Goal: Task Accomplishment & Management: Use online tool/utility

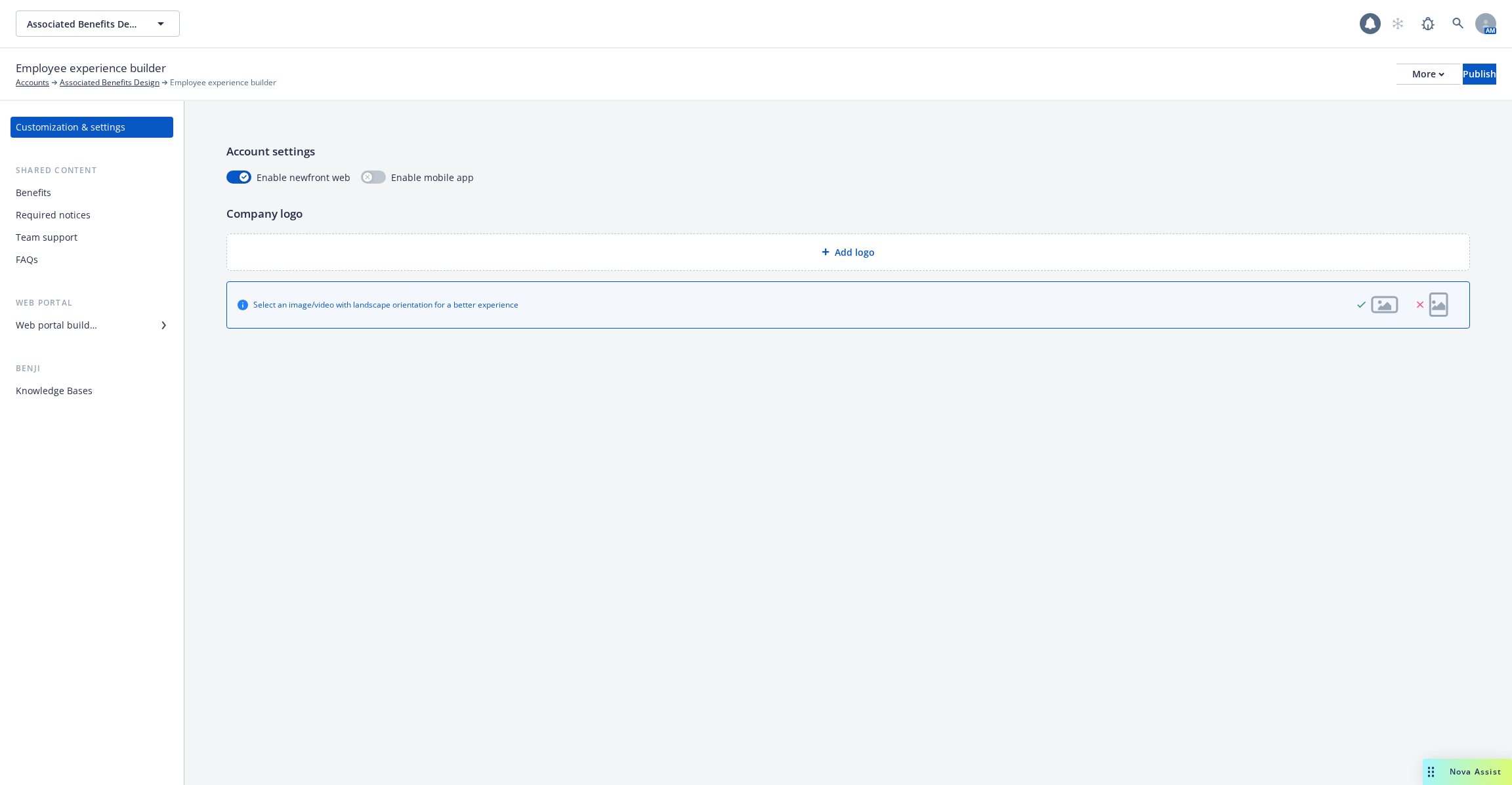
click at [48, 209] on div "Required notices" at bounding box center [52, 215] width 74 height 21
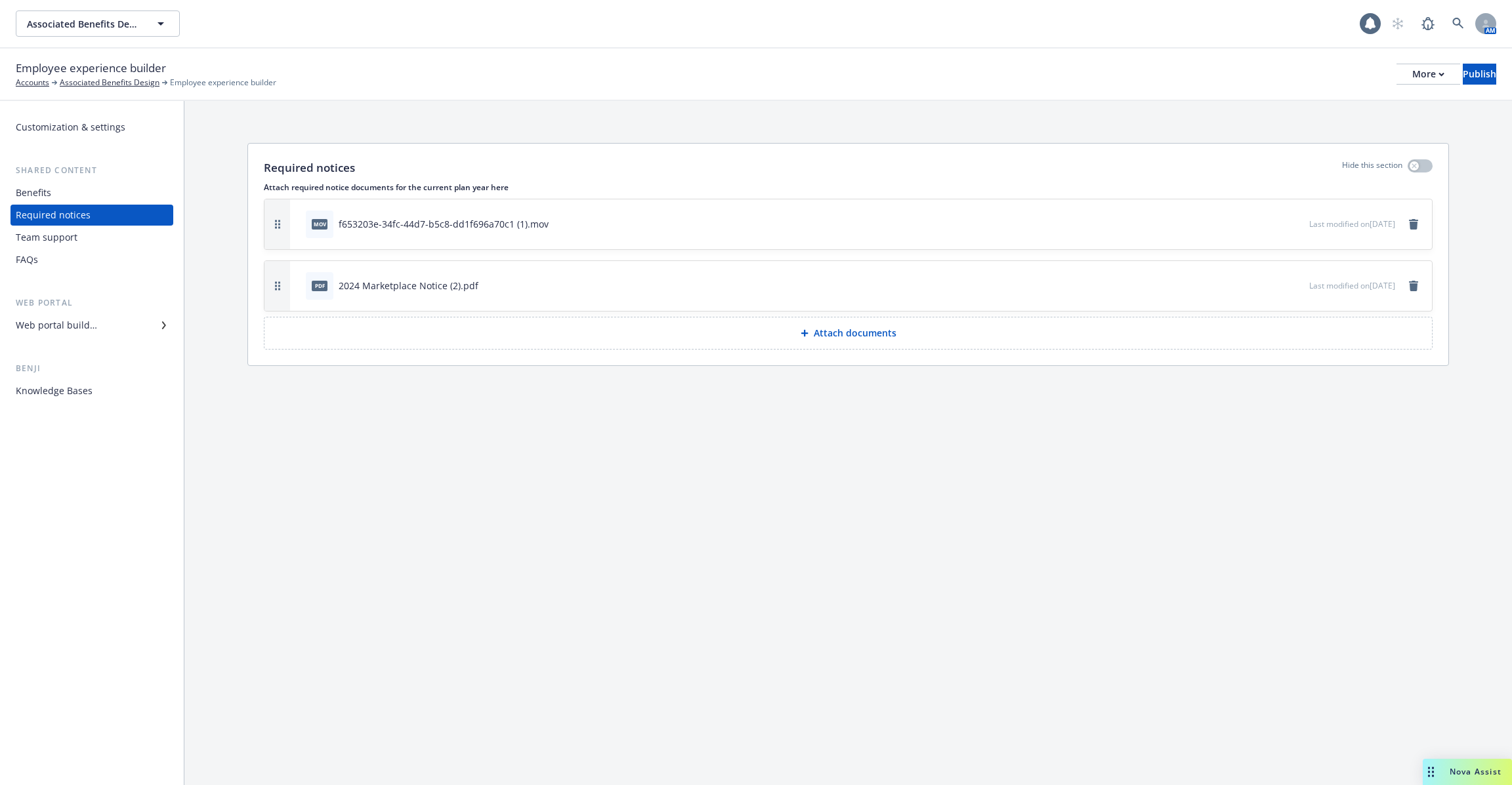
click at [52, 196] on div "Benefits" at bounding box center [92, 192] width 153 height 21
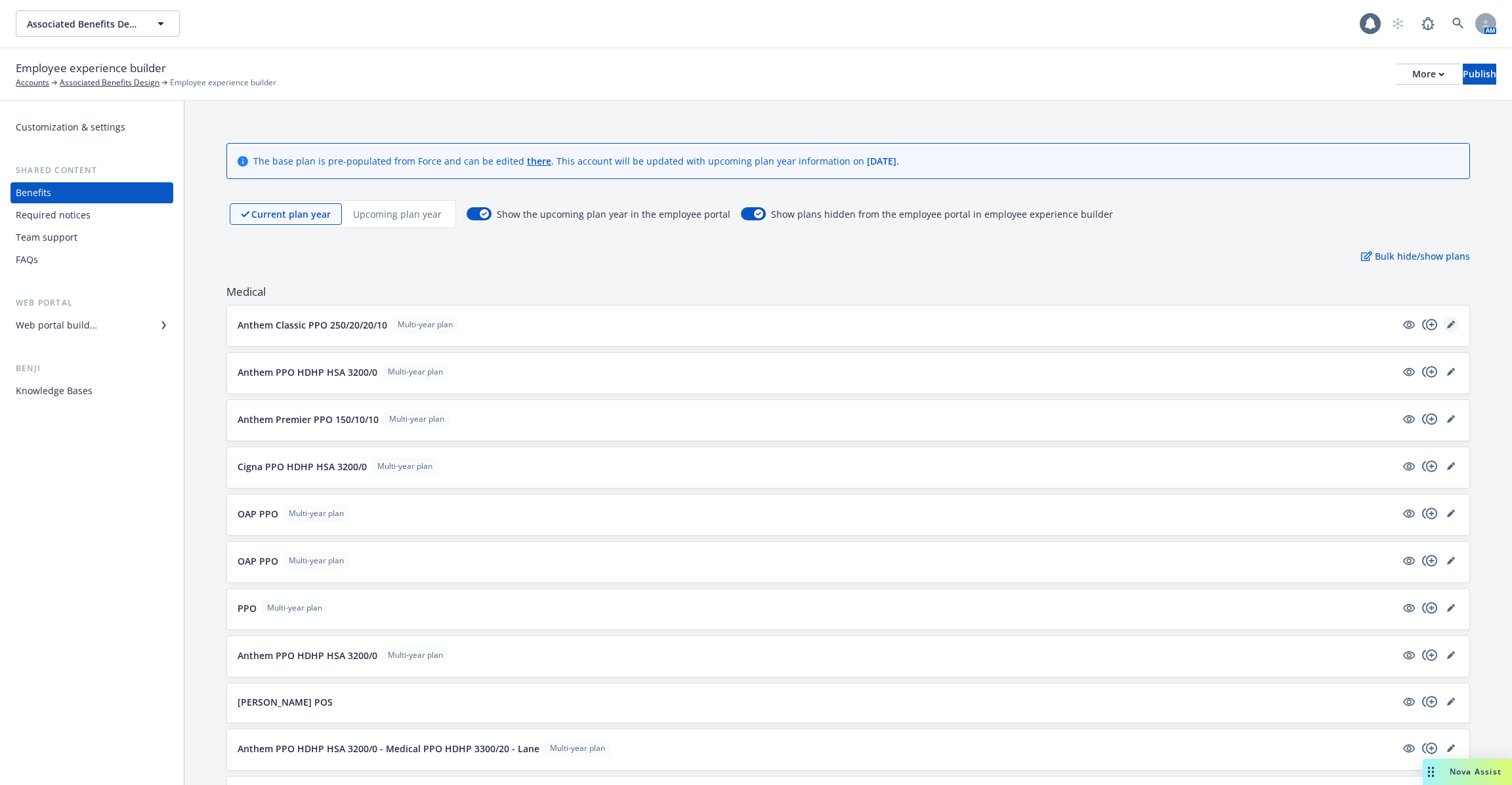
click at [1447, 322] on icon "editPencil" at bounding box center [1450, 324] width 8 height 8
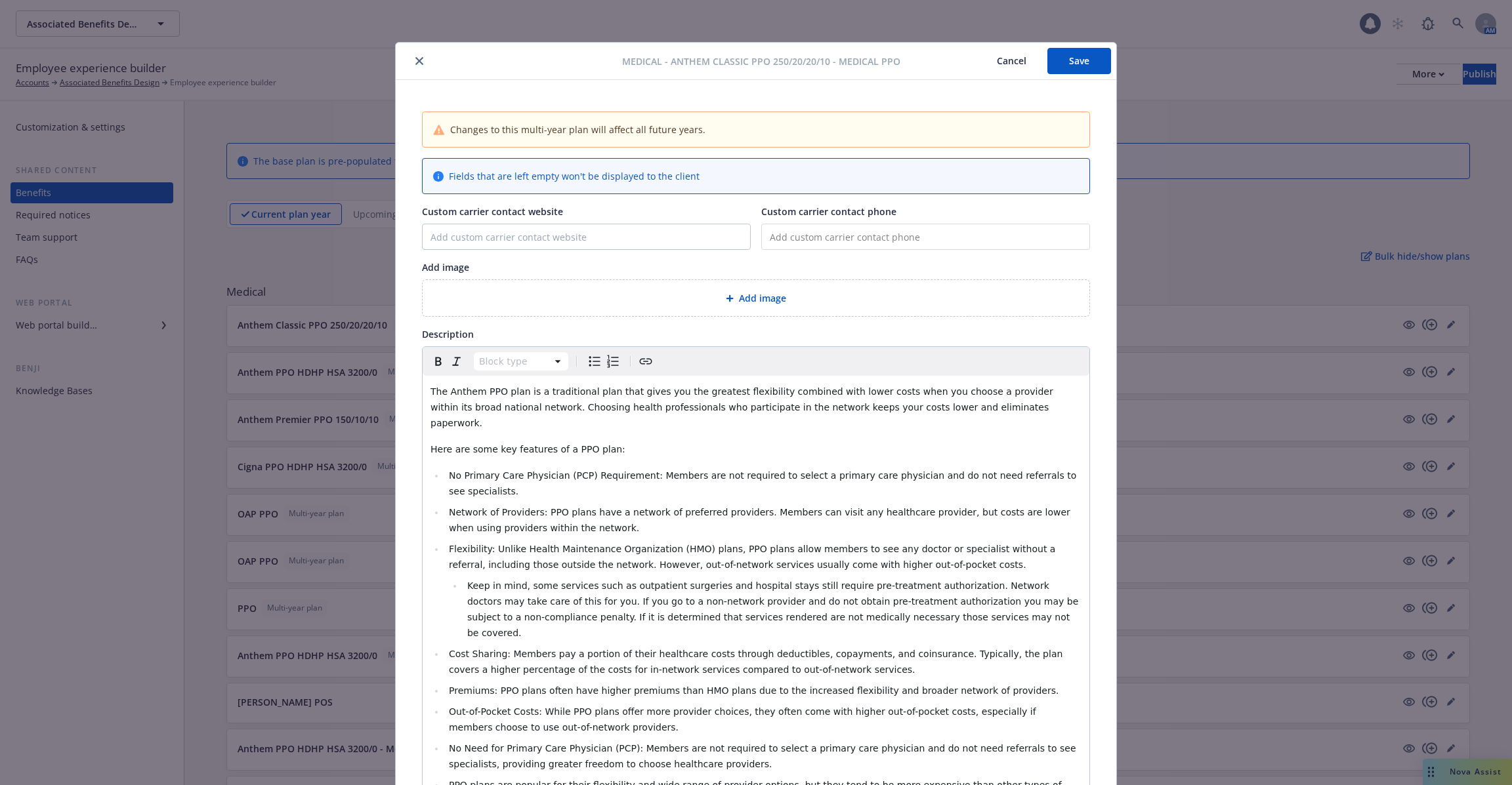
click at [285, 460] on div "Medical - Anthem Classic PPO 250/20/20/10 - Medical PPO Cancel Save Changes to …" at bounding box center [756, 392] width 1512 height 785
click at [420, 63] on icon "close" at bounding box center [419, 61] width 8 height 8
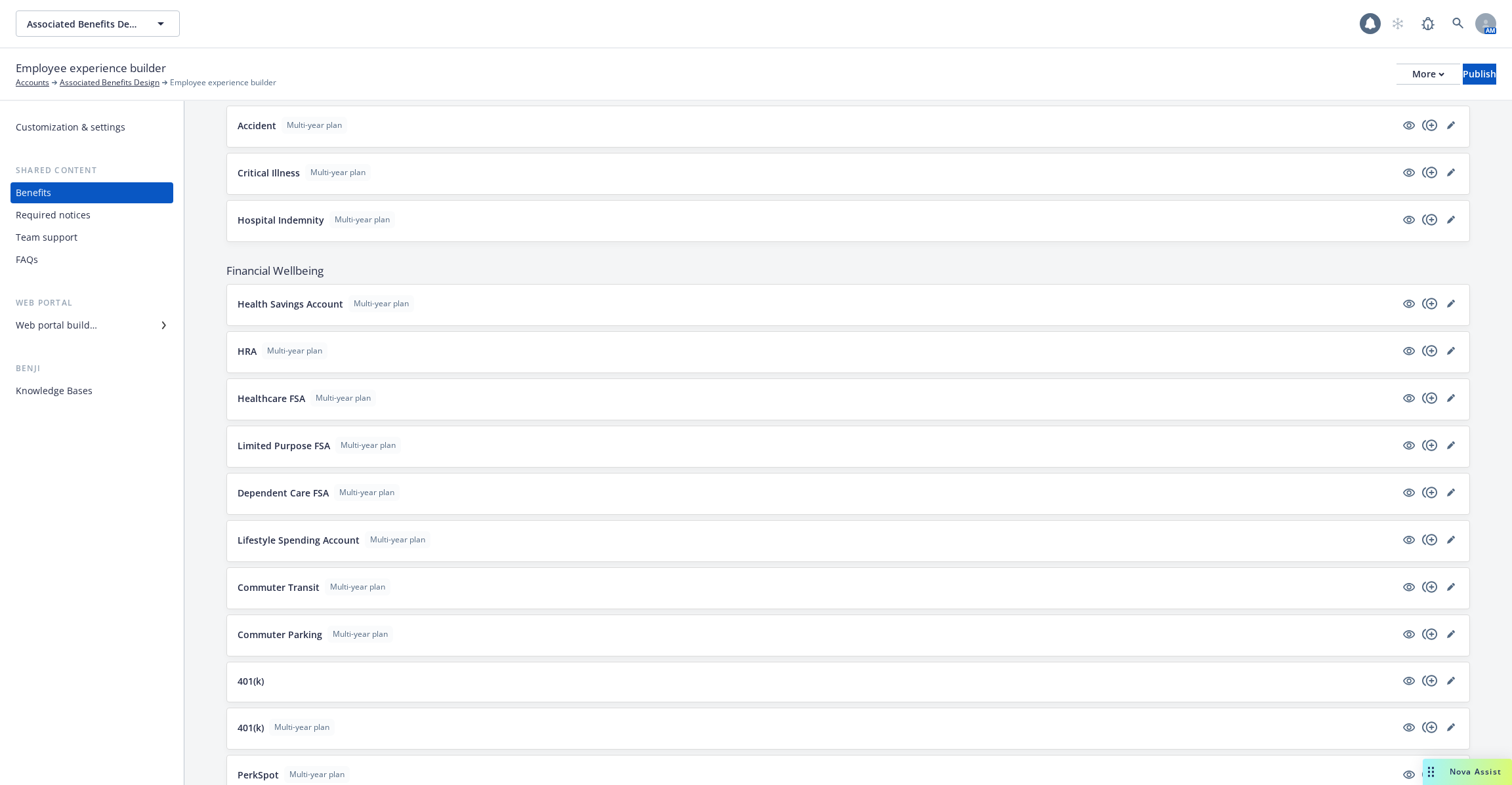
scroll to position [2622, 0]
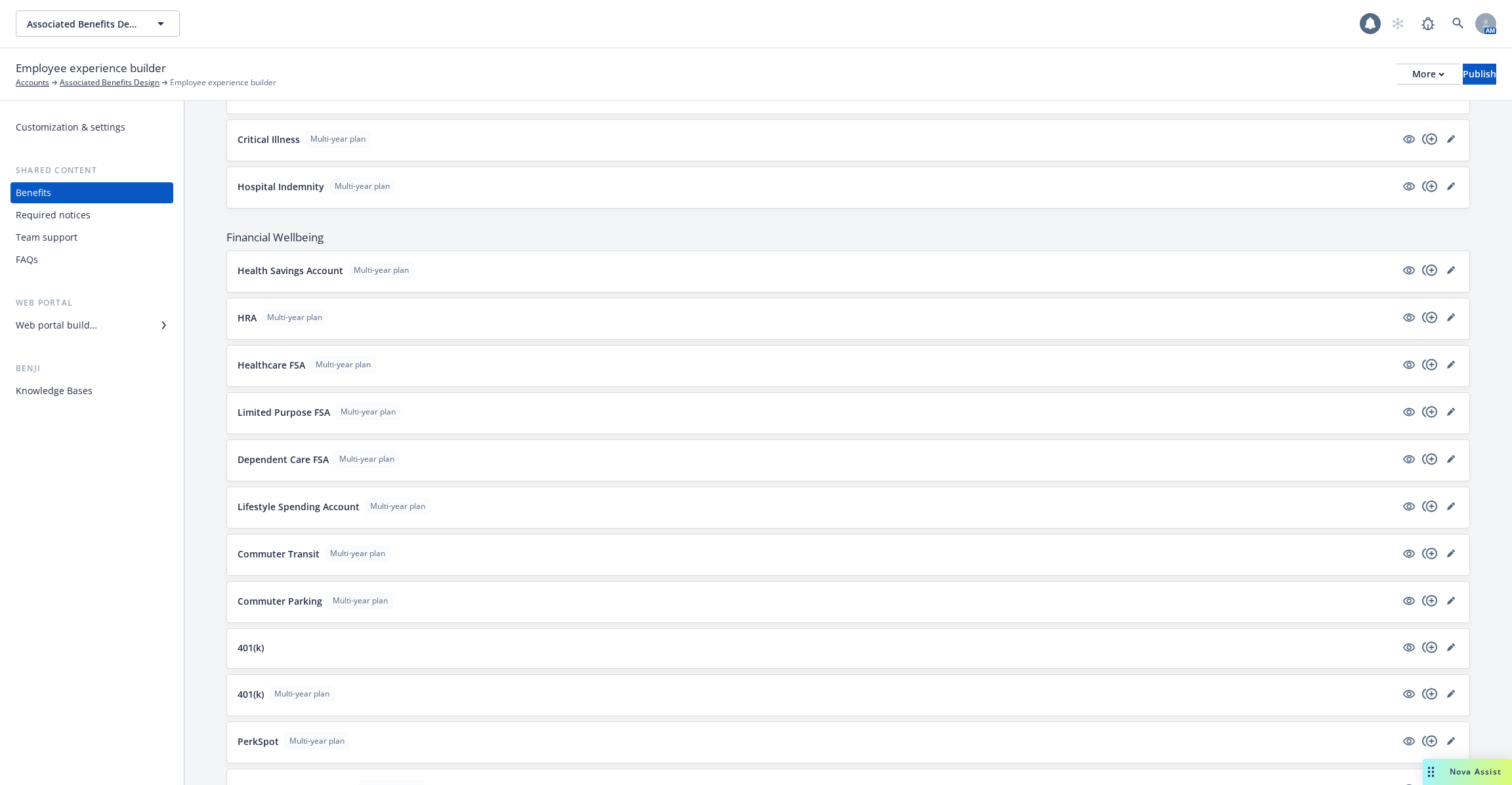
click at [461, 404] on button "Limited Purpose FSA Multi-year plan" at bounding box center [816, 412] width 1158 height 17
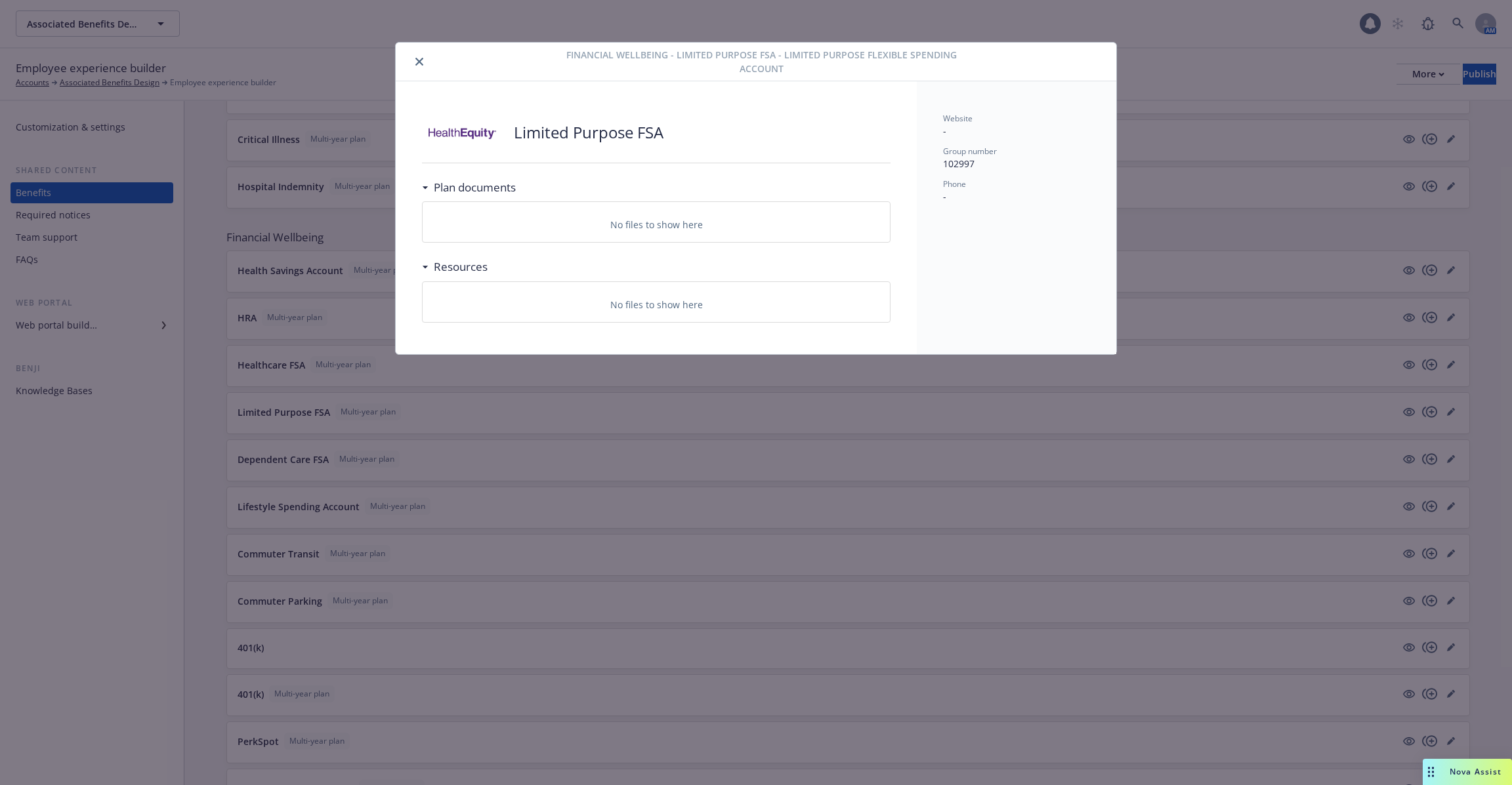
click at [475, 429] on div "Financial Wellbeing - Limited Purpose FSA - Limited Purpose Flexible Spending A…" at bounding box center [756, 392] width 1512 height 785
click at [1094, 276] on div "Website - Group number 102997 Phone -" at bounding box center [1016, 217] width 200 height 273
click at [1106, 486] on div "Financial Wellbeing - Limited Purpose FSA - Limited Purpose Flexible Spending A…" at bounding box center [756, 392] width 1512 height 785
click at [422, 56] on button "close" at bounding box center [418, 62] width 16 height 16
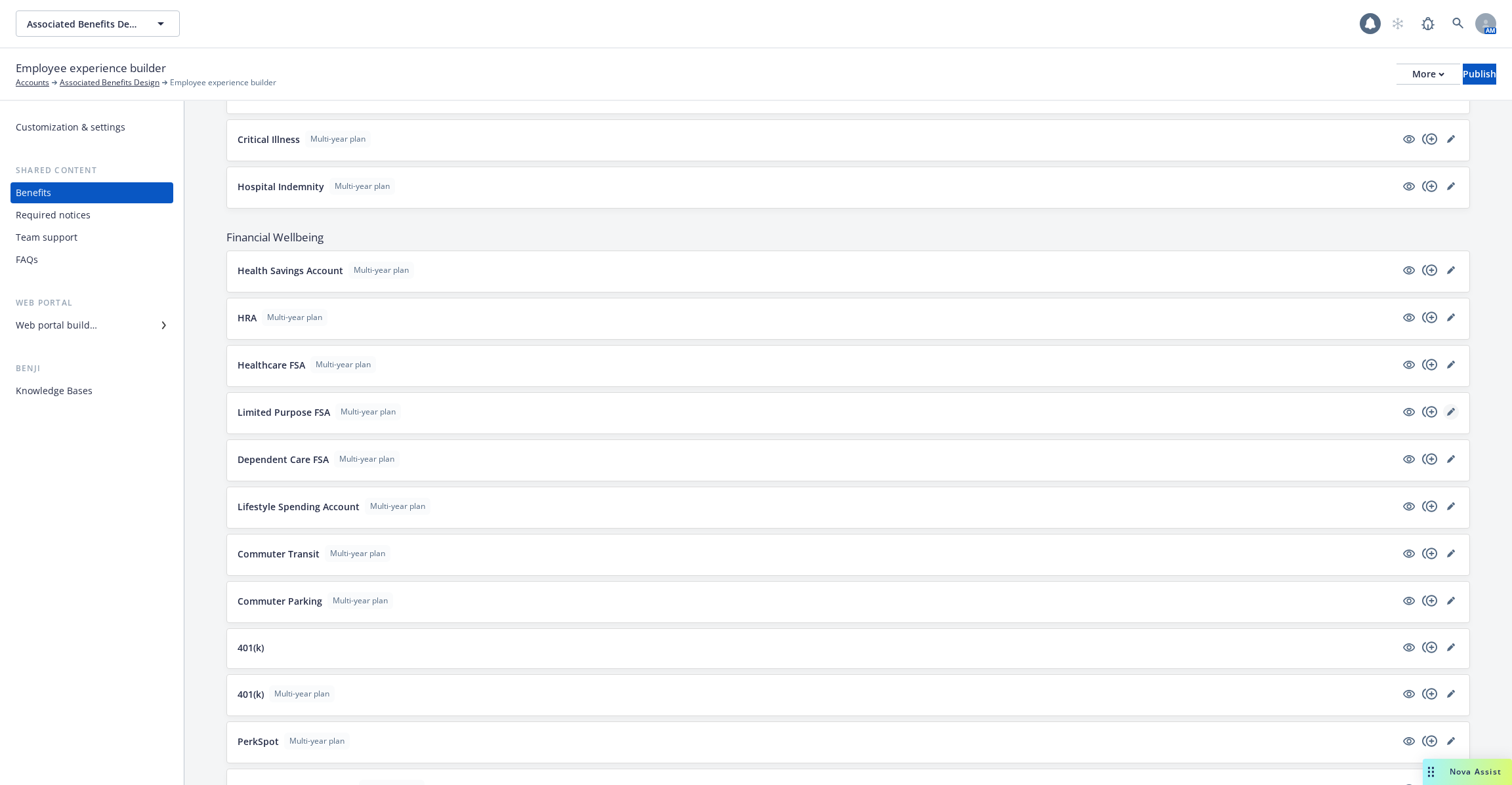
click at [1445, 404] on link "editPencil" at bounding box center [1450, 412] width 16 height 16
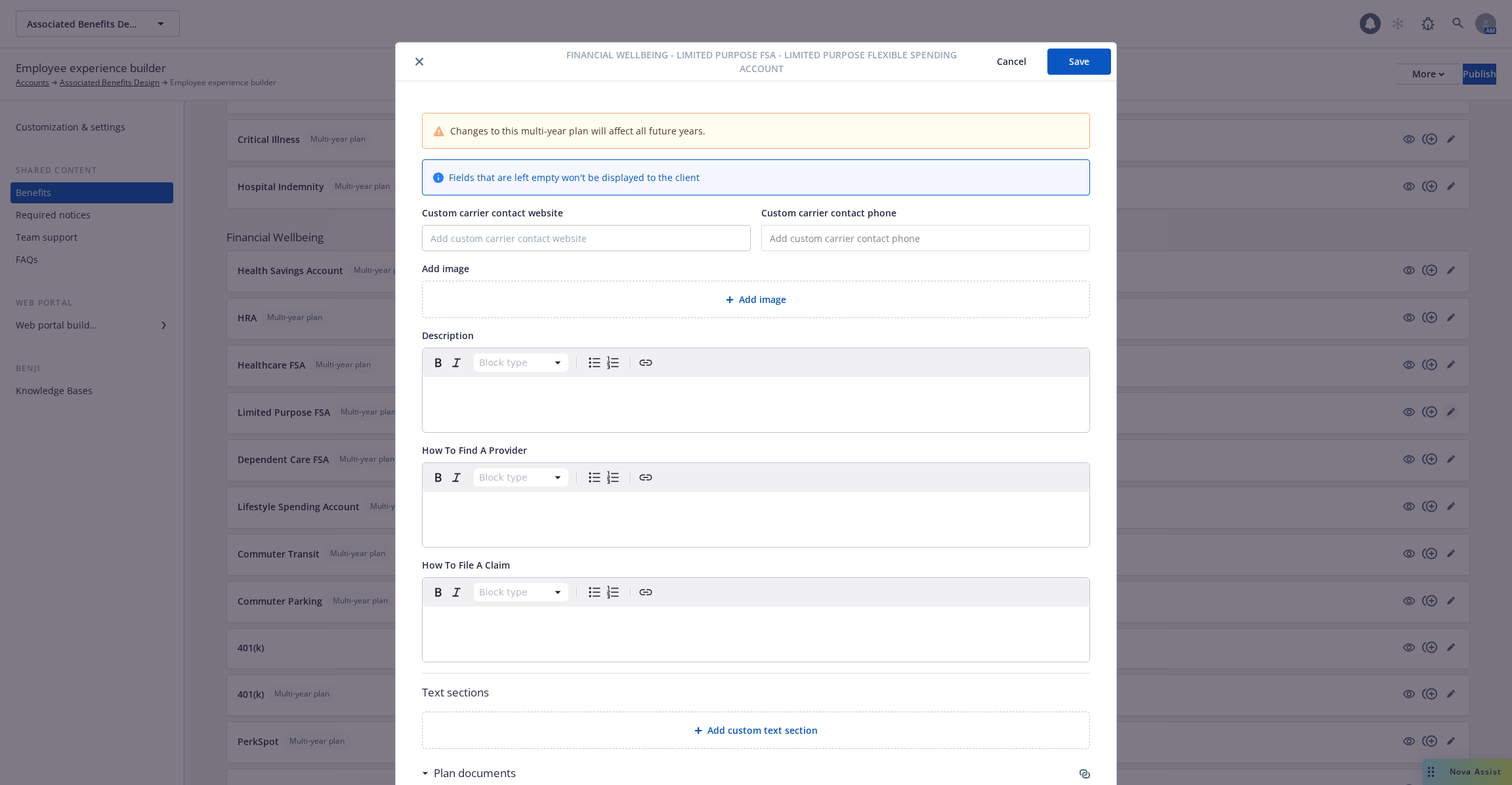
scroll to position [40, 0]
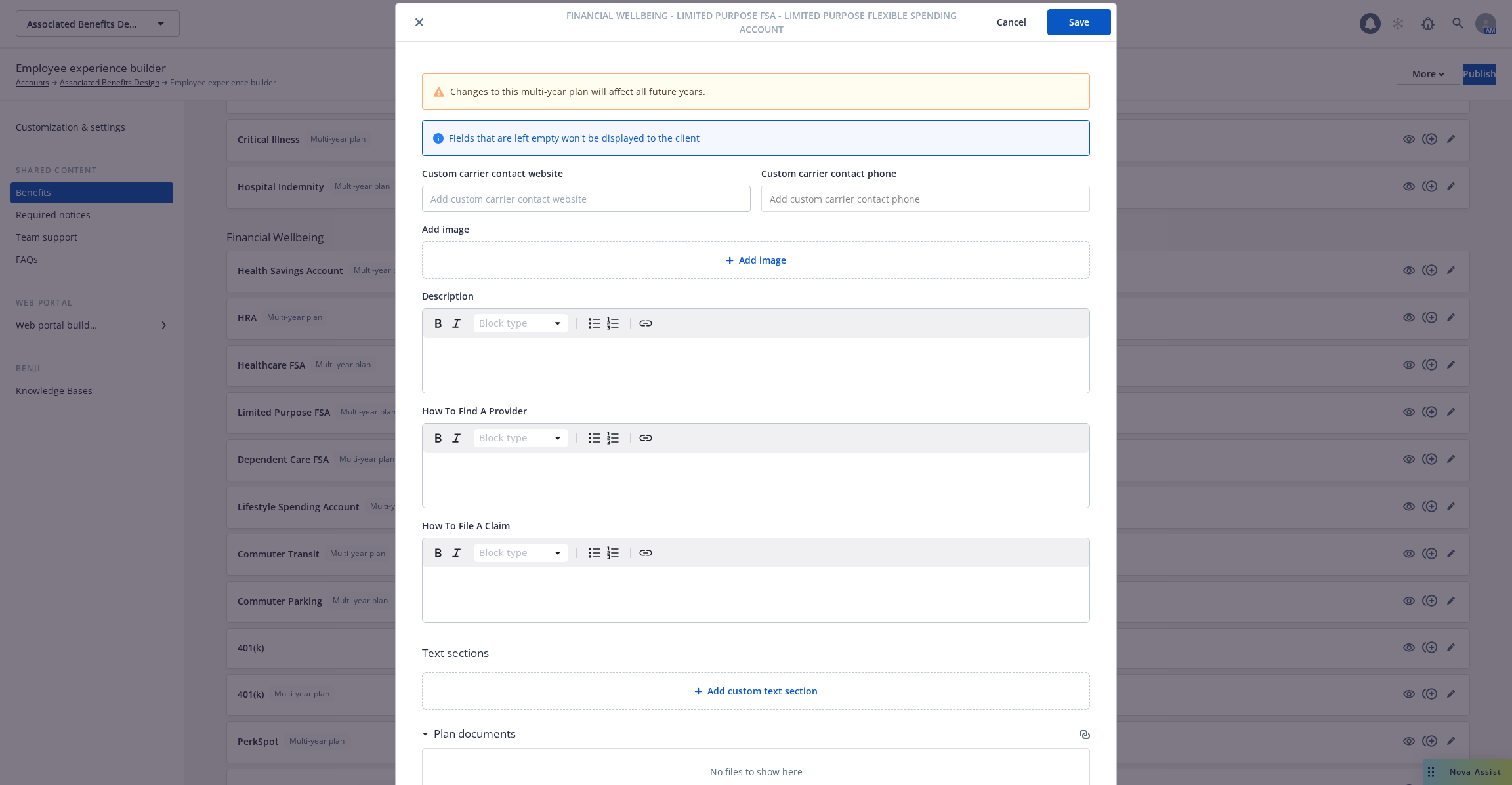
click at [629, 386] on div "Block type" at bounding box center [756, 350] width 667 height 84
click at [616, 366] on div "editable markdown" at bounding box center [756, 353] width 667 height 31
type textarea "x"
click at [491, 346] on p "This is an FSA" at bounding box center [756, 353] width 651 height 16
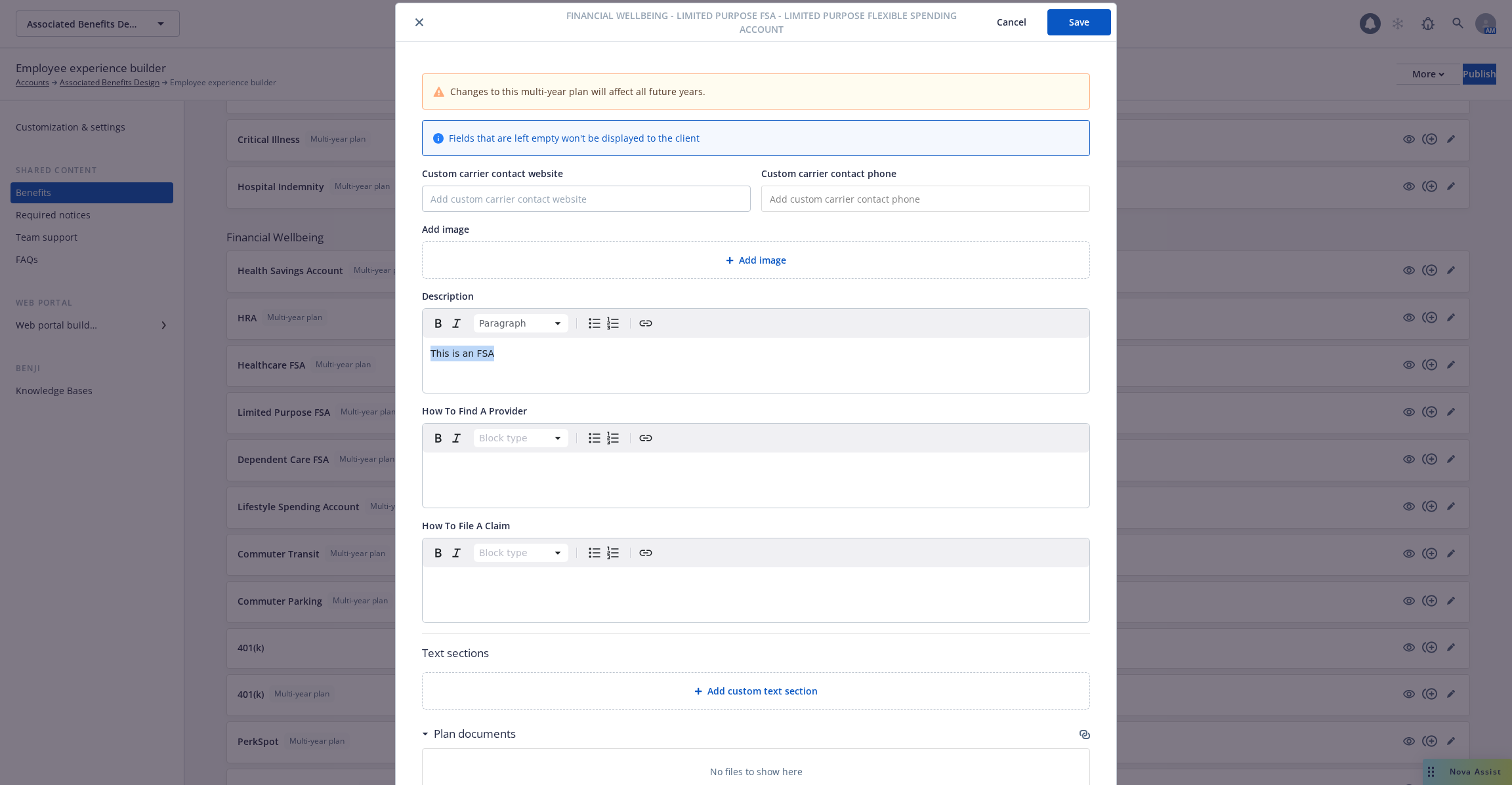
click at [491, 346] on p "This is an FSA" at bounding box center [756, 353] width 651 height 16
click at [542, 376] on textarea at bounding box center [568, 379] width 145 height 24
type textarea "x"
type textarea "A"
type textarea "x"
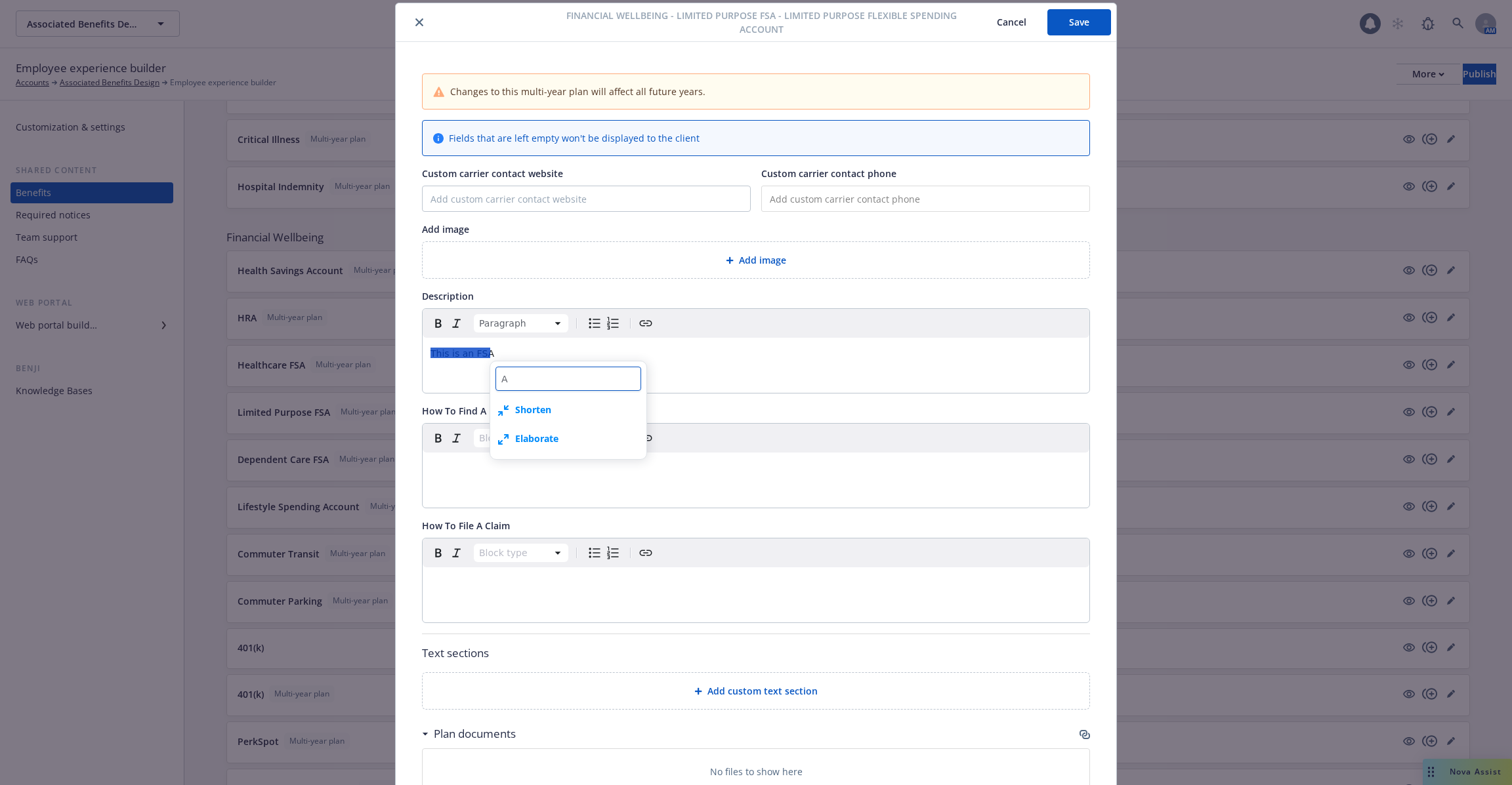
type textarea "Ad"
type textarea "x"
type textarea "Add"
type textarea "x"
type textarea "Add"
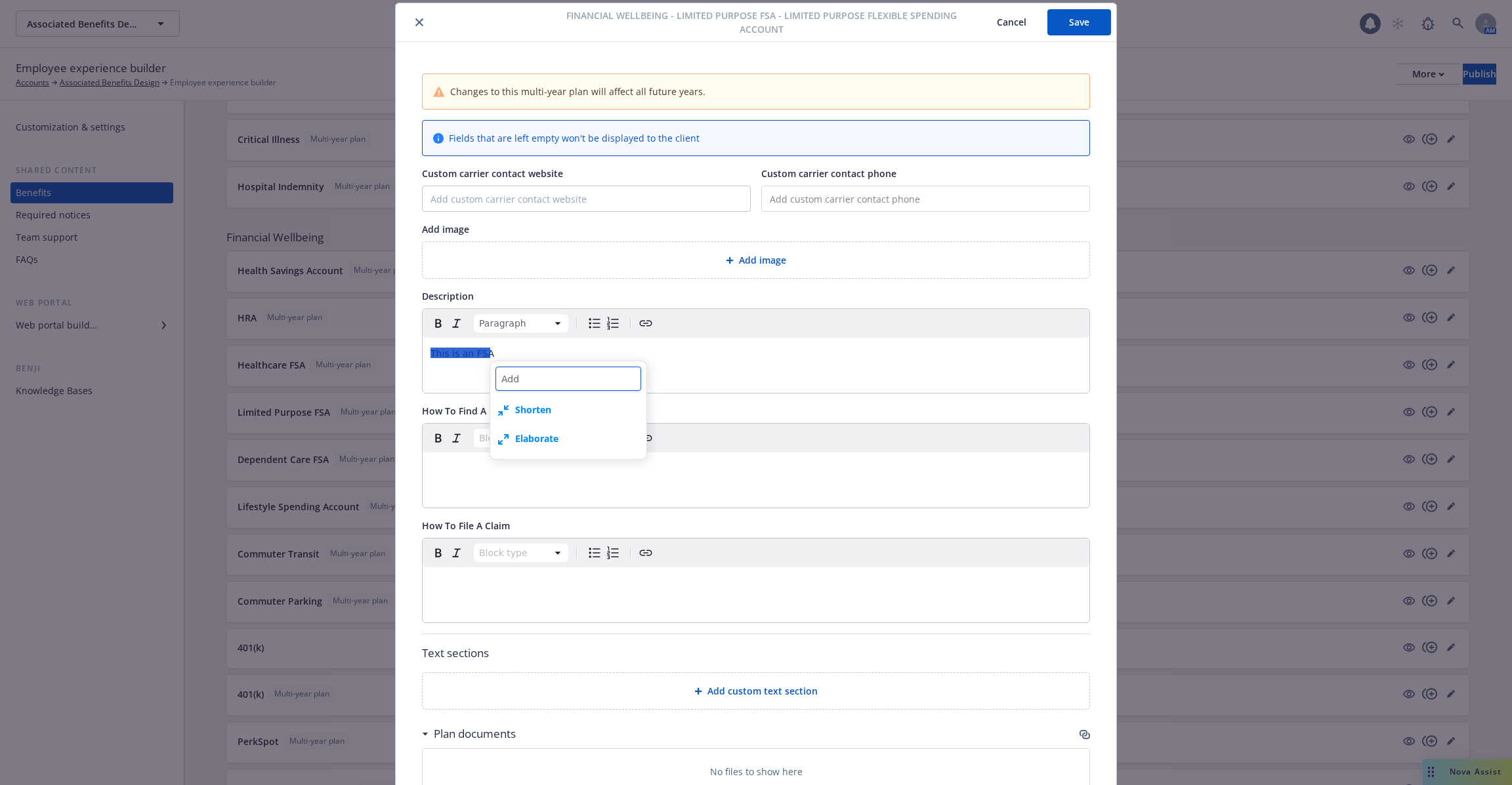
type textarea "x"
type textarea "Add d"
type textarea "x"
type textarea "Add de"
type textarea "x"
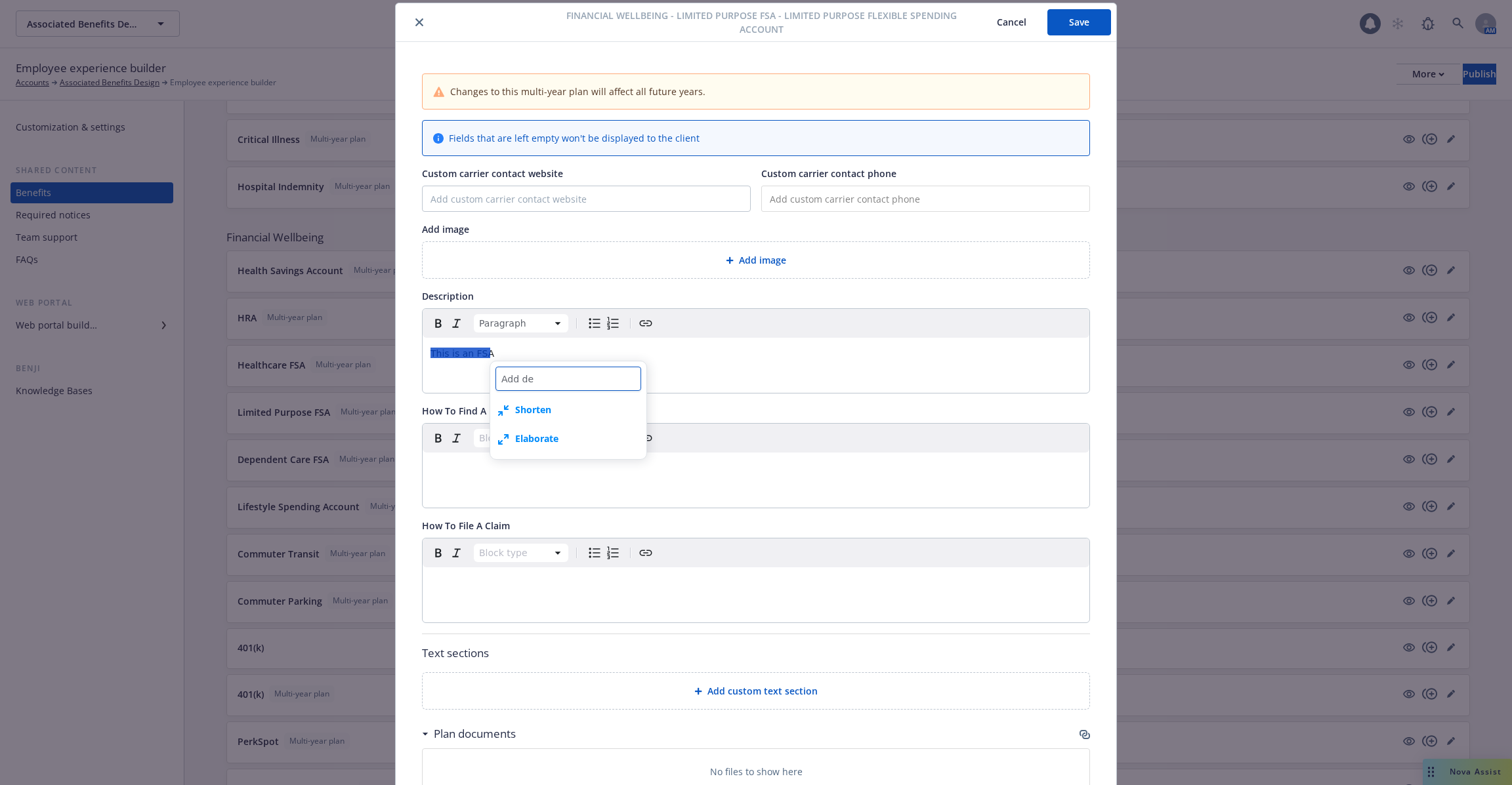
type textarea "Add det"
type textarea "x"
type textarea "Add detai"
type textarea "x"
type textarea "Add details"
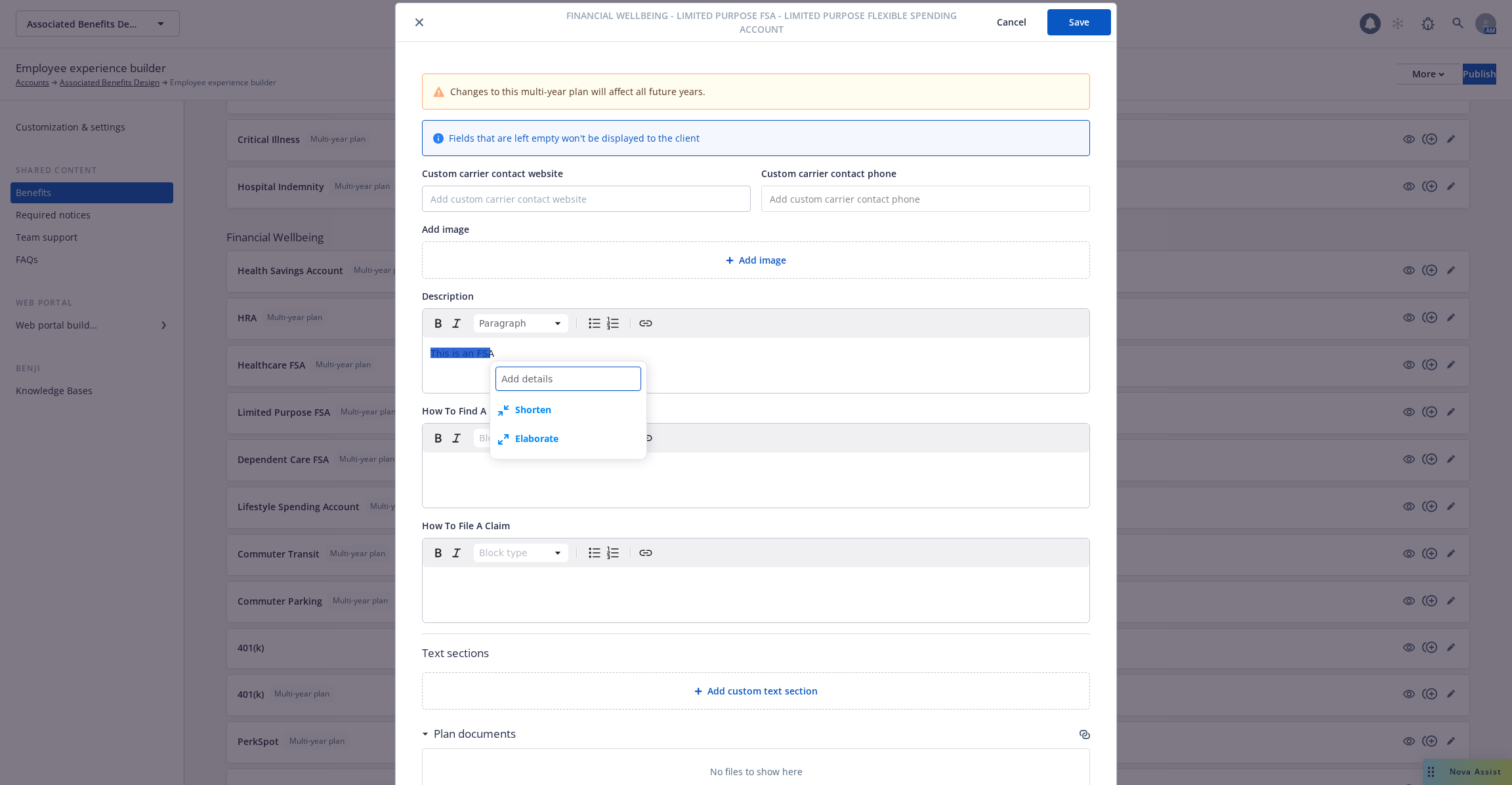
type textarea "x"
type textarea "Add details"
type textarea "x"
type textarea "Add details o"
type textarea "x"
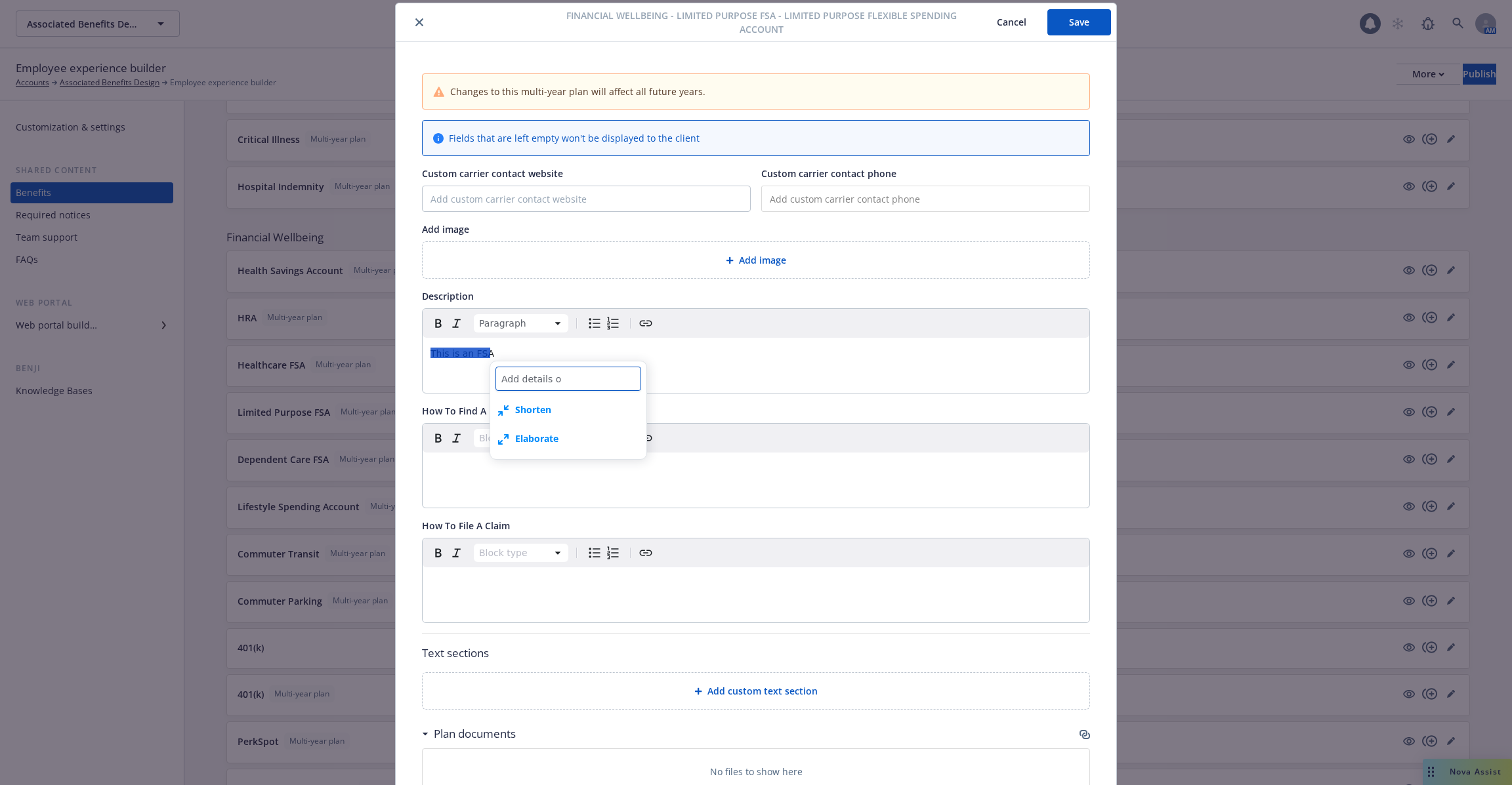
type textarea "Add details of"
type textarea "x"
type textarea "Add details of w"
type textarea "x"
type textarea "Add details of wh"
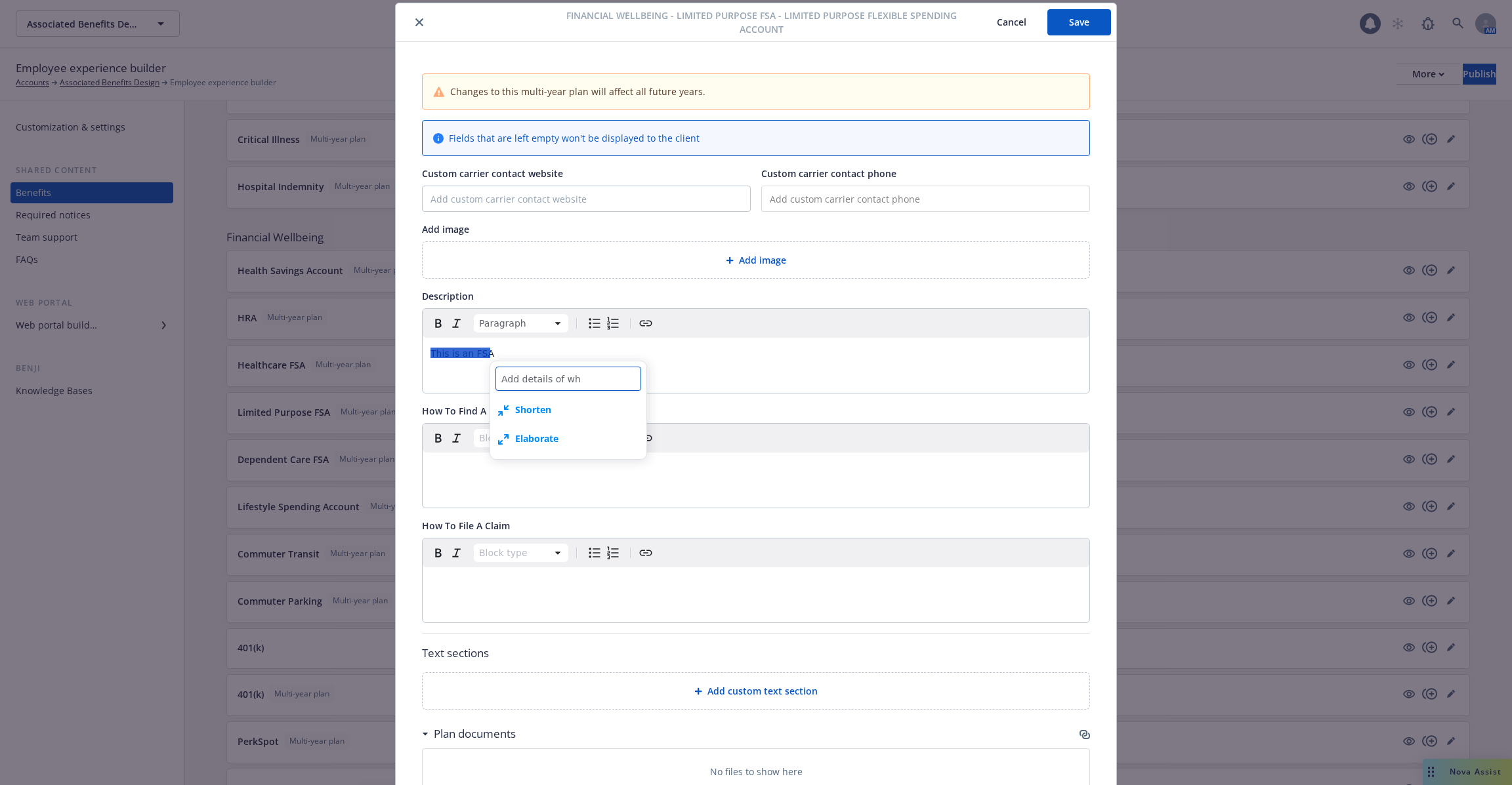
type textarea "x"
type textarea "Add details of wha"
type textarea "x"
type textarea "Add details of what"
type textarea "x"
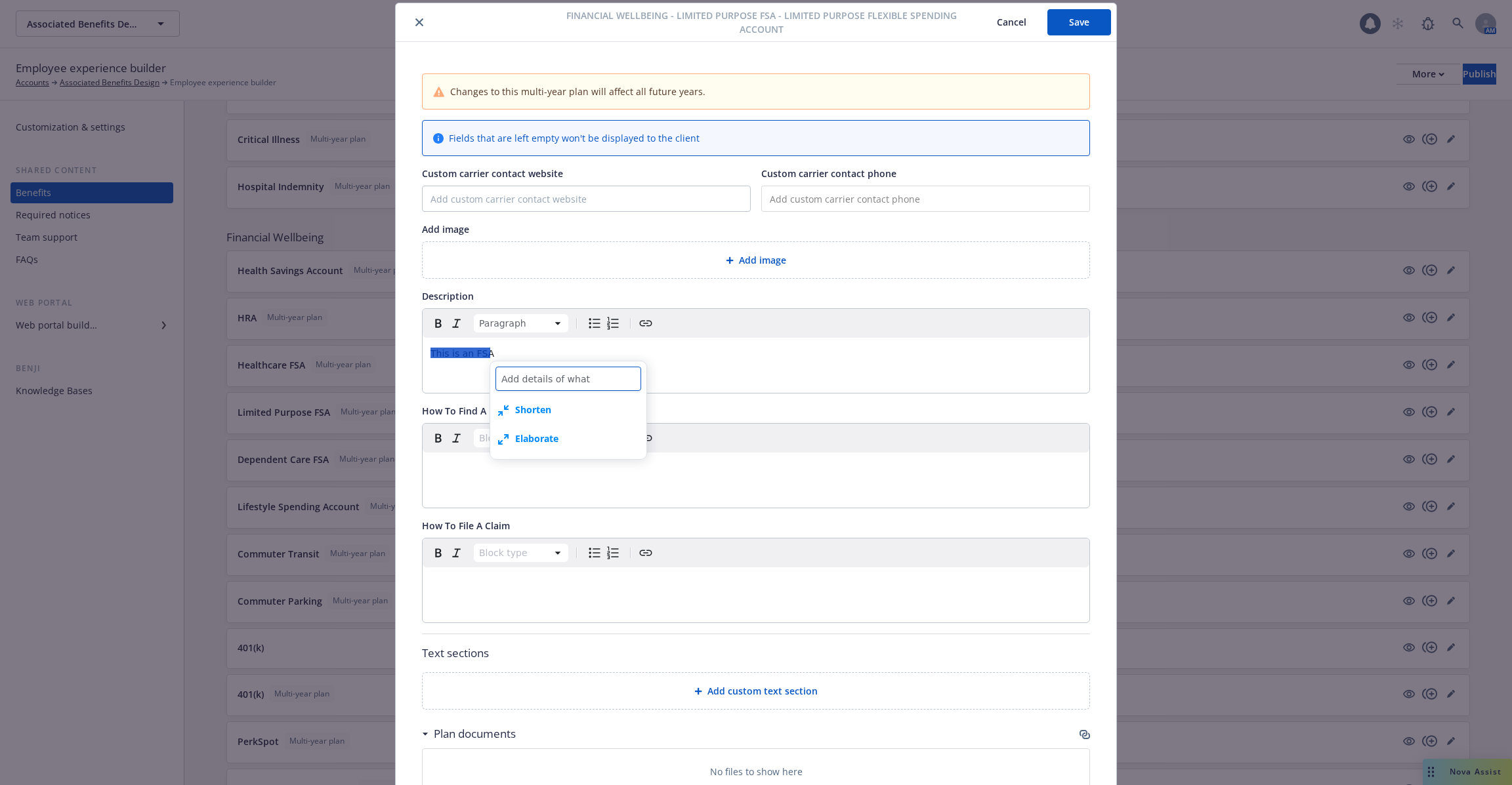
type textarea "Add details of what"
type textarea "x"
type textarea "Add details of what q"
type textarea "x"
type textarea "Add details of what qu"
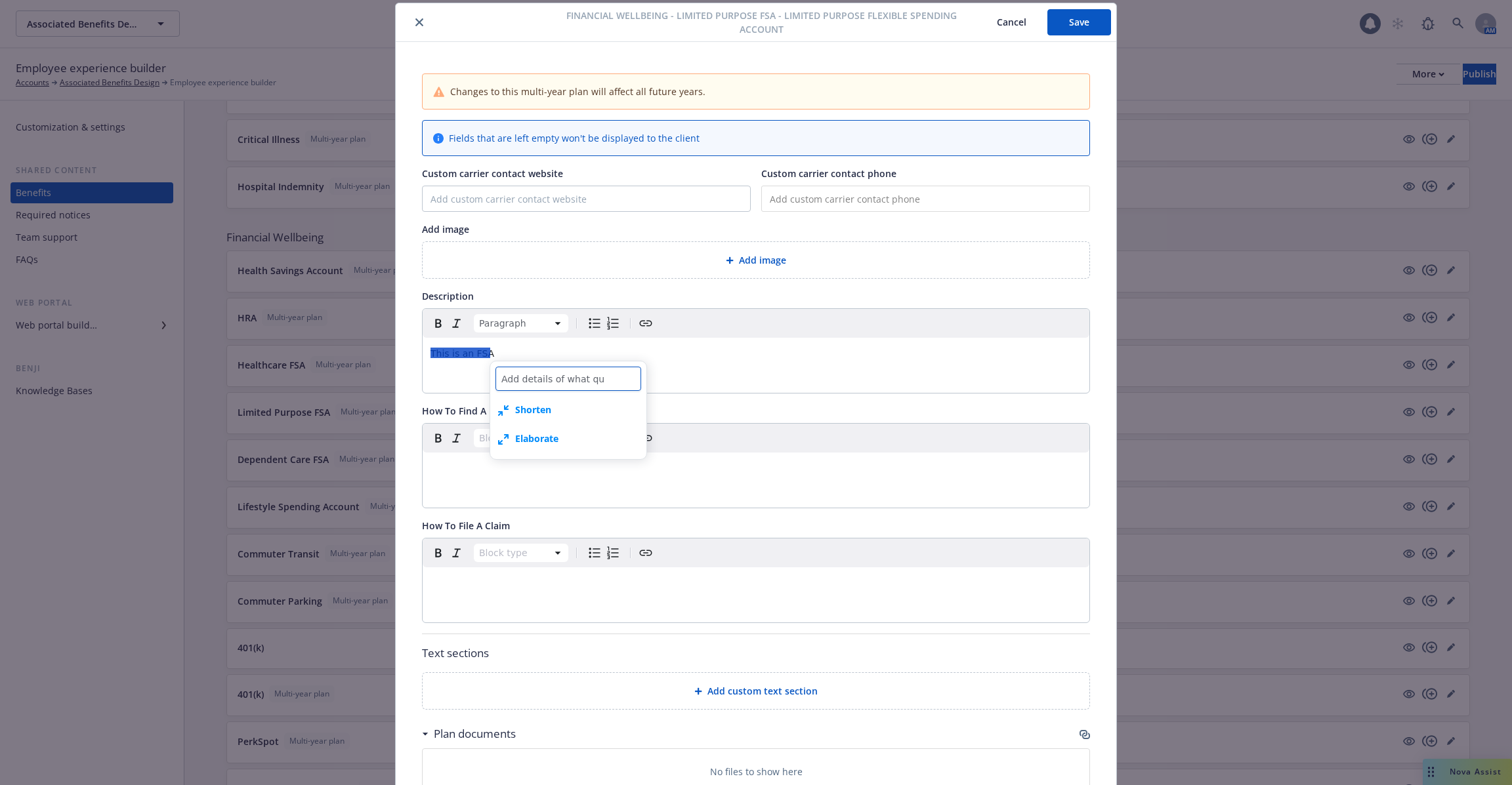
type textarea "x"
type textarea "Add details of what qua"
type textarea "x"
type textarea "Add details of what qual"
type textarea "x"
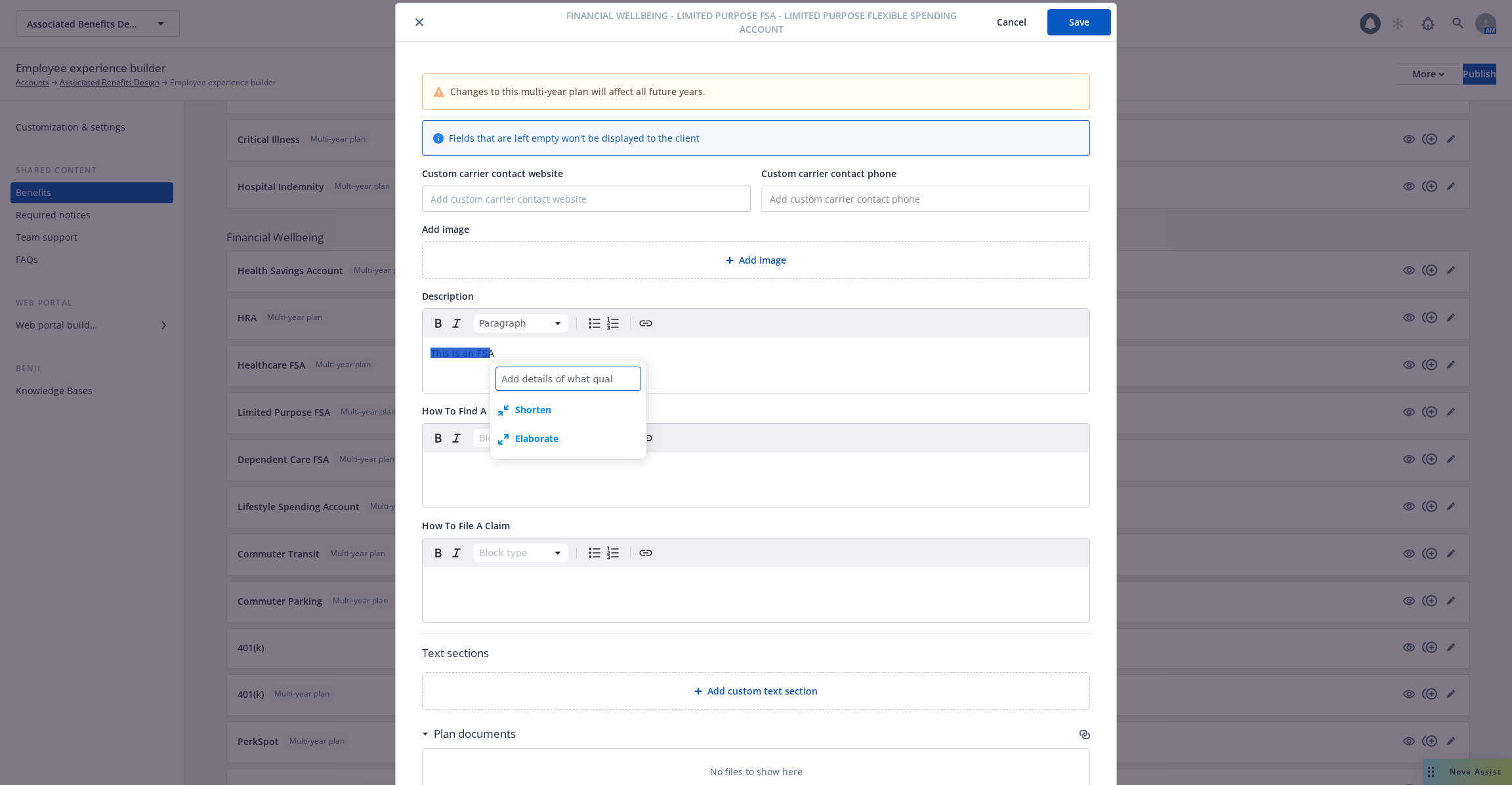
type textarea "Add details of what quali"
type textarea "x"
type textarea "Add details of what qualif"
type textarea "x"
type textarea "Add details of what qualifie"
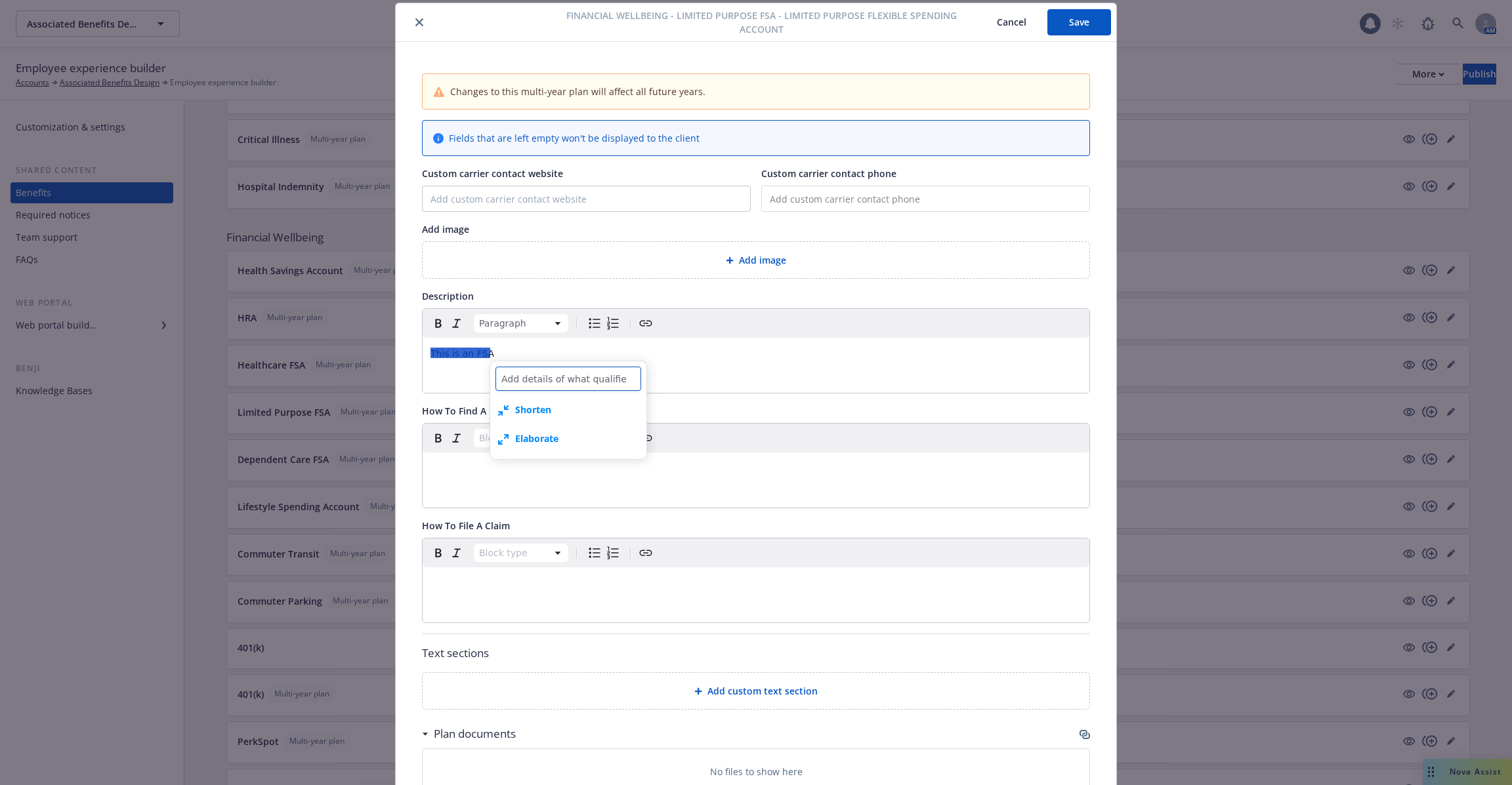
type textarea "x"
type textarea "Add details of what qualifies"
type textarea "x"
type textarea "Add details of what qualifies"
type textarea "x"
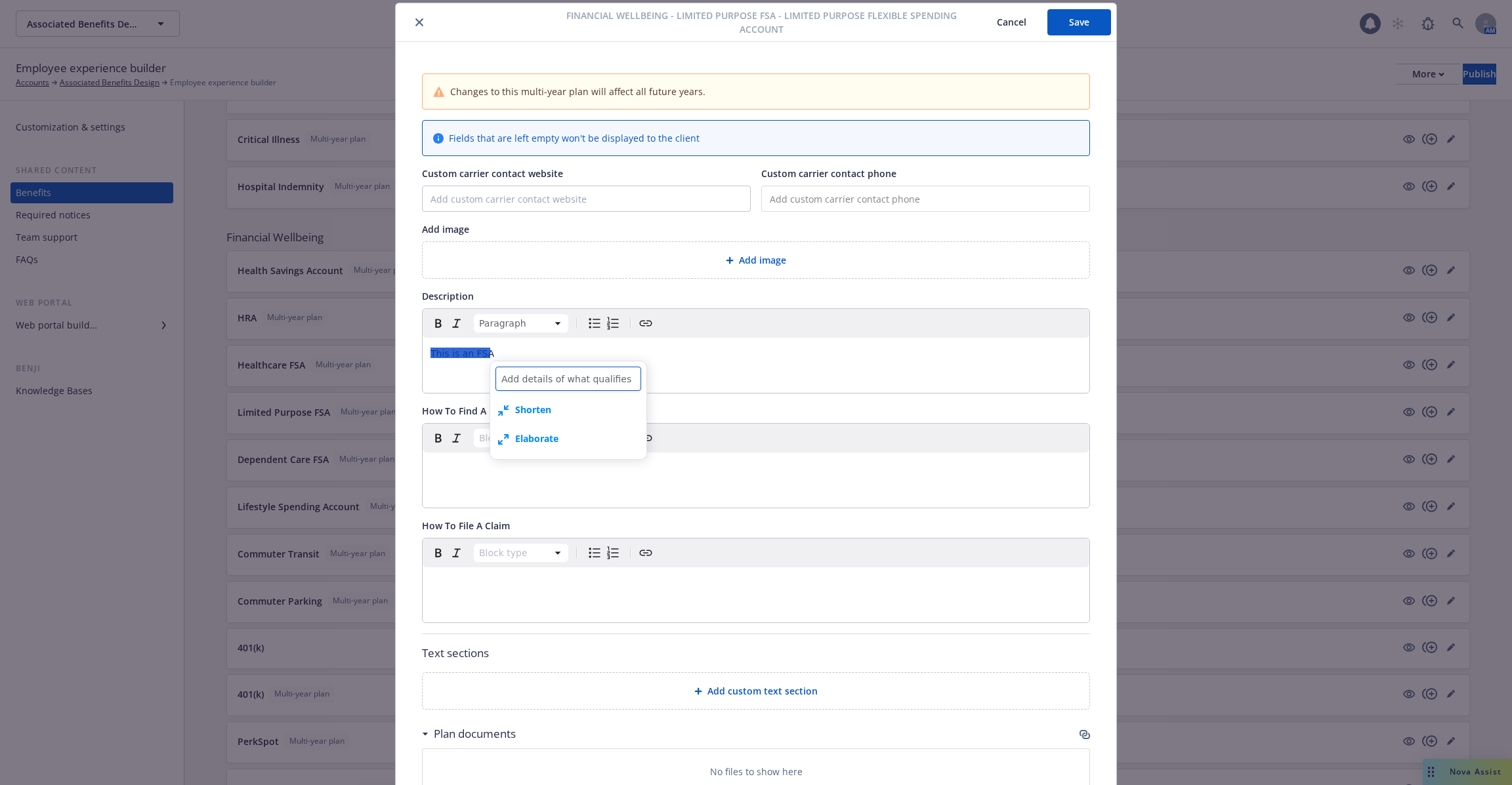
type textarea "Add details of what qualifies a"
type textarea "x"
type textarea "Add details of what qualifies as"
type textarea "x"
type textarea "Add details of what qualifies as F"
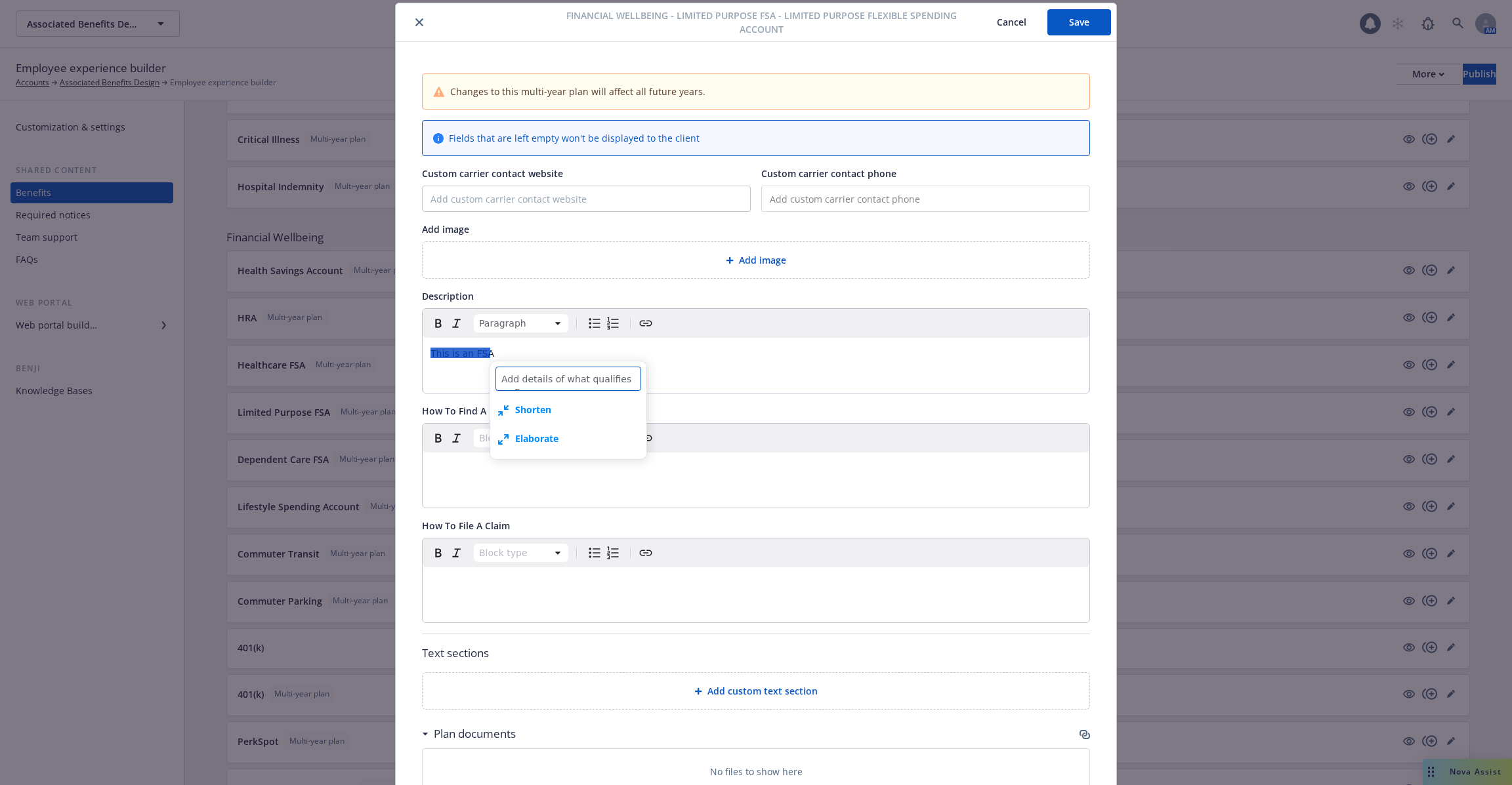
type textarea "x"
type textarea "Add details of what qualifies as FS"
type textarea "x"
type textarea "Add details of what qualifies as FSA"
type textarea "x"
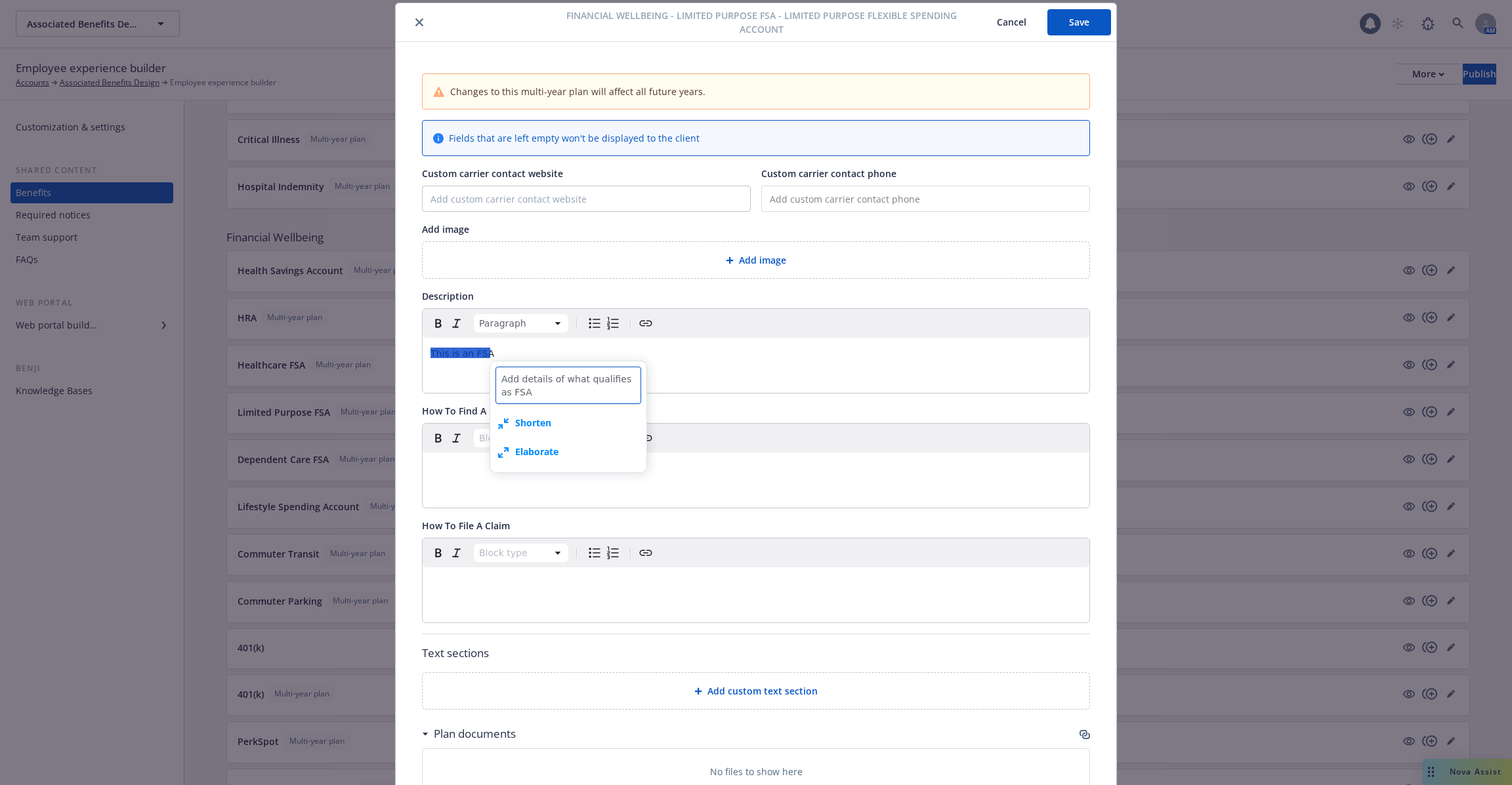
type textarea "Add details of what qualifies as FSA"
type textarea "x"
type textarea "Add details of what qualifies as FSA e"
type textarea "x"
type textarea "Add details of what qualifies as FSA ex"
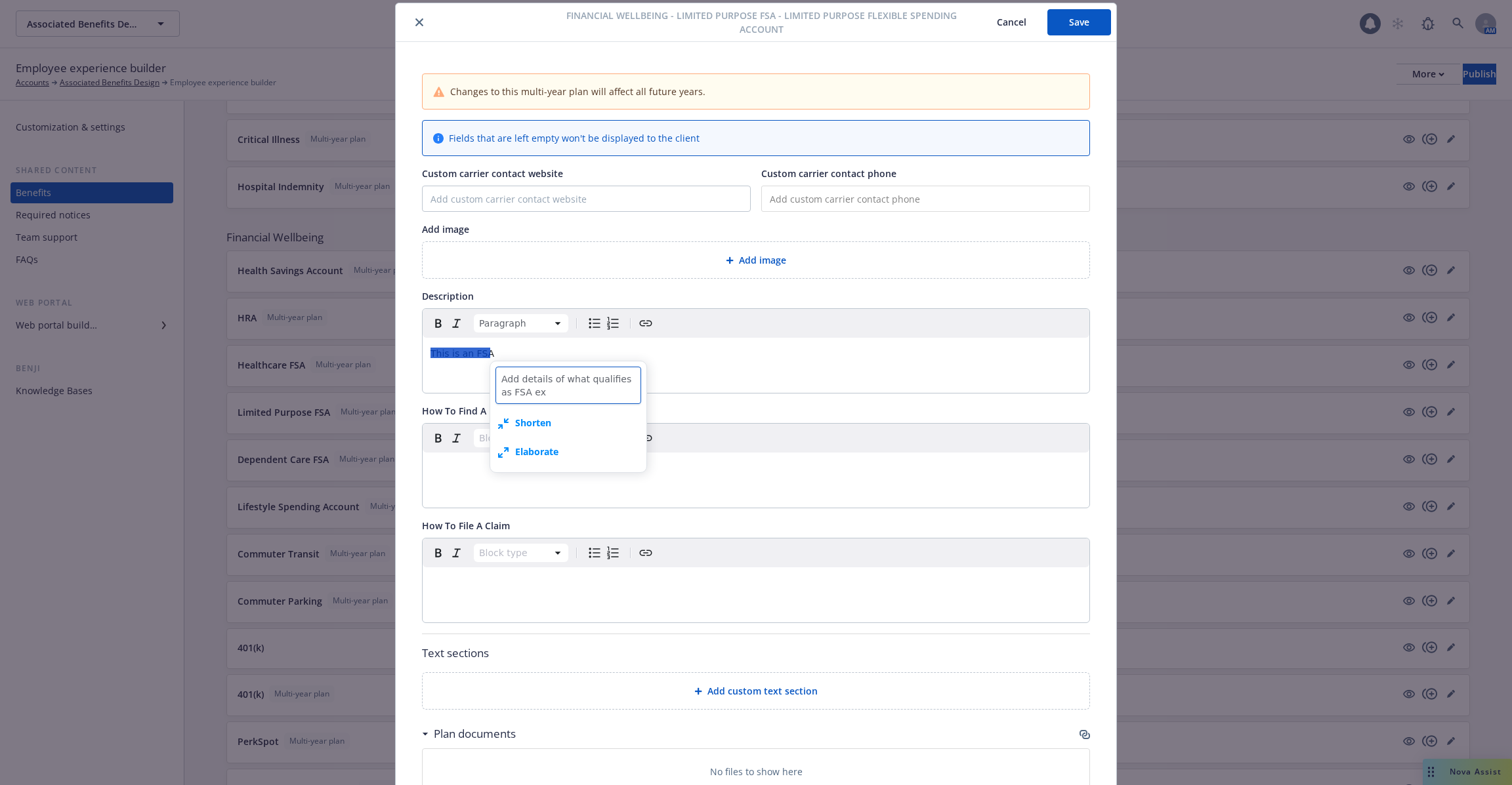
type textarea "x"
type textarea "Add details of what qualifies as FSA exp"
type textarea "x"
type textarea "Add details of what qualifies as FSA expe"
type textarea "x"
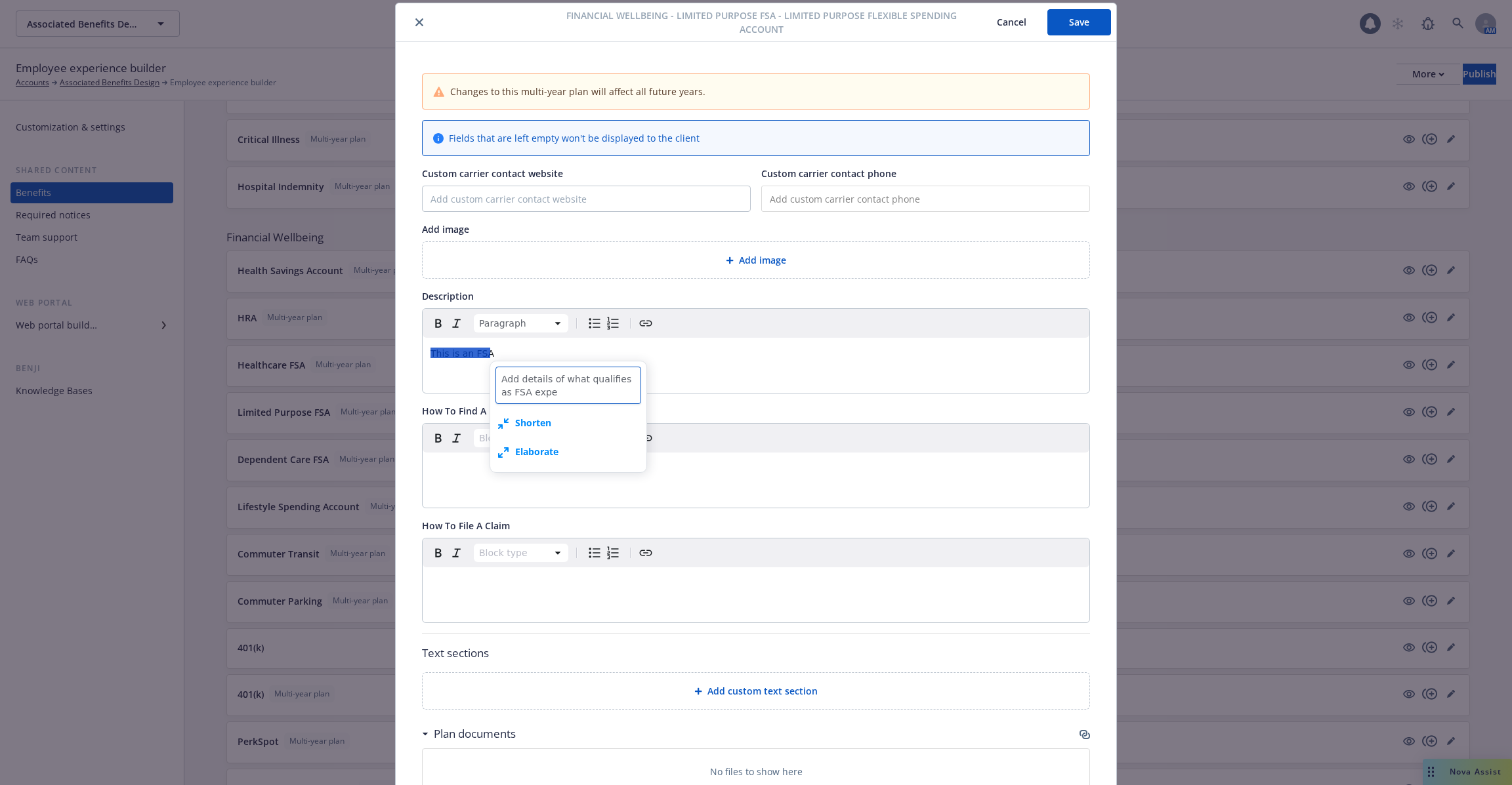
type textarea "Add details of what qualifies as FSA expen"
type textarea "x"
type textarea "Add details of what qualifies as FSA expens"
type textarea "x"
type textarea "Add details of what qualifies as FSA expense"
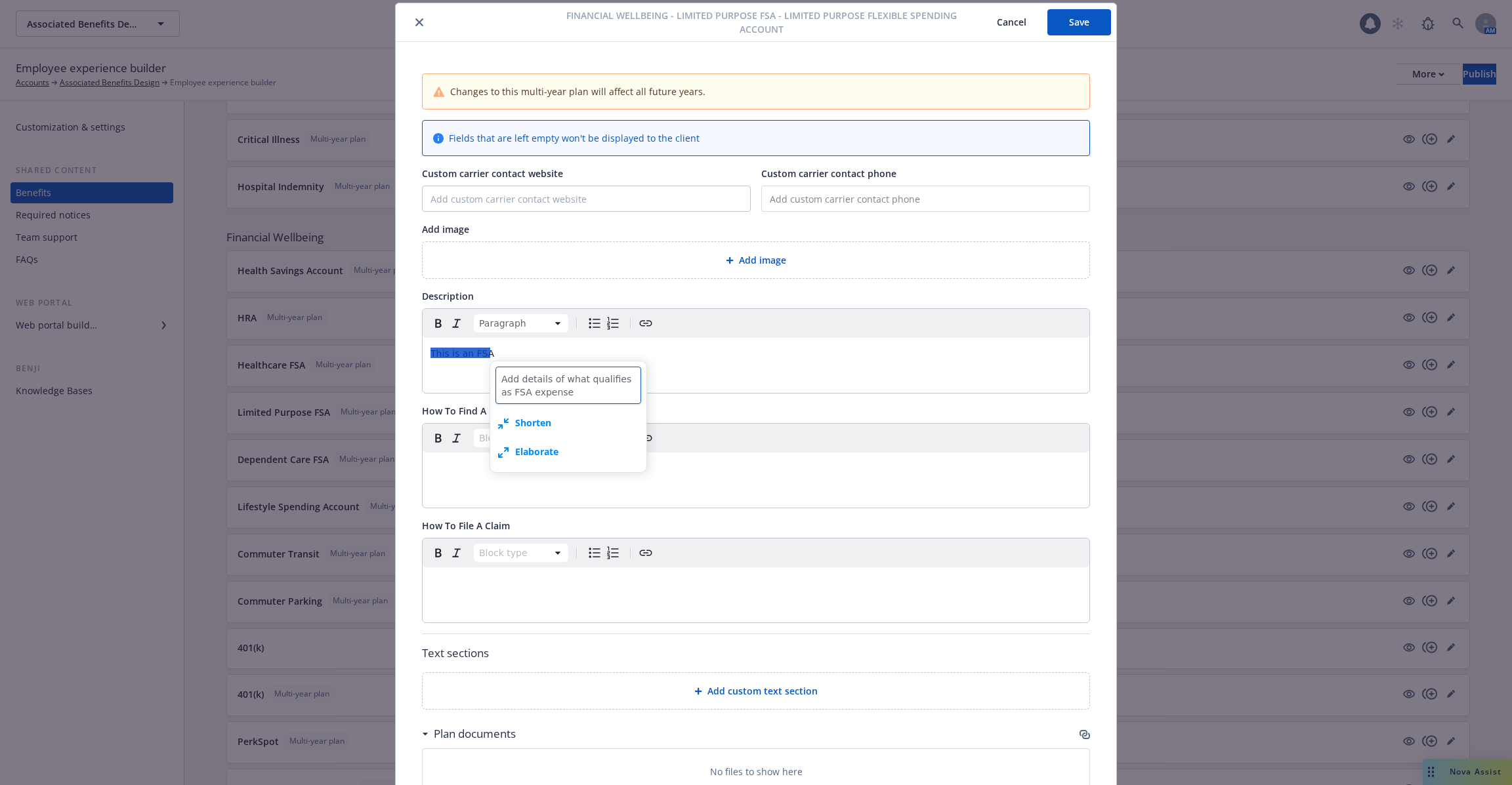
type textarea "x"
type textarea "Add details of what qualifies as FSA expenses"
type textarea "x"
type textarea "Add details of what qualifies as FSA expenses"
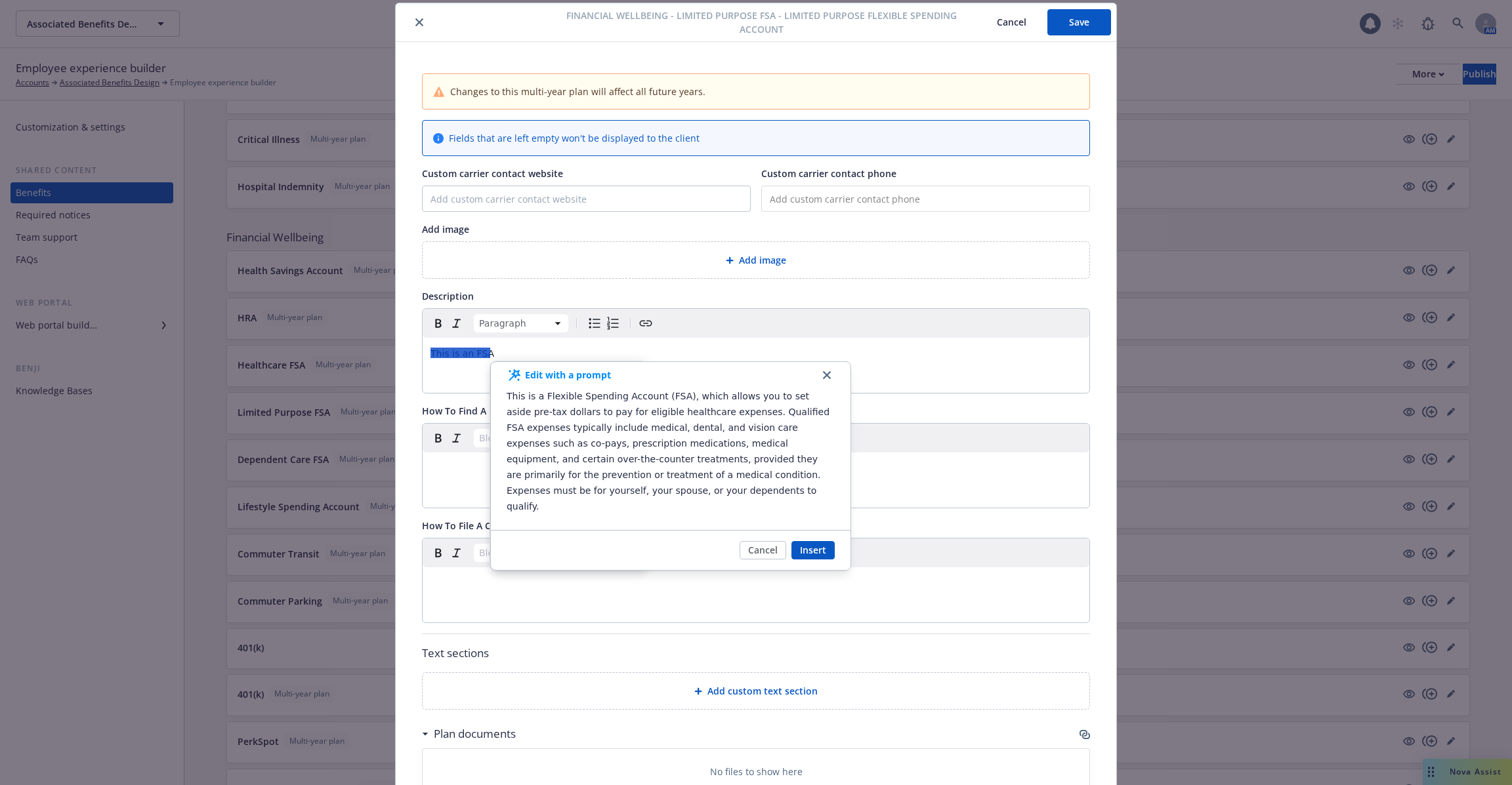
click at [457, 474] on div "editable markdown" at bounding box center [756, 468] width 667 height 31
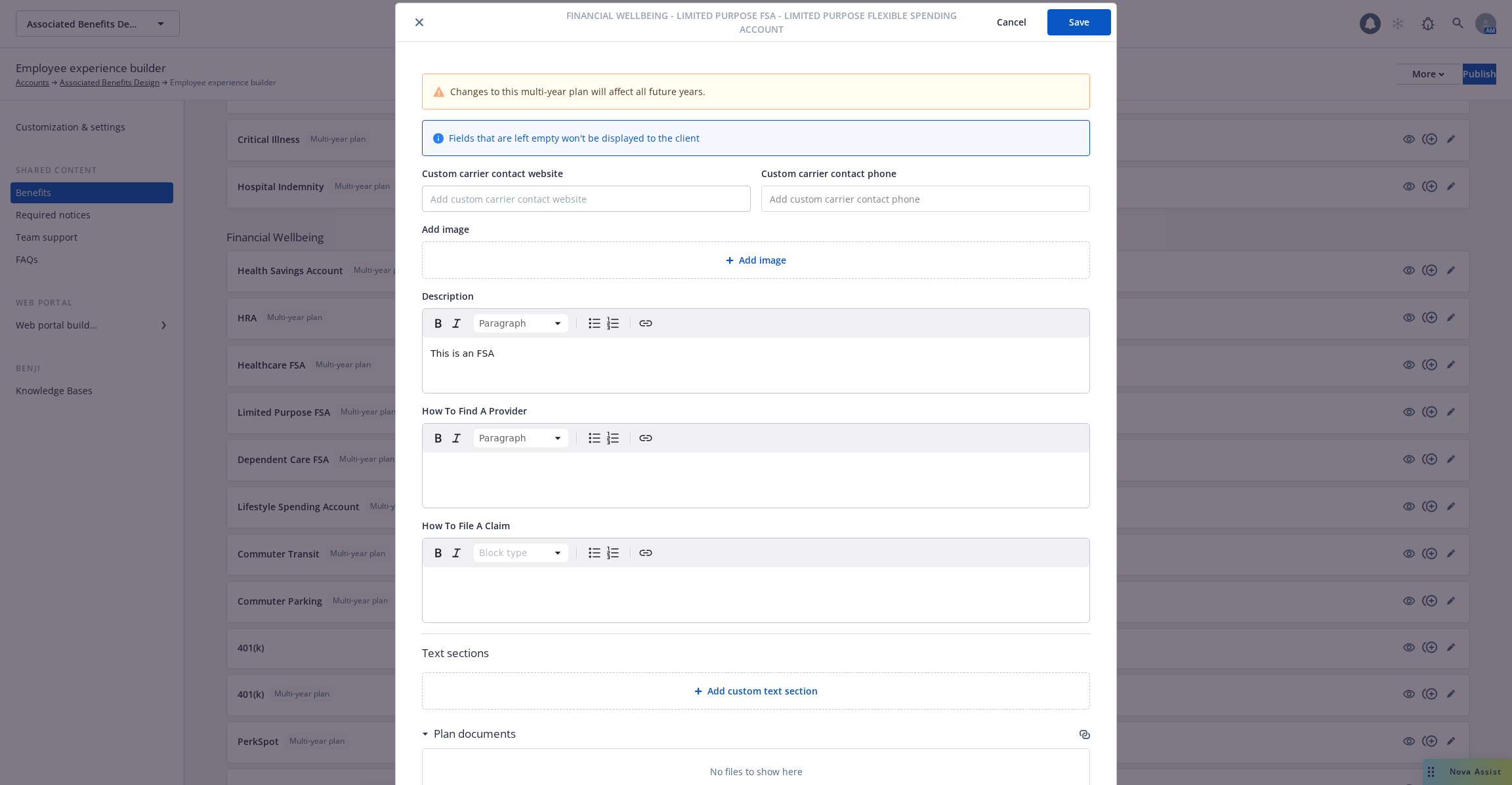
click at [641, 349] on p "This is an FSA" at bounding box center [756, 353] width 651 height 16
click at [576, 347] on p "This is an FSA" at bounding box center [756, 353] width 651 height 16
click at [578, 377] on textarea at bounding box center [568, 379] width 145 height 24
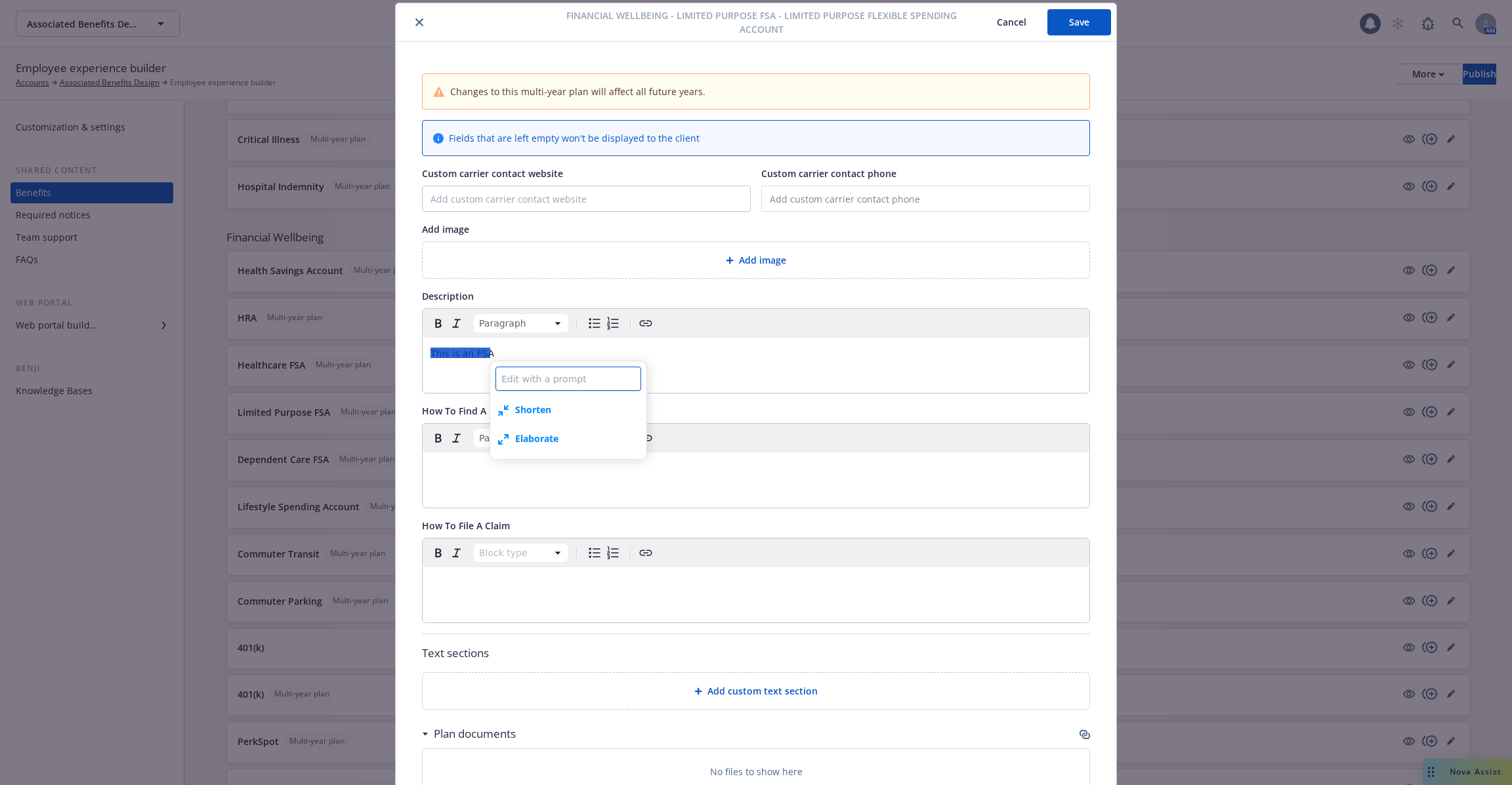
type textarea "x"
type textarea "W"
type textarea "x"
type textarea "Wh"
type textarea "x"
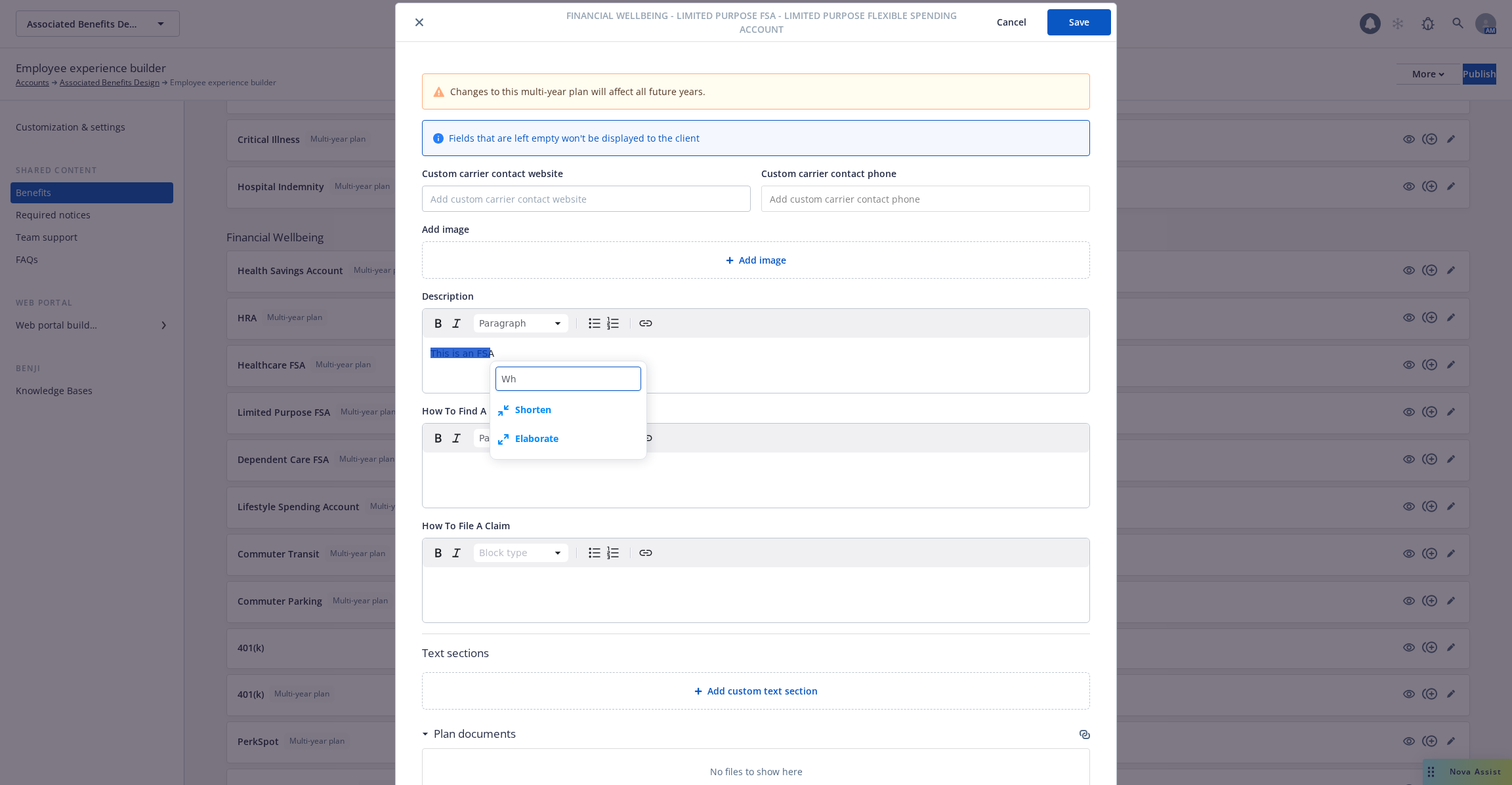
type textarea "Wha"
type textarea "x"
type textarea "What"
type textarea "x"
type textarea "What"
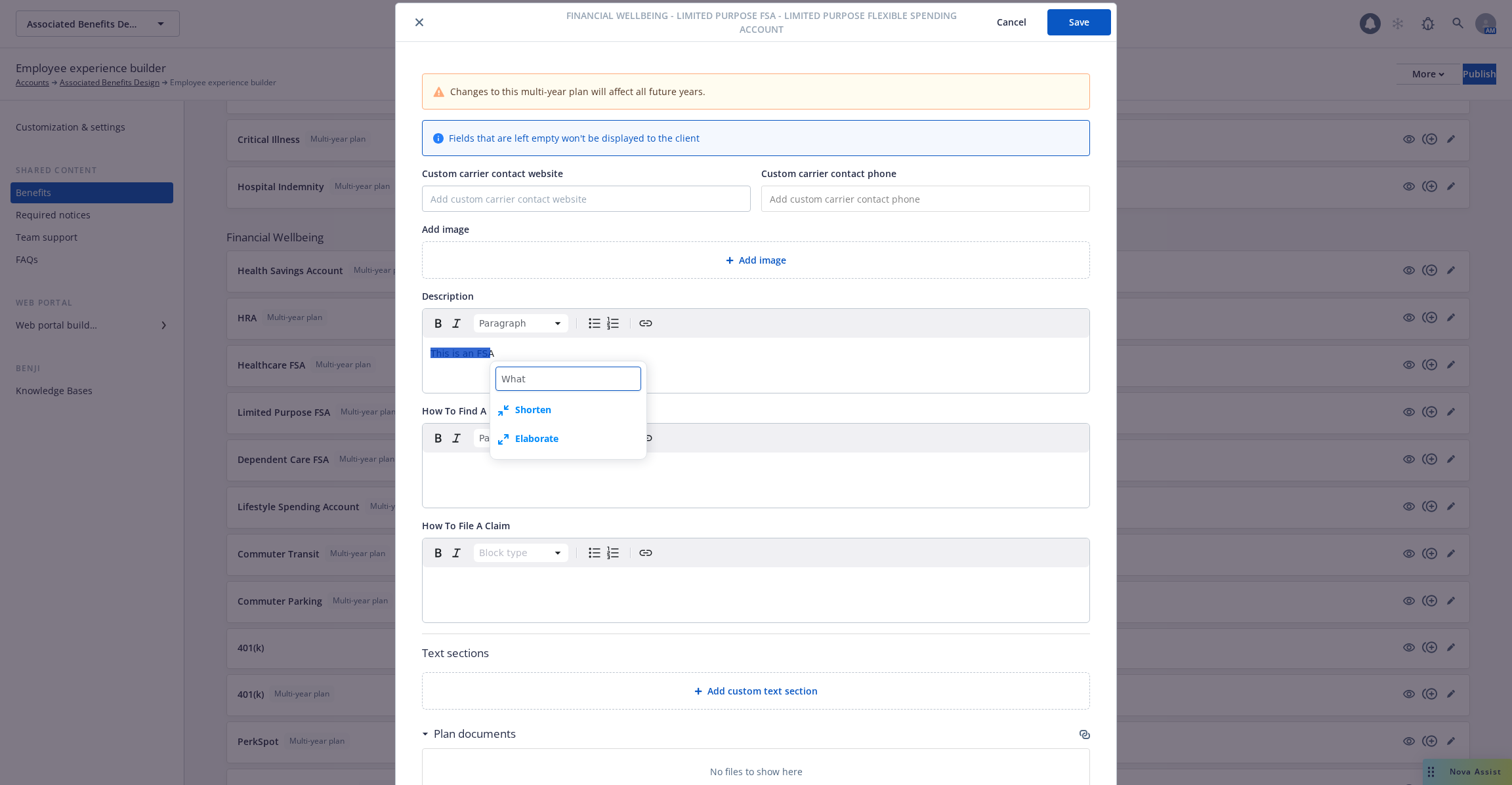
type textarea "x"
type textarea "What i"
type textarea "x"
type textarea "What is"
type textarea "x"
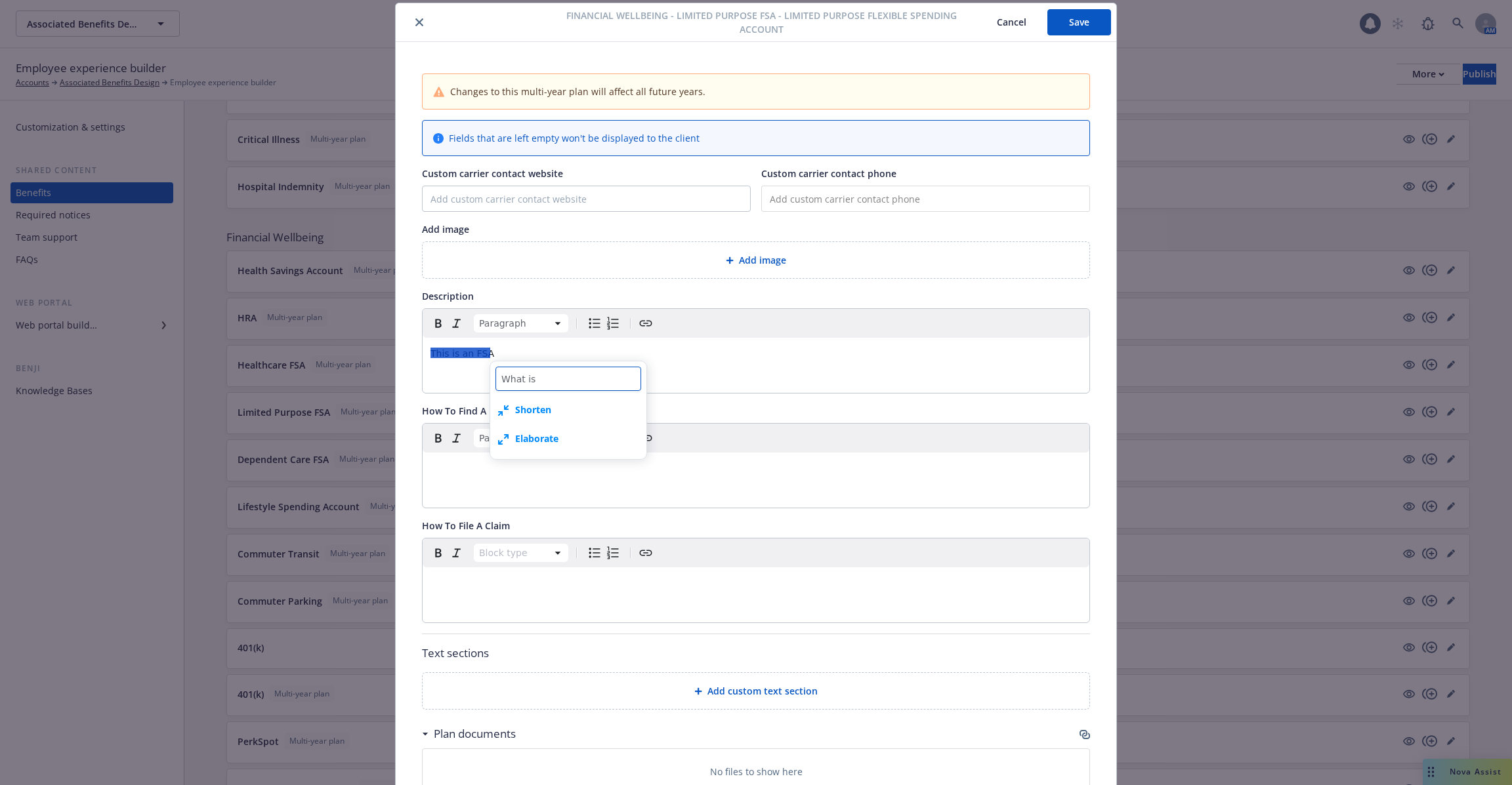
type textarea "What is"
type textarea "x"
type textarea "What is a"
type textarea "x"
type textarea "What is an"
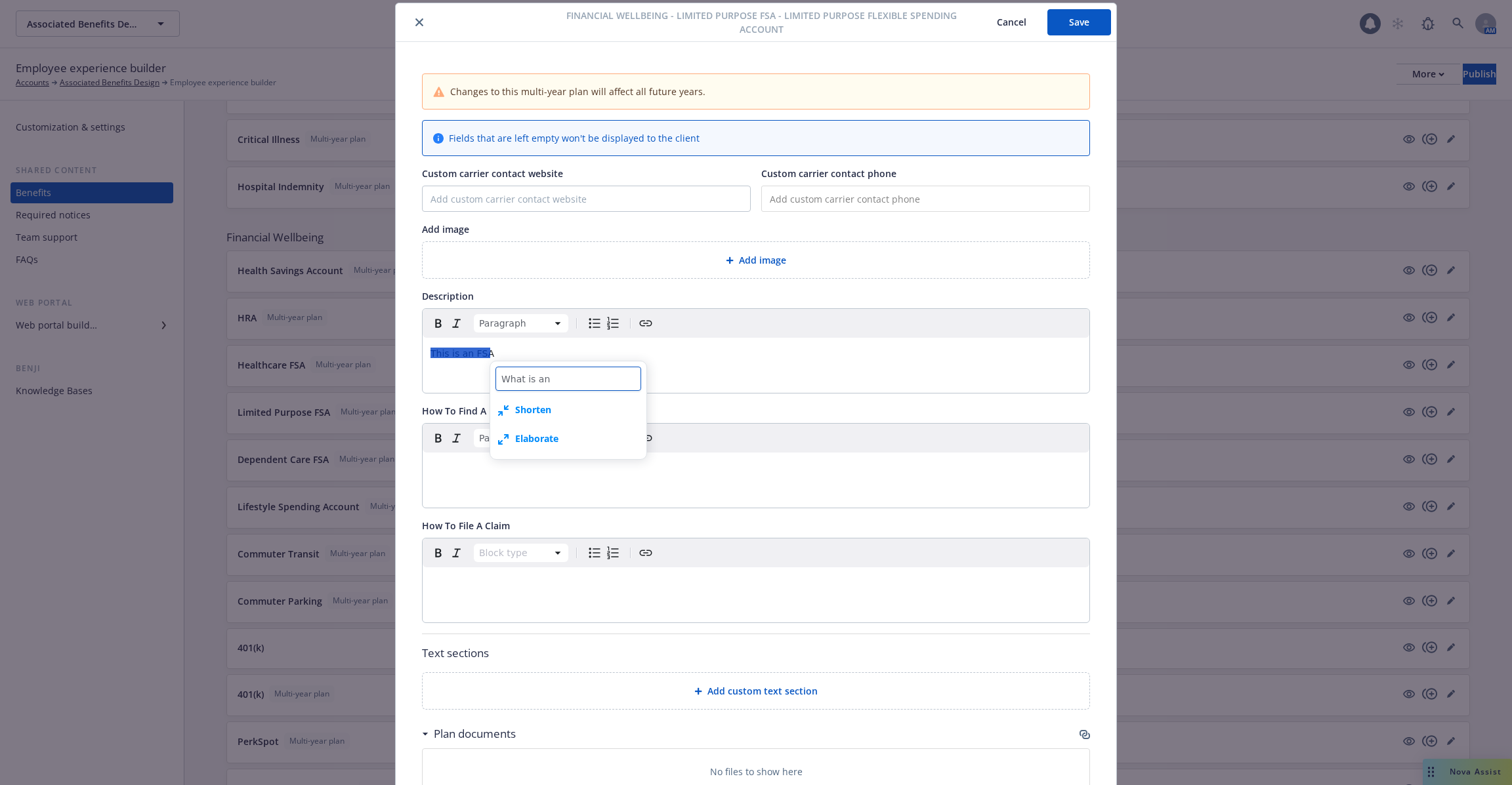
type textarea "x"
type textarea "What is an"
type textarea "x"
type textarea "What is an f"
type textarea "x"
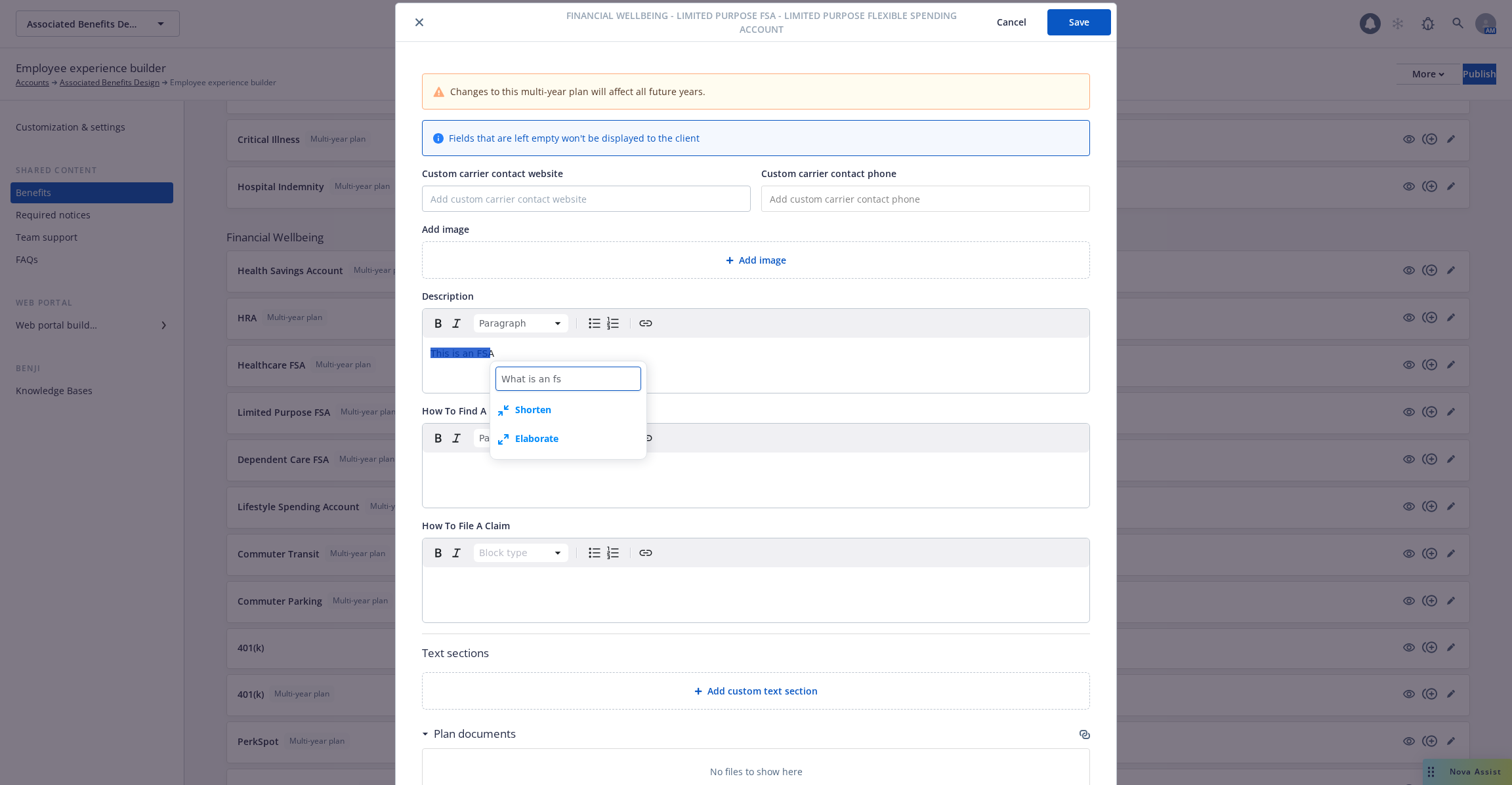
type textarea "What is an fsa"
type textarea "x"
type textarea "What is an fsa"
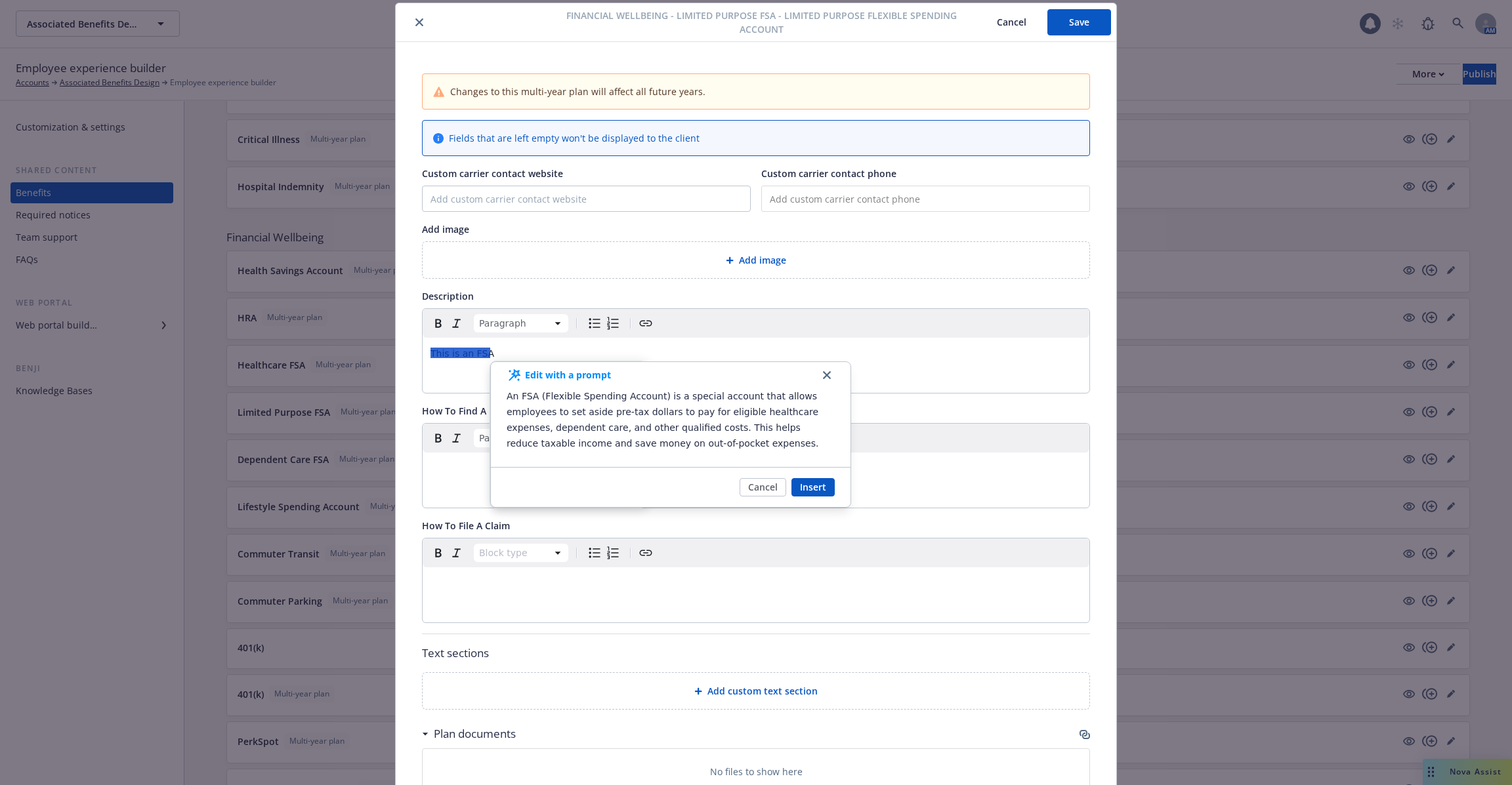
click at [833, 376] on button "button" at bounding box center [826, 375] width 16 height 16
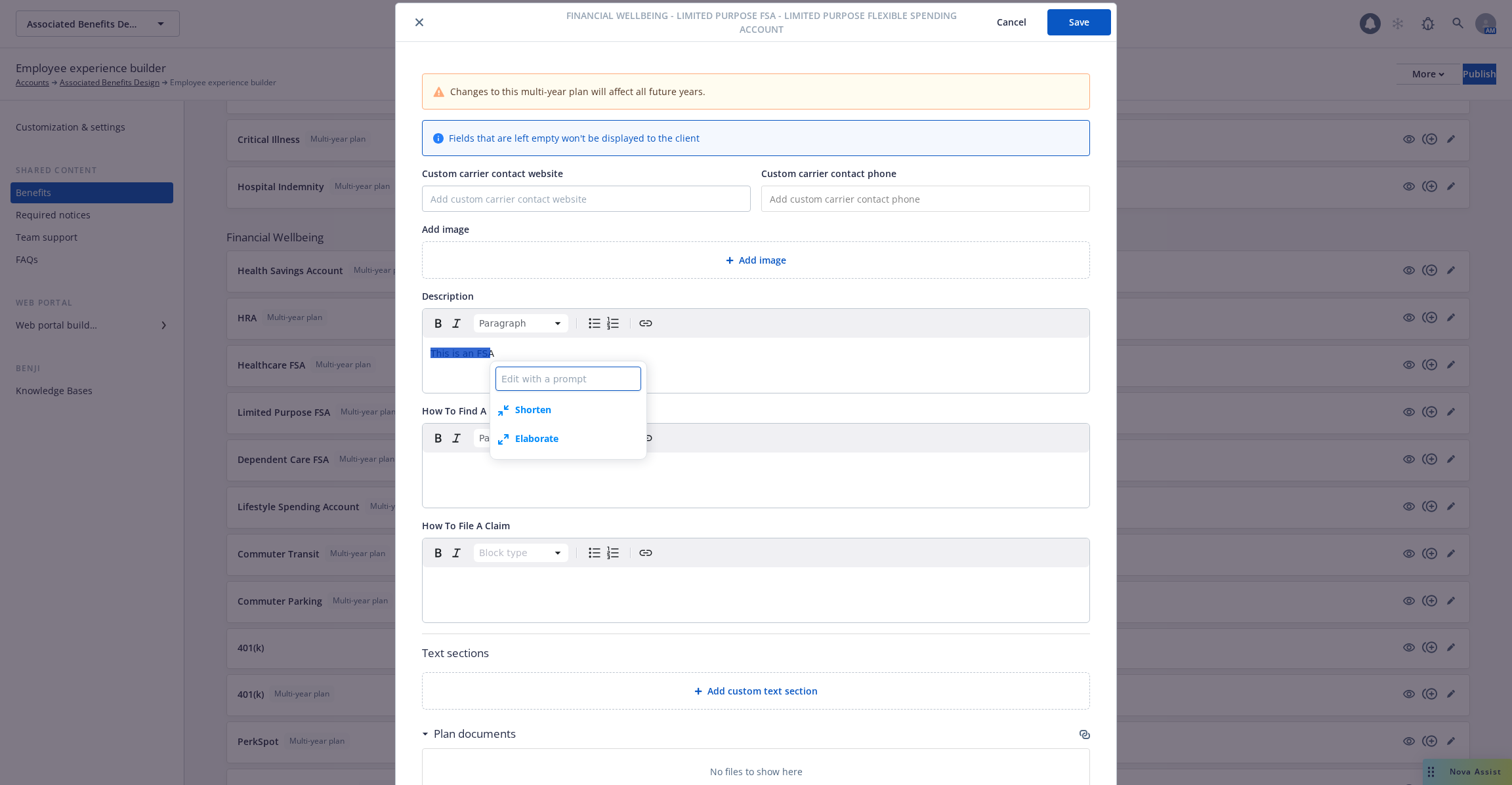
click at [556, 382] on textarea at bounding box center [568, 379] width 145 height 24
type textarea "x"
type textarea "a"
type textarea "x"
type textarea "ad"
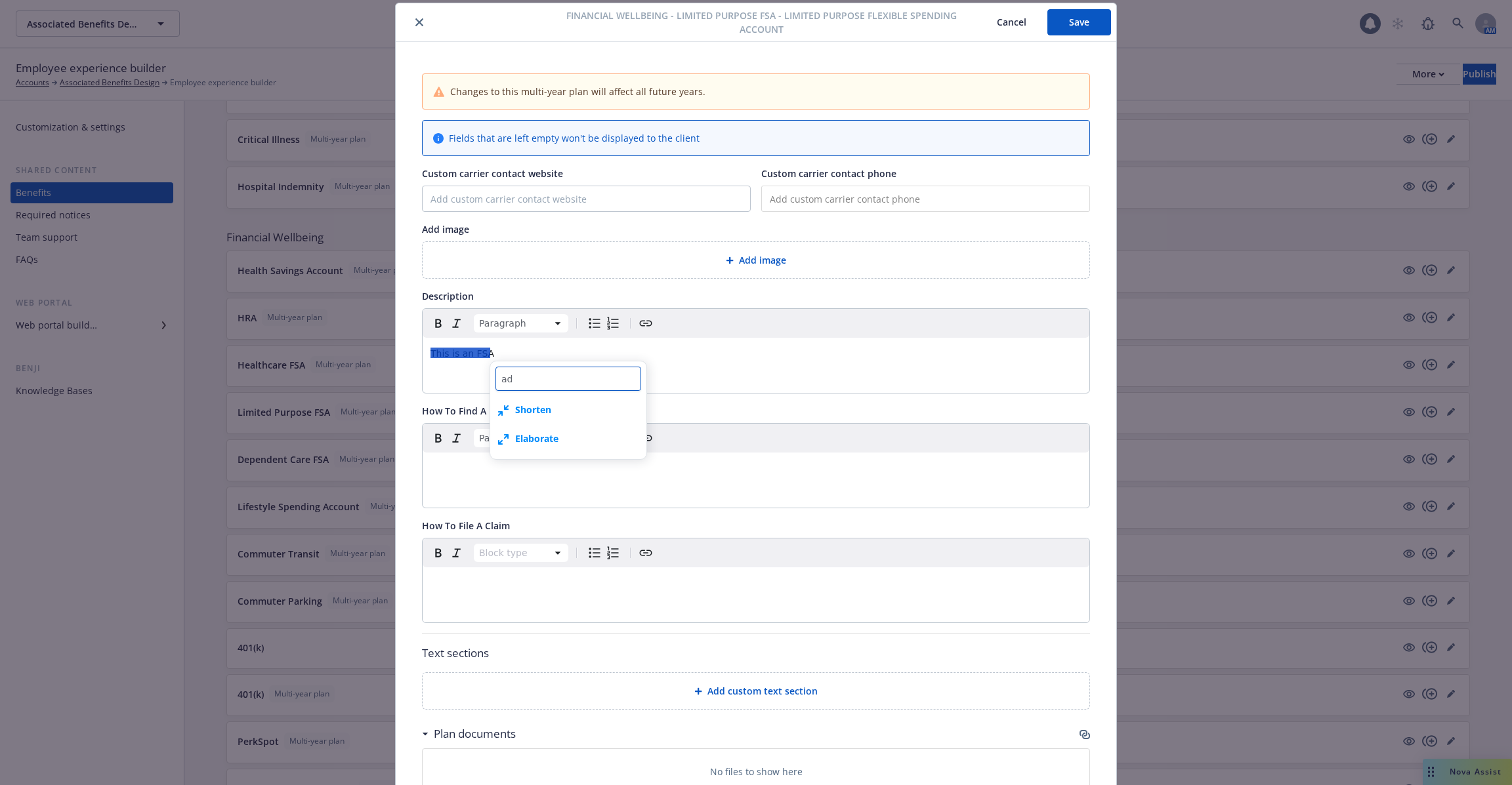
type textarea "x"
type textarea "add"
type textarea "x"
type textarea "add"
type textarea "x"
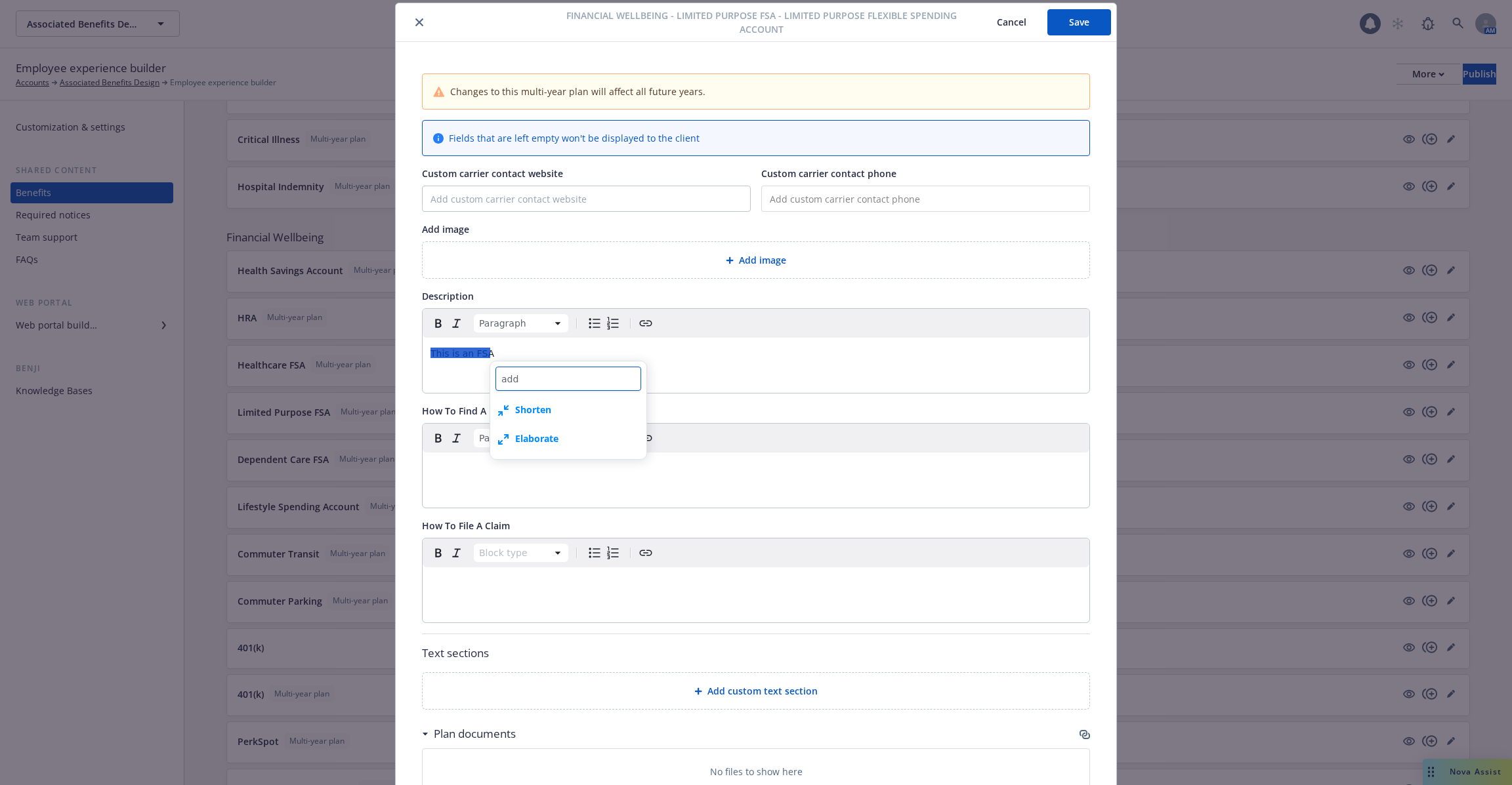
type textarea "add F"
type textarea "x"
type textarea "add FS"
type textarea "x"
type textarea "add FSA"
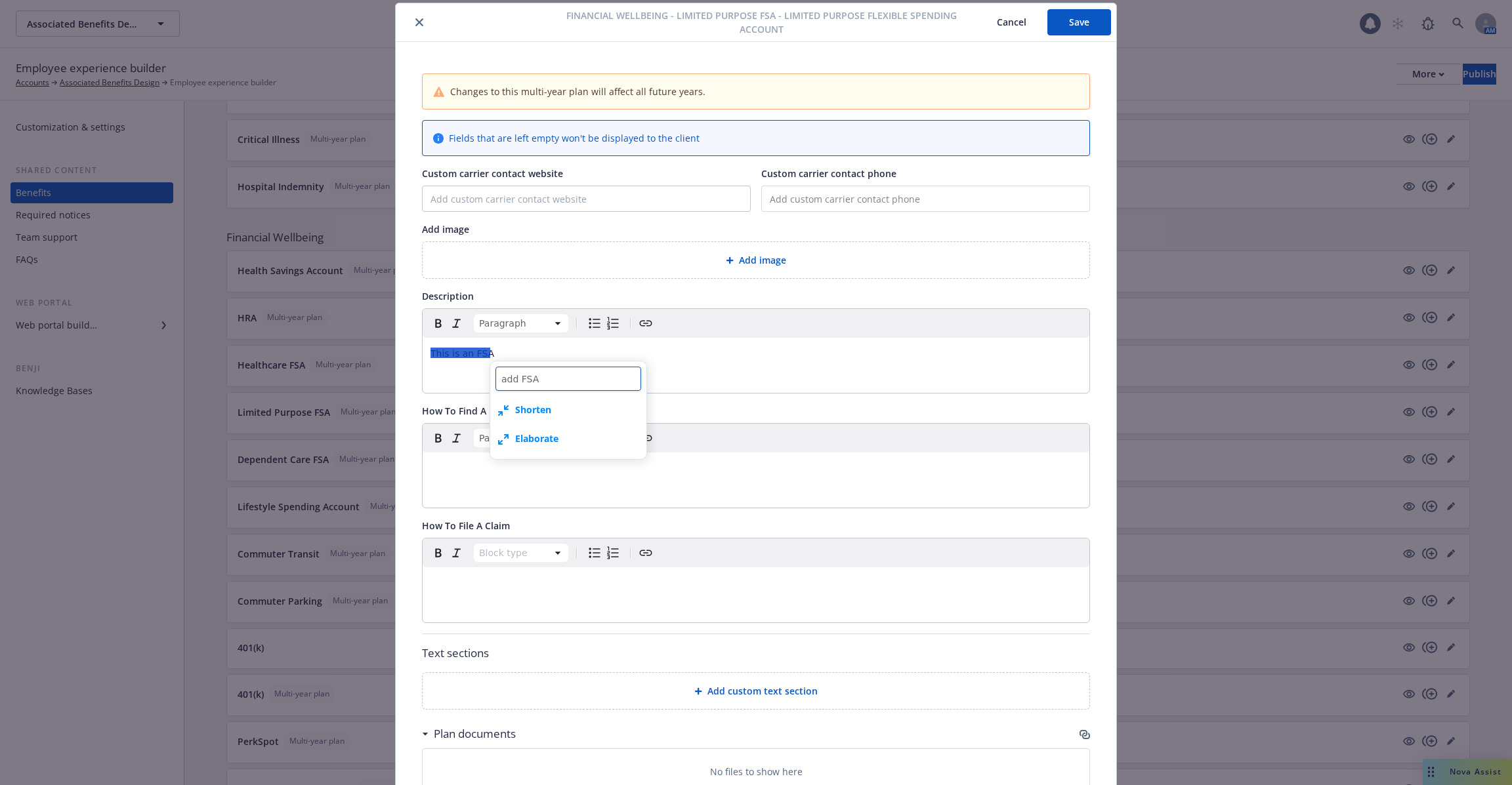
type textarea "x"
type textarea "add FSA"
type textarea "x"
type textarea "add FSA t"
type textarea "x"
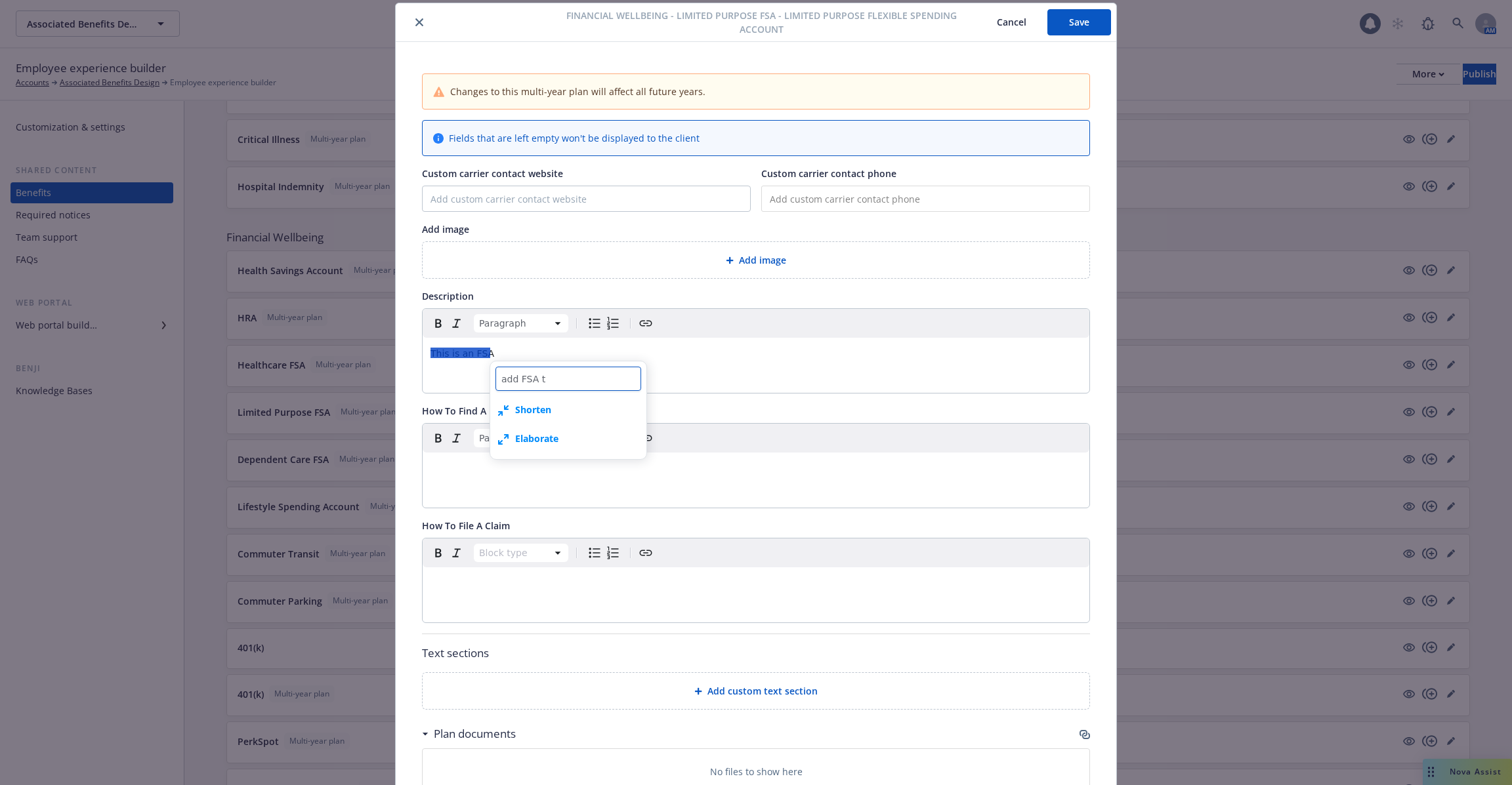
type textarea "add FSA ty"
type textarea "x"
type textarea "add FSA type"
type textarea "x"
type textarea "add FSA type"
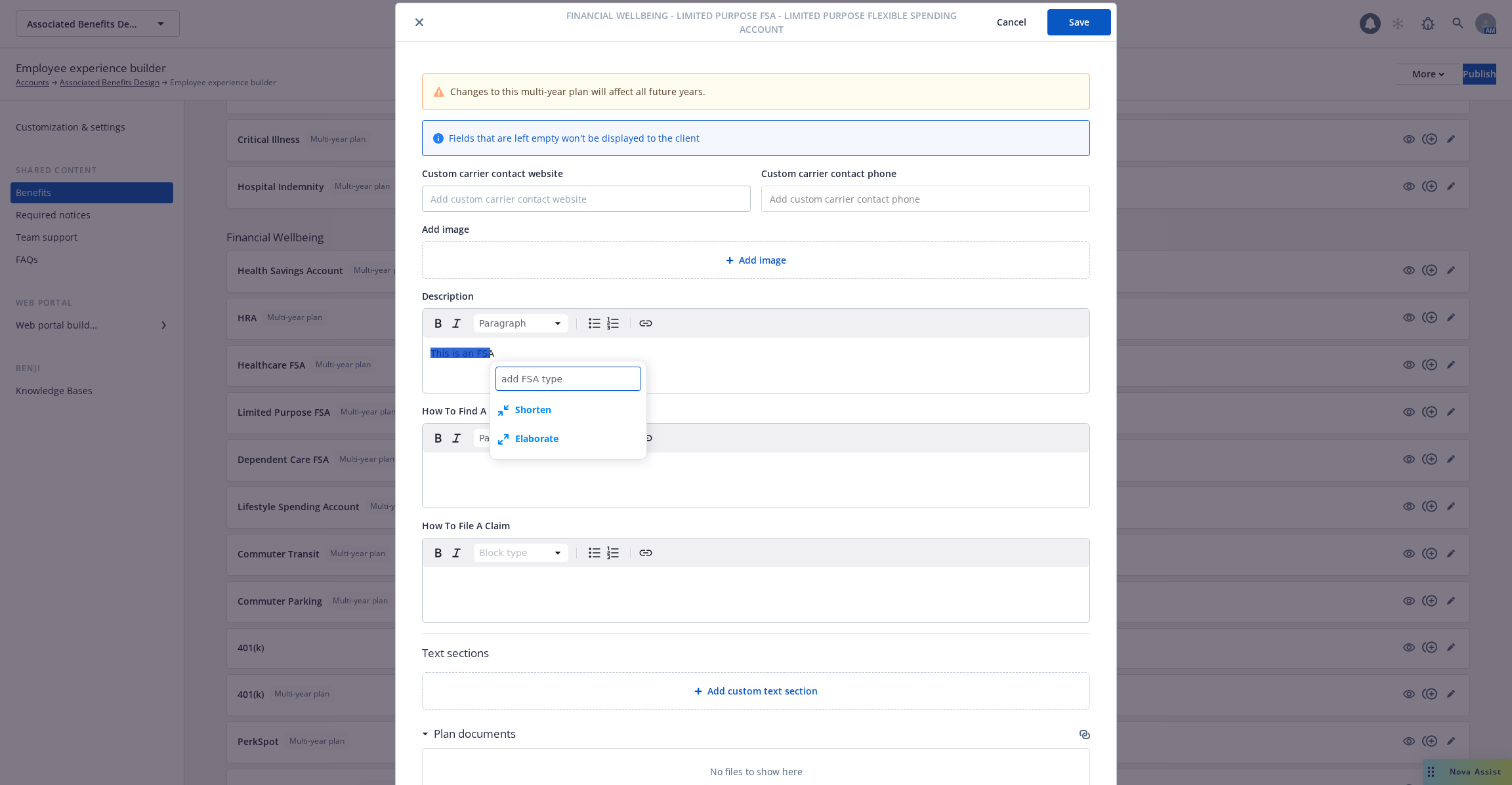
type textarea "x"
type textarea "add FSA type d"
type textarea "x"
type textarea "add FSA type de"
type textarea "x"
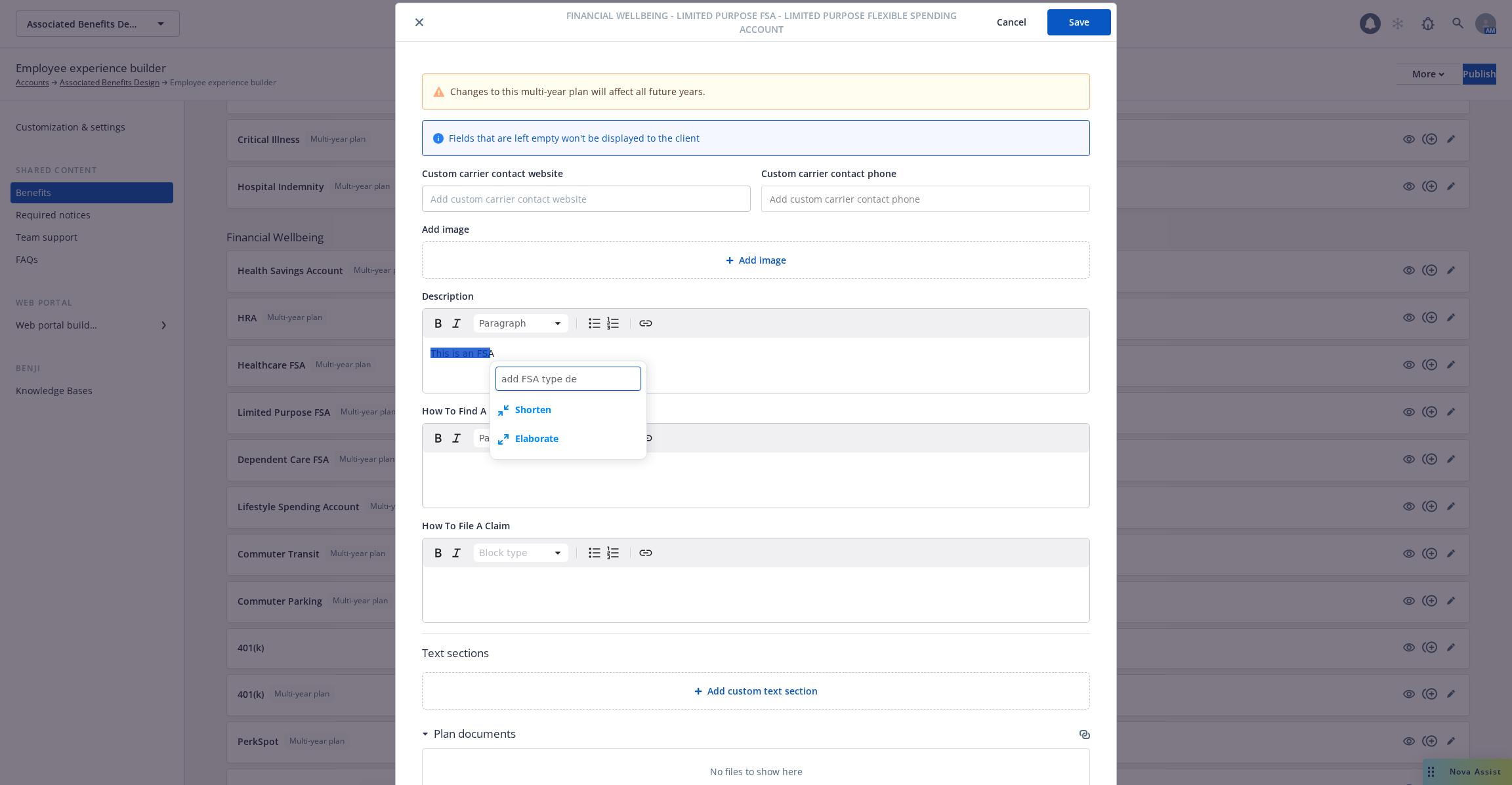
type textarea "add FSA type det"
type textarea "x"
type textarea "add FSA type deta"
type textarea "x"
type textarea "add FSA type detai"
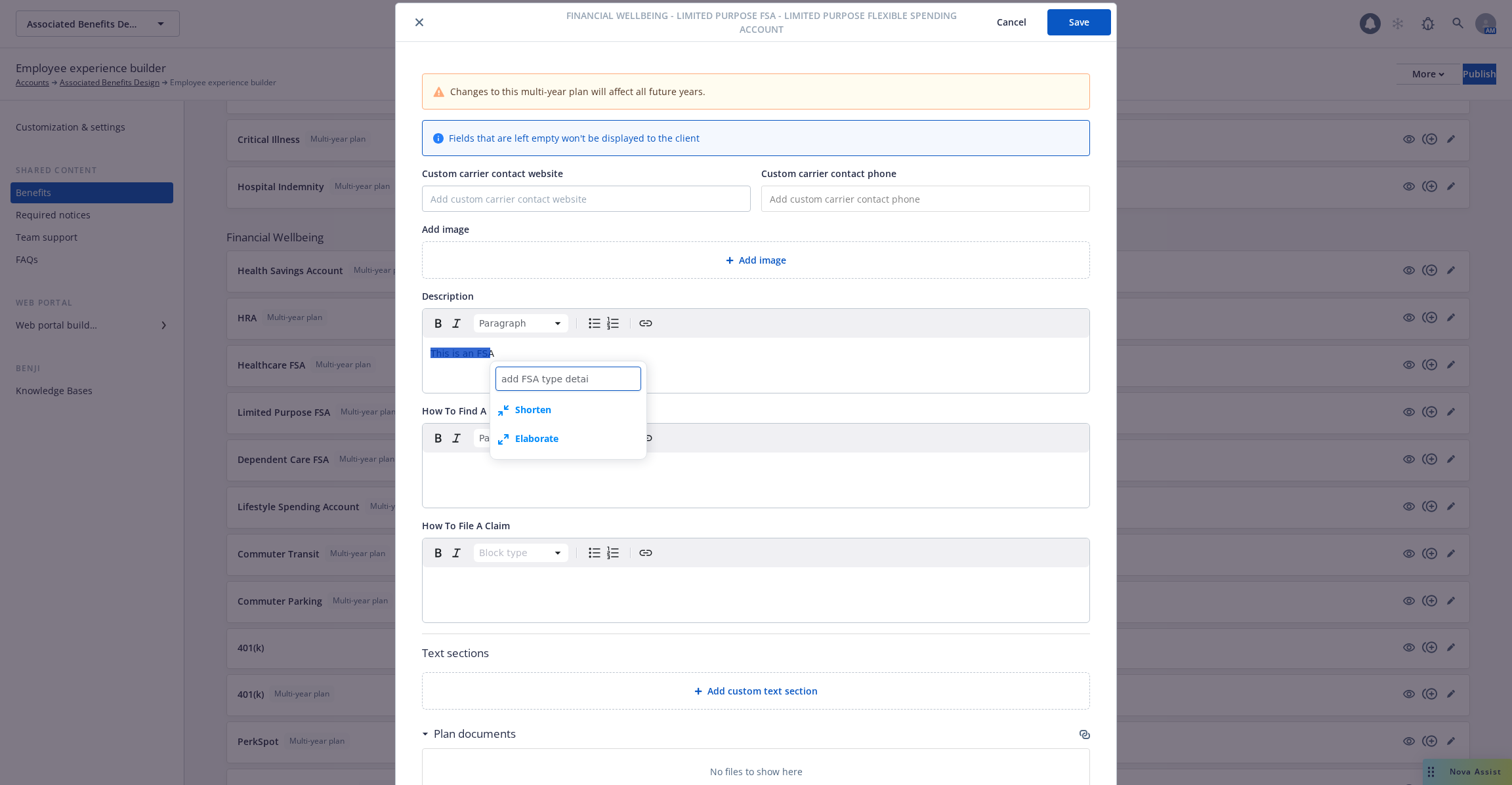
type textarea "x"
type textarea "add FSA type detail"
type textarea "x"
type textarea "add FSA type details"
type textarea "x"
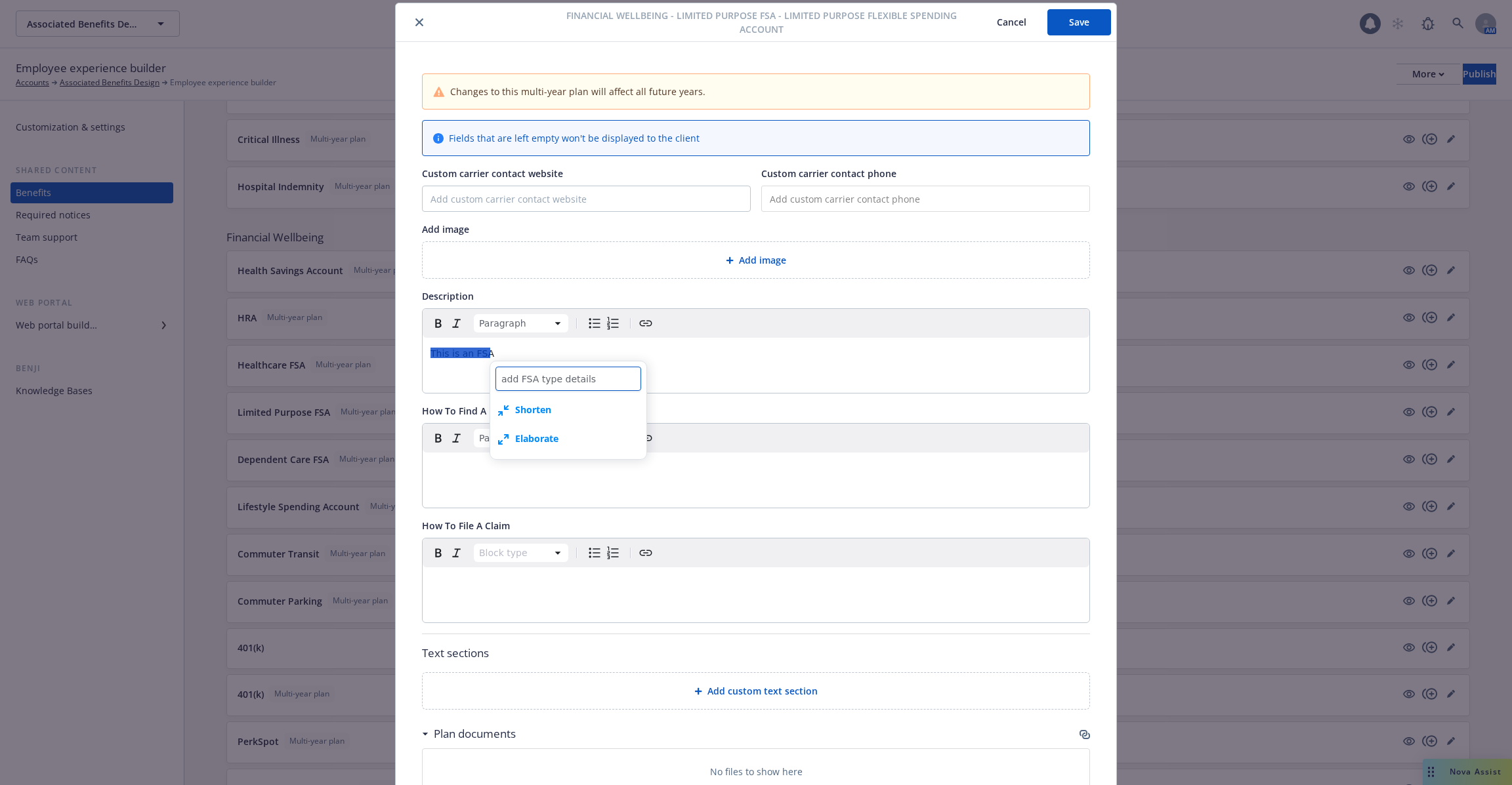
type textarea "add FSA type details"
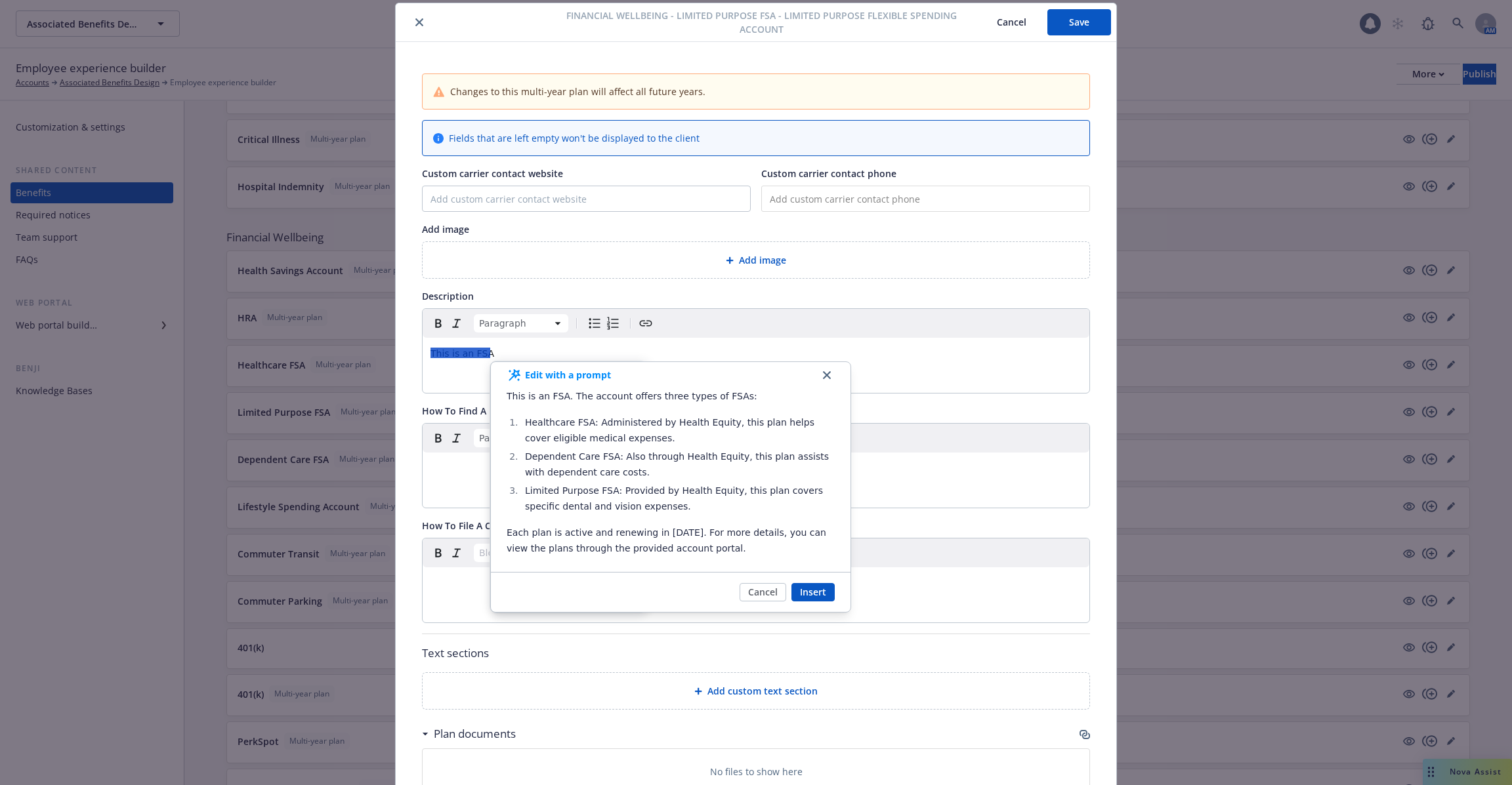
type textarea "x"
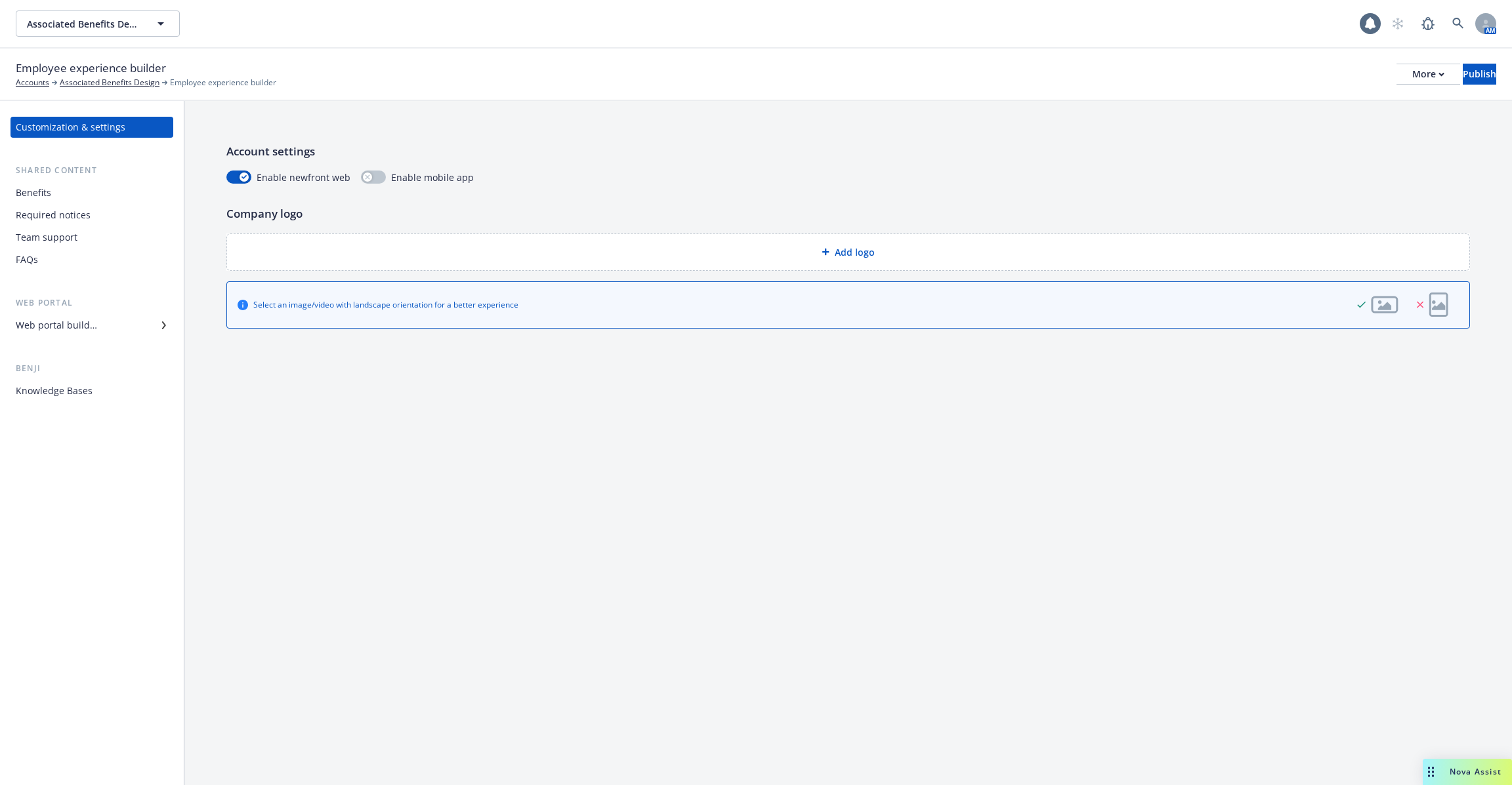
click at [97, 207] on div "Required notices" at bounding box center [92, 215] width 153 height 21
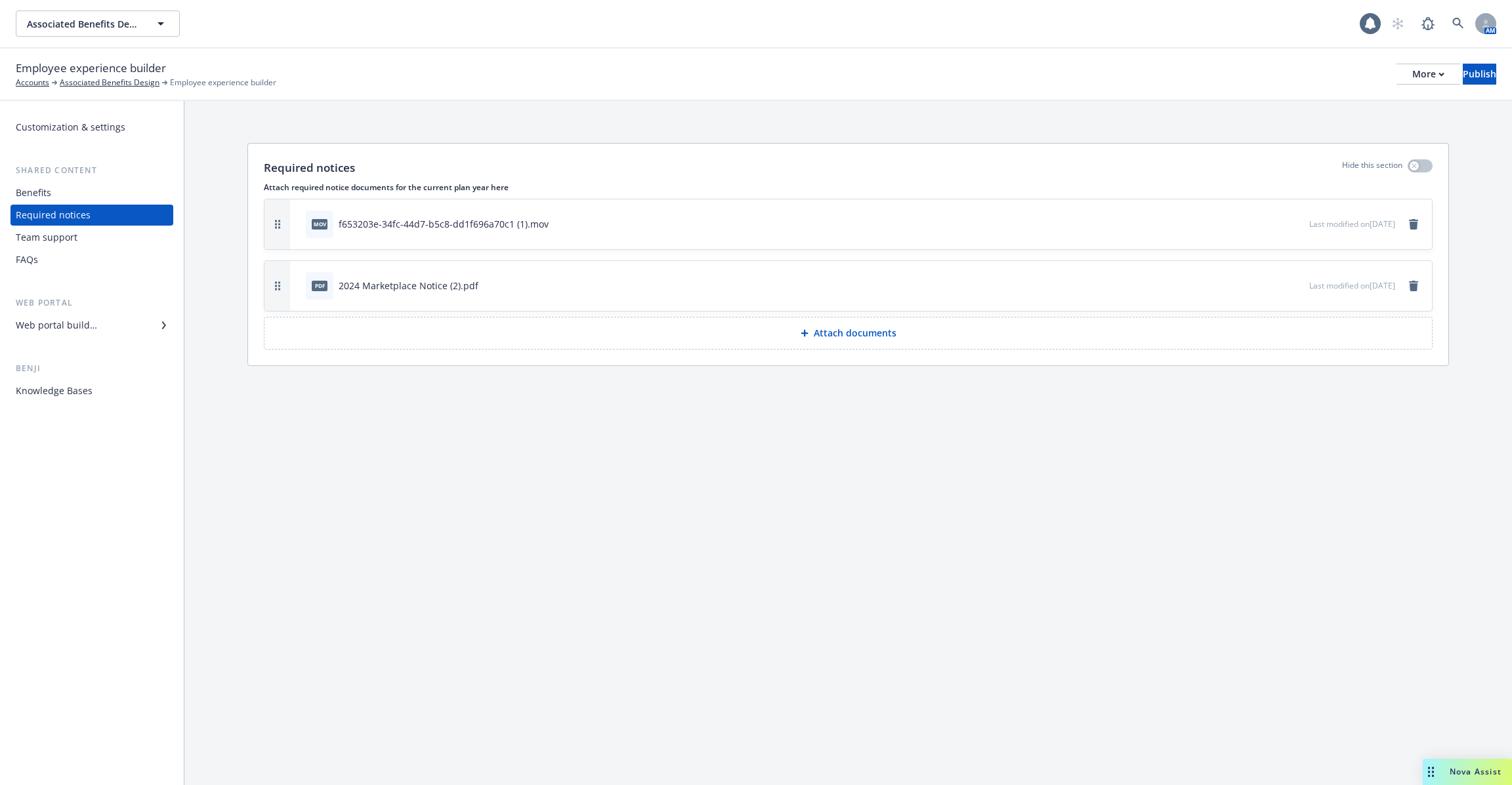
click at [97, 197] on div "Benefits" at bounding box center [92, 192] width 153 height 21
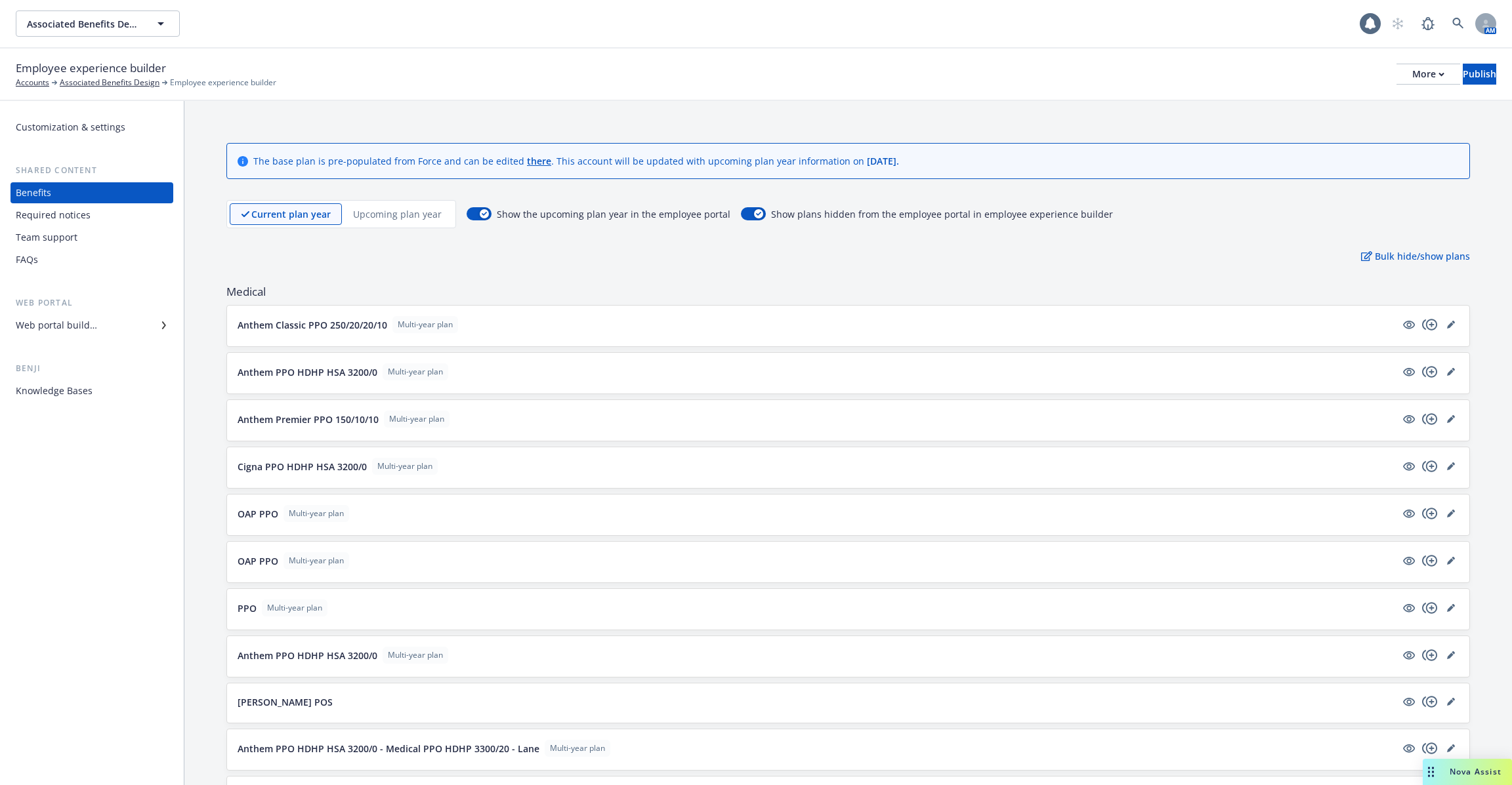
click at [1458, 317] on div at bounding box center [1429, 324] width 58 height 16
click at [1453, 321] on icon "editPencil" at bounding box center [1453, 323] width 4 height 4
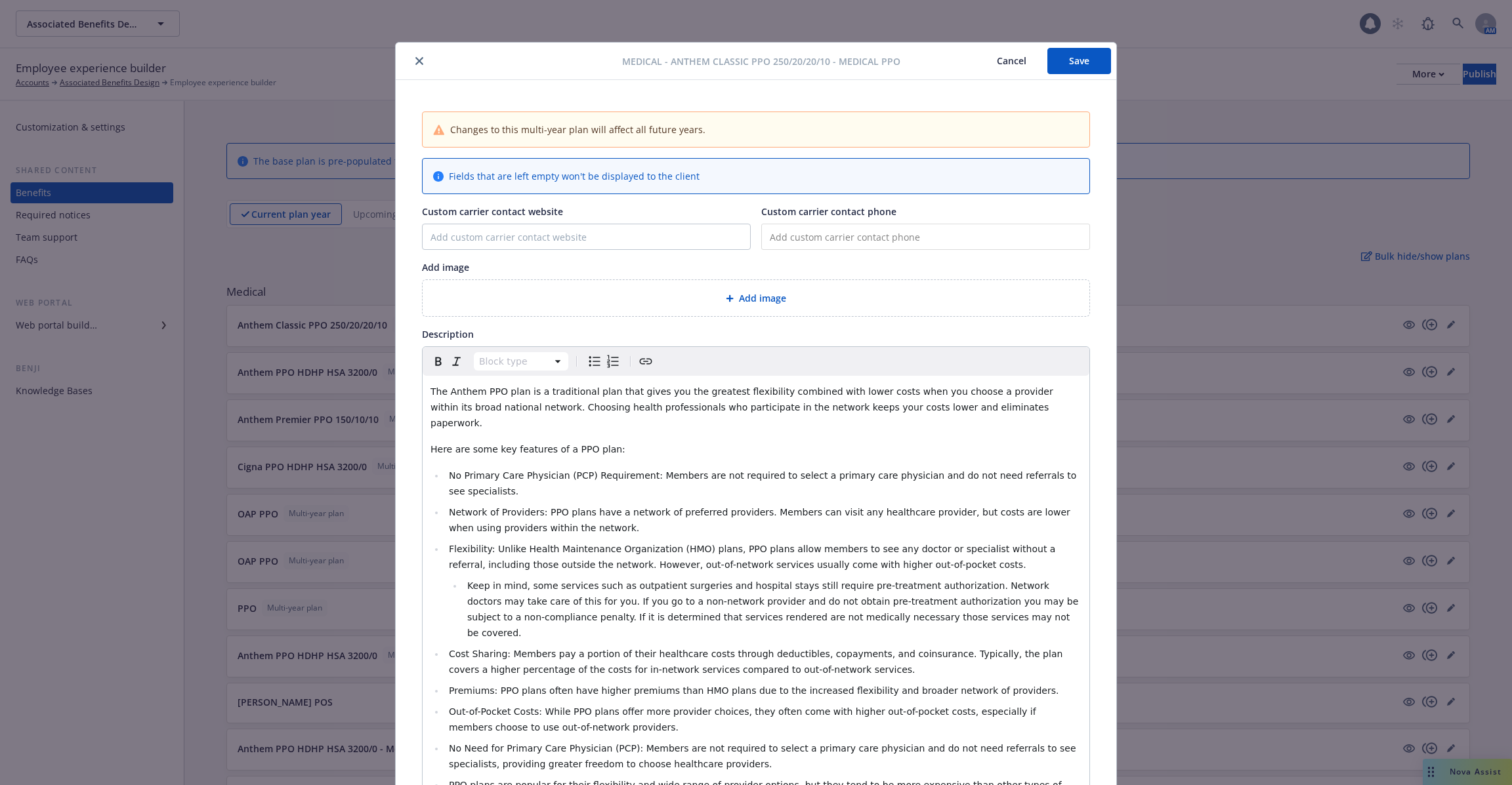
scroll to position [40, 0]
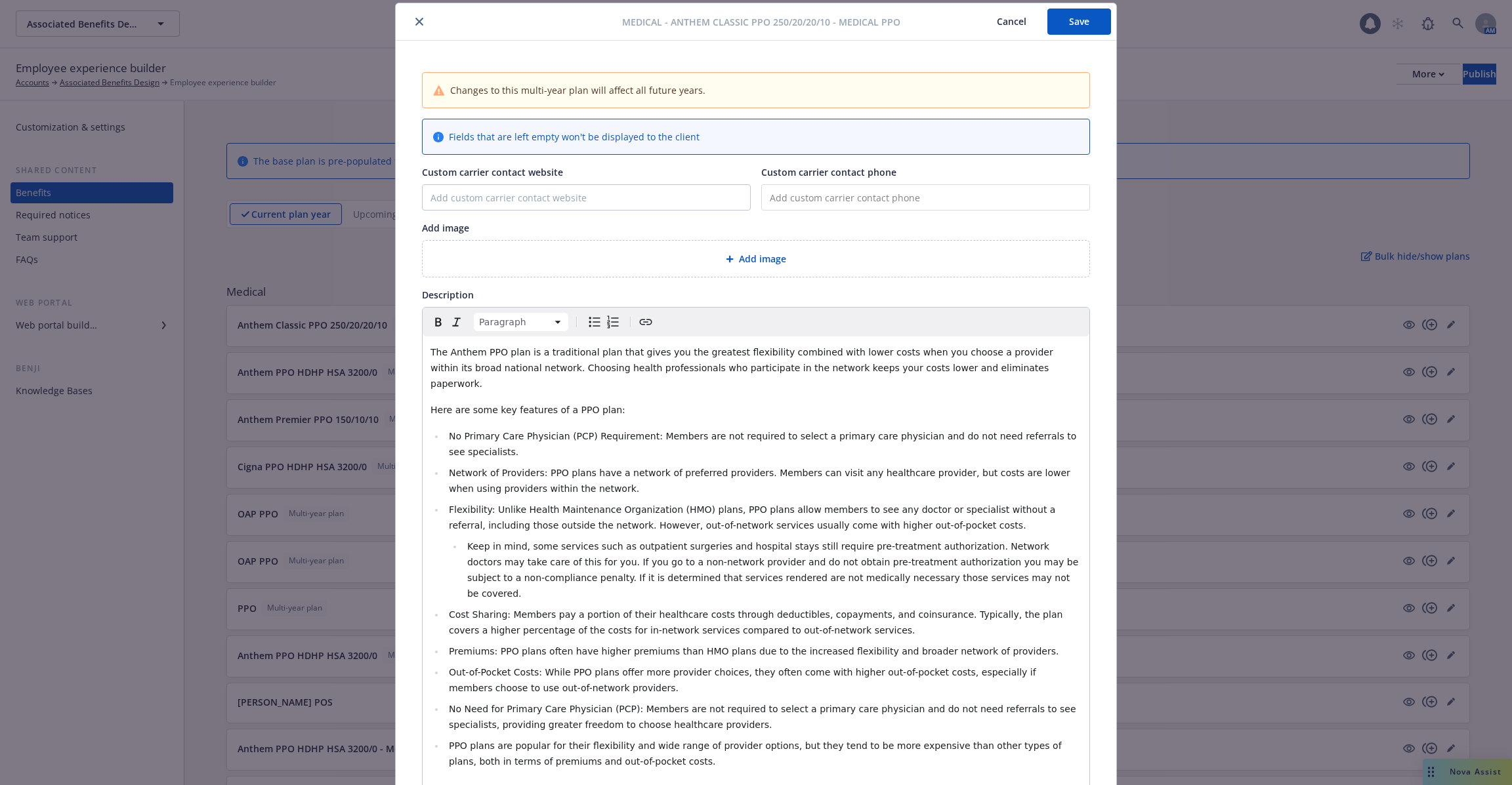
click at [594, 370] on span "The Anthem PPO plan is a traditional plan that gives you the greatest flexibili…" at bounding box center [743, 368] width 625 height 42
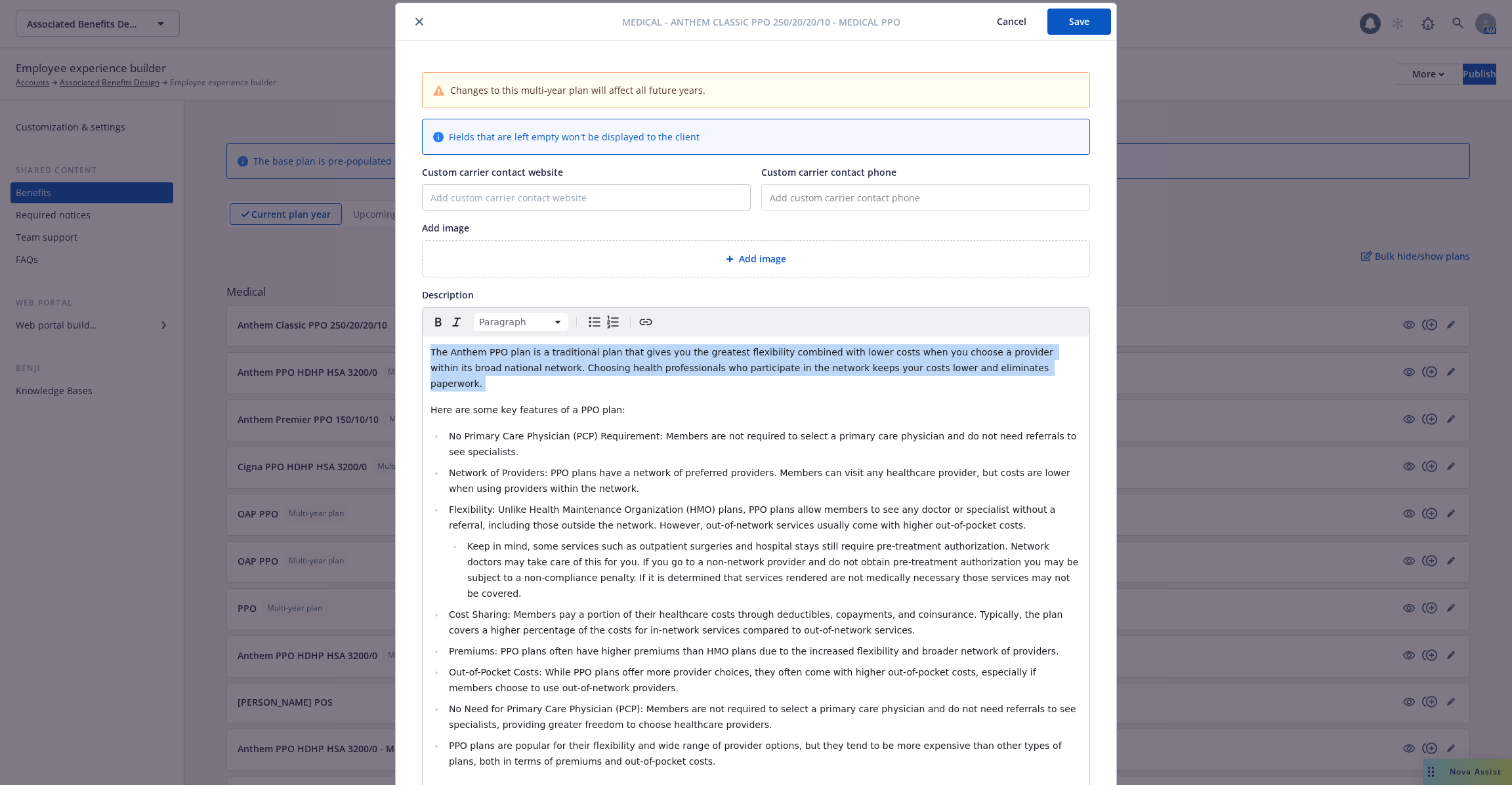
click at [594, 370] on span "The Anthem PPO plan is a traditional plan that gives you the greatest flexibili…" at bounding box center [743, 368] width 625 height 42
click at [1019, 427] on span "Shorten" at bounding box center [1020, 424] width 36 height 14
click at [823, 468] on span "Network of Providers: PPO plans have a network of preferred providers. Members …" at bounding box center [761, 481] width 624 height 27
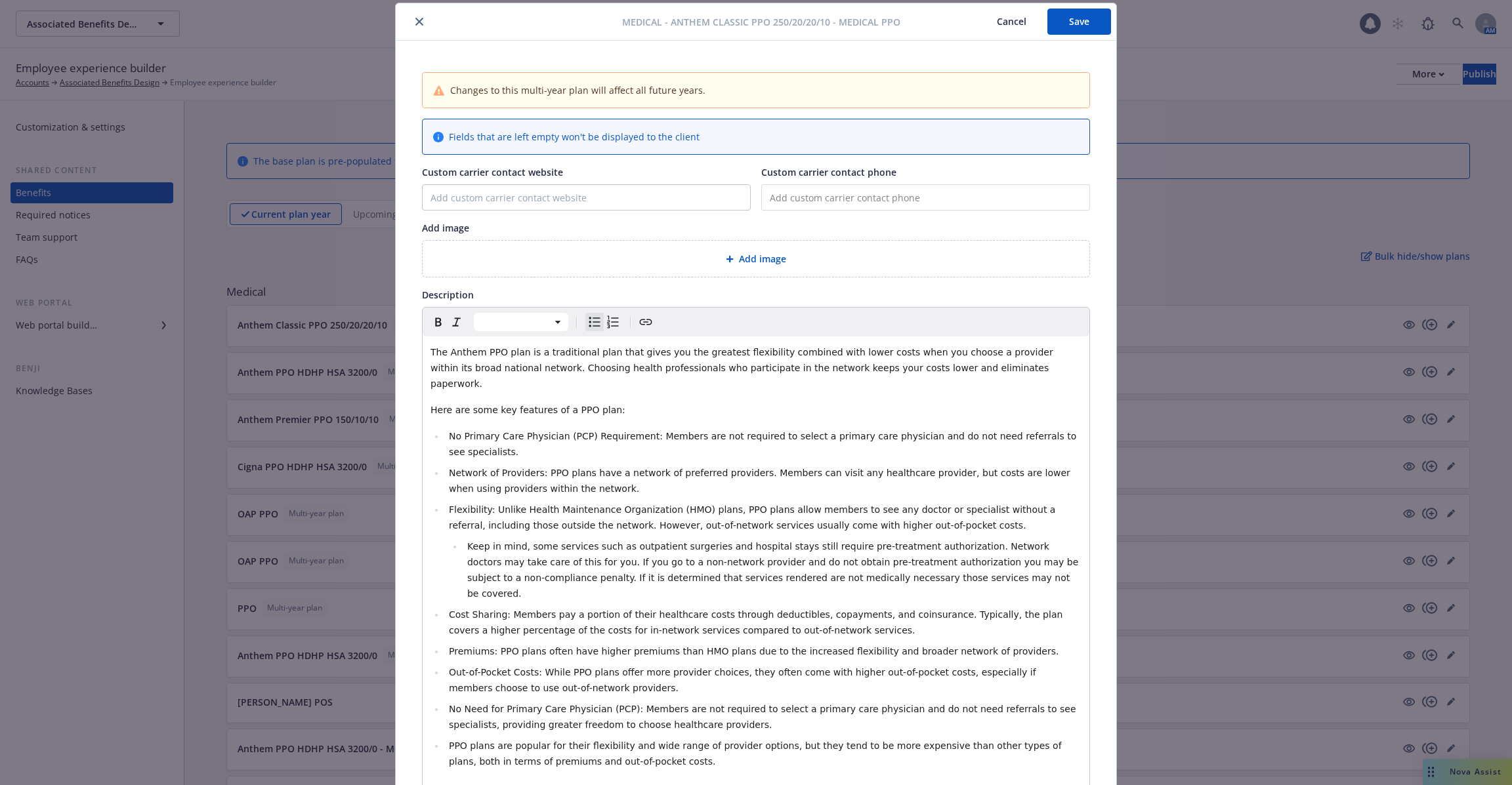
click at [569, 347] on span "The Anthem PPO plan is a traditional plan that gives you the greatest flexibili…" at bounding box center [743, 368] width 625 height 42
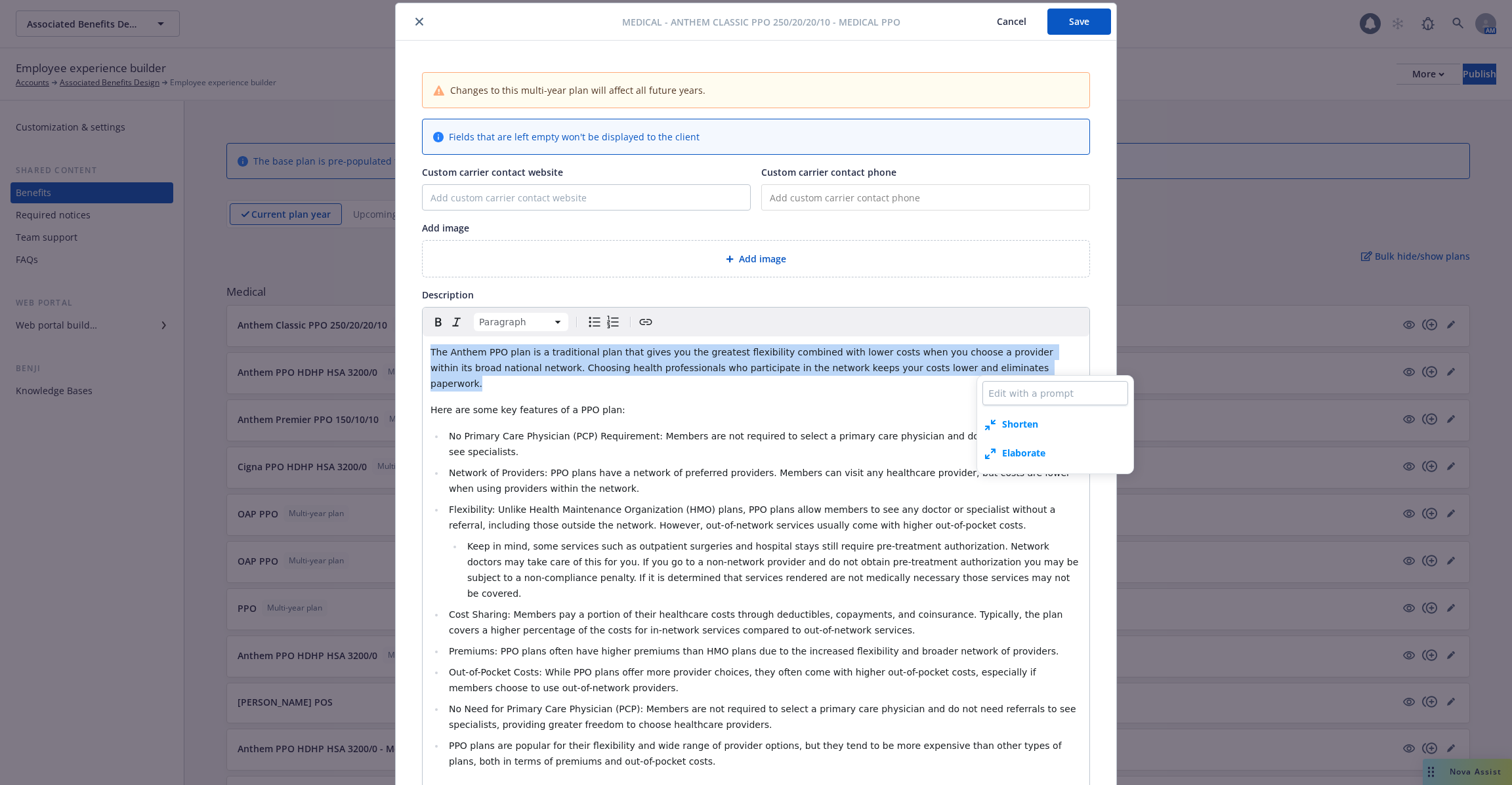
click at [1018, 449] on span "Elaborate" at bounding box center [1024, 452] width 43 height 14
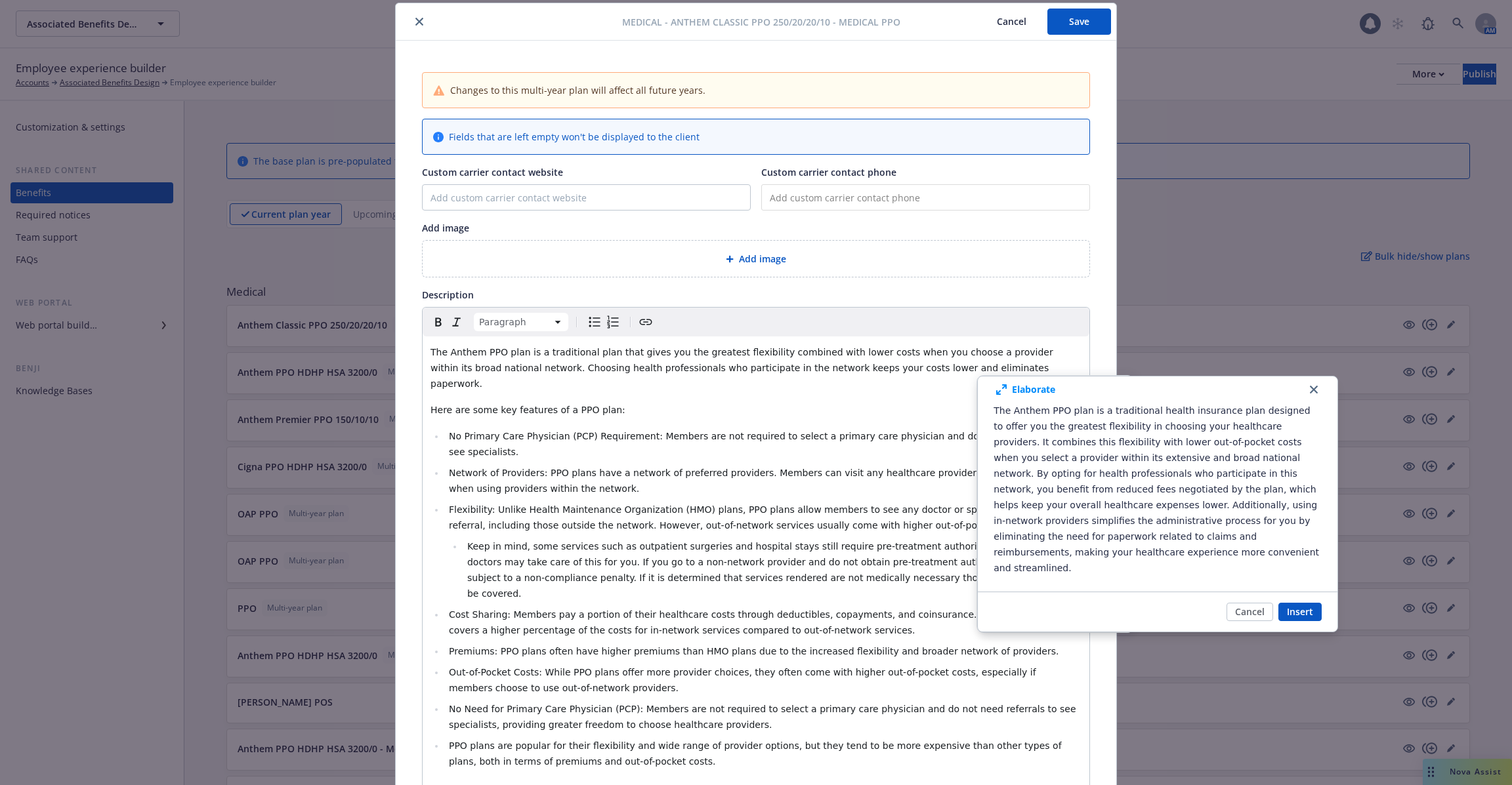
click at [915, 465] on li "Network of Providers: PPO plans have a network of preferred providers. Members …" at bounding box center [763, 481] width 636 height 31
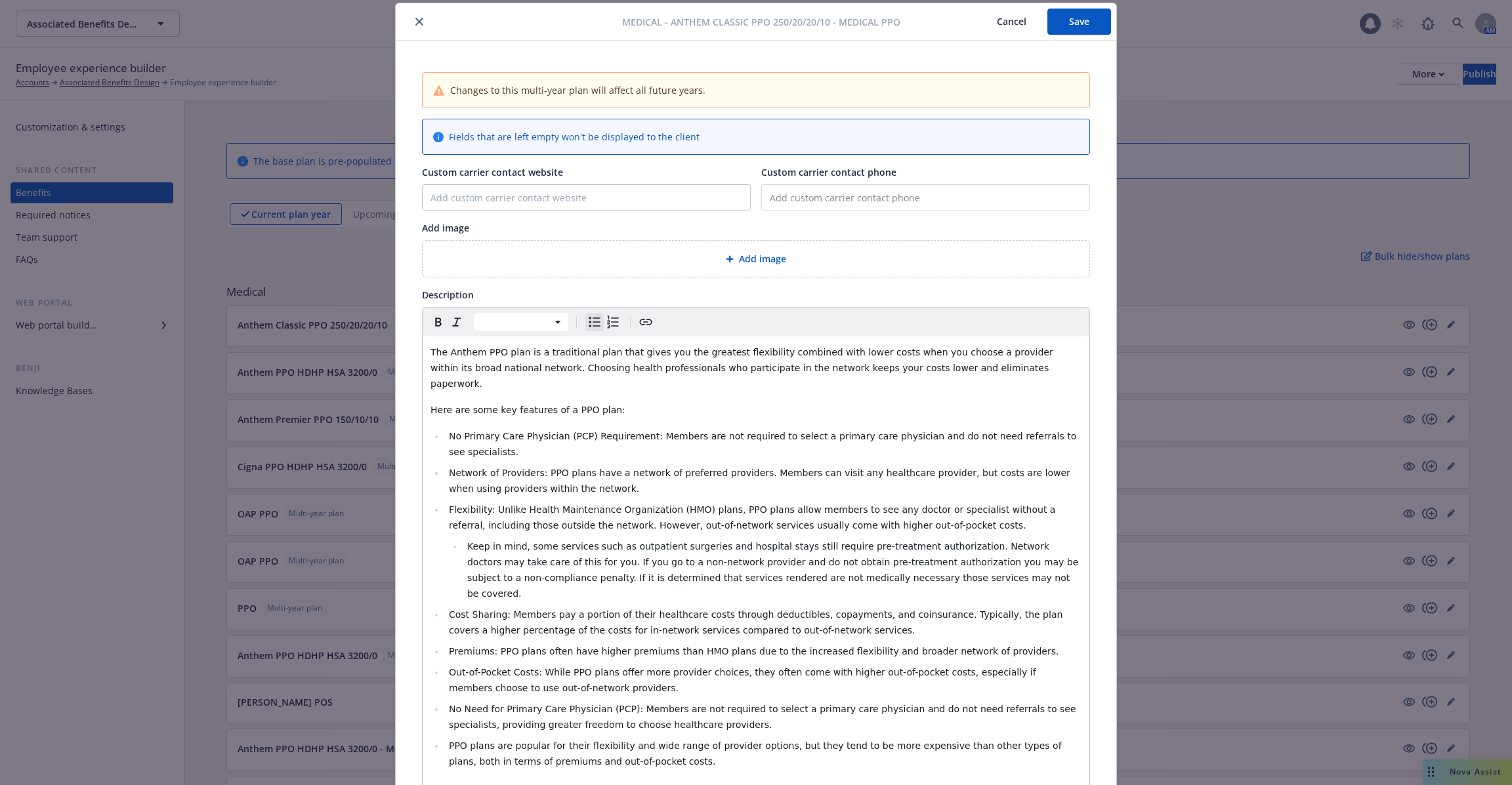
click at [938, 361] on span "The Anthem PPO plan is a traditional plan that gives you the greatest flexibili…" at bounding box center [743, 368] width 625 height 42
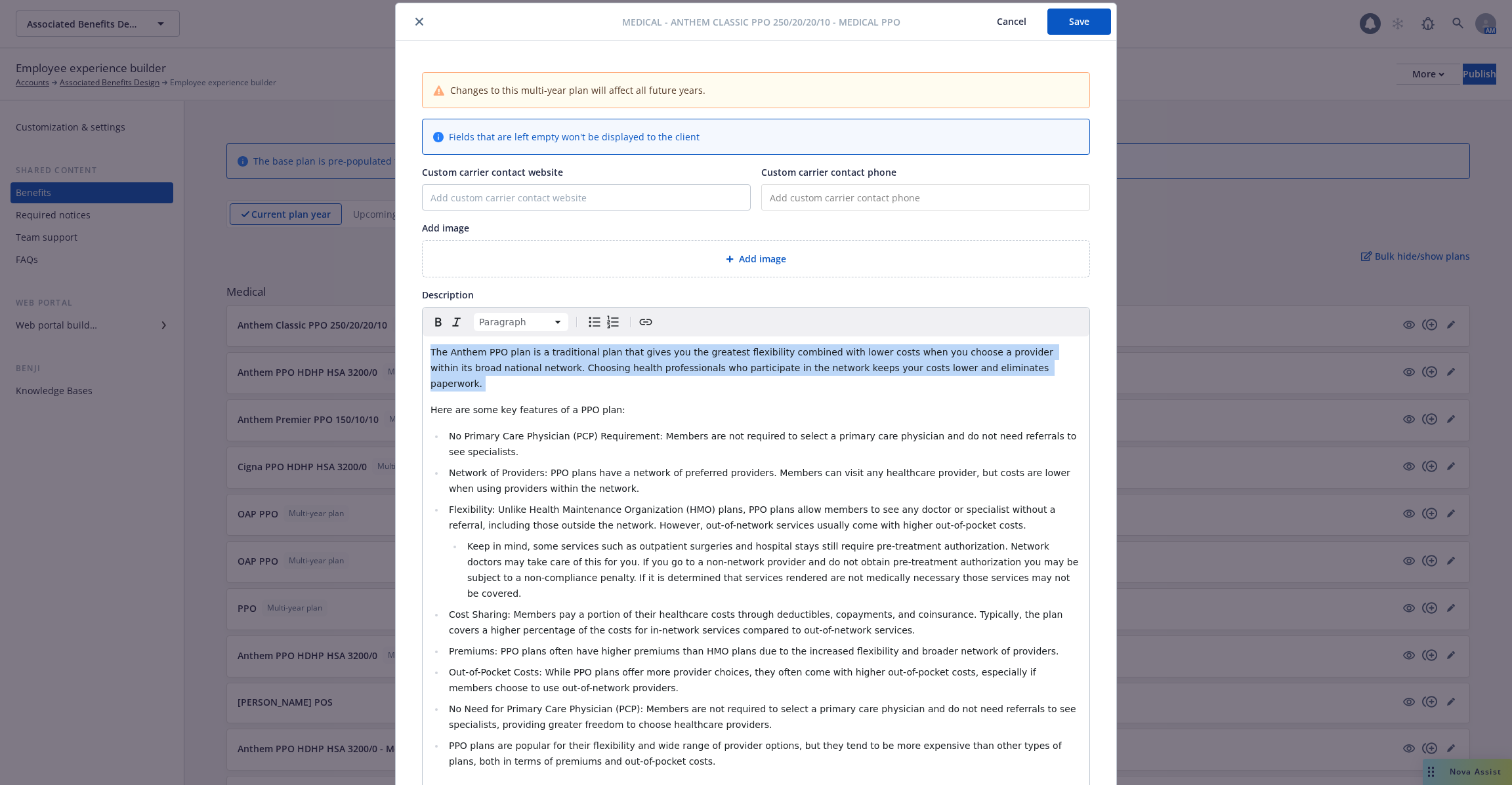
click at [938, 361] on span "The Anthem PPO plan is a traditional plan that gives you the greatest flexibili…" at bounding box center [743, 368] width 625 height 42
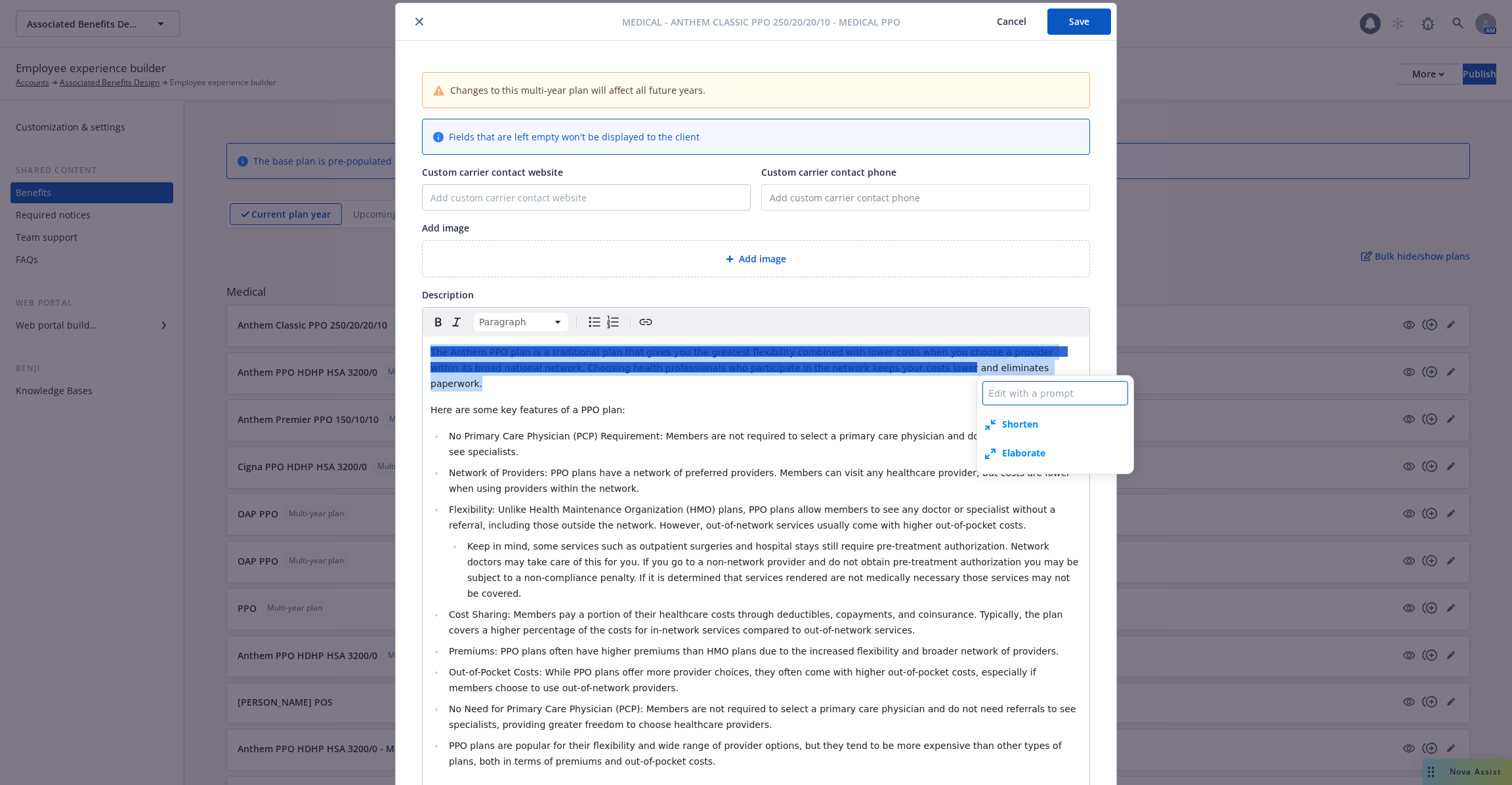
click at [1035, 395] on textarea at bounding box center [1055, 393] width 145 height 24
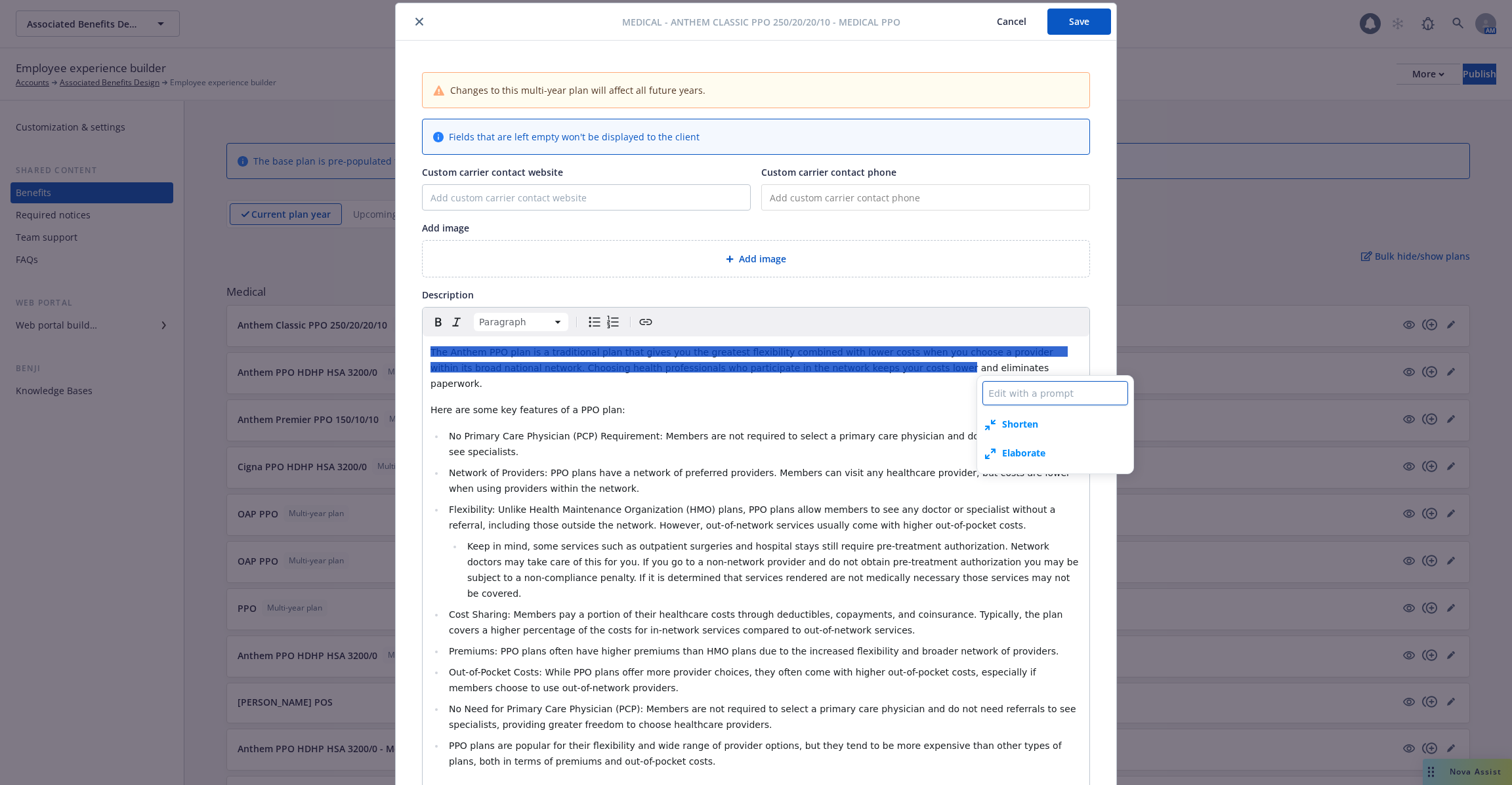
type textarea "x"
type textarea "a"
type textarea "x"
type textarea "ad"
type textarea "x"
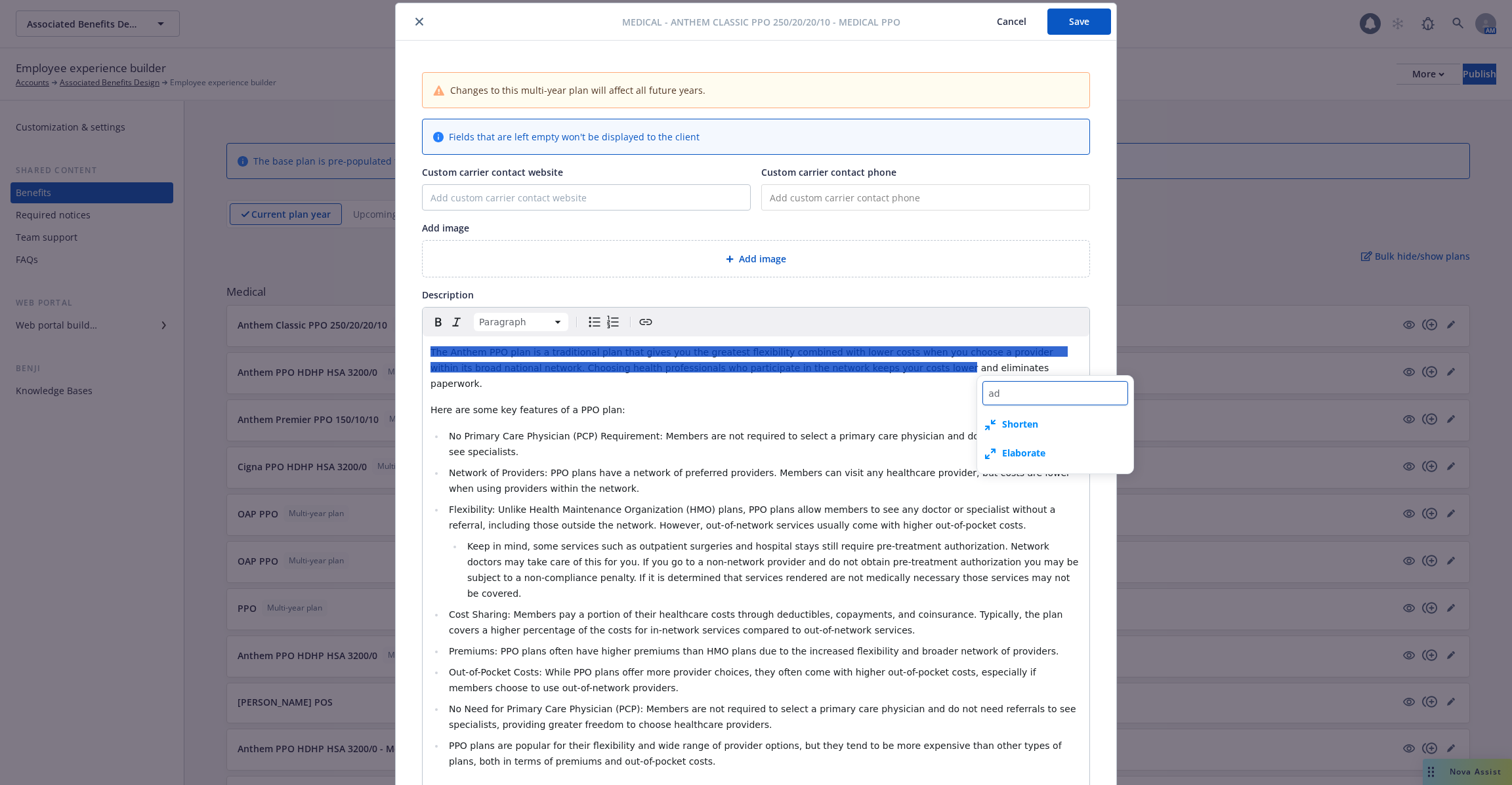
type textarea "add"
type textarea "x"
type textarea "add"
type textarea "x"
type textarea "add c"
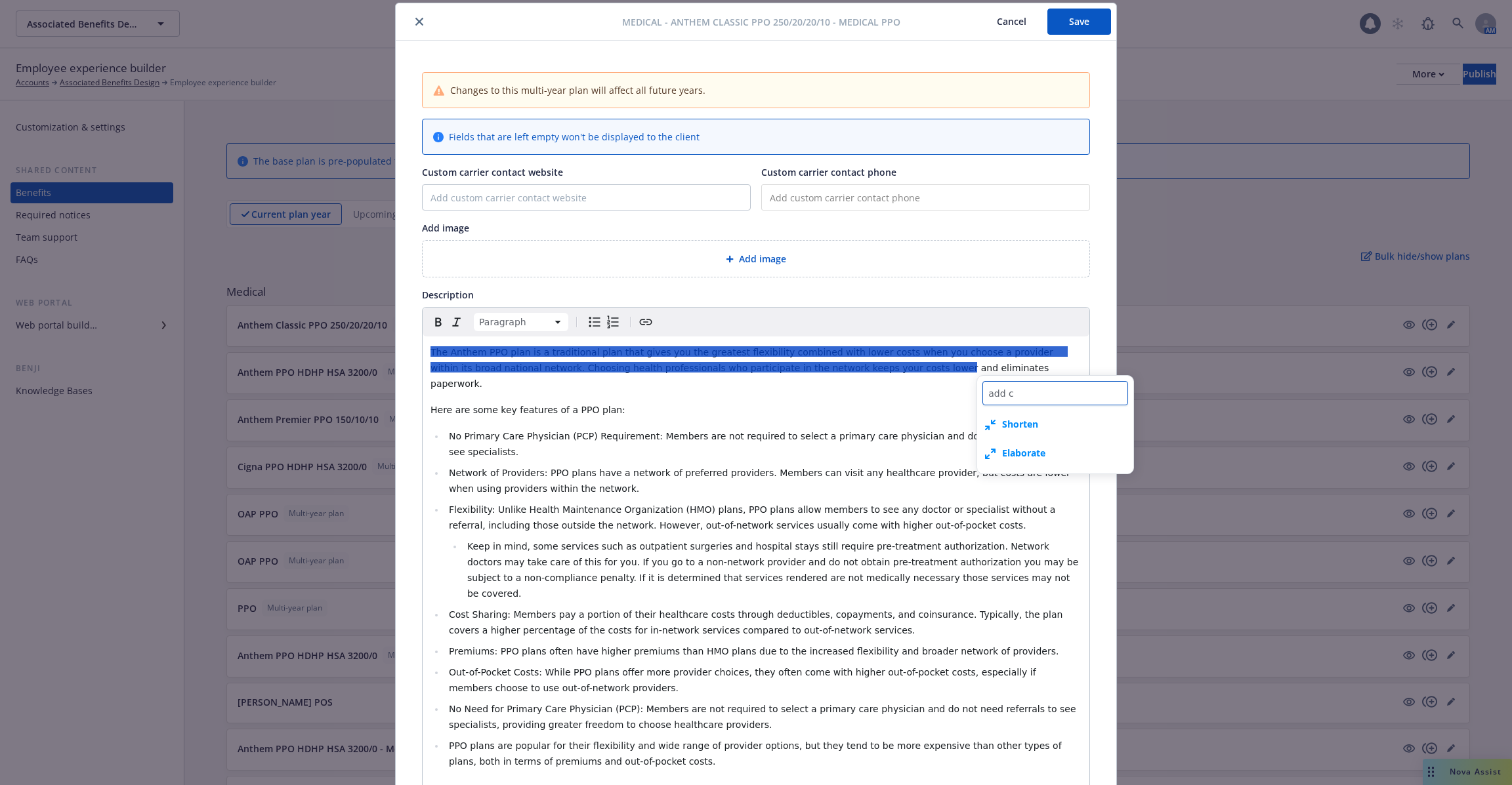
type textarea "x"
type textarea "add co"
type textarea "x"
type textarea "add con"
type textarea "x"
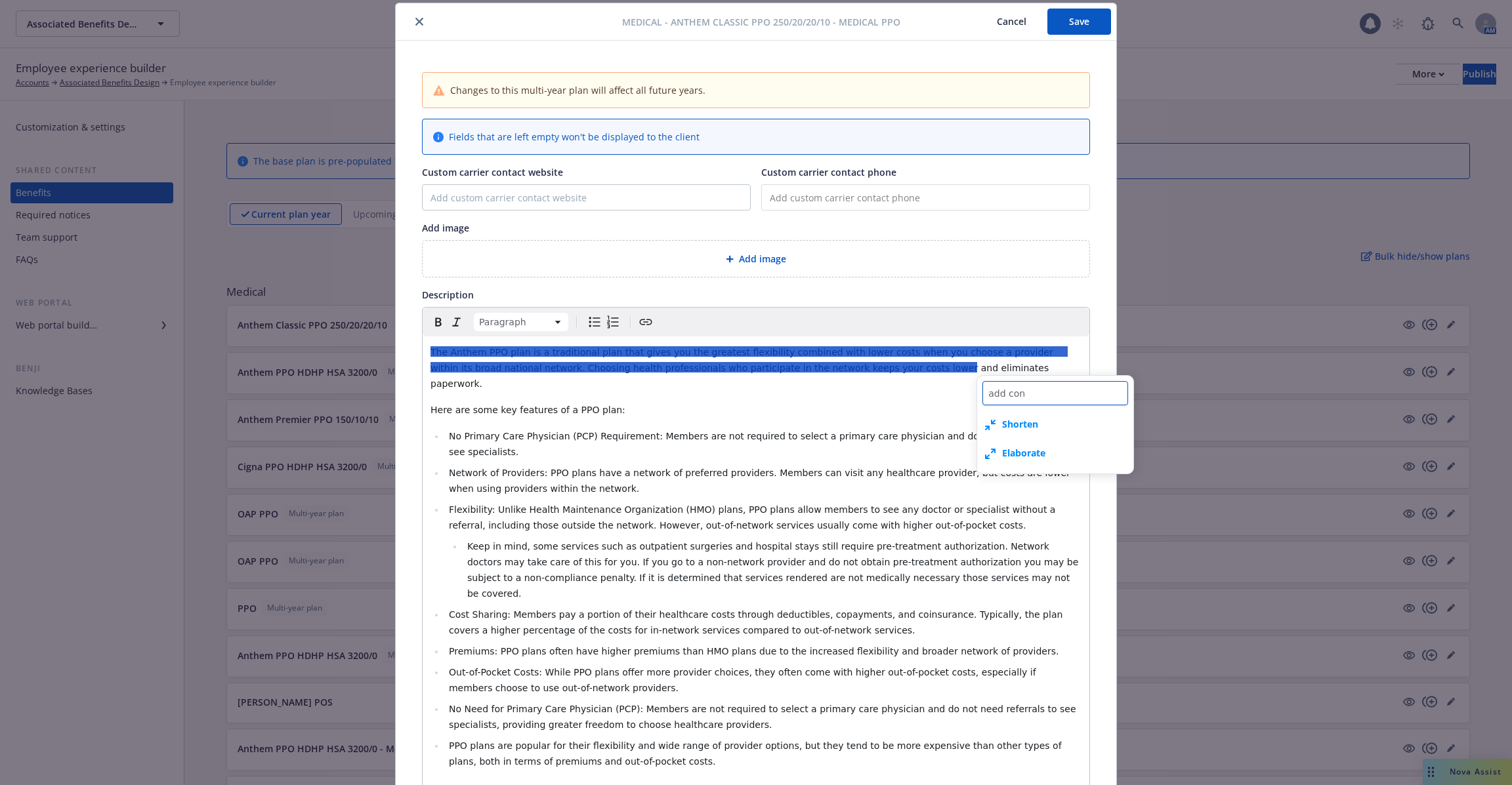
type textarea "add cont"
type textarea "x"
type textarea "add contr"
type textarea "x"
type textarea "add contri"
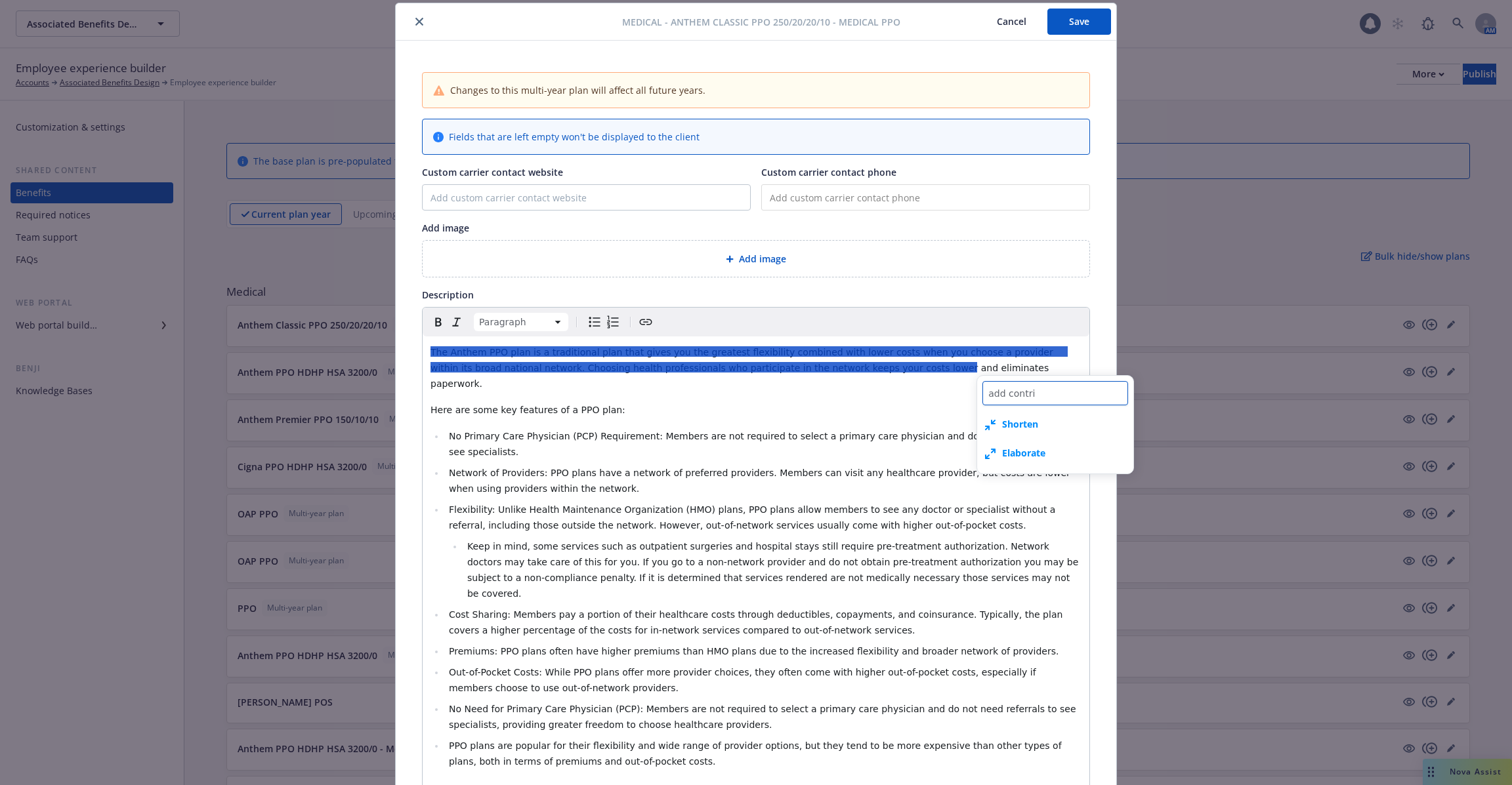
type textarea "x"
type textarea "add contrib"
type textarea "x"
type textarea "add contribu"
type textarea "x"
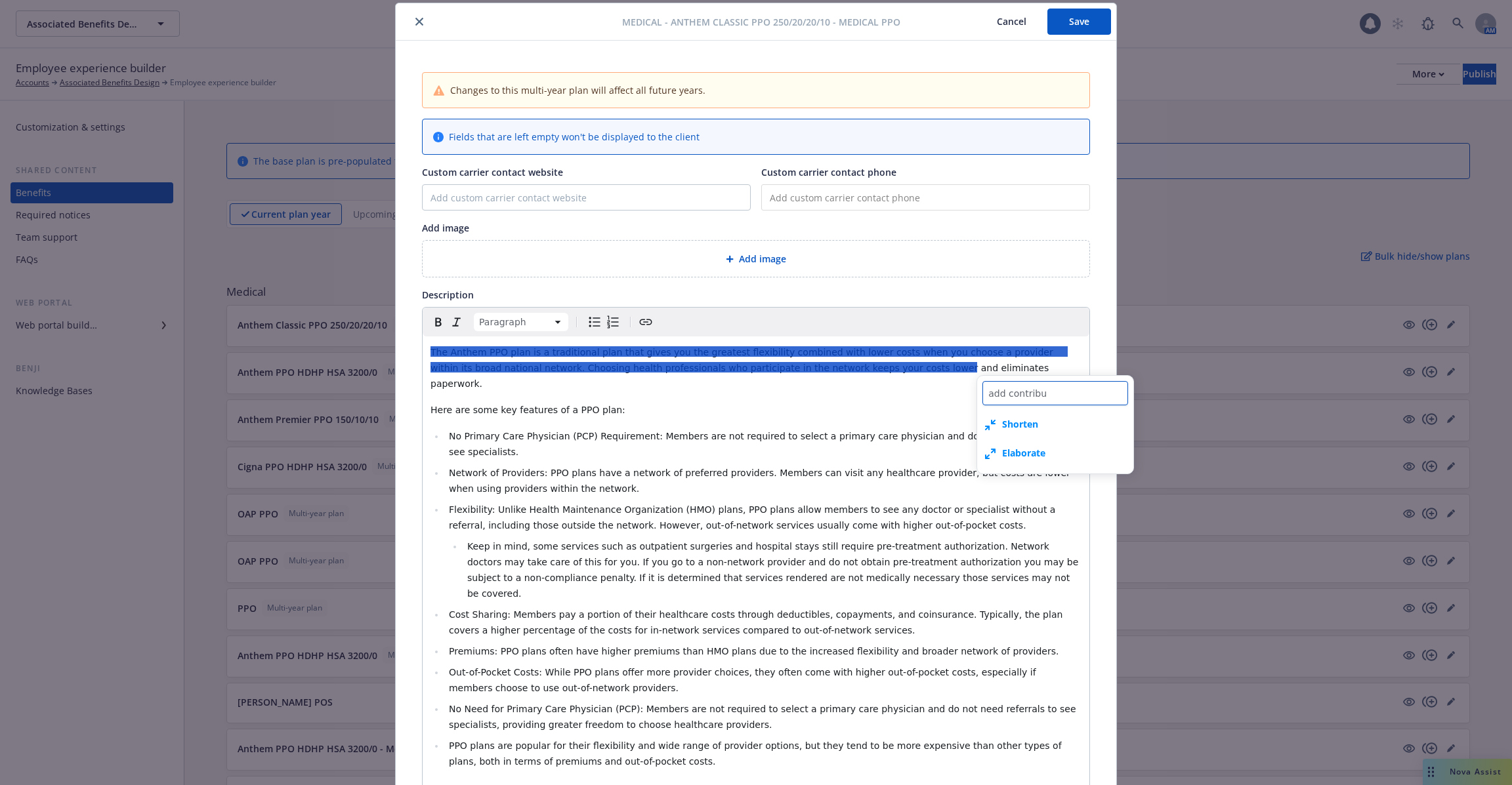
type textarea "add contribut"
type textarea "x"
type textarea "add contributi"
type textarea "x"
type textarea "add contributio"
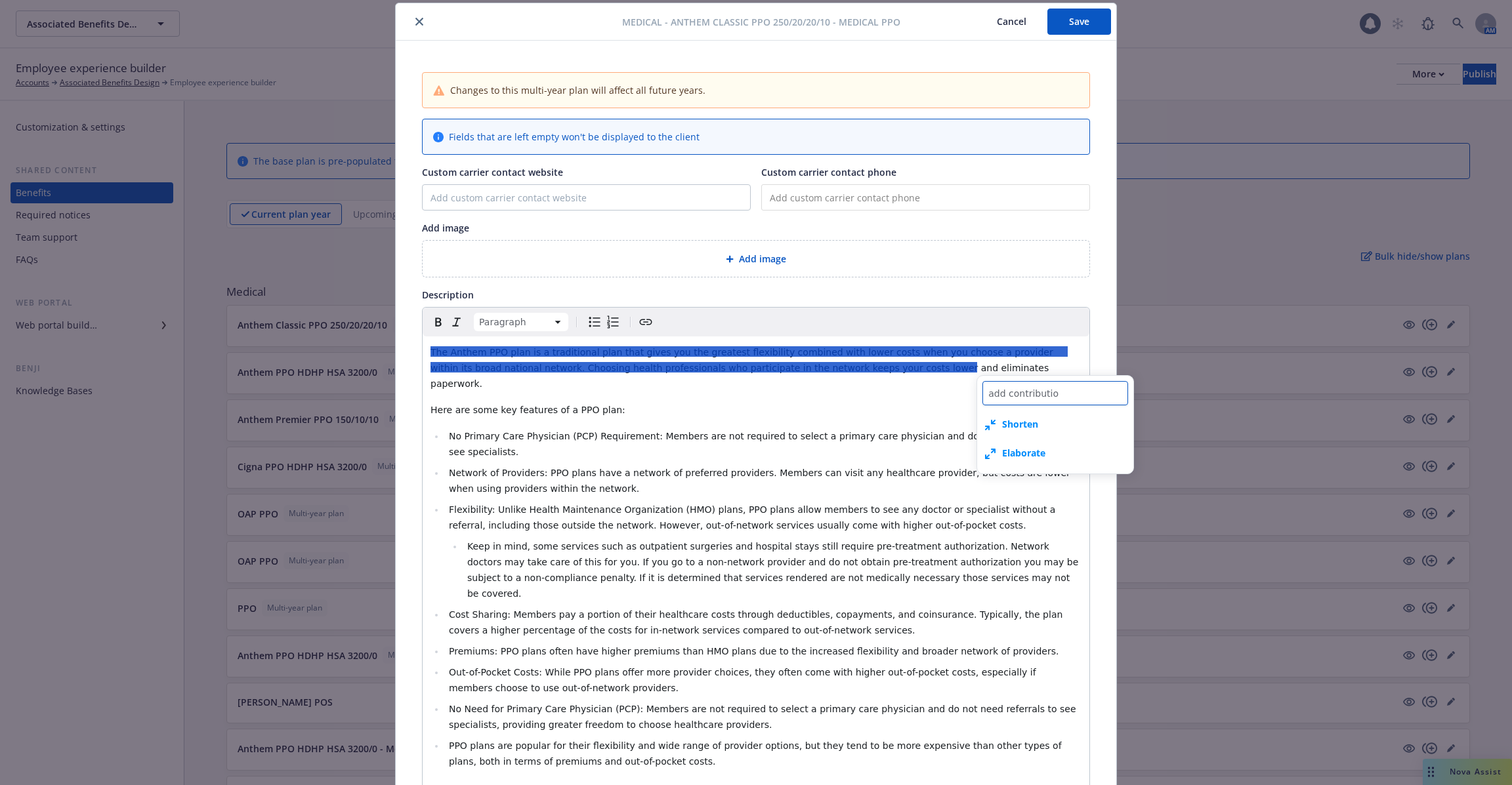
type textarea "x"
type textarea "add contribution"
type textarea "x"
type textarea "add contribution"
type textarea "x"
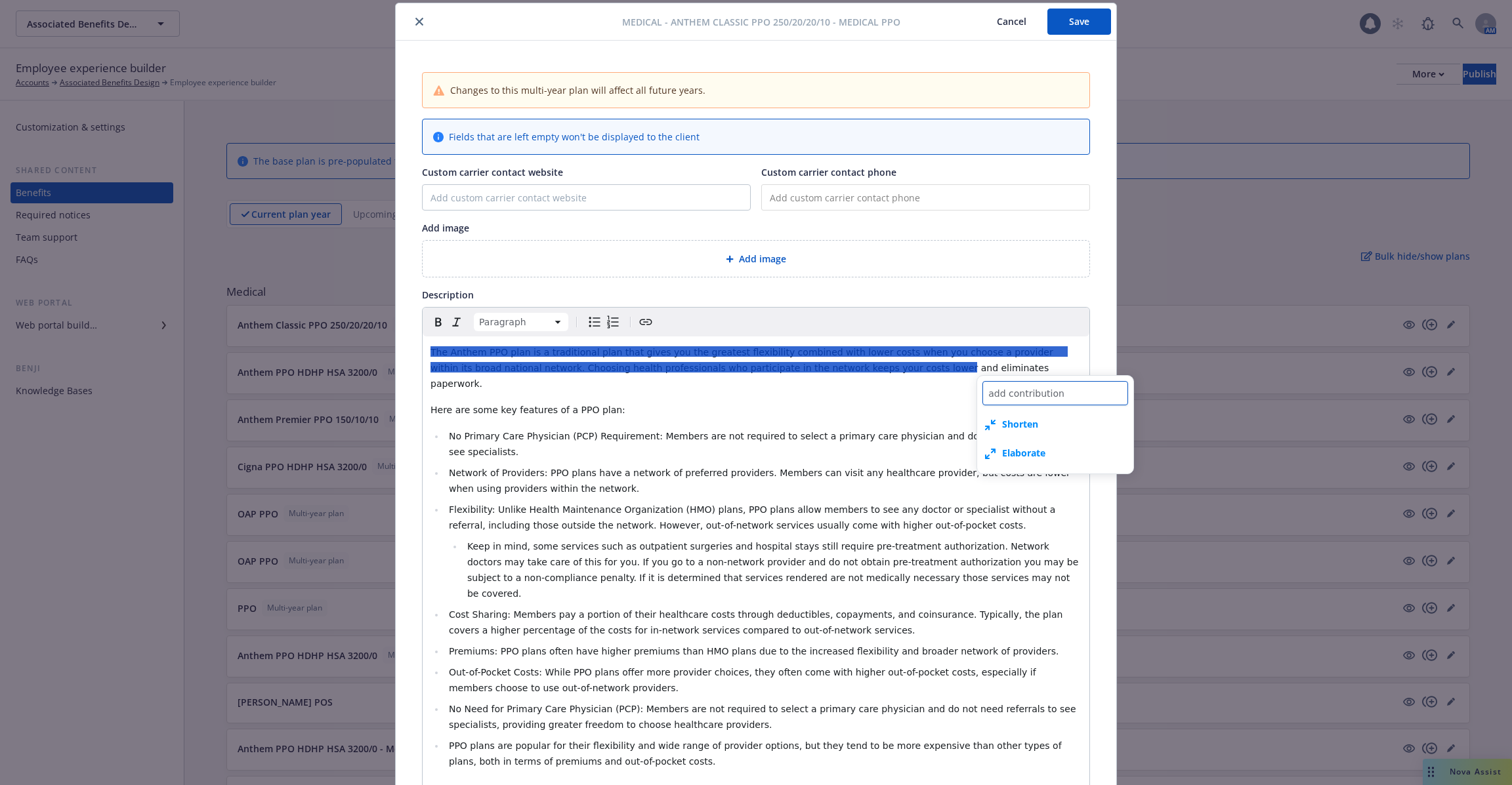
type textarea "add contribution d"
type textarea "x"
type textarea "add contribution de"
type textarea "x"
type textarea "add contribution det"
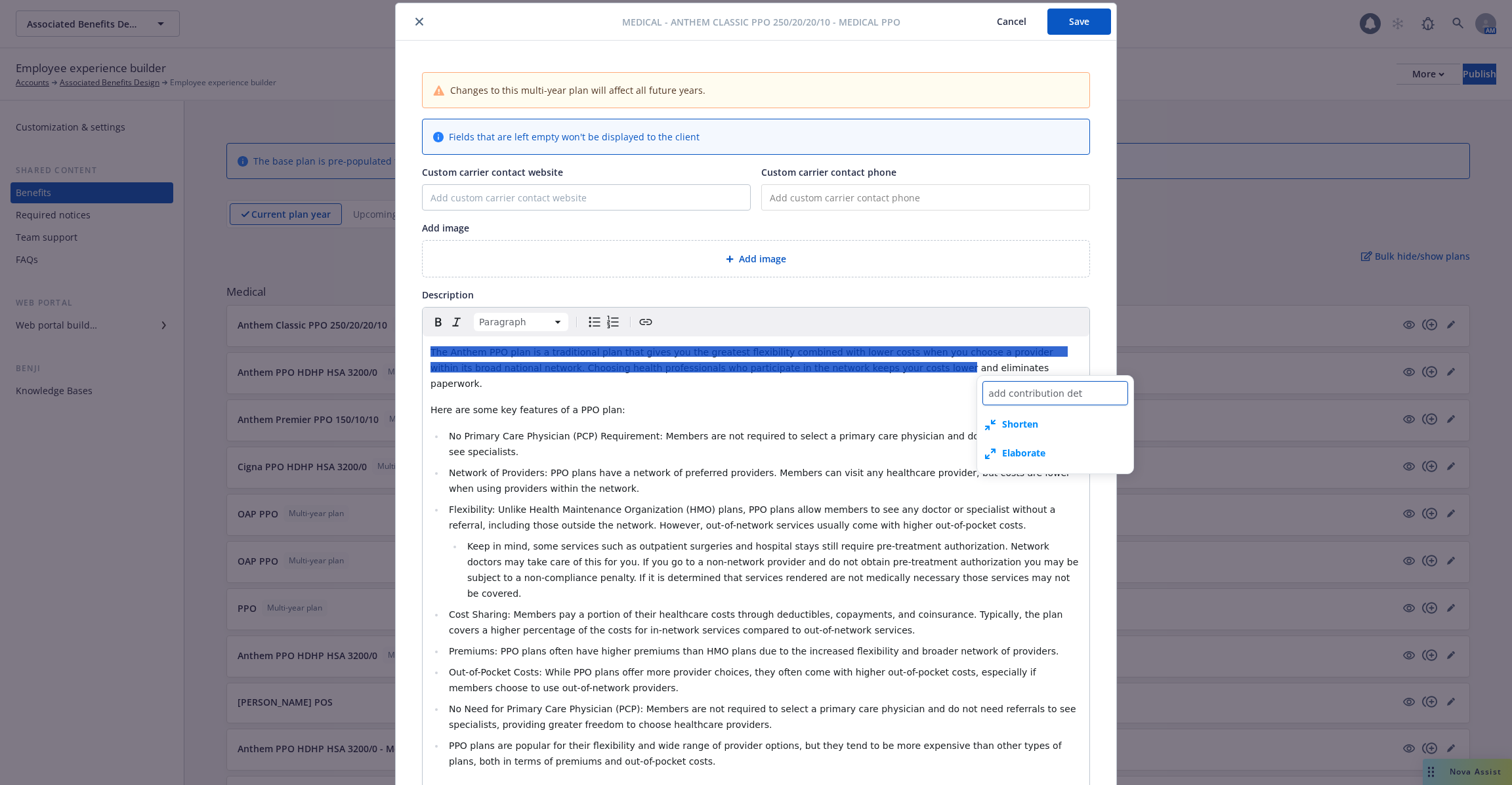
type textarea "x"
type textarea "add contribution detail"
type textarea "x"
type textarea "add contribution details"
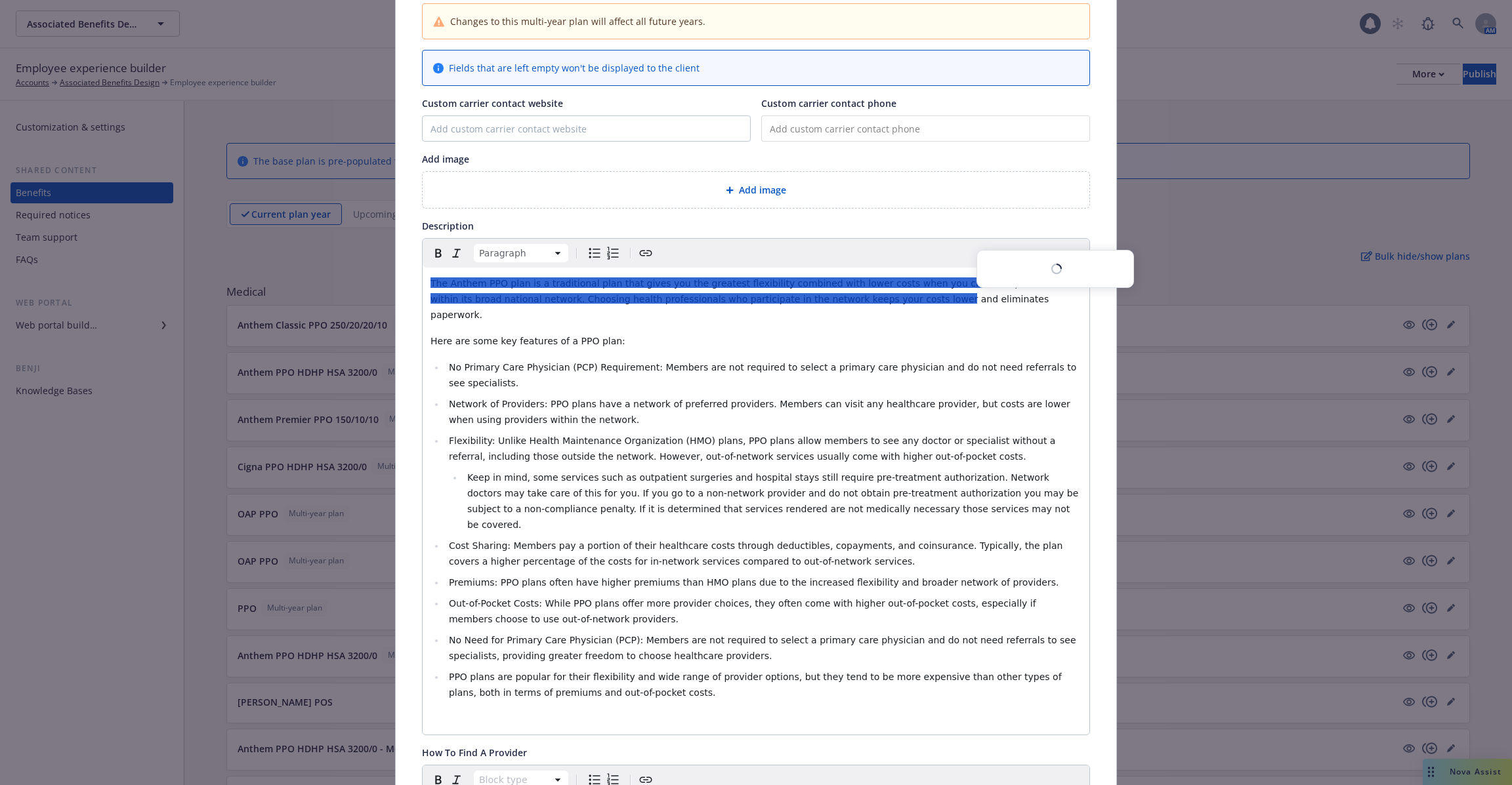
scroll to position [0, 0]
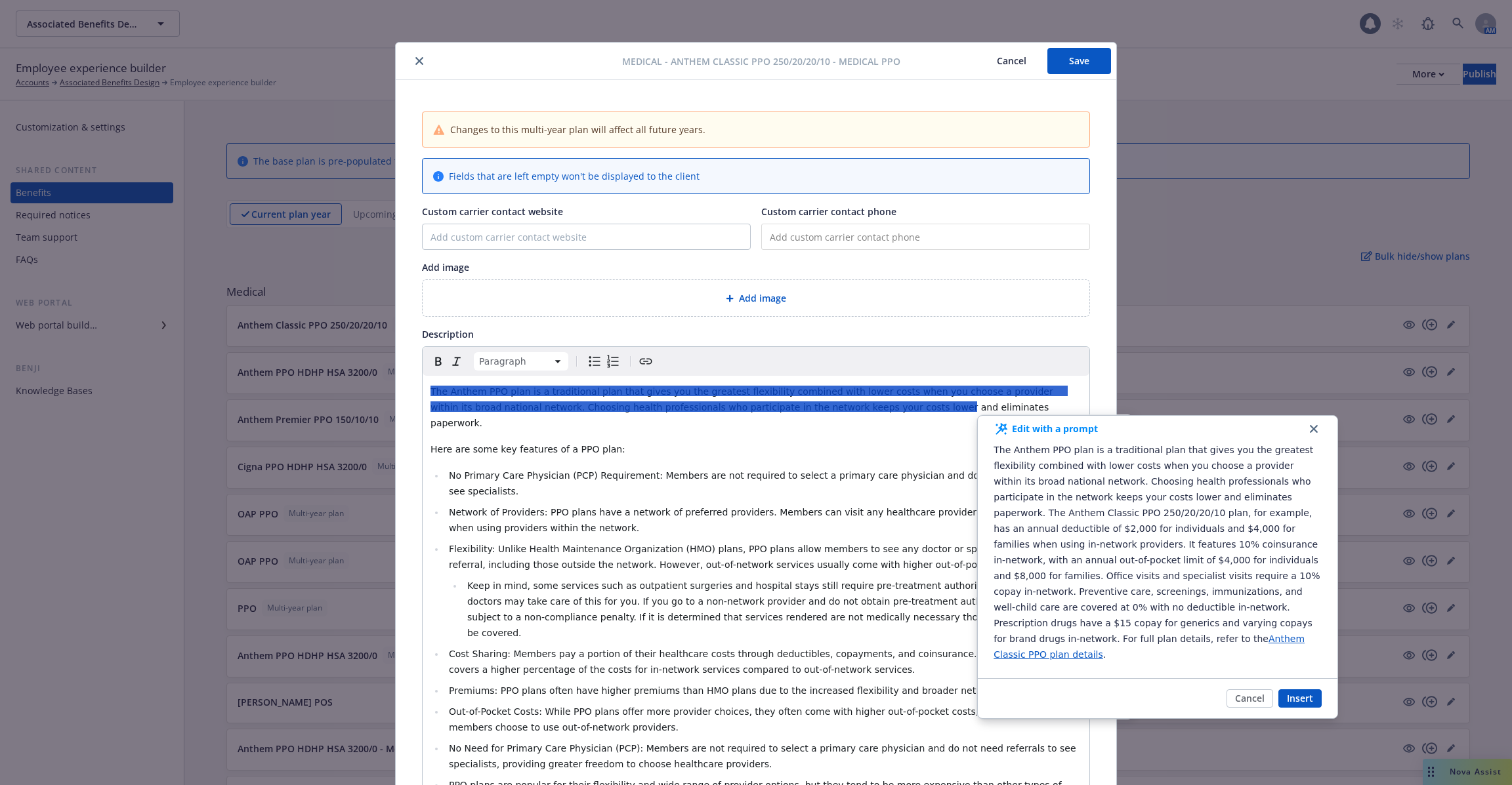
click at [1060, 428] on h1 "Edit with a prompt" at bounding box center [1045, 428] width 104 height 16
click at [1000, 430] on icon at bounding box center [1001, 428] width 16 height 16
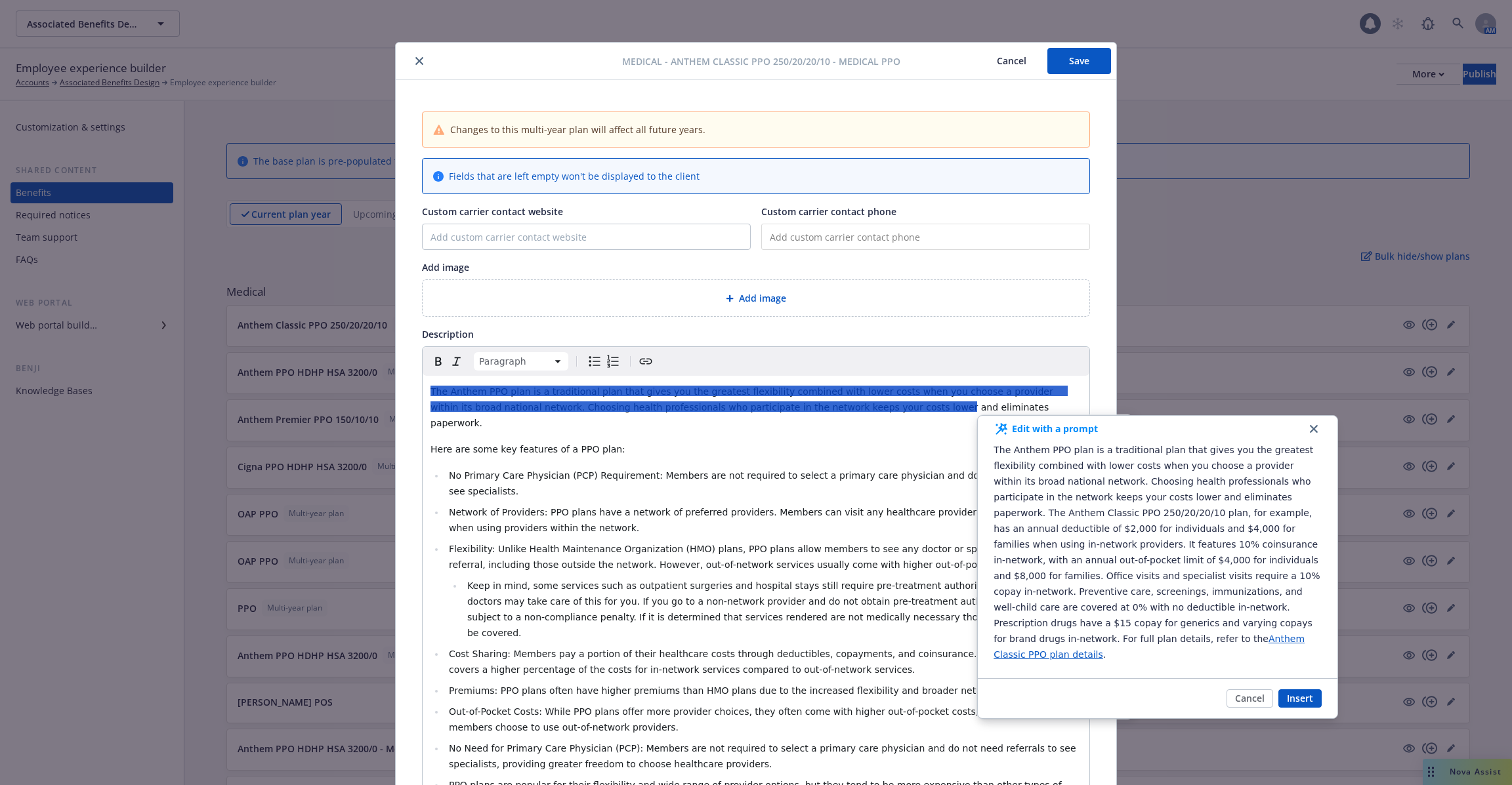
click at [1000, 430] on icon at bounding box center [1001, 428] width 16 height 16
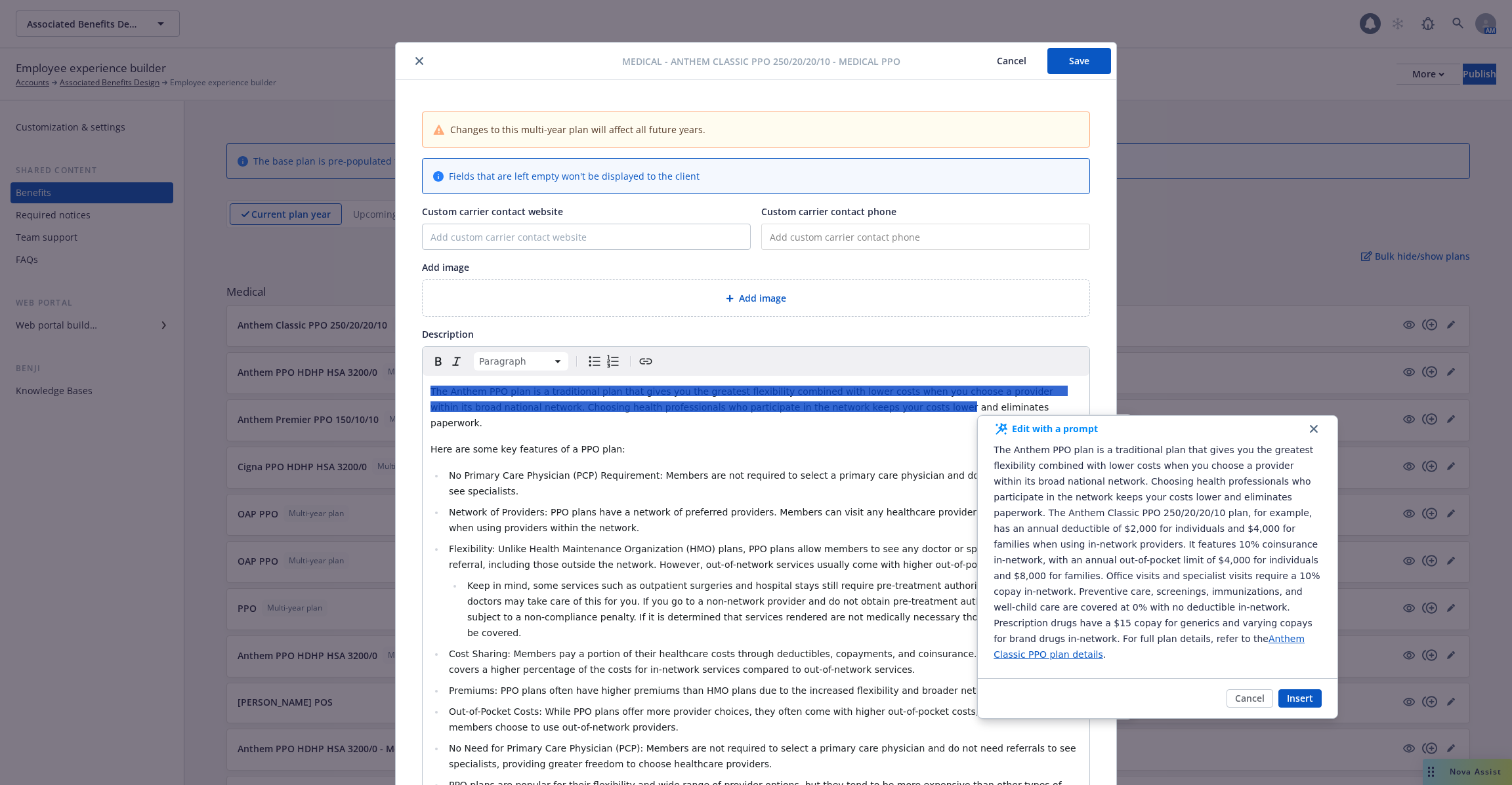
click at [1000, 430] on icon at bounding box center [1001, 428] width 16 height 16
click at [1252, 689] on button "Cancel" at bounding box center [1250, 699] width 47 height 18
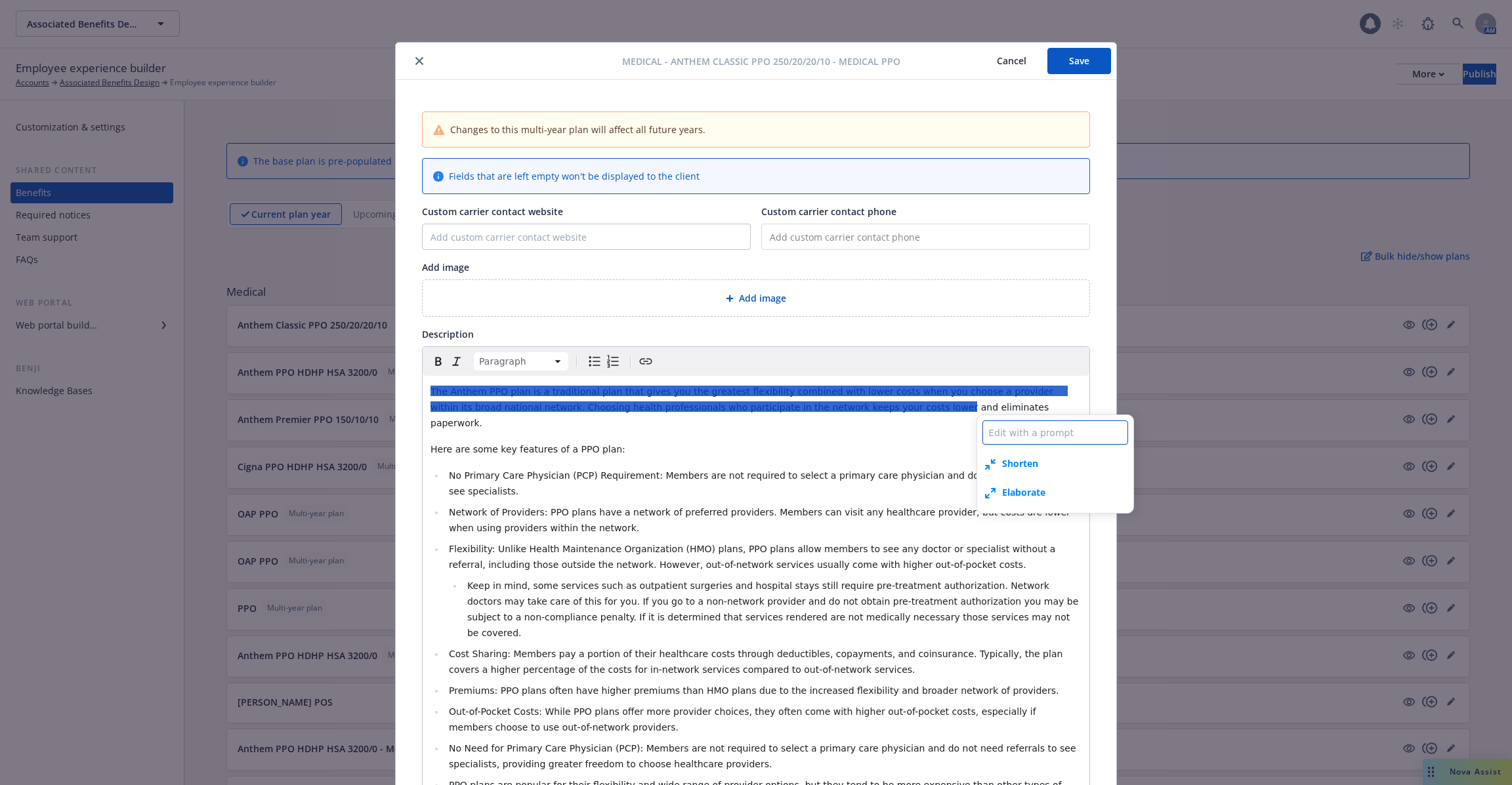
click at [1029, 437] on textarea at bounding box center [1055, 432] width 145 height 24
click at [1016, 461] on span "Shorten" at bounding box center [1020, 463] width 36 height 14
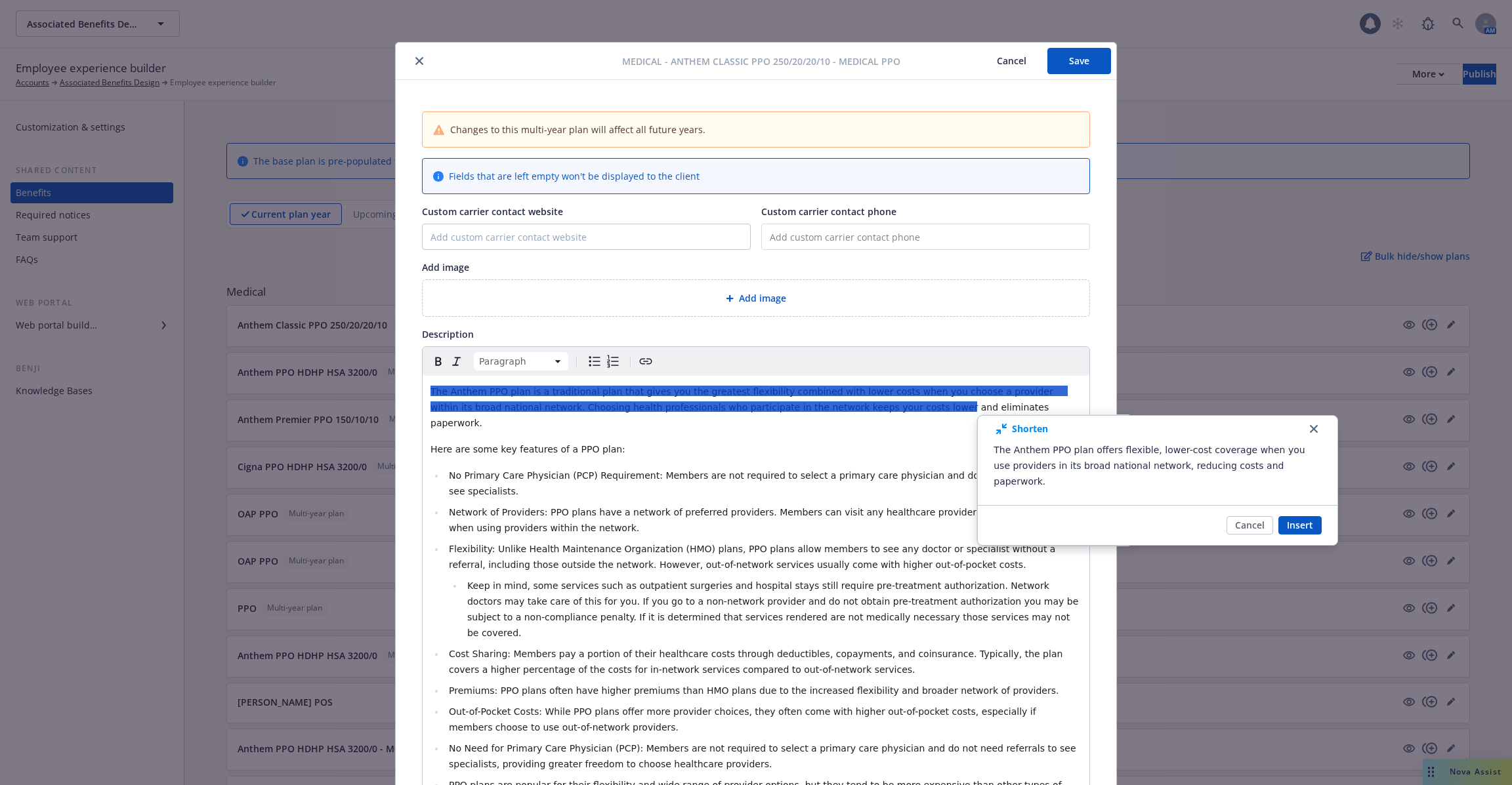
click at [921, 482] on ul "No Primary Care Physician (PCP) Requirement: Members are not required to select…" at bounding box center [756, 638] width 651 height 341
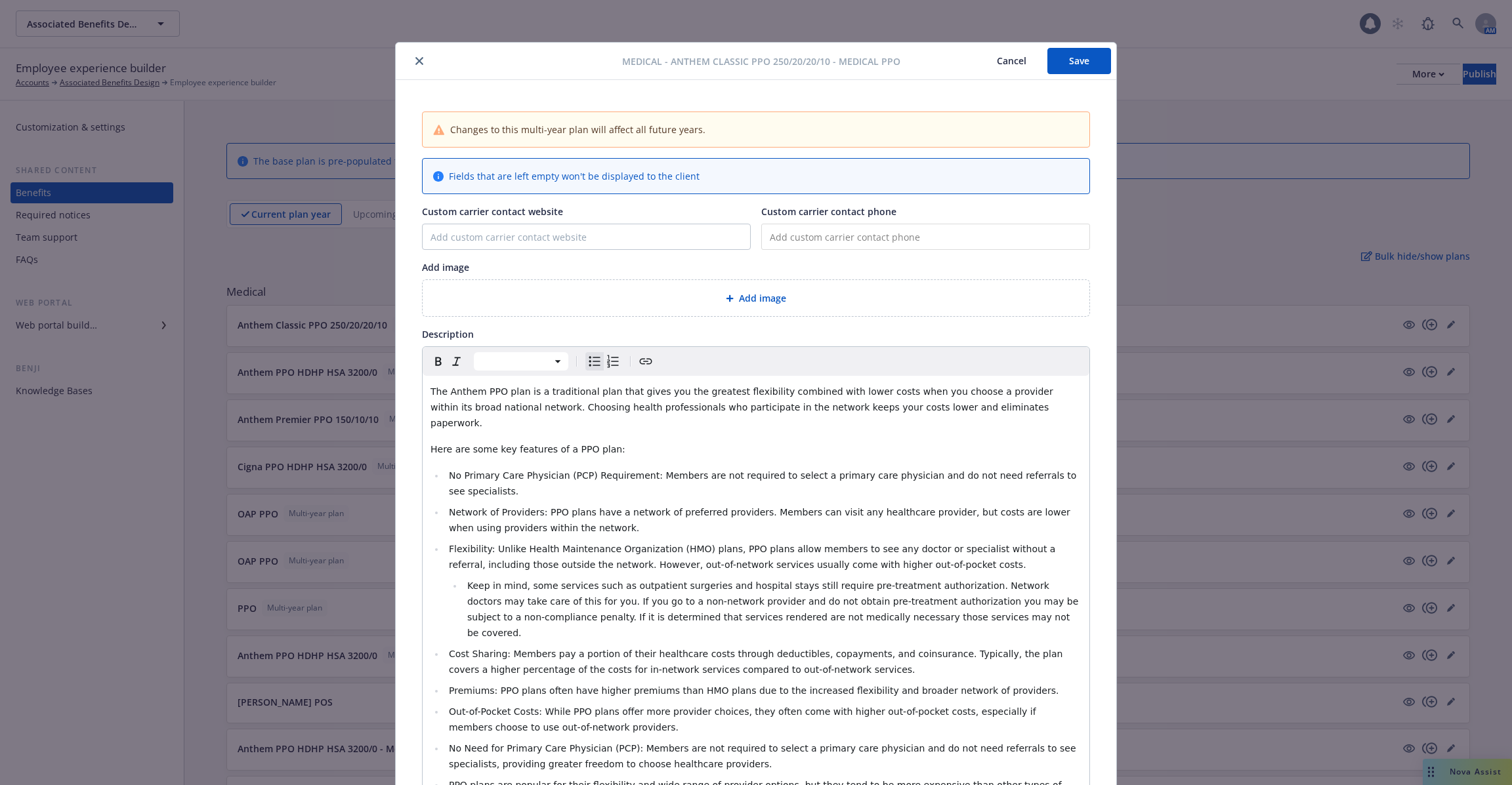
click at [935, 399] on p "The Anthem PPO plan is a traditional plan that gives you the greatest flexibili…" at bounding box center [756, 406] width 651 height 47
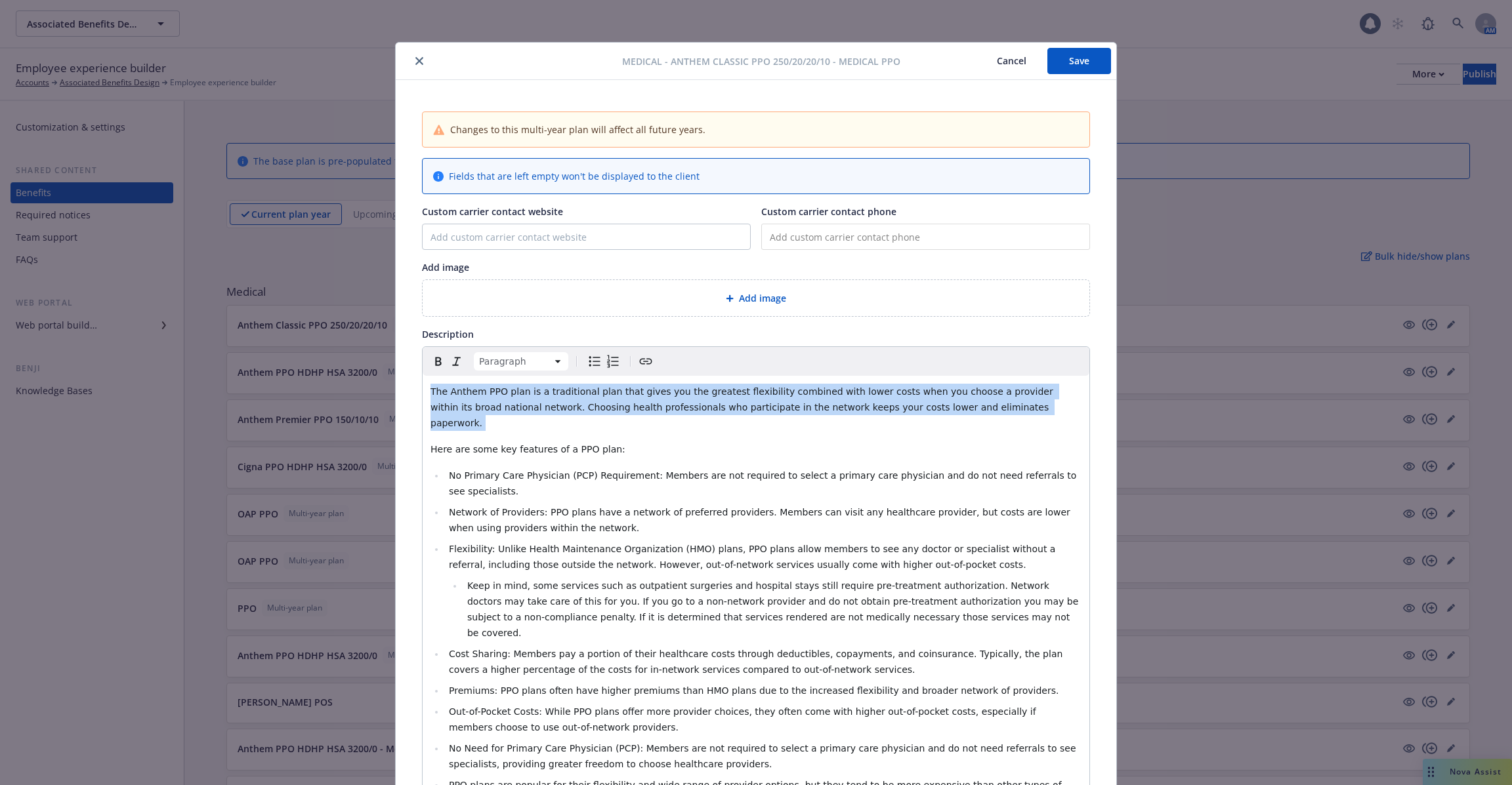
click at [935, 399] on p "The Anthem PPO plan is a traditional plan that gives you the greatest flexibili…" at bounding box center [756, 406] width 651 height 47
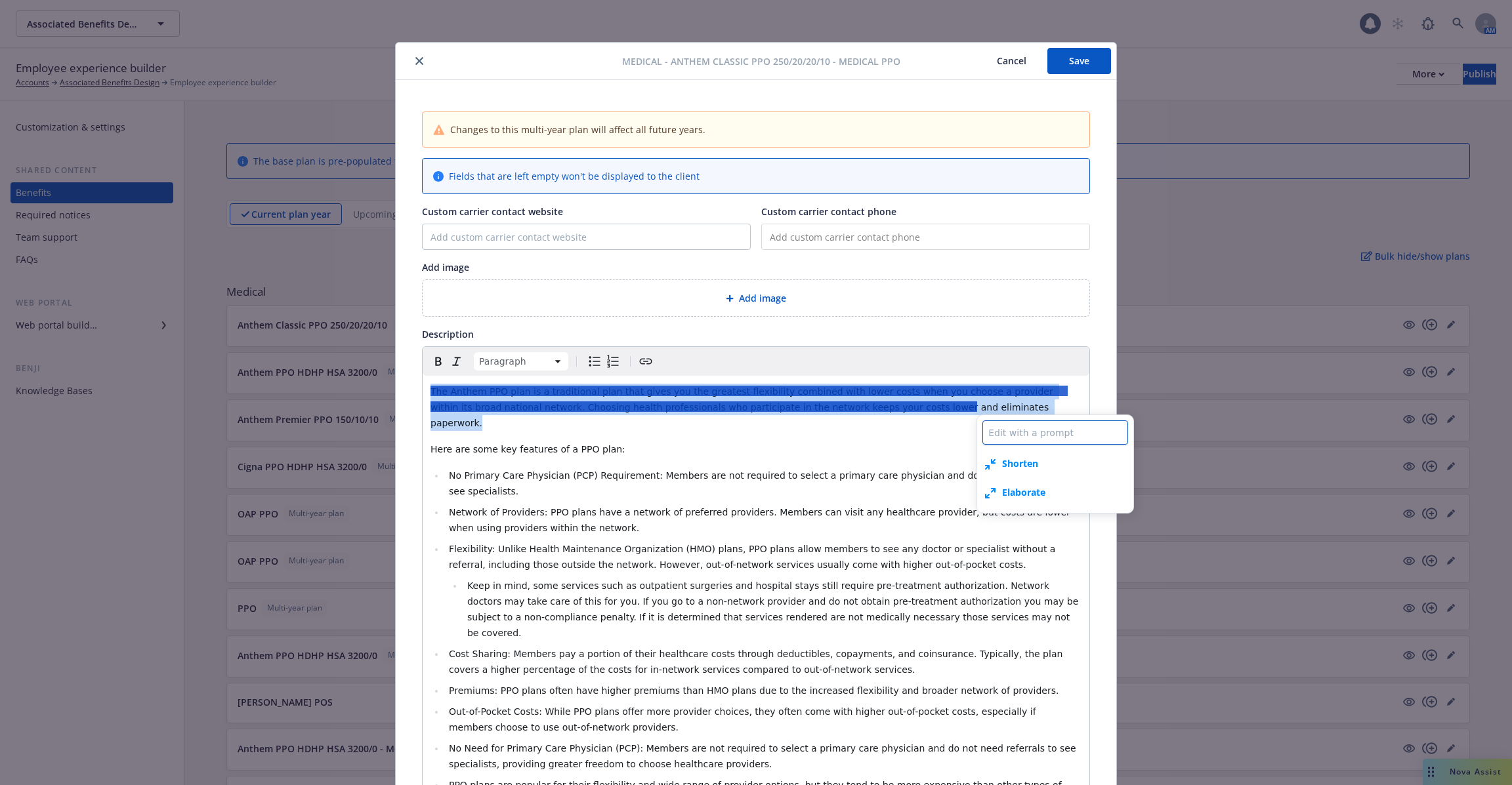
click at [1017, 441] on textarea at bounding box center [1055, 432] width 145 height 24
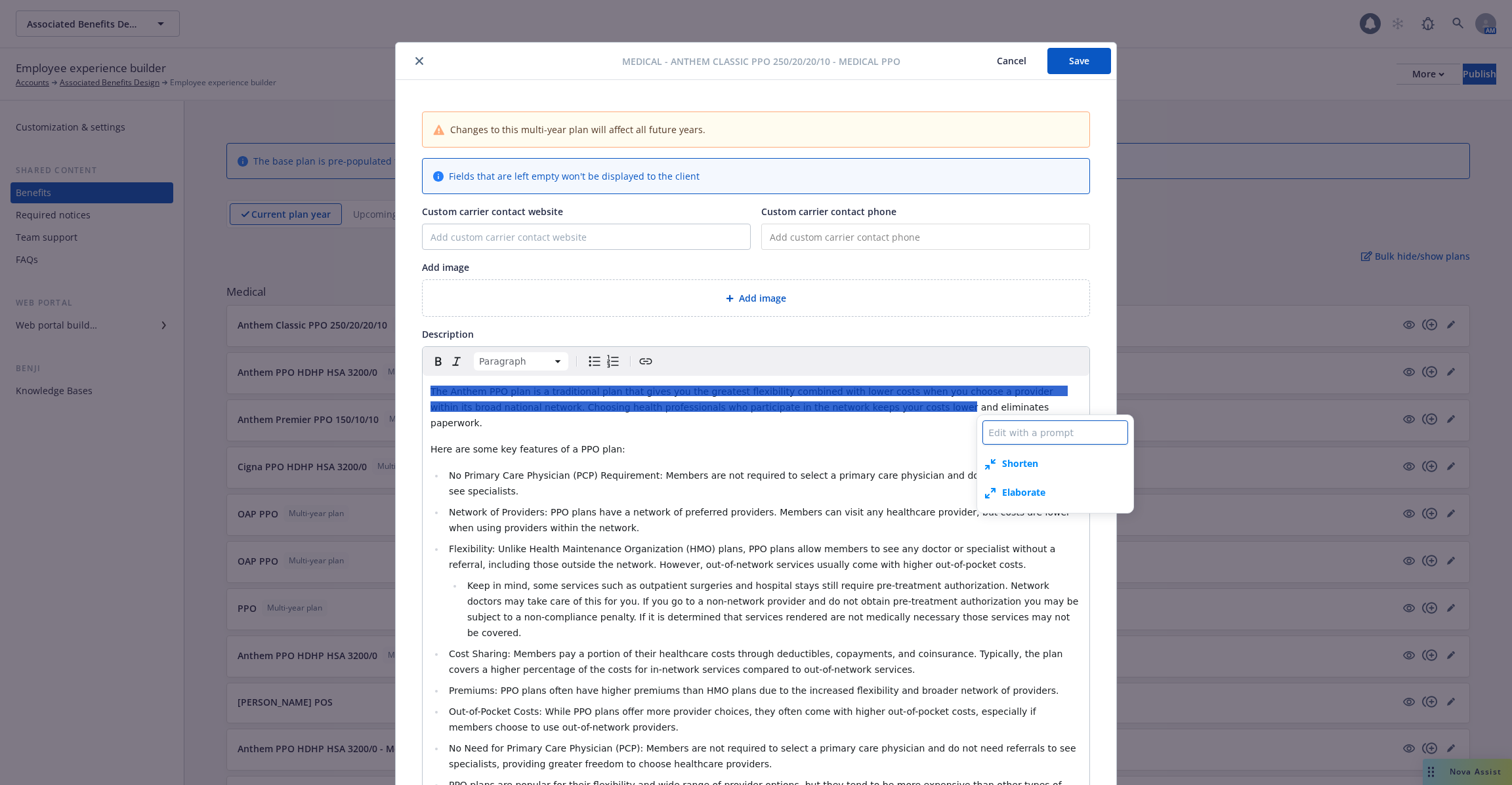
type textarea "x"
type textarea "A"
type textarea "x"
type textarea "Ad"
type textarea "x"
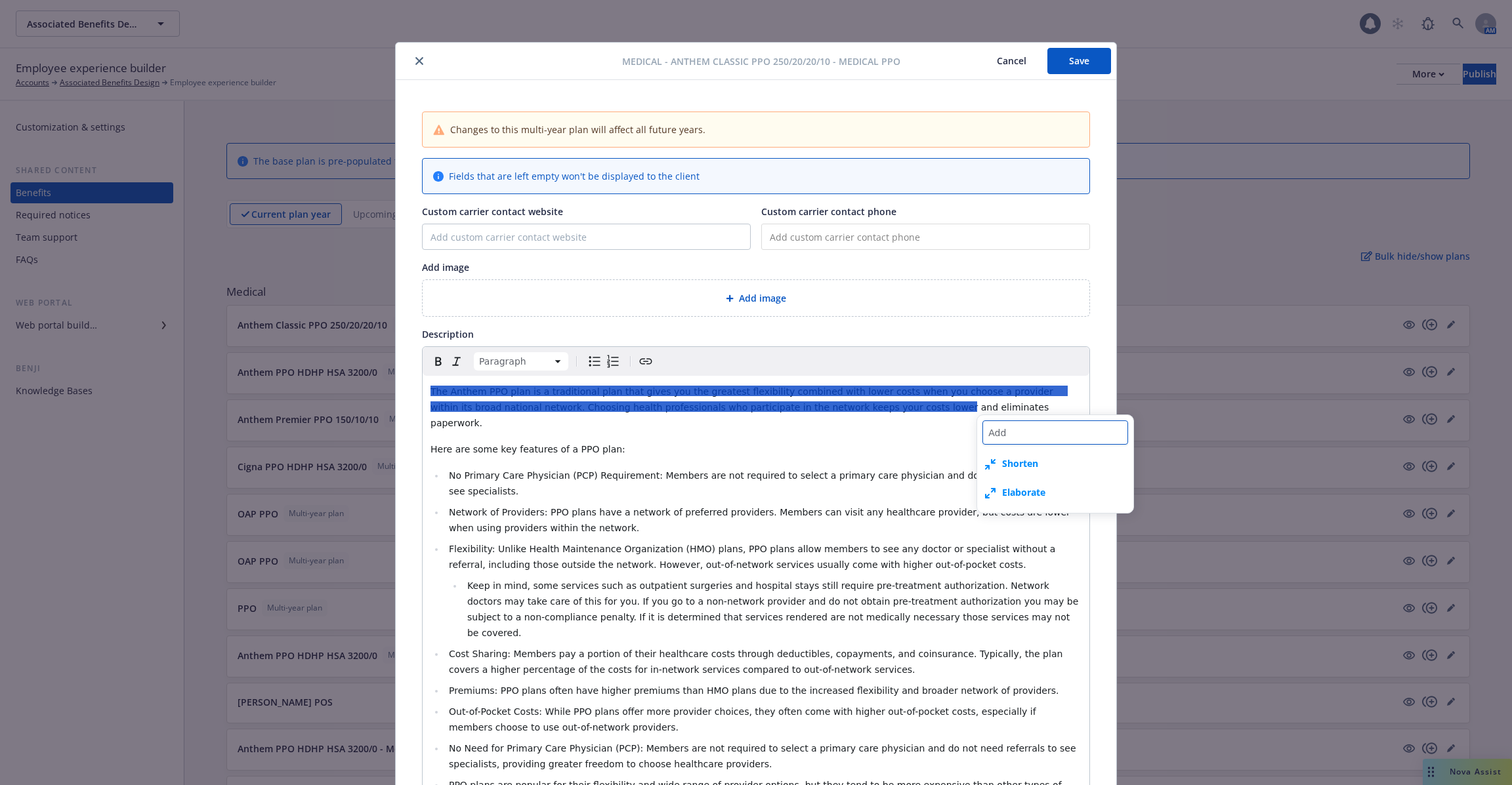
type textarea "Add"
type textarea "x"
type textarea "Add c"
type textarea "x"
type textarea "Add co"
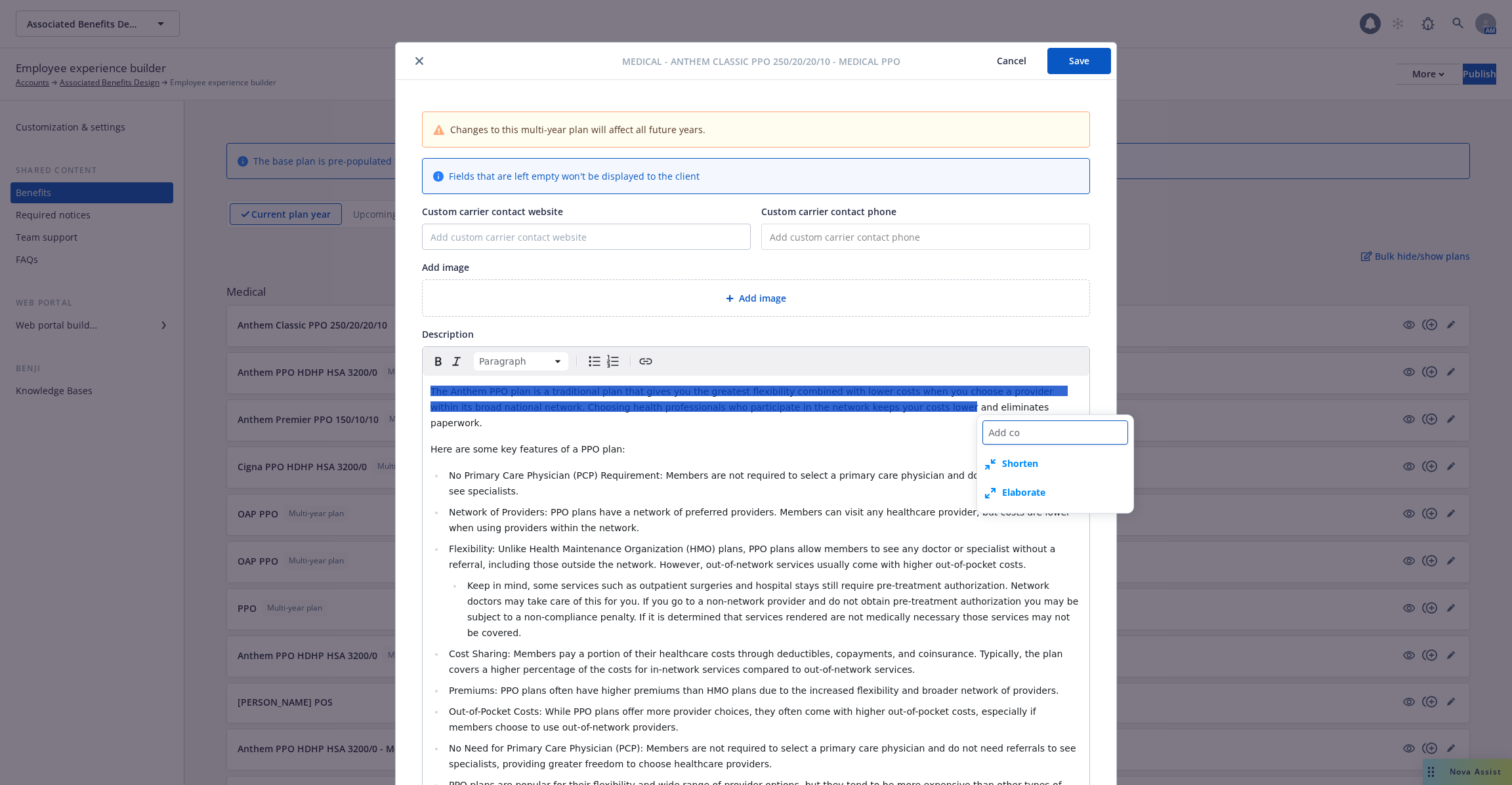
type textarea "x"
type textarea "Add con"
type textarea "x"
type textarea "Add cont"
type textarea "x"
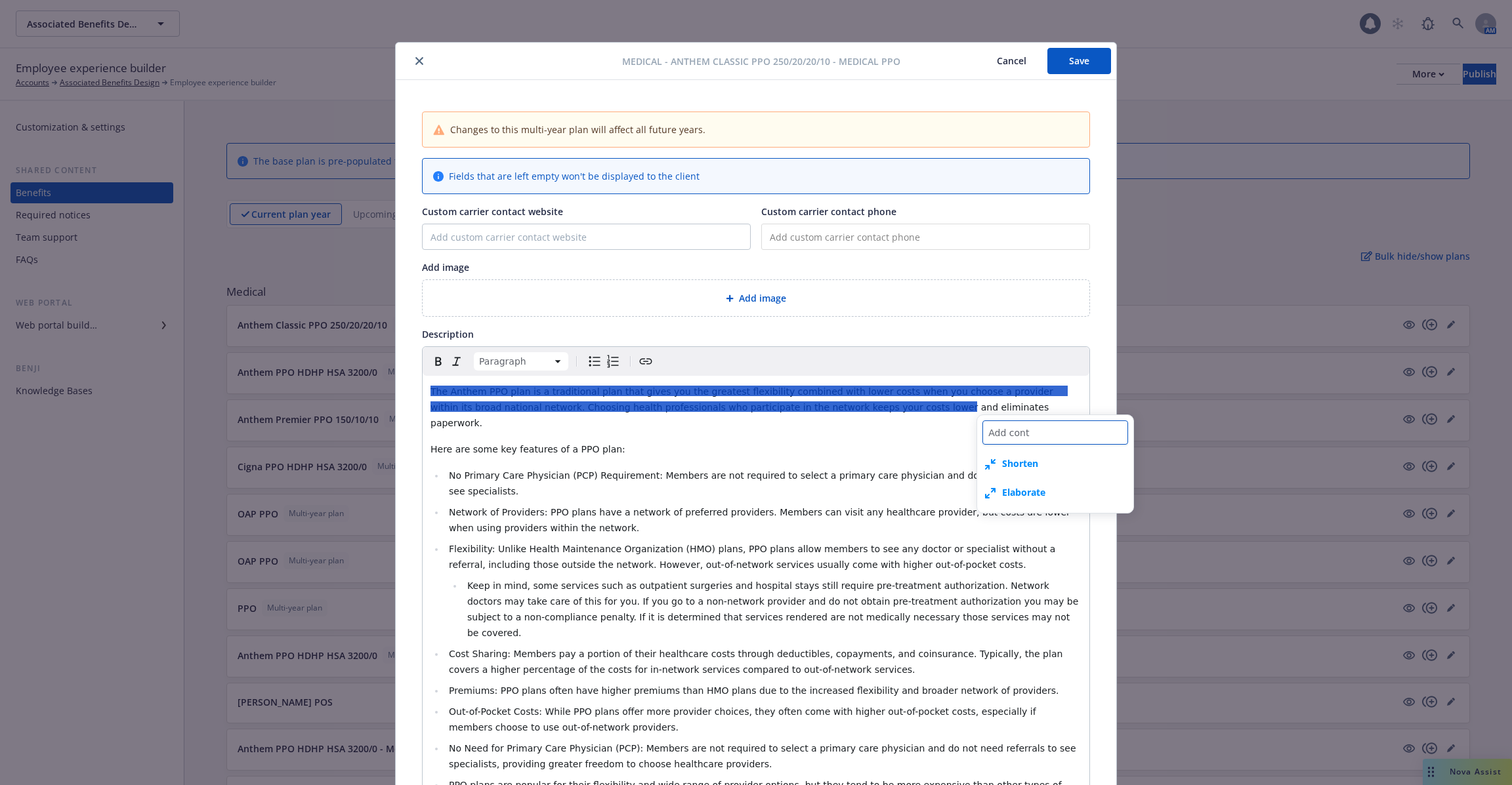
type textarea "Add contr"
type textarea "x"
type textarea "Add contri"
type textarea "x"
type textarea "Add contrin"
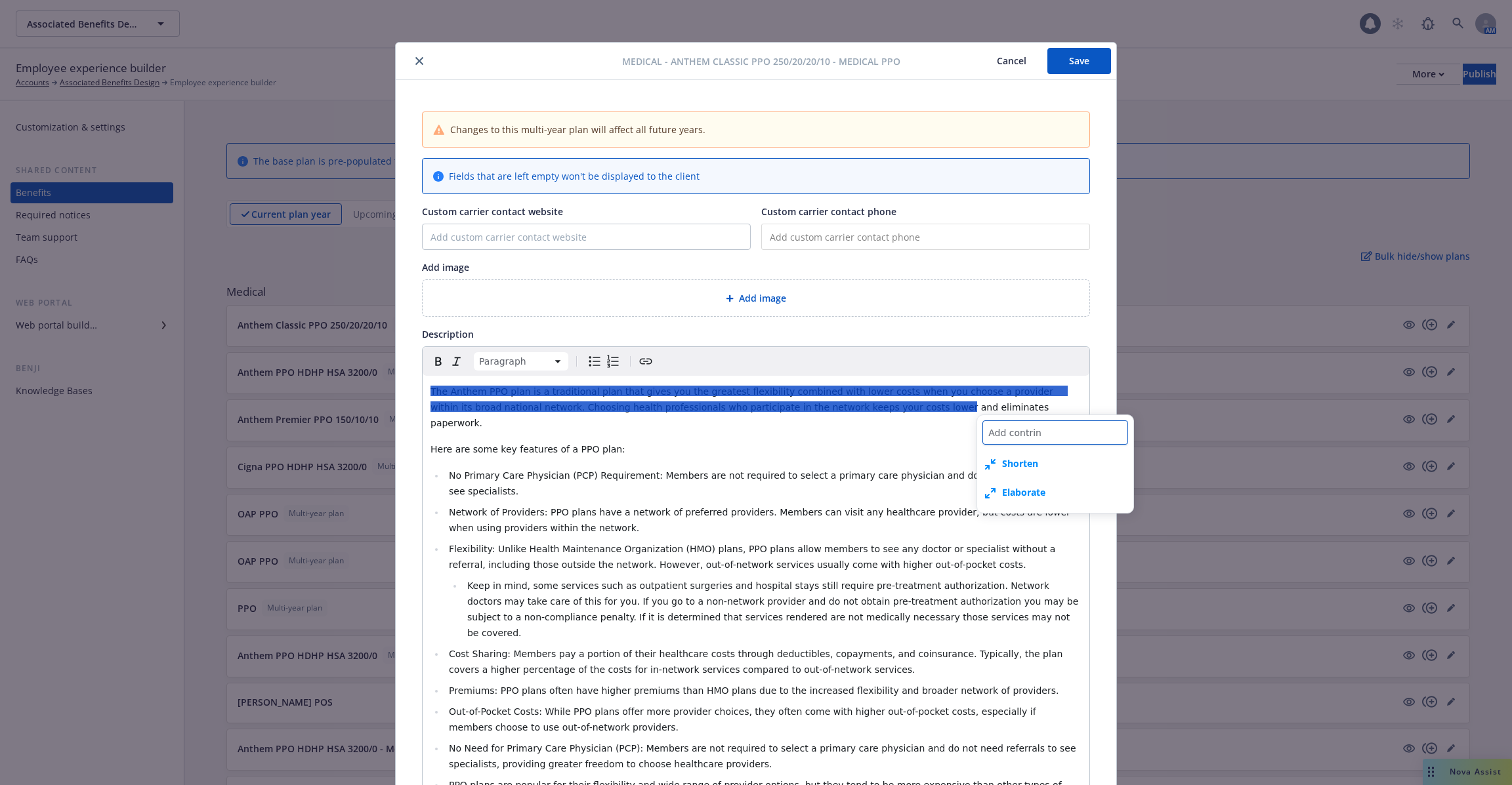
type textarea "x"
type textarea "Add contri"
type textarea "x"
type textarea "Add contr"
type textarea "x"
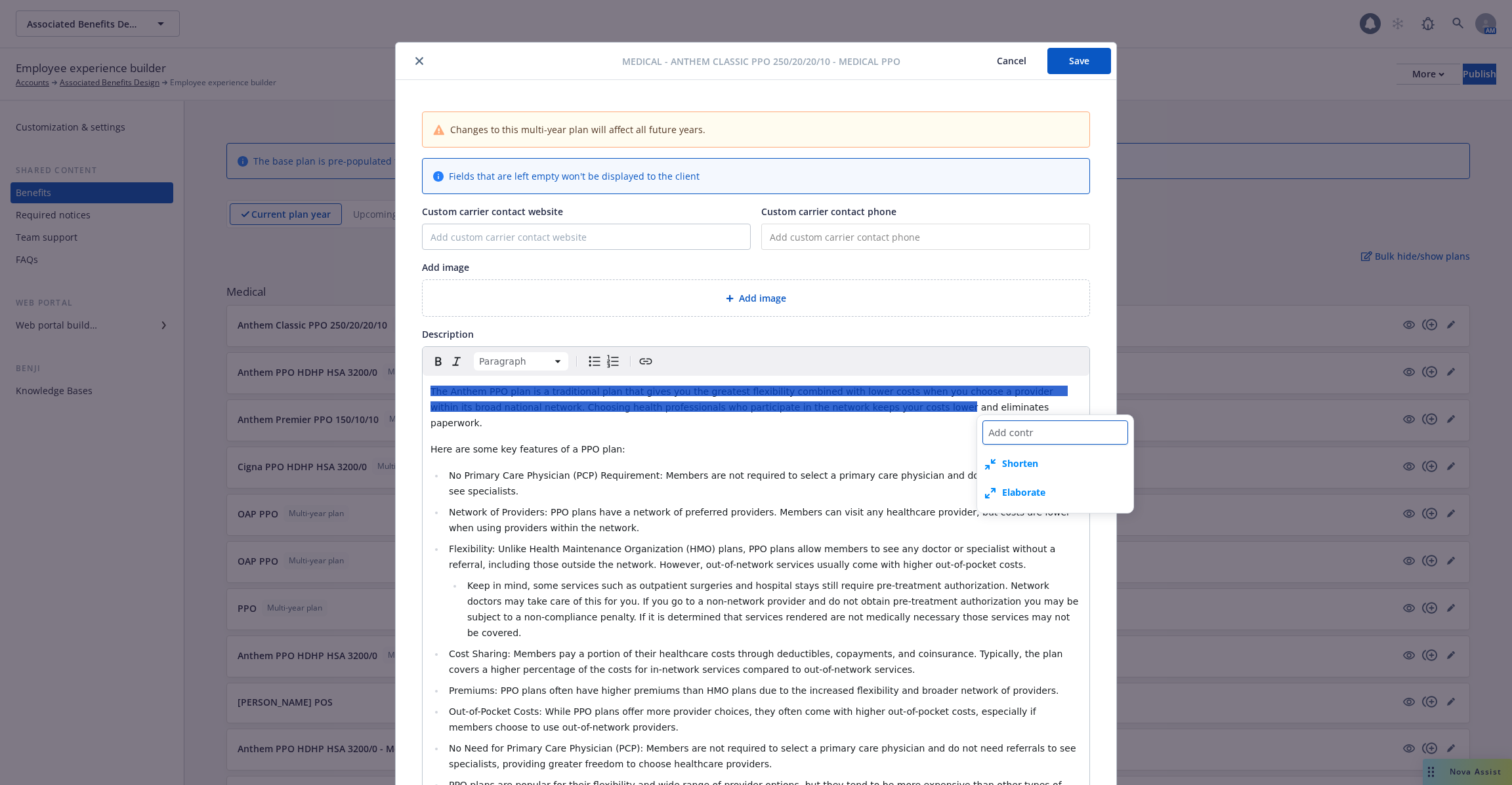
type textarea "Add cont"
type textarea "x"
type textarea "Add con"
type textarea "x"
type textarea "Add co"
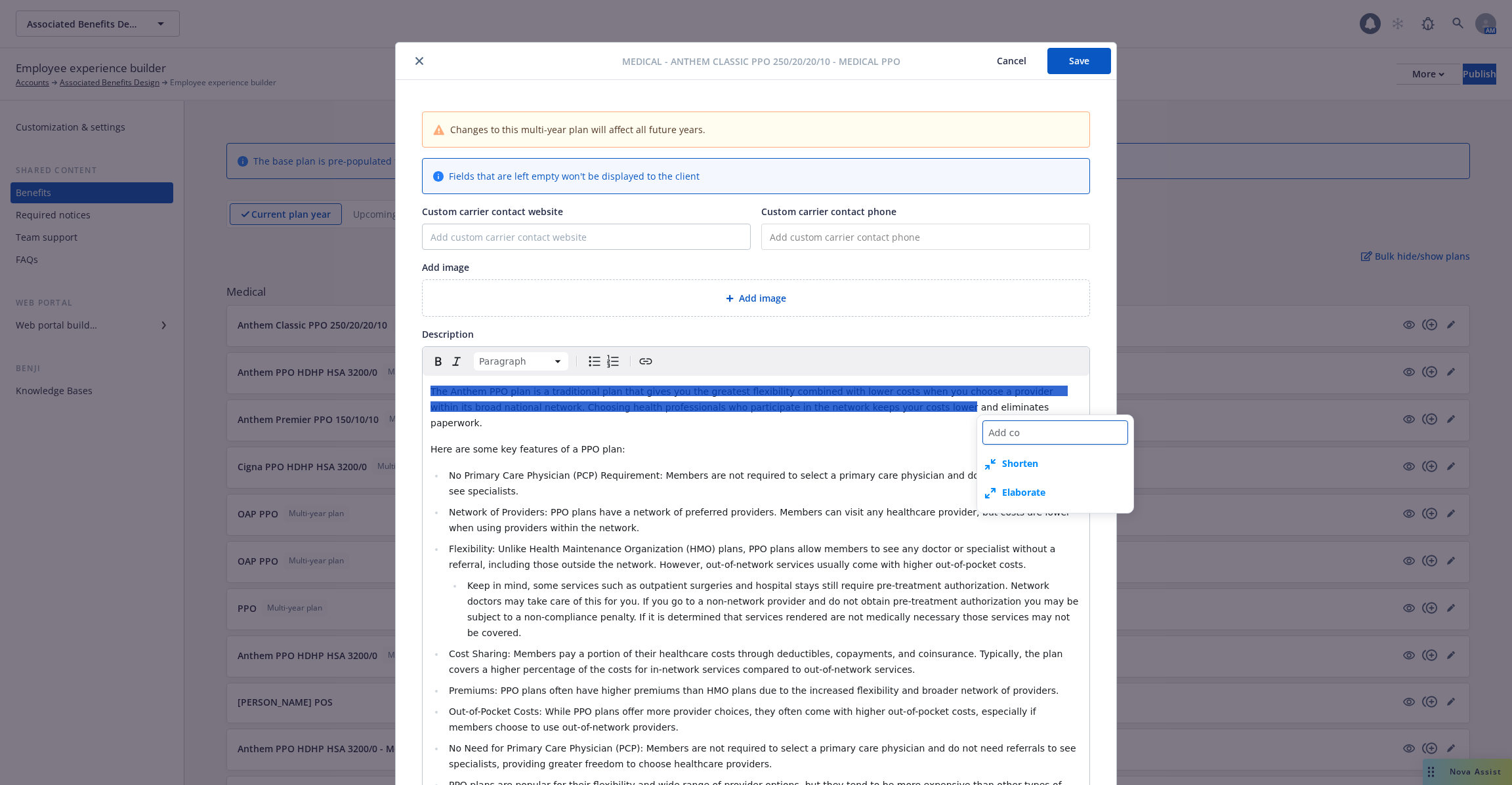
type textarea "x"
type textarea "Add con"
type textarea "x"
type textarea "Add cont"
type textarea "x"
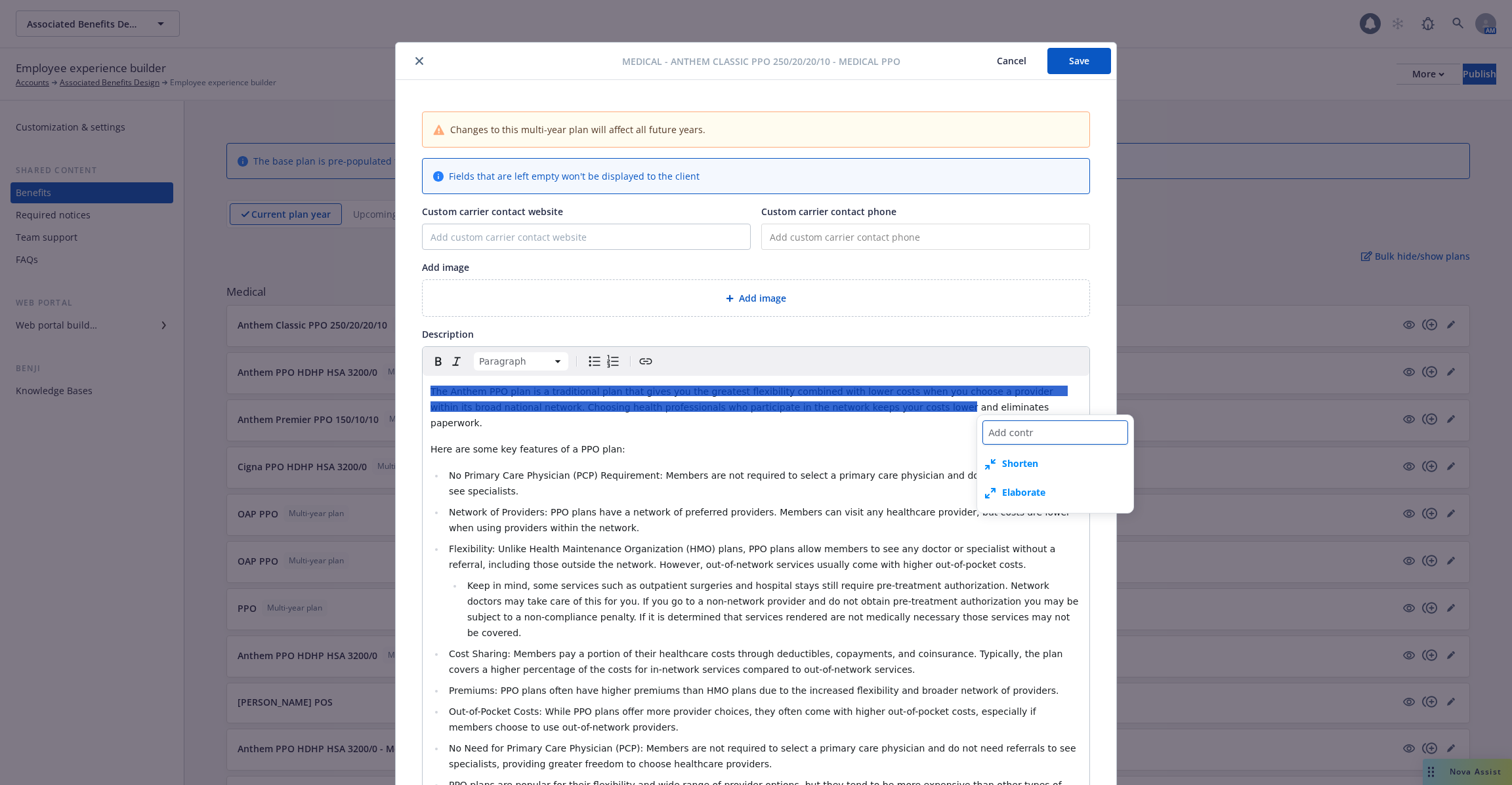
type textarea "Add contri"
type textarea "x"
type textarea "Add contrib"
type textarea "x"
type textarea "Add contribu"
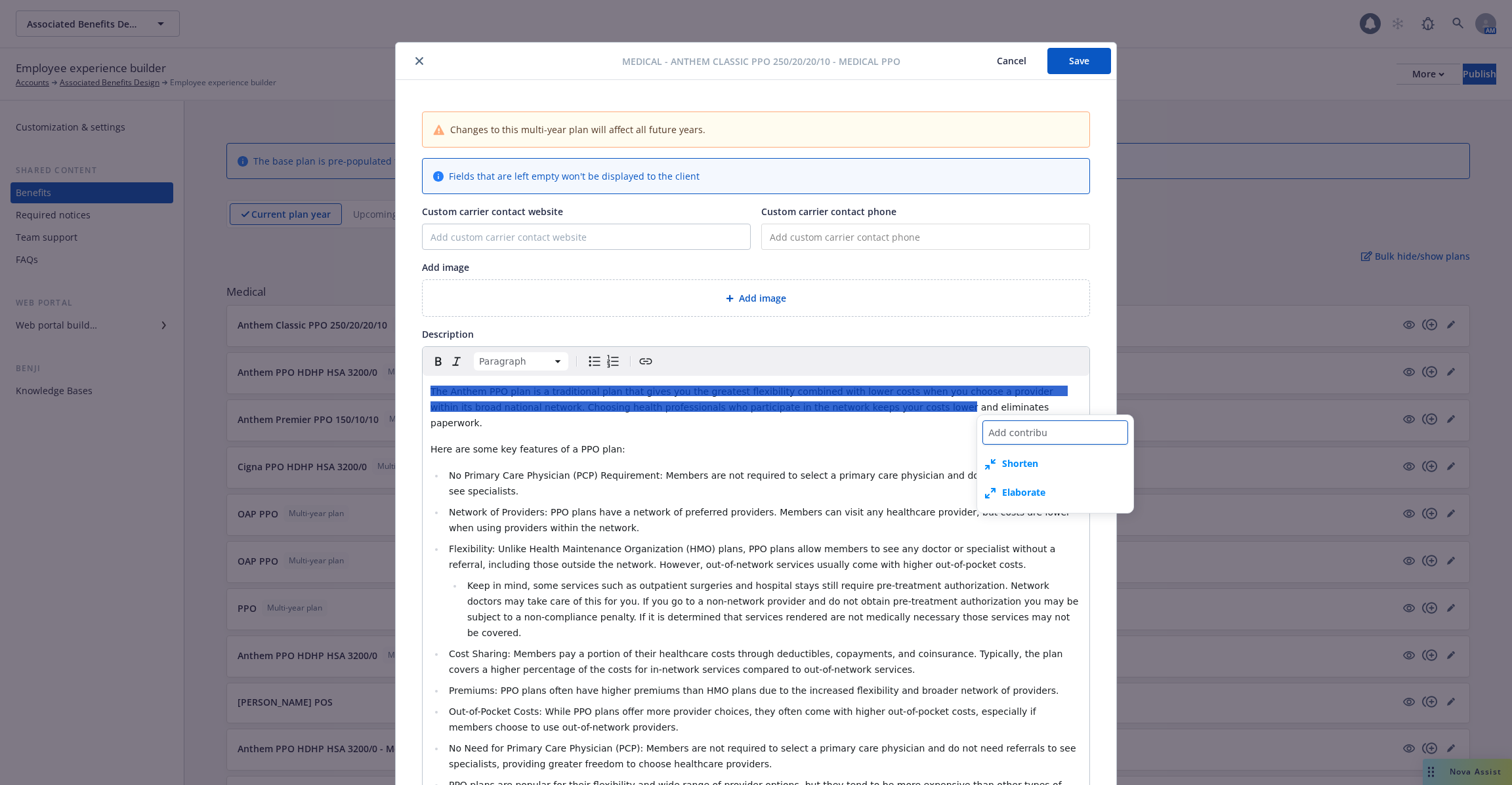
type textarea "x"
type textarea "Add contribut"
type textarea "x"
type textarea "Add contributi"
type textarea "x"
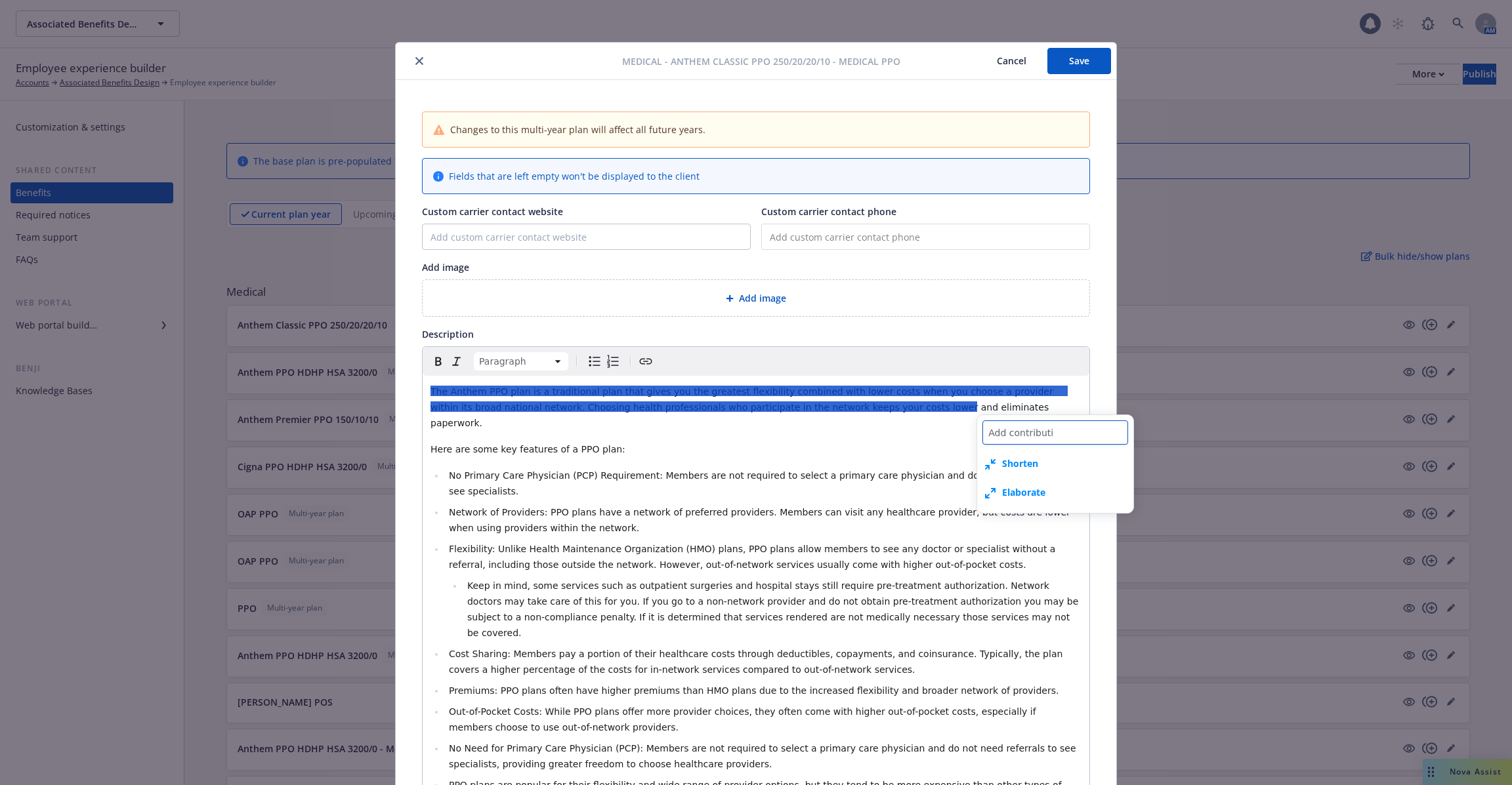
type textarea "Add contributio"
type textarea "x"
type textarea "Add contribution"
type textarea "x"
type textarea "Add contribution in"
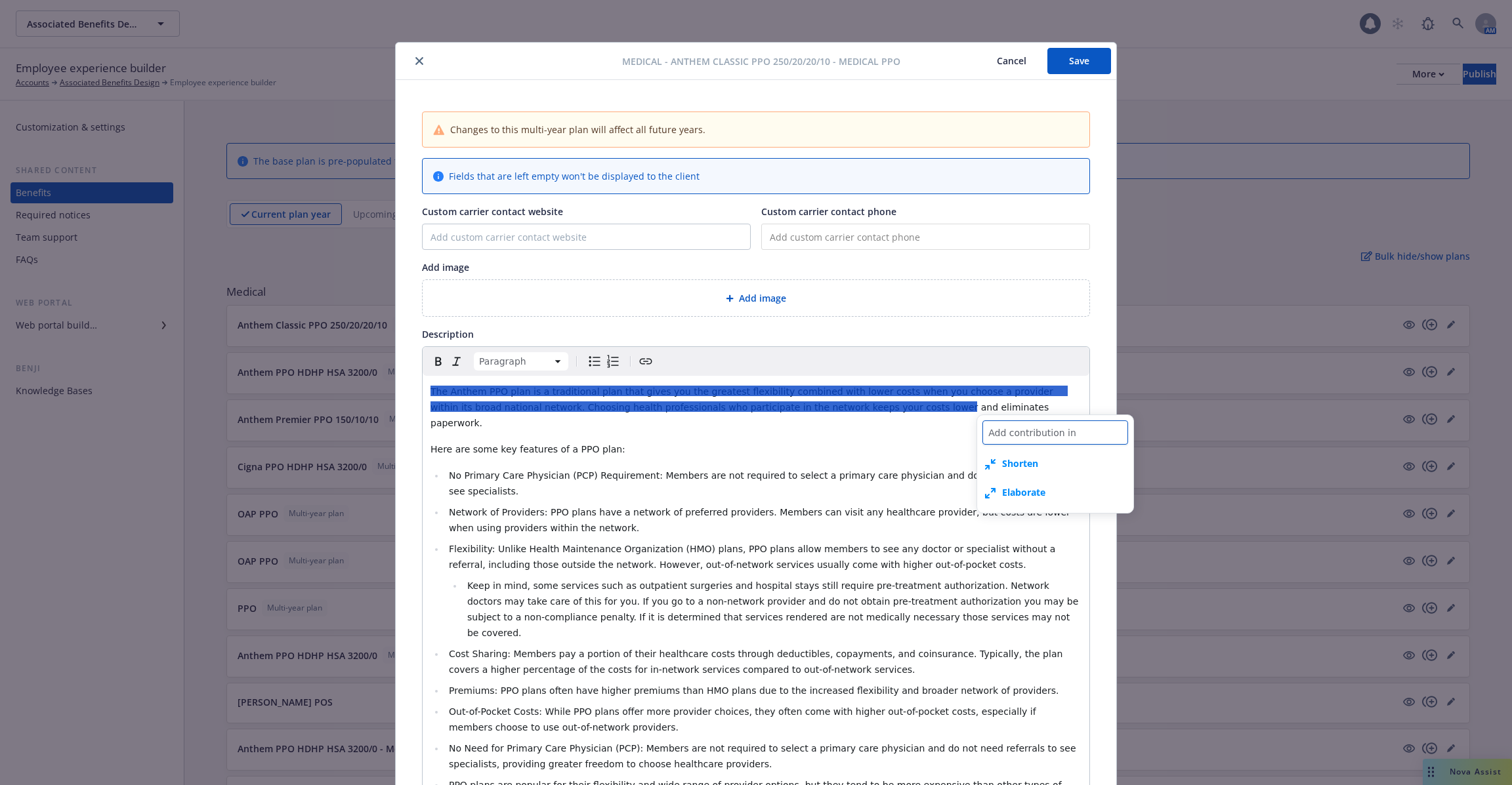
type textarea "x"
type textarea "Add contribution inf"
type textarea "x"
type textarea "Add contribution info"
type textarea "x"
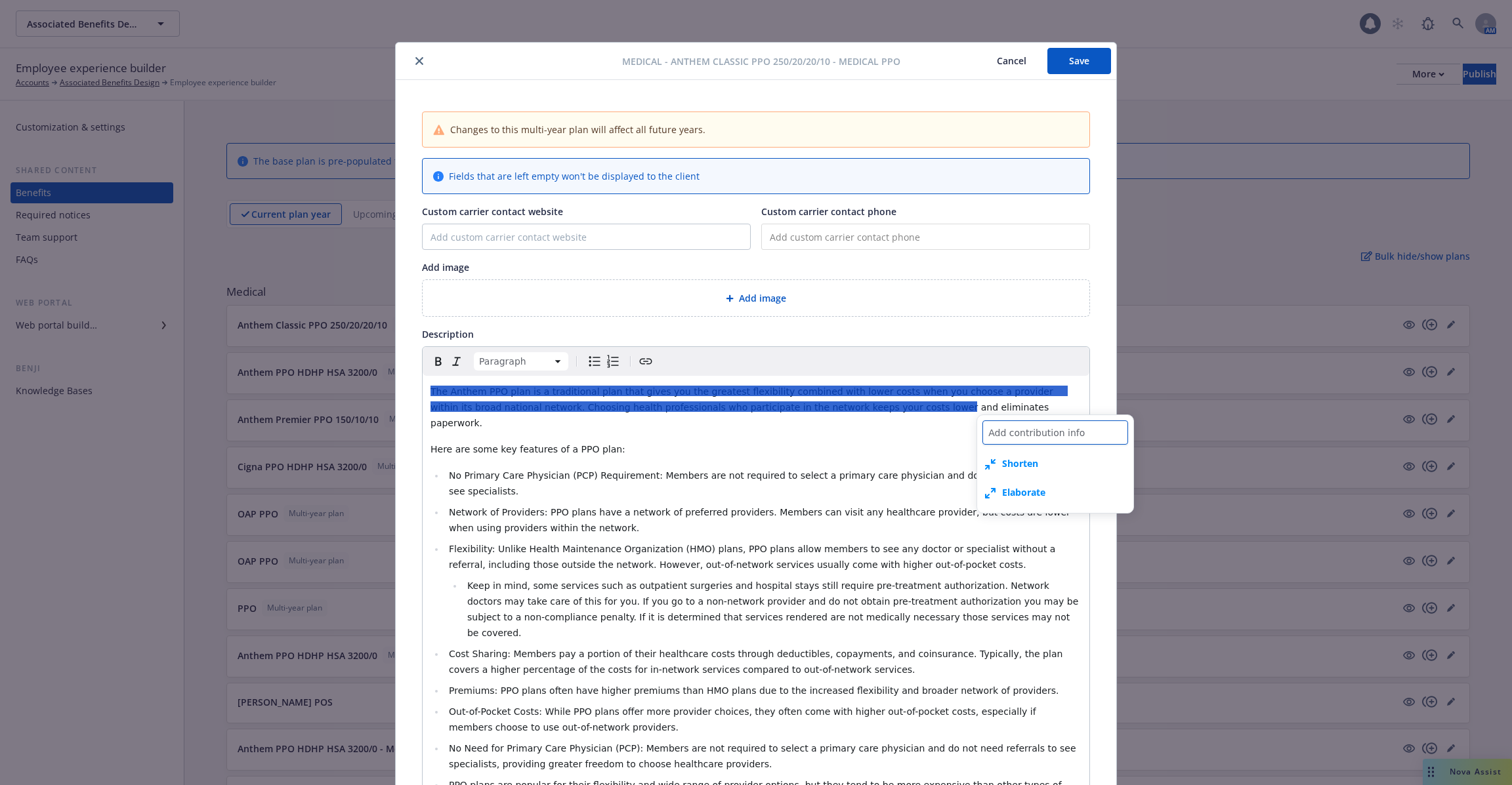
type textarea "Add contribution infor"
type textarea "x"
type textarea "Add contribution inform"
type textarea "x"
type textarea "Add contribution informa"
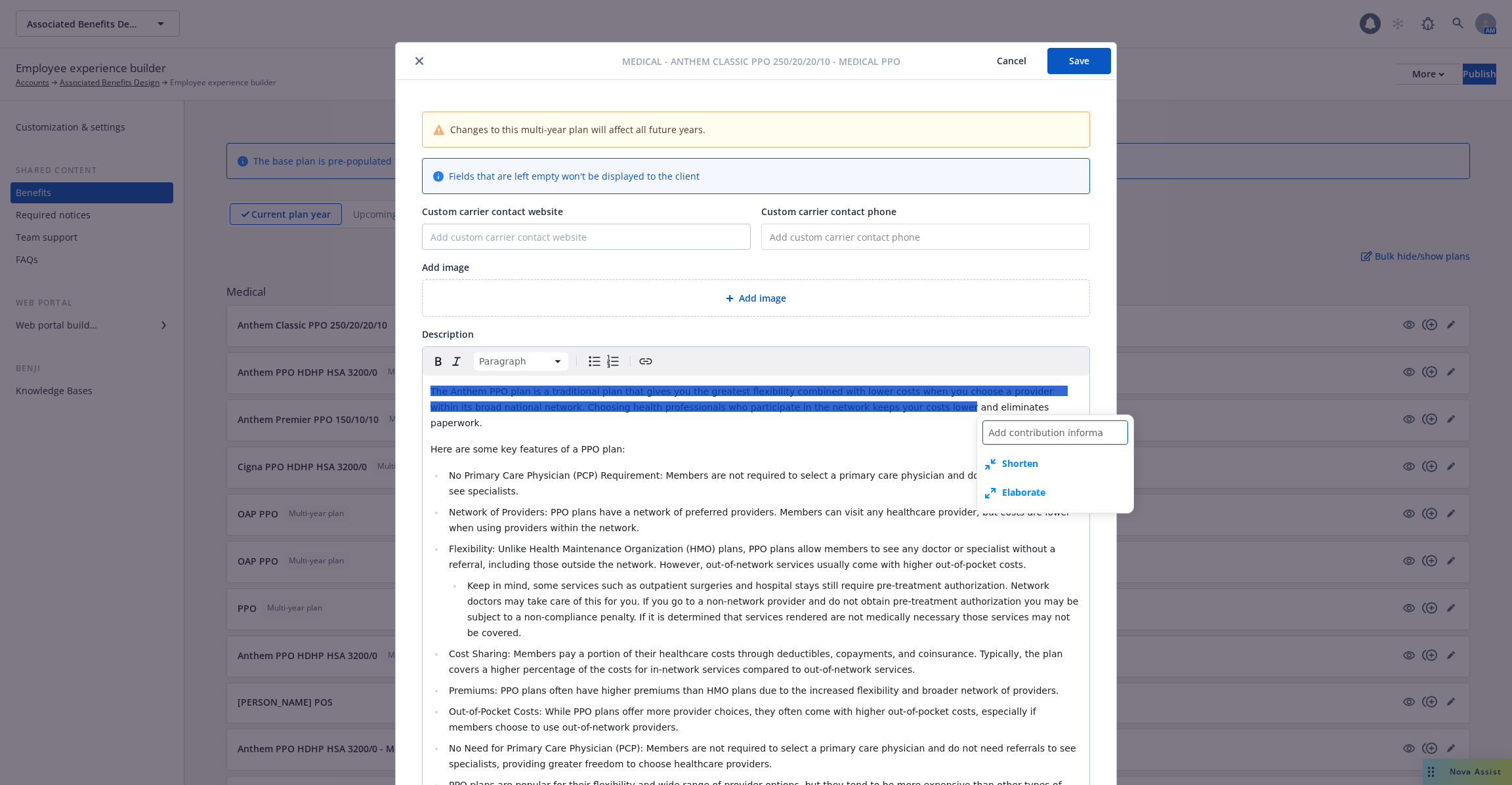
type textarea "x"
type textarea "Add contribution informati"
type textarea "x"
type textarea "Add contribution informatio"
type textarea "x"
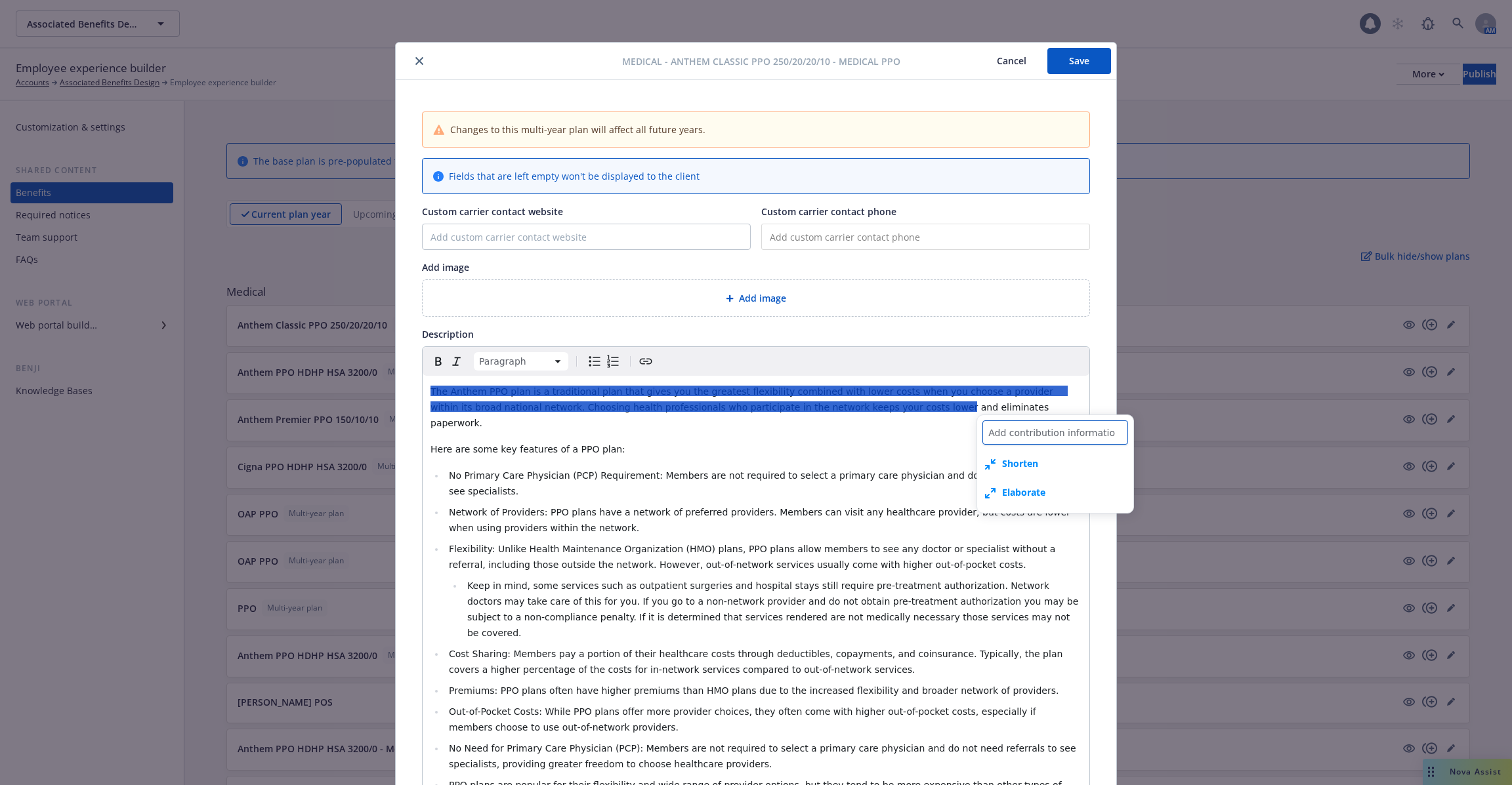
type textarea "Add contribution information"
type textarea "x"
type textarea "Add contribution information"
click at [1002, 438] on div at bounding box center [1055, 434] width 156 height 37
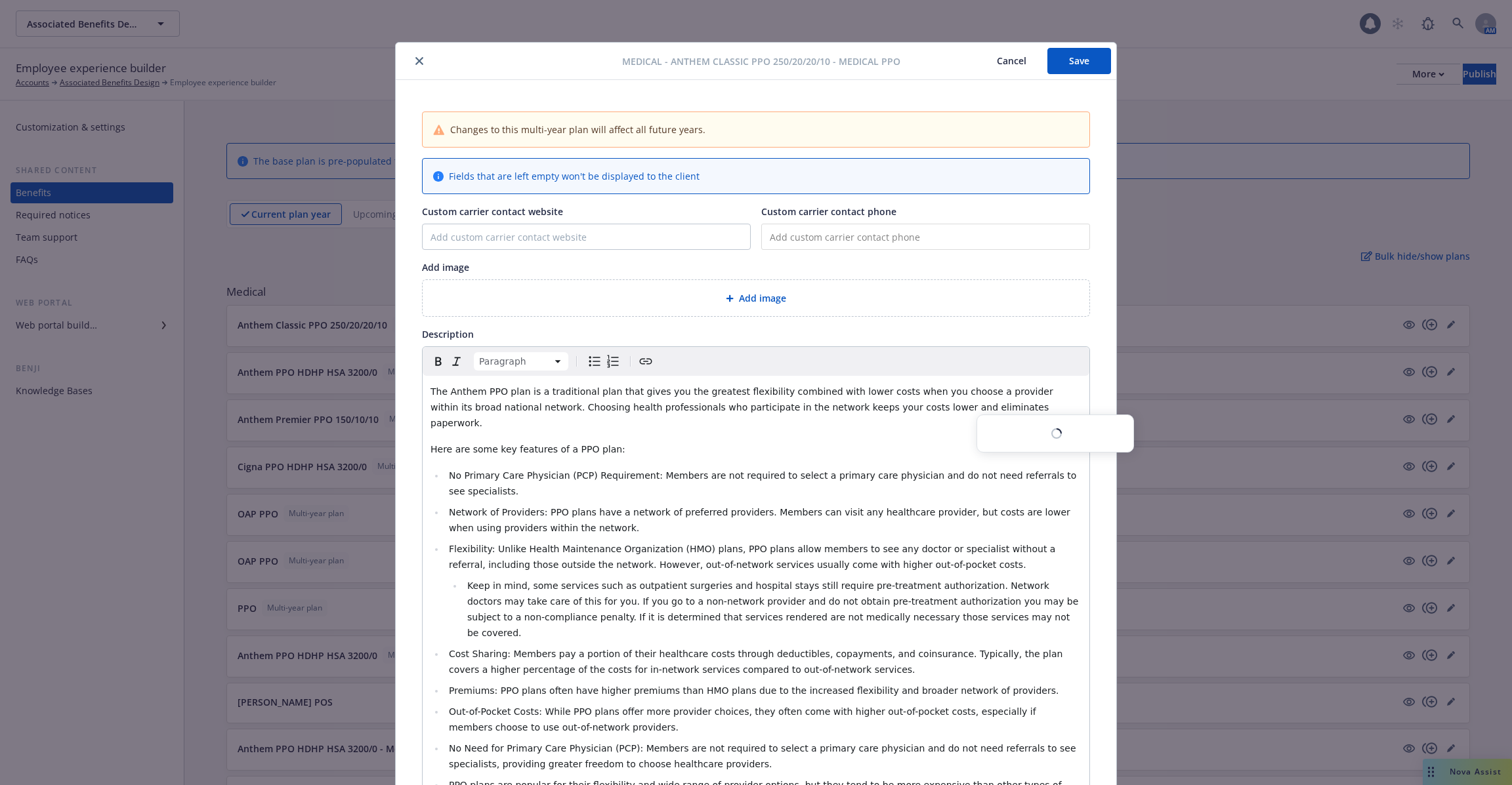
click at [909, 441] on p "Here are some key features of a PPO plan:" at bounding box center [756, 449] width 651 height 16
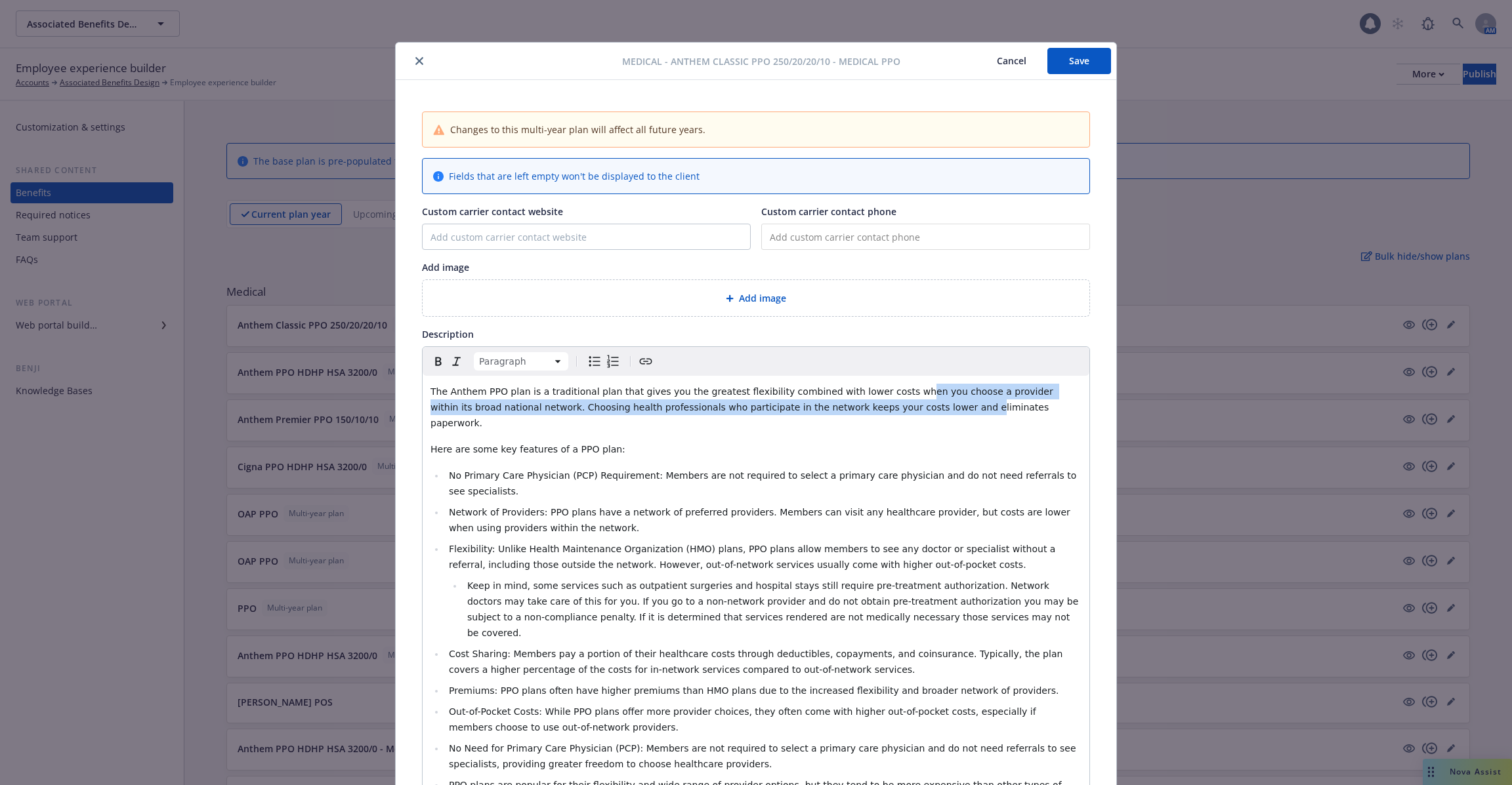
click at [889, 397] on p "The Anthem PPO plan is a traditional plan that gives you the greatest flexibili…" at bounding box center [756, 406] width 651 height 47
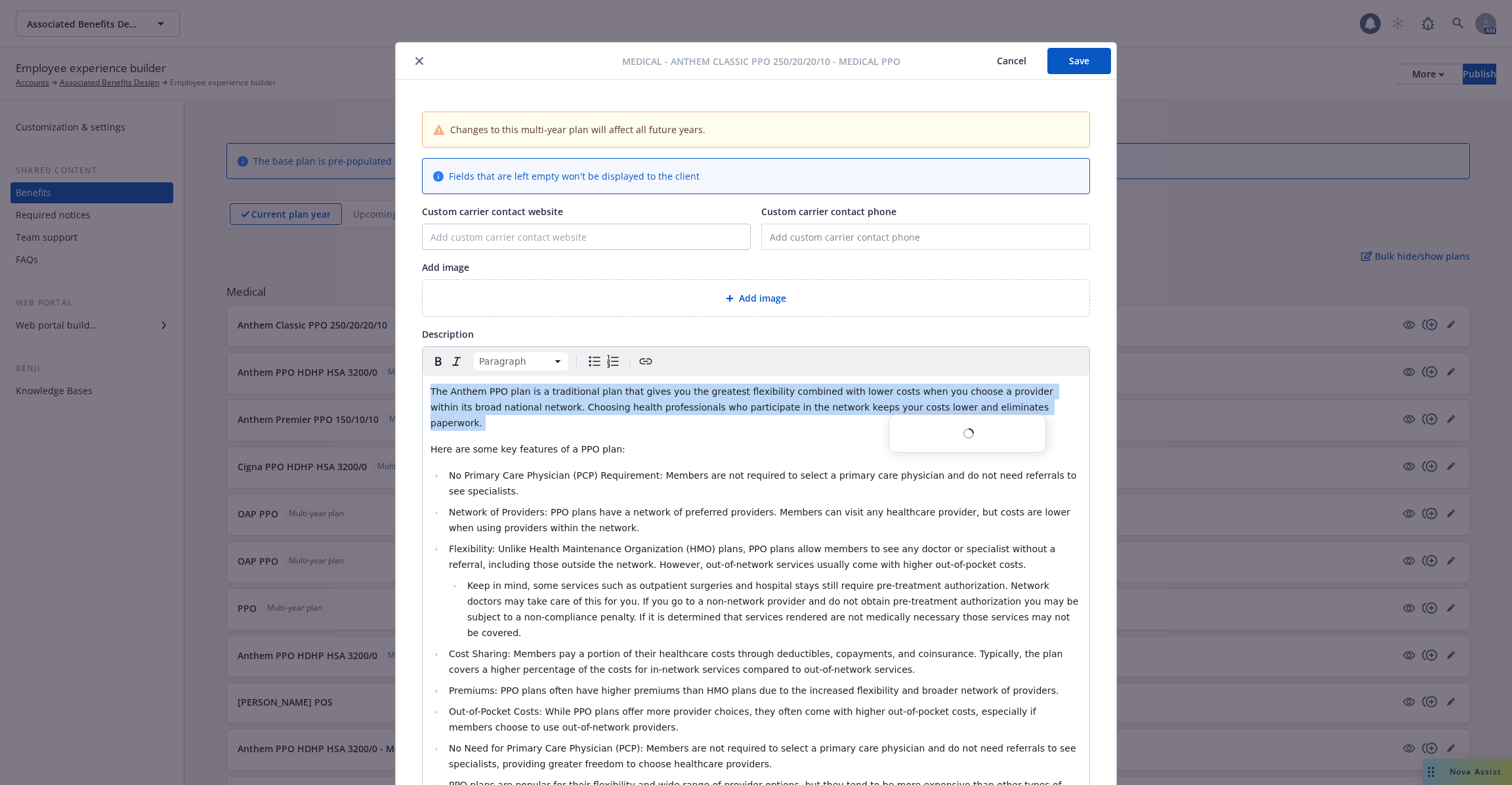
click at [889, 397] on p "The Anthem PPO plan is a traditional plan that gives you the greatest flexibili…" at bounding box center [756, 406] width 651 height 47
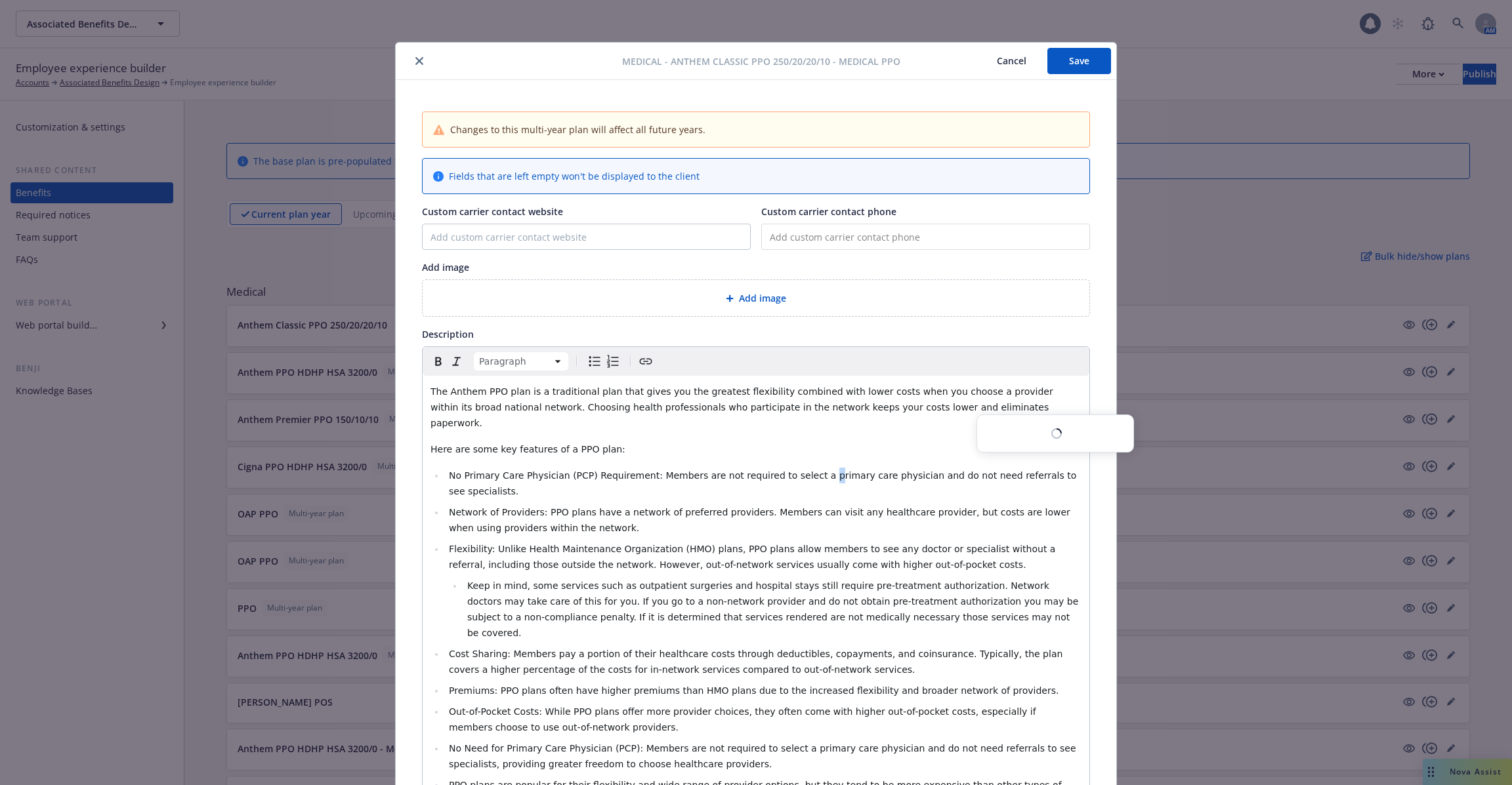
click at [810, 471] on span "No Primary Care Physician (PCP) Requirement: Members are not required to select…" at bounding box center [764, 484] width 631 height 27
click at [807, 386] on span "The Anthem PPO plan is a traditional plan that gives you the greatest flexibili…" at bounding box center [743, 407] width 625 height 42
click at [808, 402] on span "The Anthem PPO plan is a traditional plan that gives you the greatest flexibili…" at bounding box center [743, 407] width 625 height 42
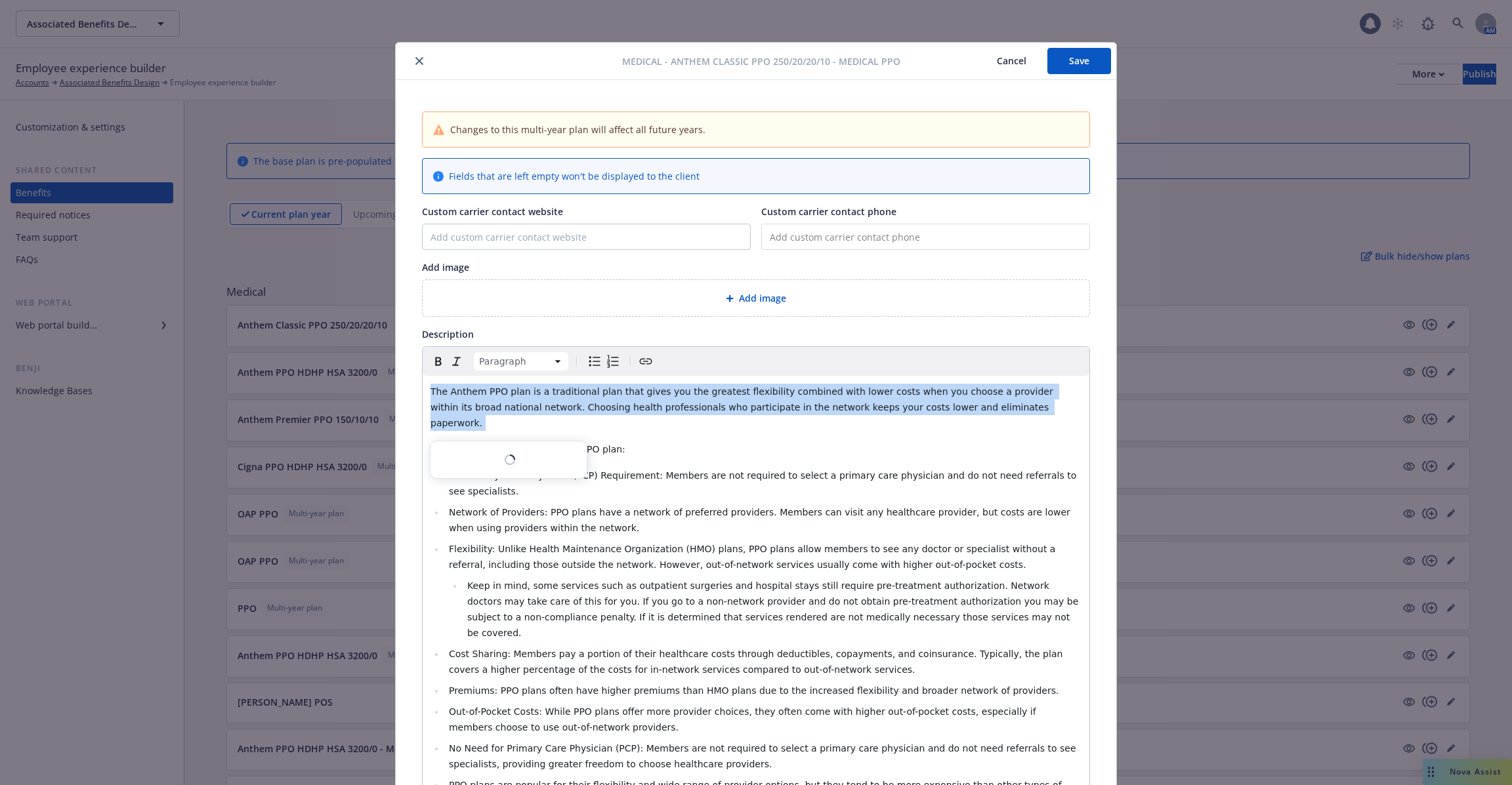
click at [808, 402] on span "The Anthem PPO plan is a traditional plan that gives you the greatest flexibili…" at bounding box center [743, 407] width 625 height 42
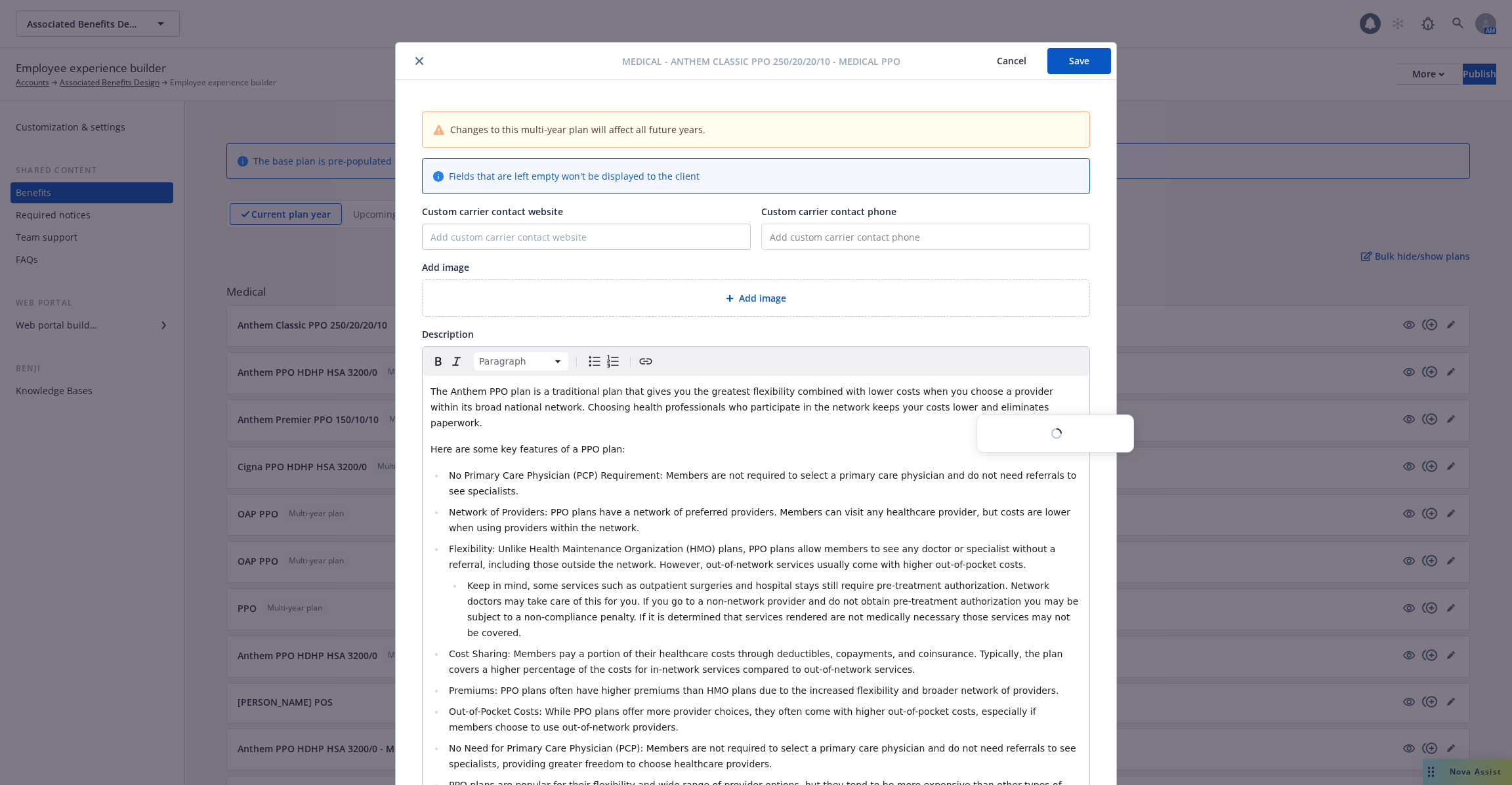
click at [1020, 40] on div "Medical - Anthem Classic PPO 250/20/20/10 - Medical PPO Cancel Save Changes to …" at bounding box center [756, 392] width 1512 height 785
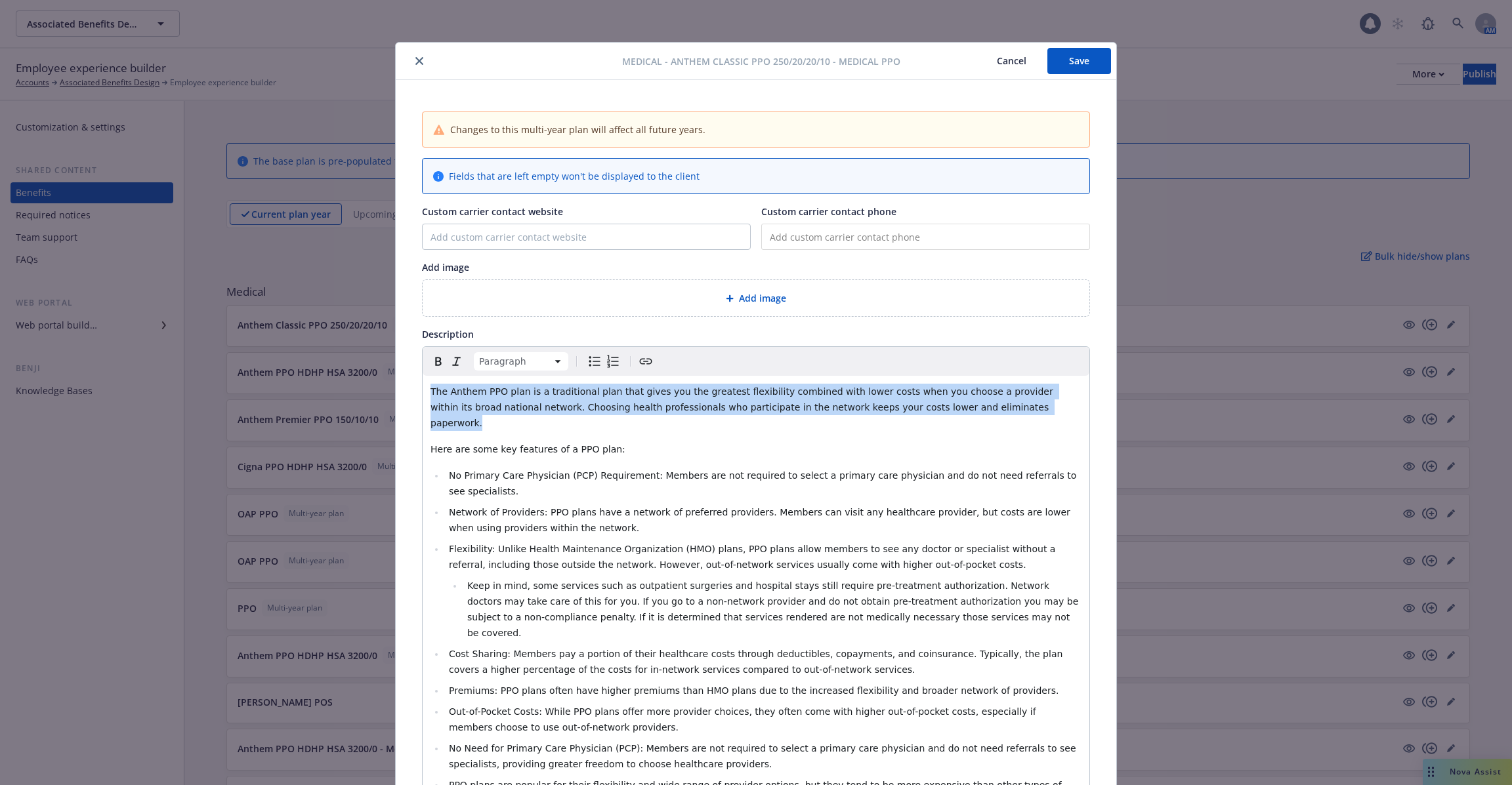
click at [1010, 62] on button "Cancel" at bounding box center [1012, 61] width 72 height 27
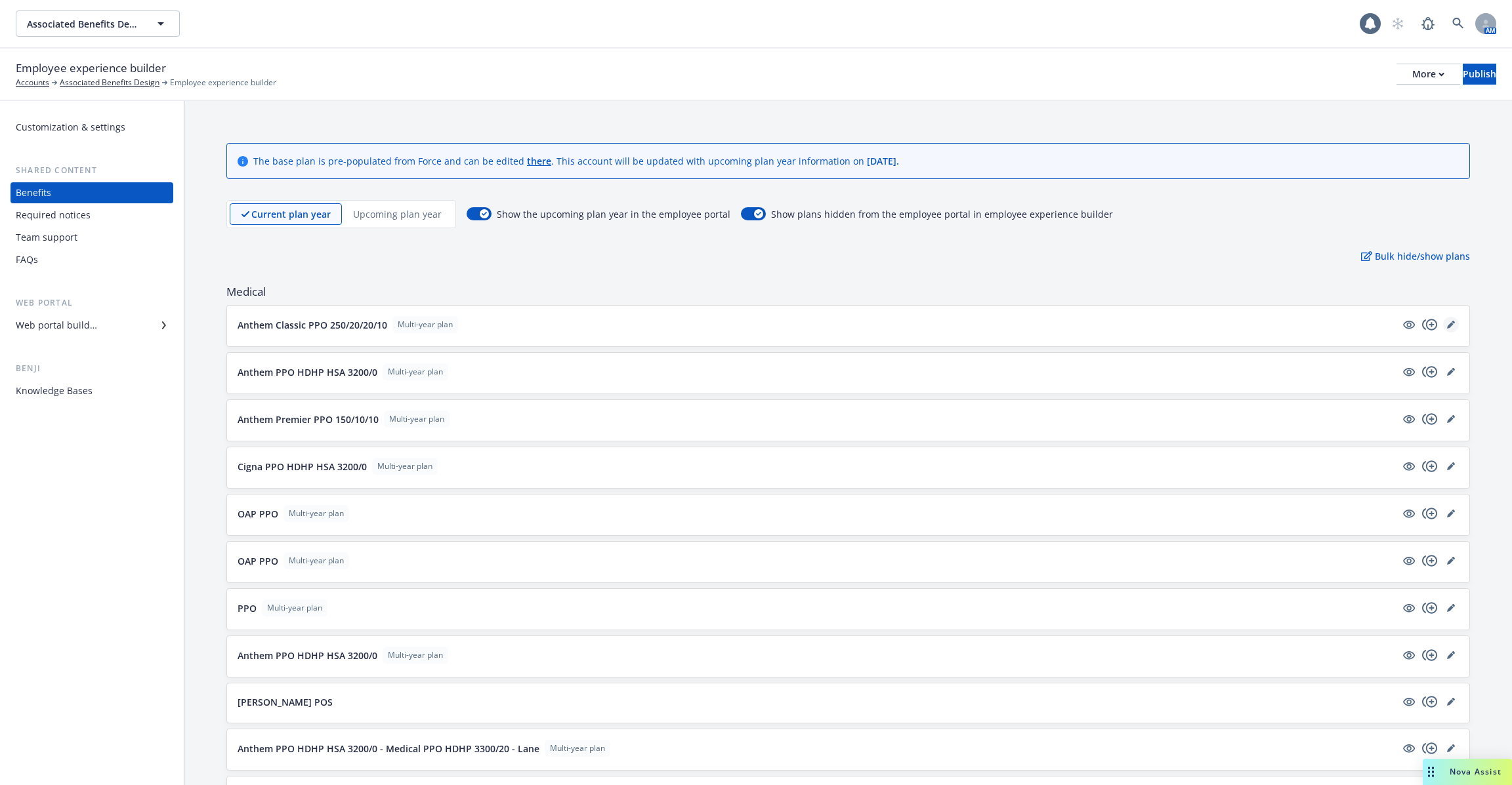
click at [1449, 322] on icon "editPencil" at bounding box center [1449, 324] width 6 height 6
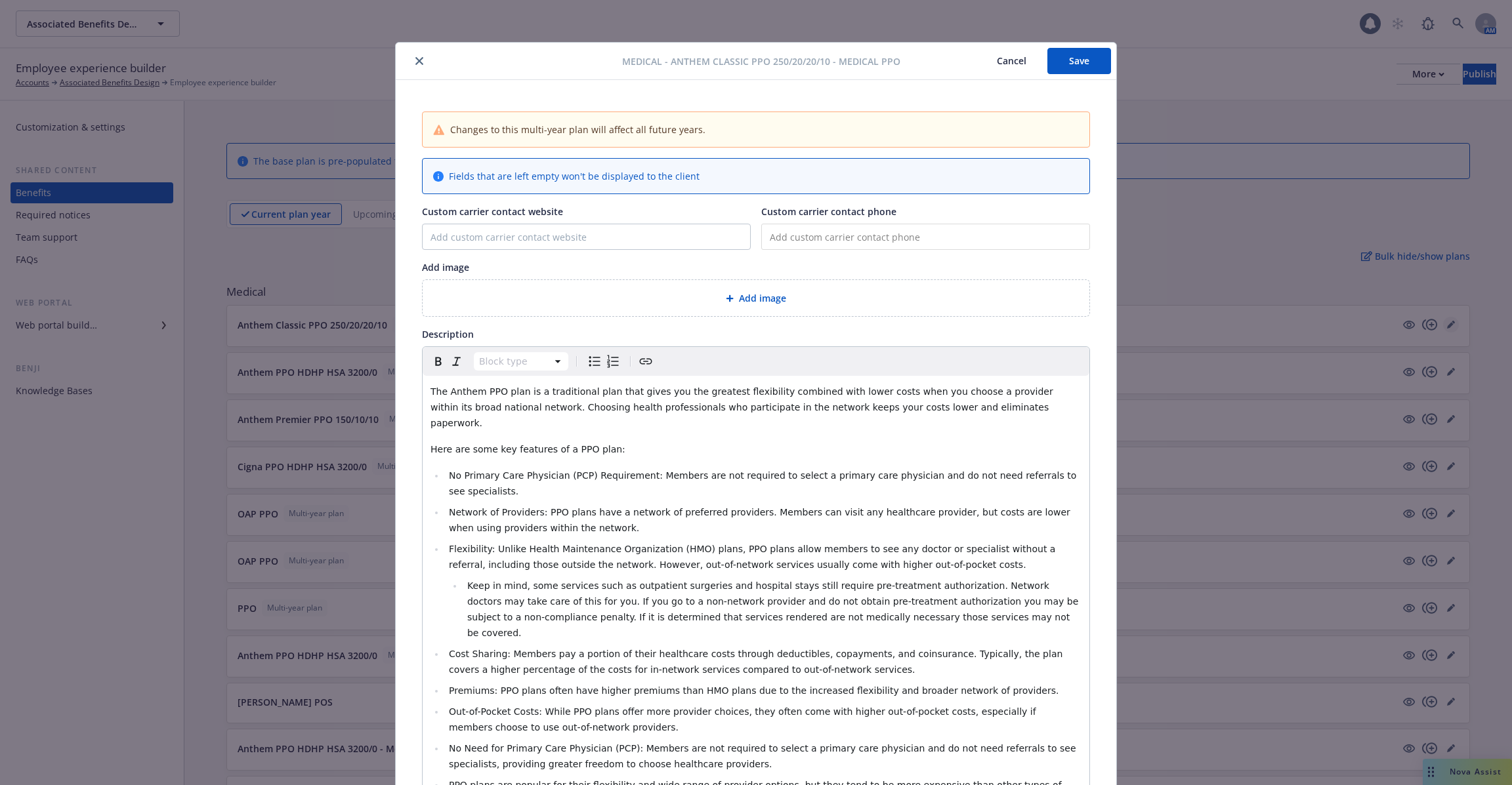
scroll to position [40, 0]
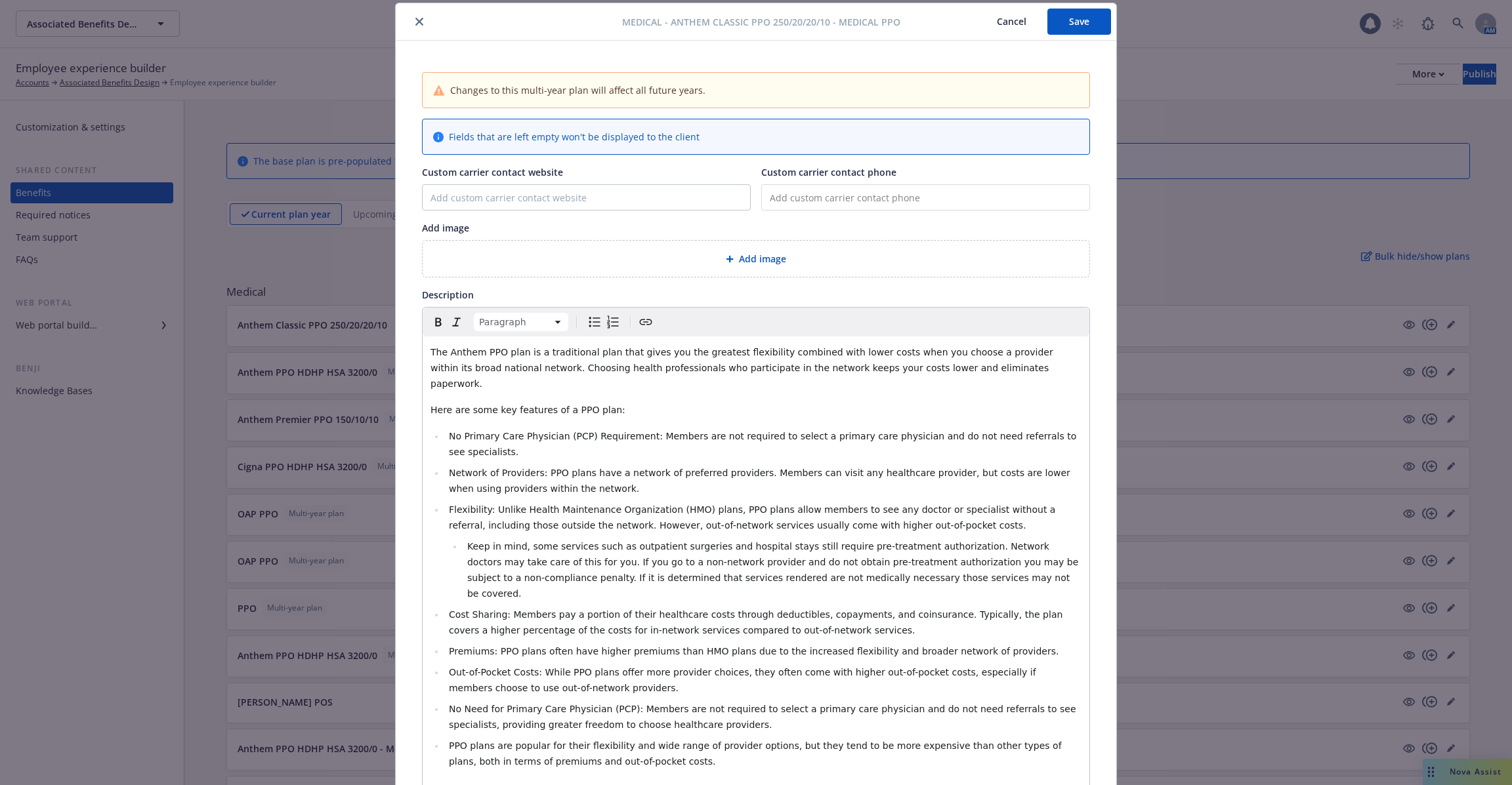
click at [811, 365] on span "The Anthem PPO plan is a traditional plan that gives you the greatest flexibili…" at bounding box center [743, 368] width 625 height 42
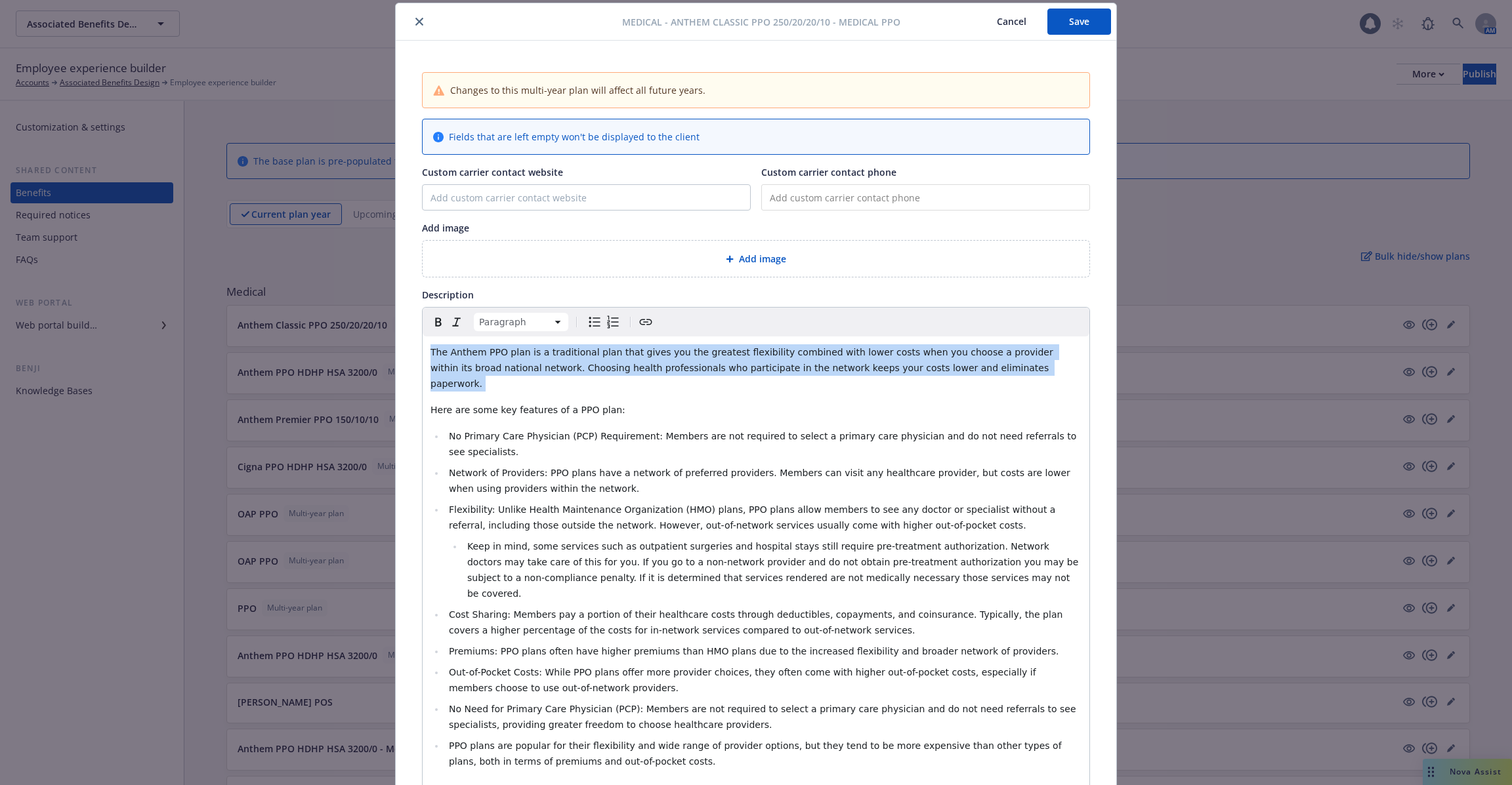
click at [811, 365] on span "The Anthem PPO plan is a traditional plan that gives you the greatest flexibili…" at bounding box center [743, 368] width 625 height 42
click at [1018, 393] on textarea at bounding box center [1055, 393] width 145 height 24
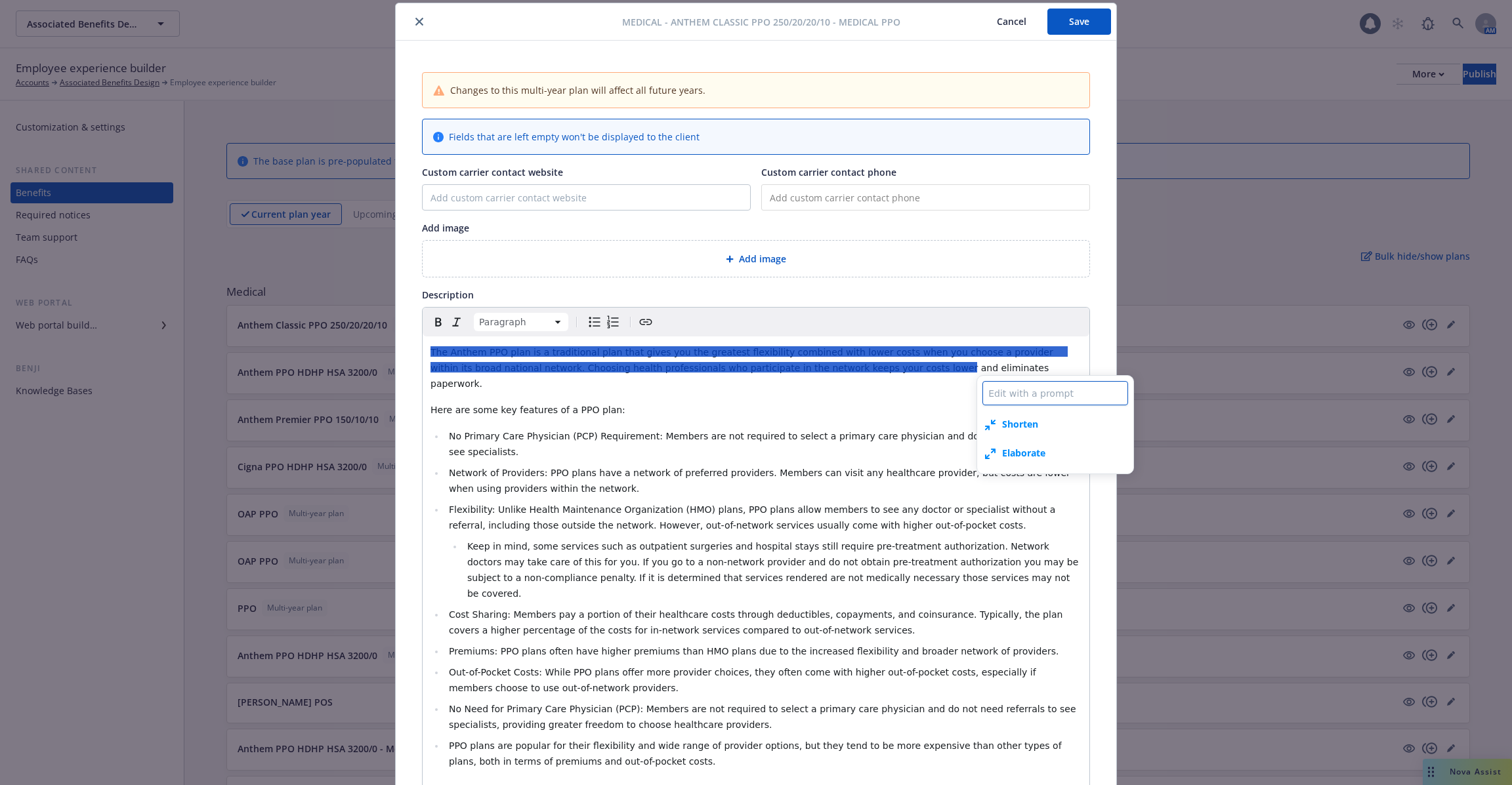
type textarea "x"
type textarea "A"
type textarea "x"
type textarea "Ad"
type textarea "x"
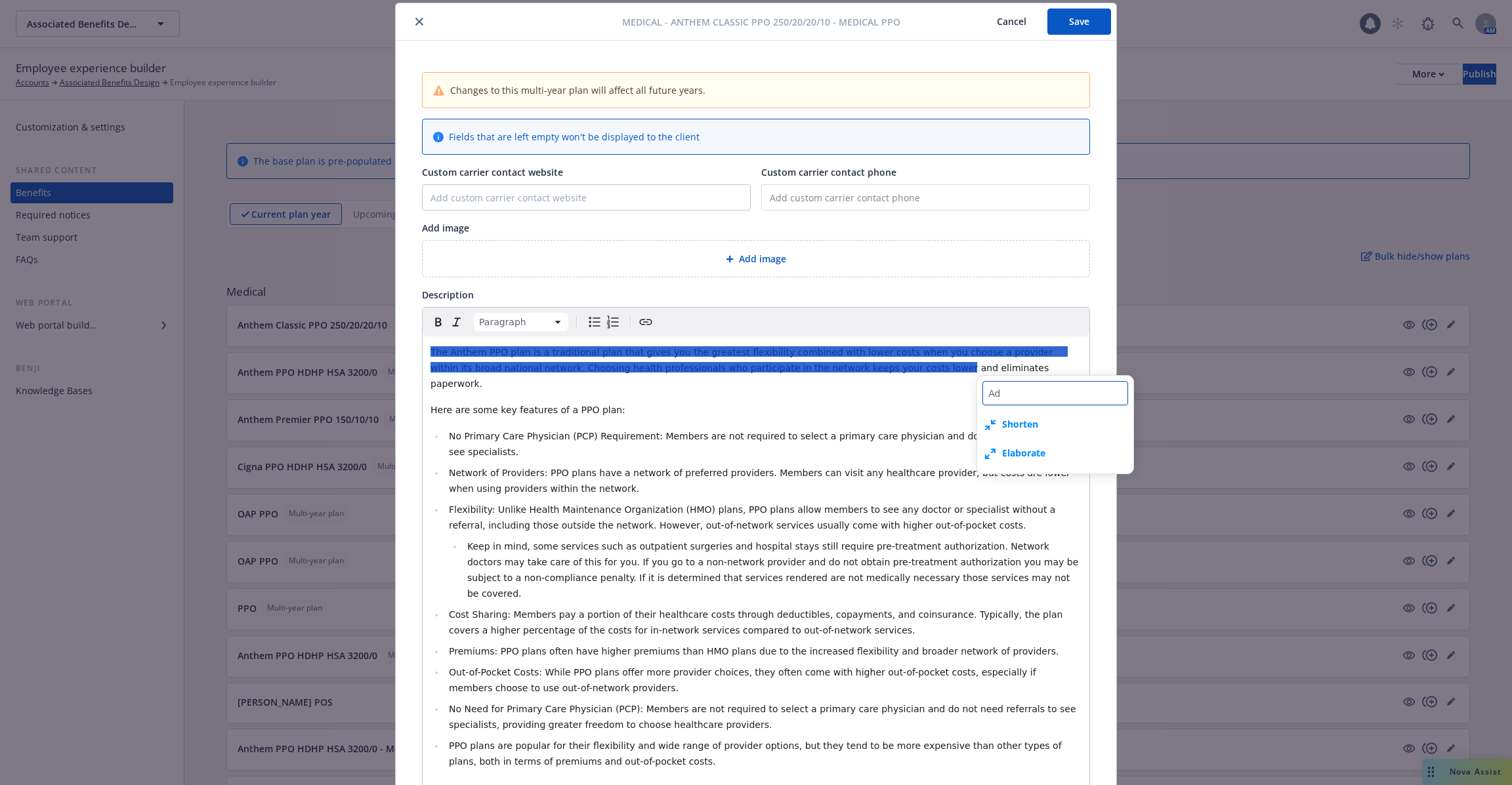
type textarea "Add"
type textarea "x"
type textarea "Add"
type textarea "x"
type textarea "Add d"
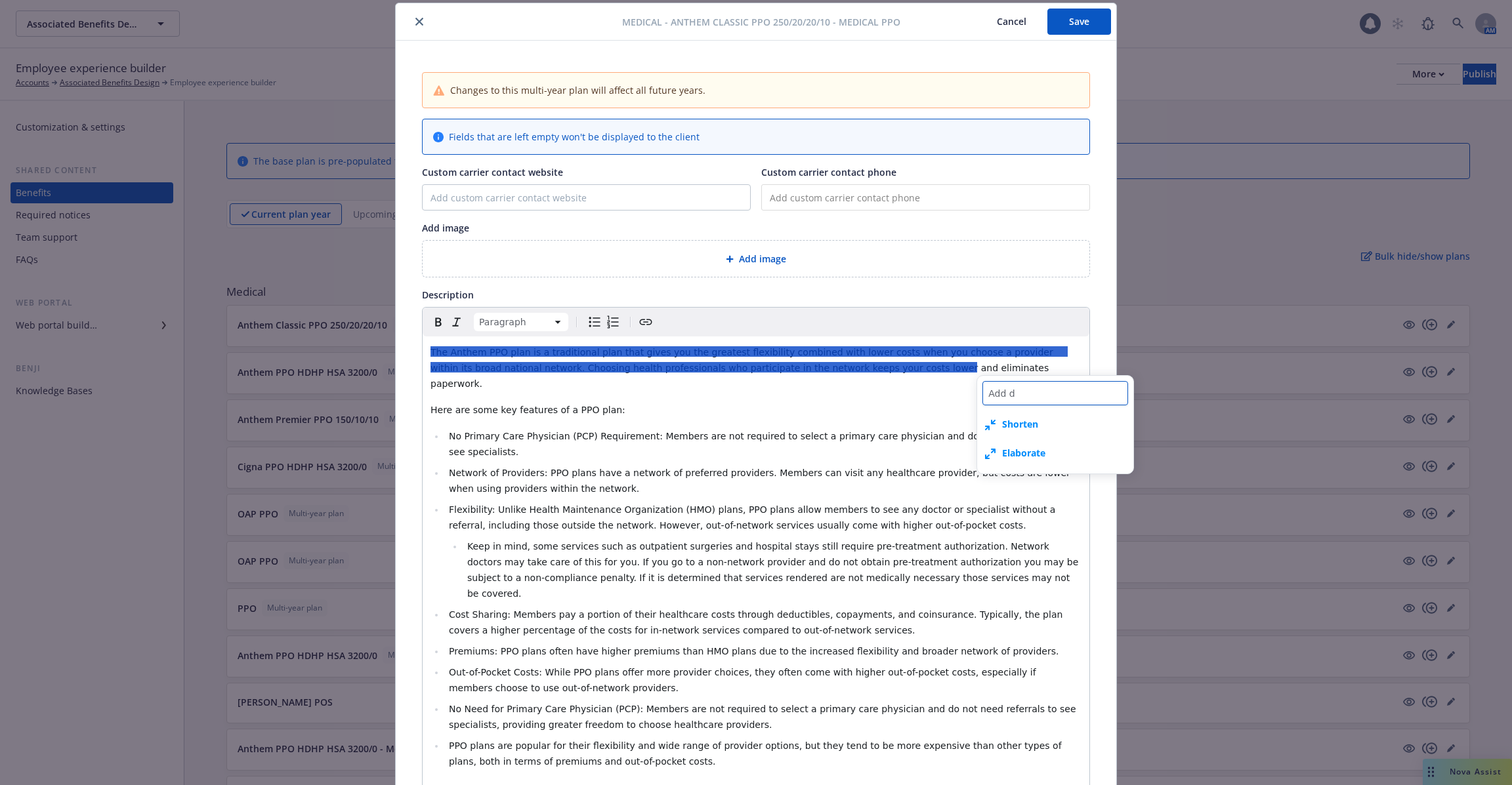
type textarea "x"
type textarea "Add de"
type textarea "x"
type textarea "Add det"
type textarea "x"
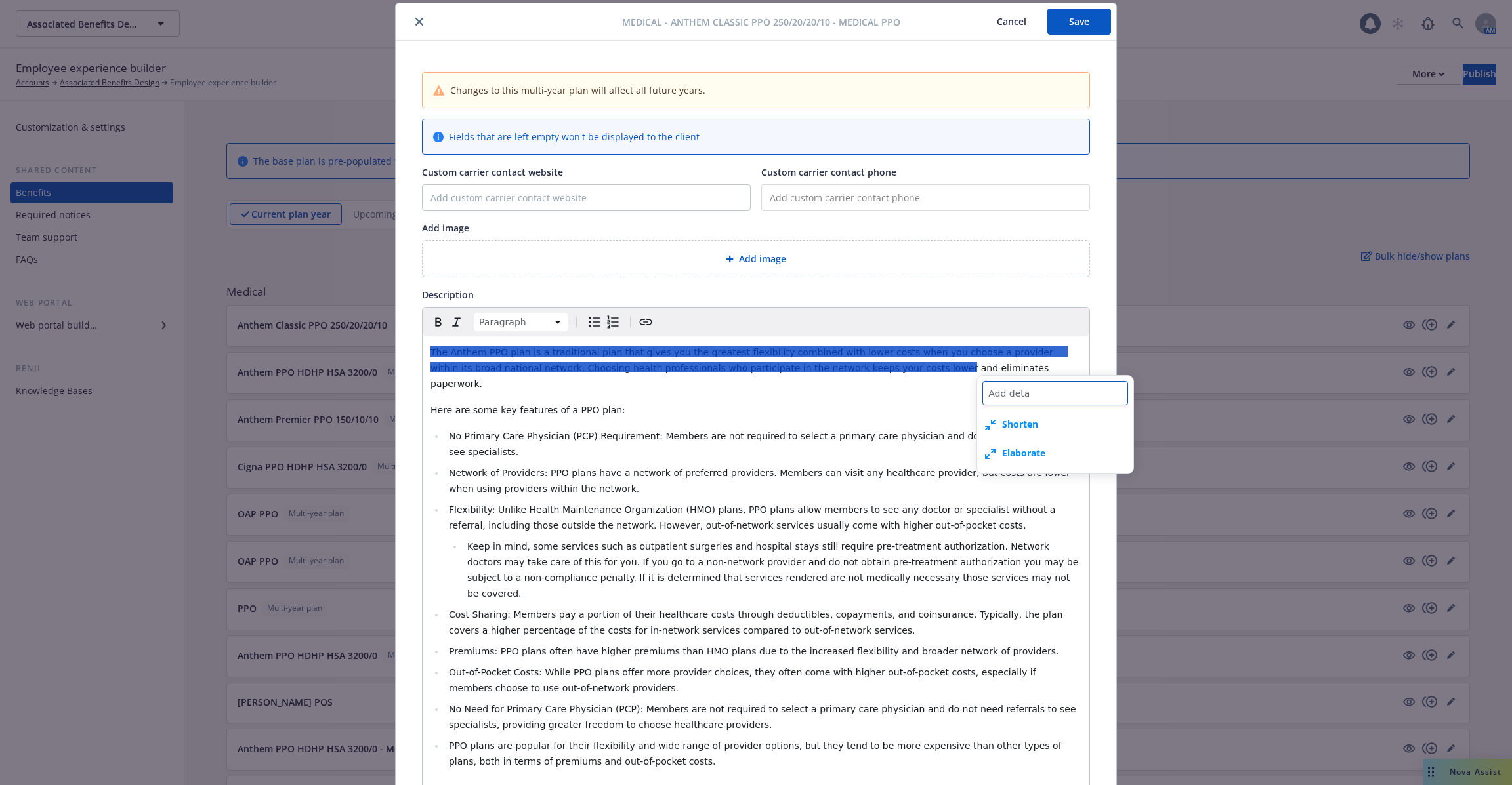
type textarea "Add detai"
type textarea "x"
type textarea "Add detail"
type textarea "x"
type textarea "Add details"
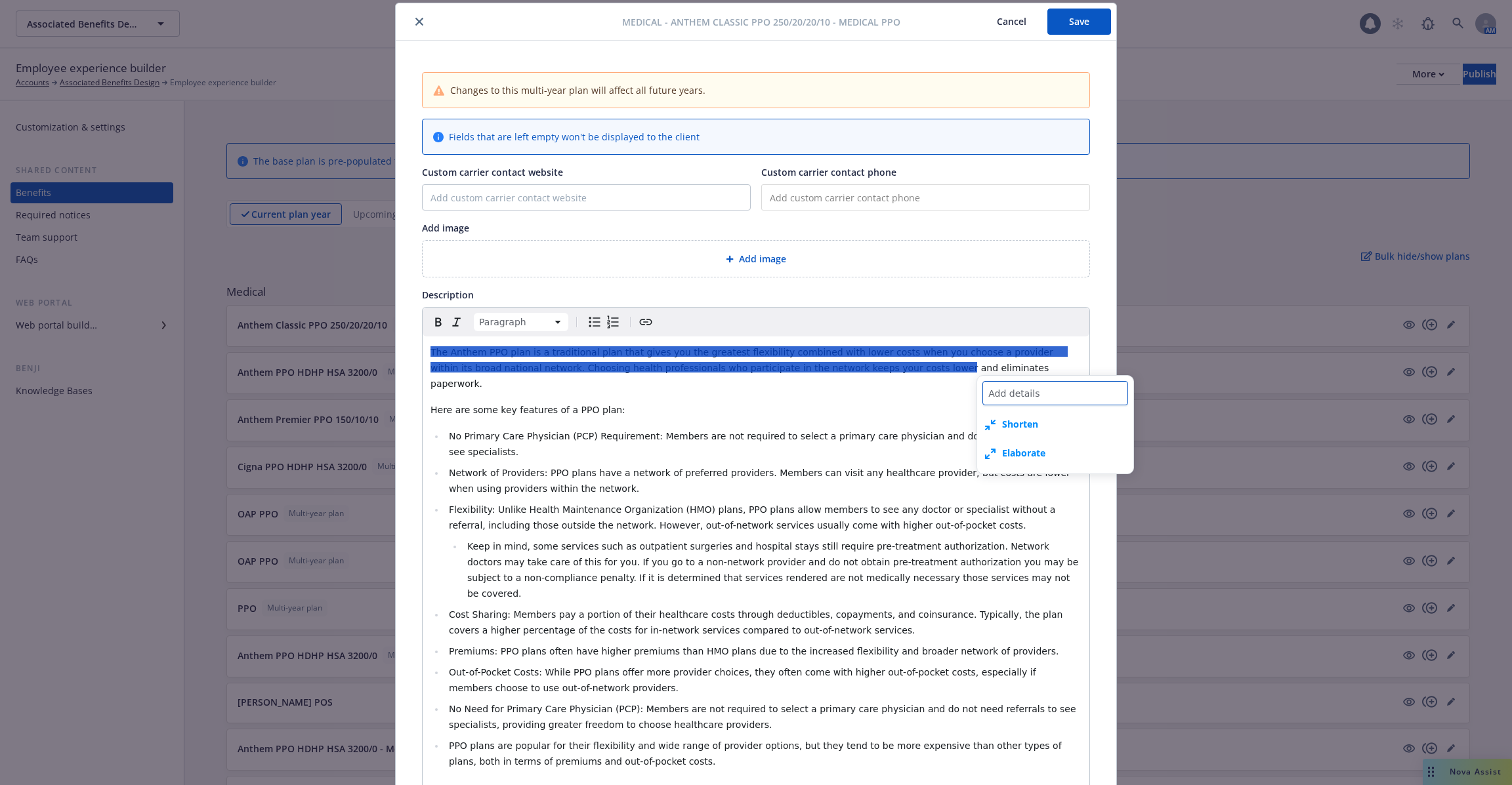
type textarea "x"
type textarea "Add details"
type textarea "x"
type textarea "Add details o"
type textarea "x"
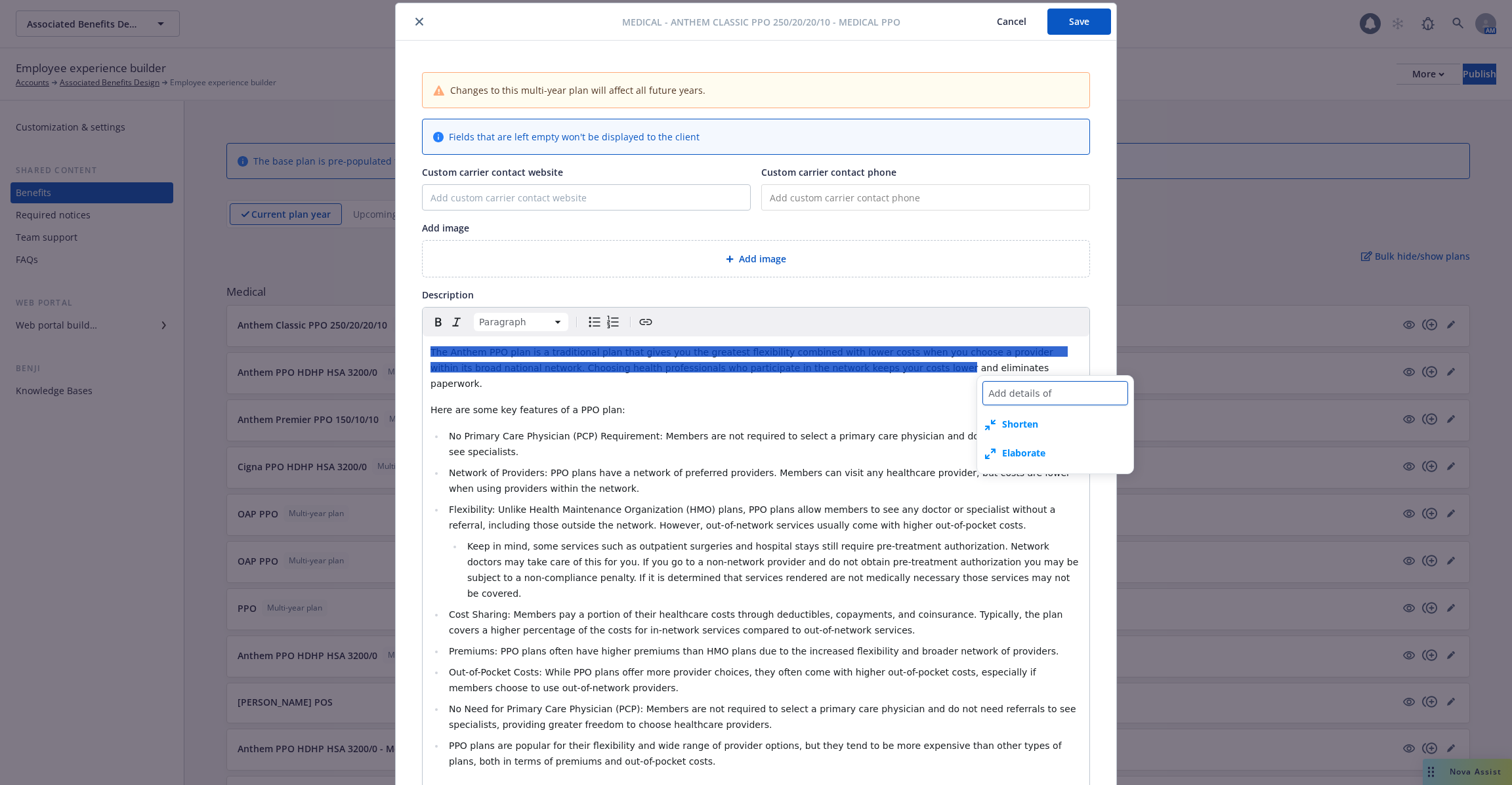
type textarea "Add details of"
type textarea "x"
type textarea "Add details of a"
type textarea "x"
type textarea "Add details of al"
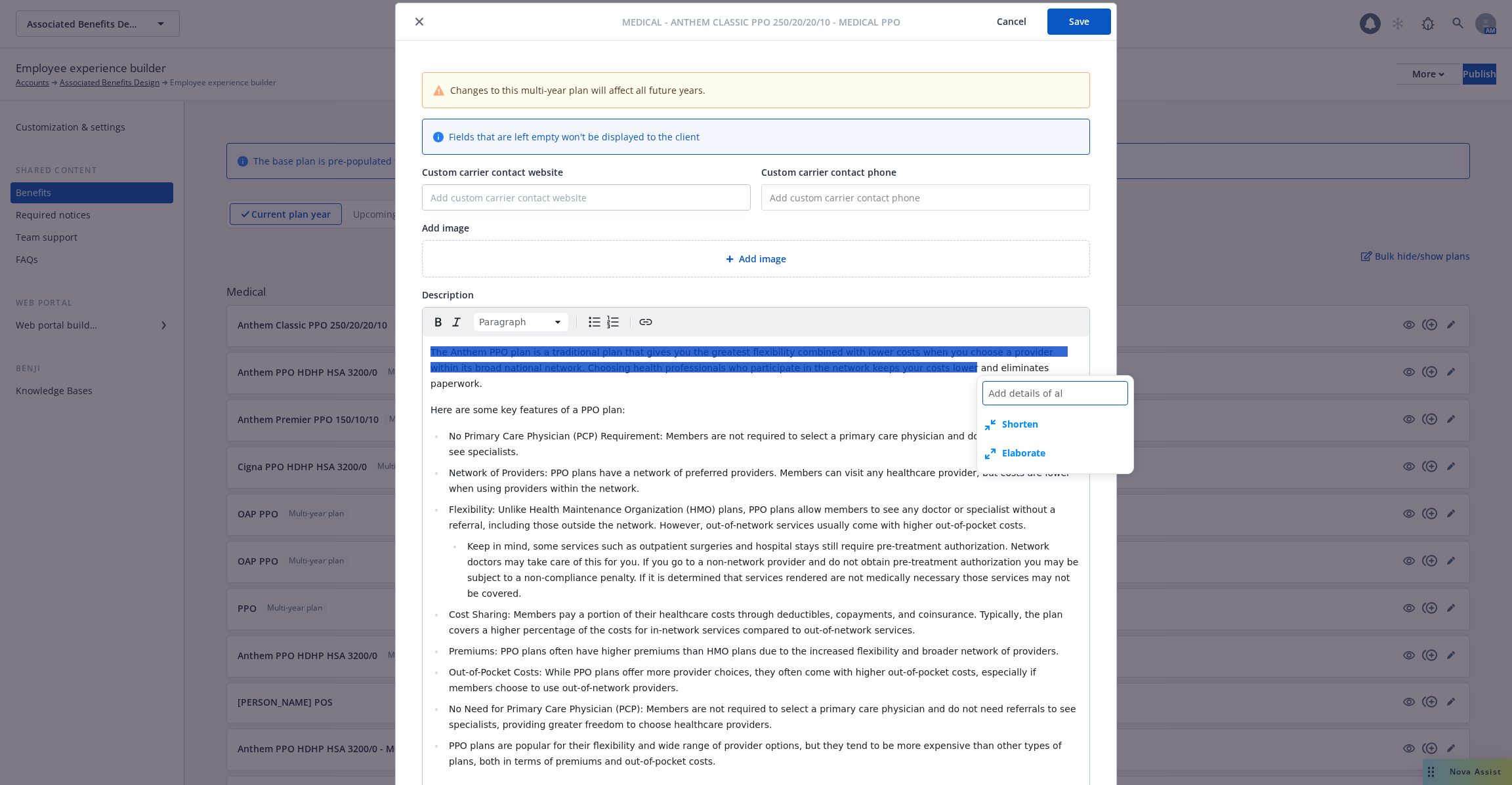
type textarea "x"
type textarea "Add details of all"
type textarea "x"
type textarea "Add details of all"
type textarea "x"
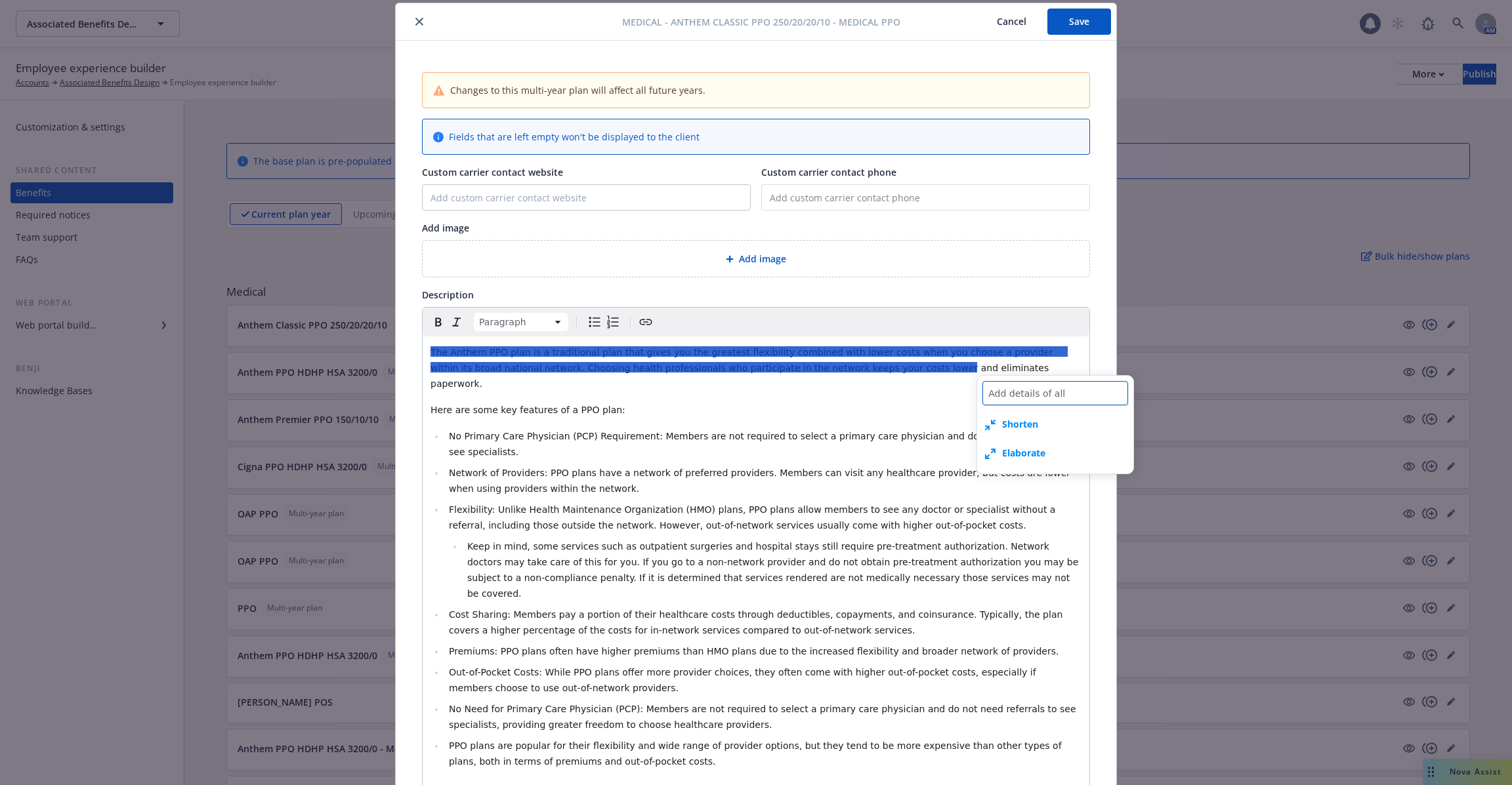
type textarea "Add details of all P"
type textarea "x"
type textarea "Add details of all PP"
type textarea "x"
type textarea "Add details of all PPO"
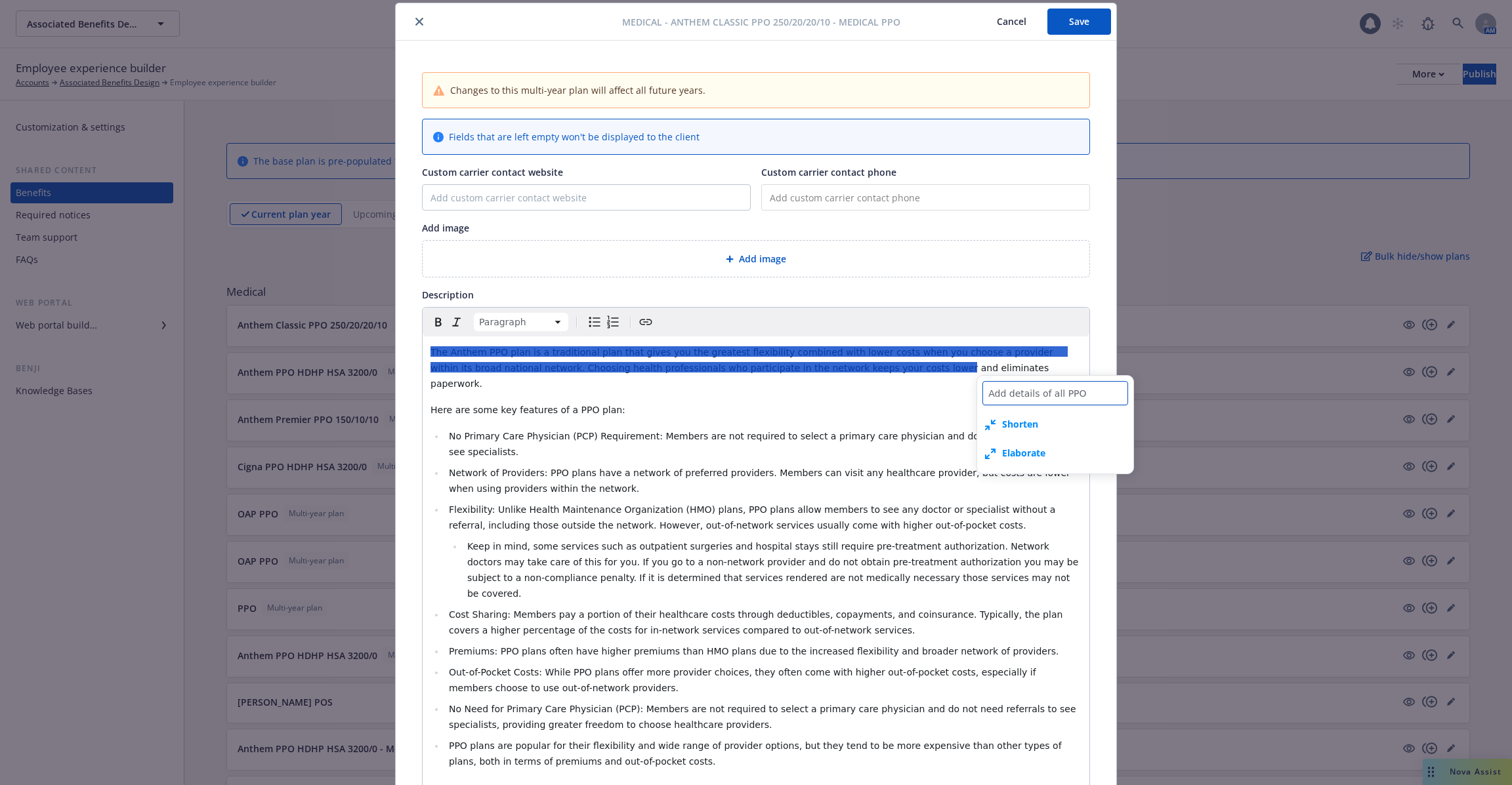
type textarea "x"
type textarea "Add details of all PPO"
type textarea "x"
type textarea "Add details of all PPO p"
type textarea "x"
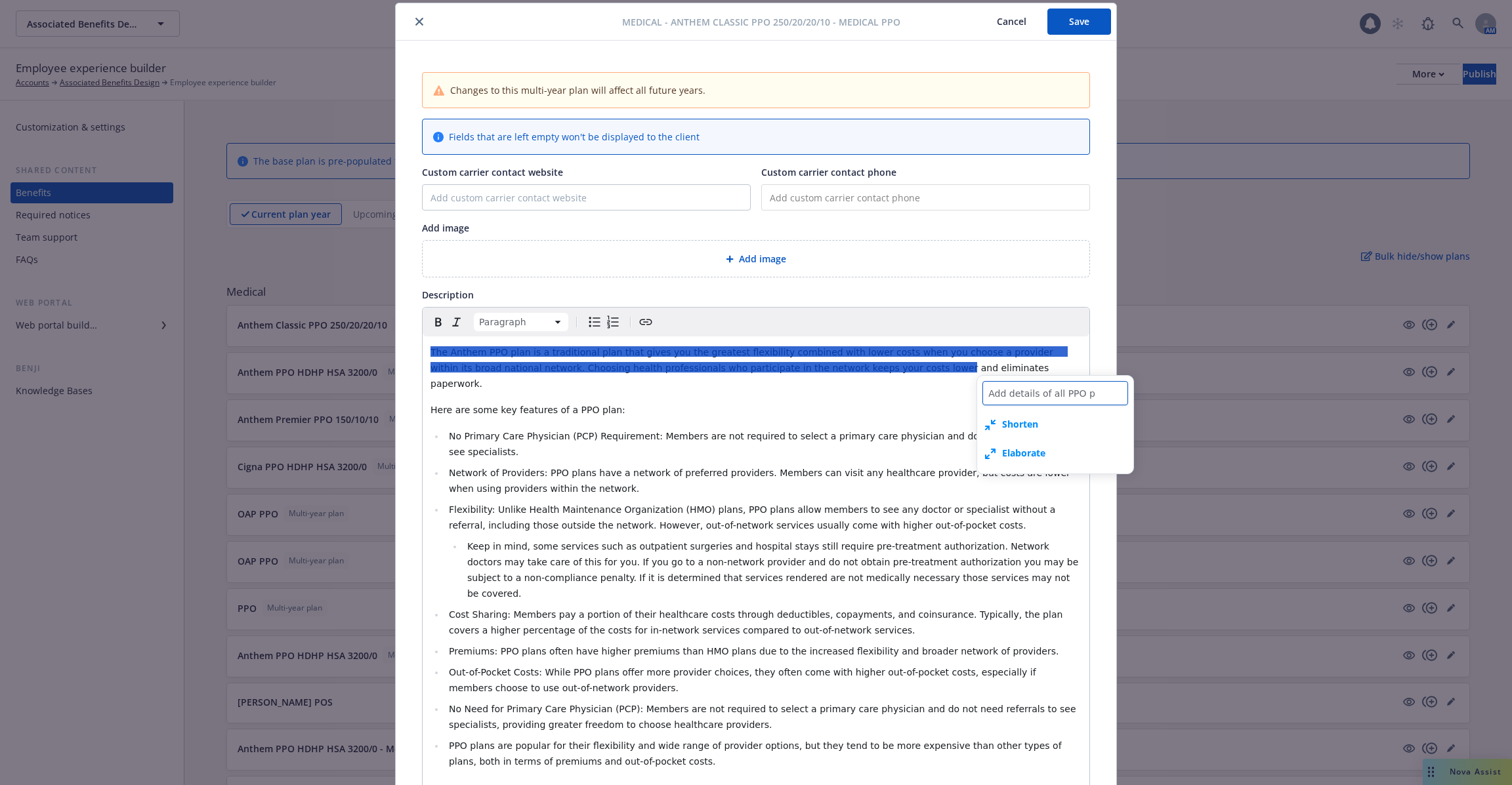
type textarea "Add details of all PPO pl"
type textarea "x"
type textarea "Add details of all PPO pla"
type textarea "x"
type textarea "Add details of all PPO plan"
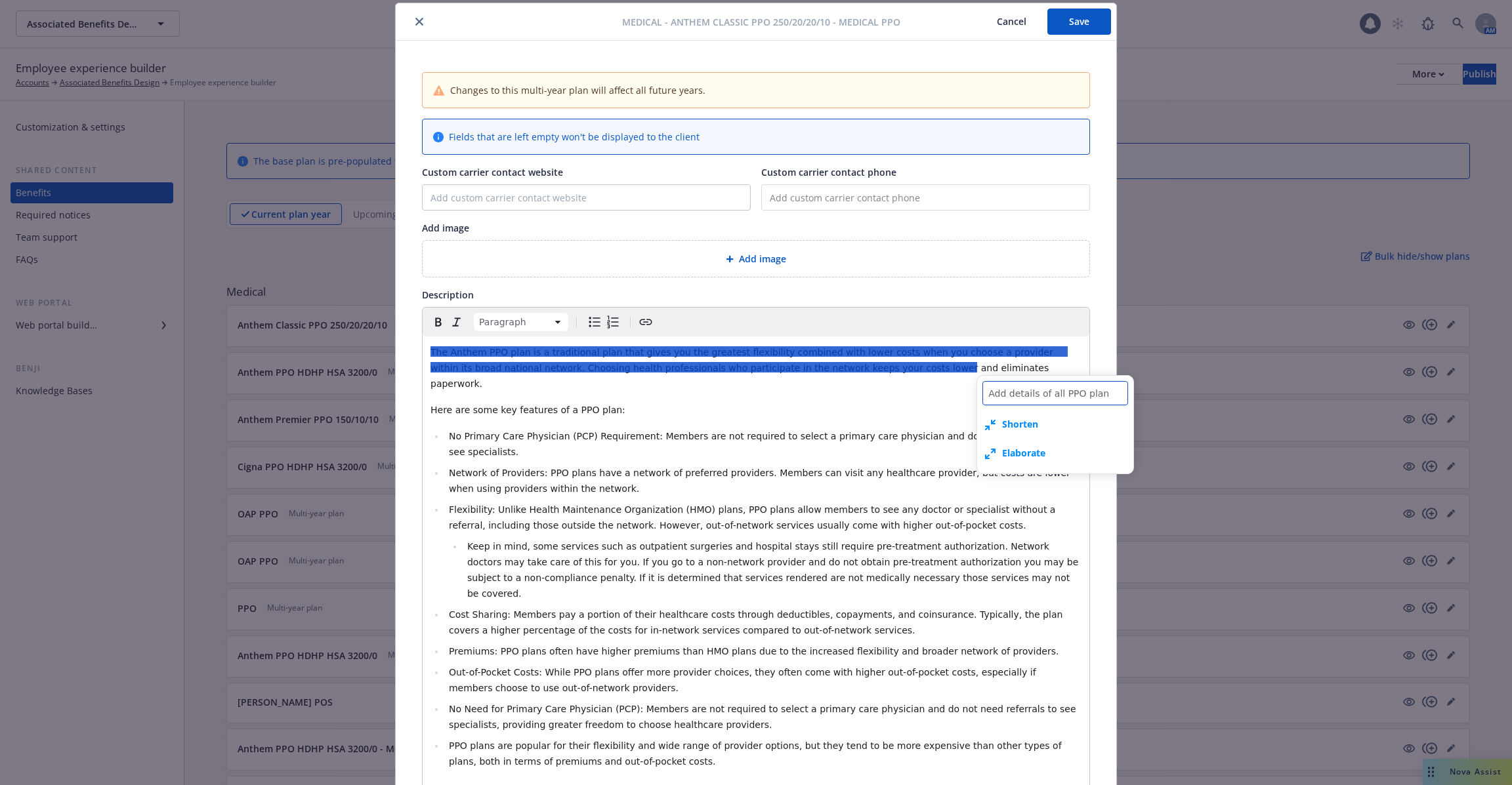
type textarea "x"
type textarea "Add details of all PPO plans"
type textarea "x"
type textarea "Add details of all PPO plans"
type textarea "x"
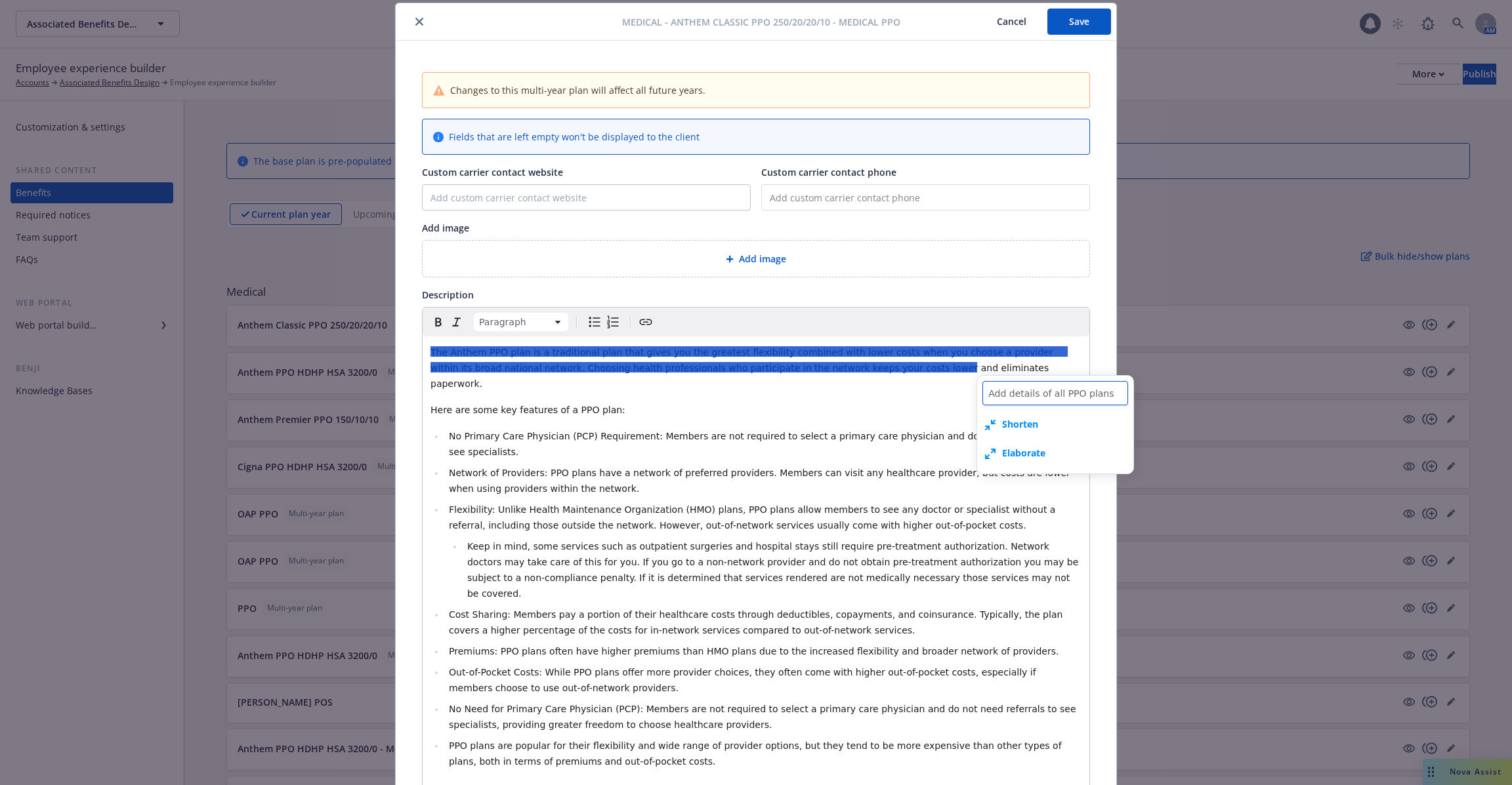
type textarea "Add details of all PPO plans a"
type textarea "x"
type textarea "Add details of all PPO plans av"
type textarea "x"
type textarea "Add details of all PPO plans ava"
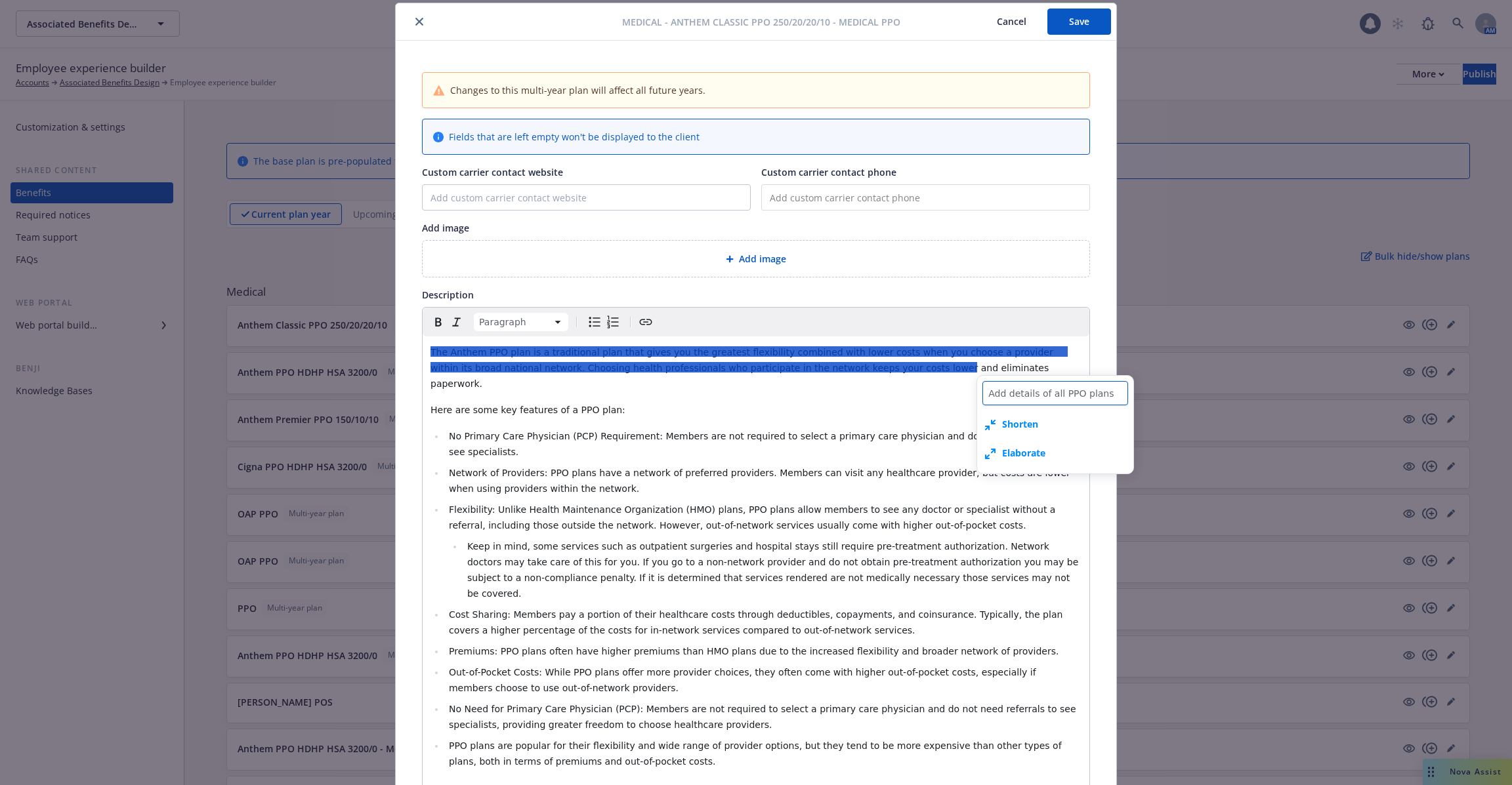
type textarea "x"
type textarea "Add details of all PPO plans avail"
type textarea "x"
type textarea "Add details of all PPO plans availa"
type textarea "x"
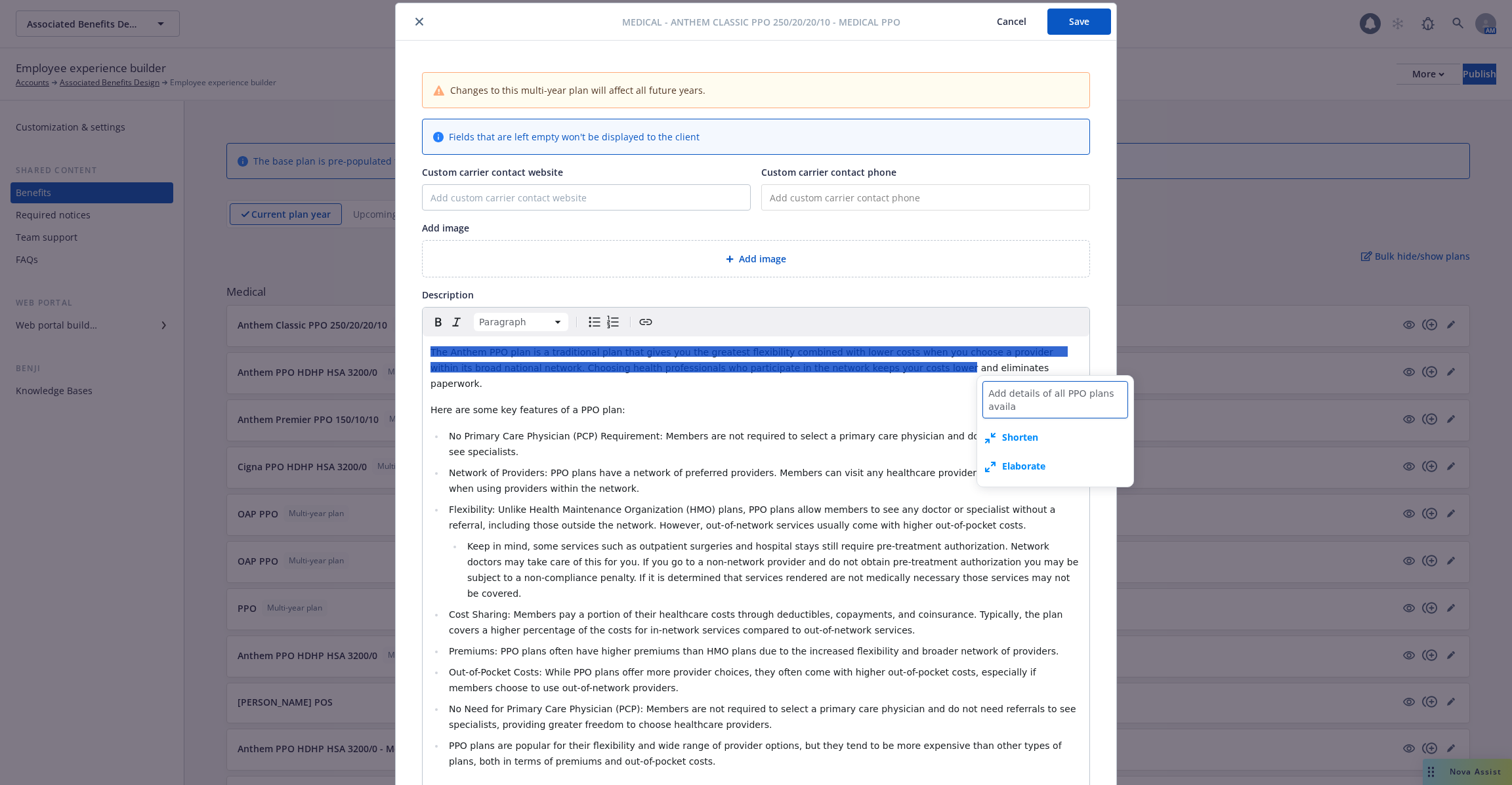
type textarea "Add details of all PPO plans availab"
type textarea "x"
type textarea "Add details of all PPO plans availabl"
type textarea "x"
type textarea "Add details of all PPO plans available"
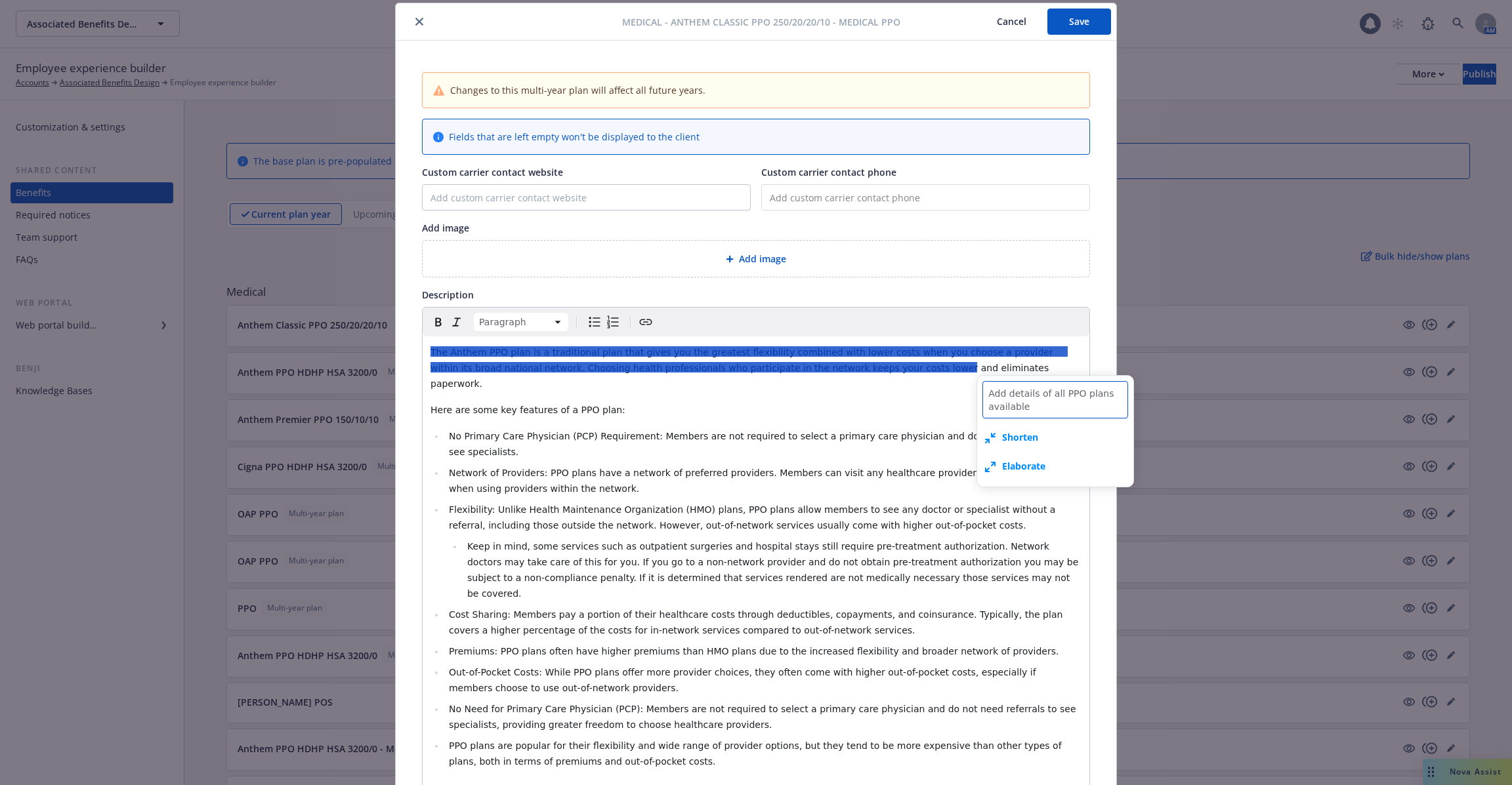
click at [1039, 407] on textarea "Add details of all PPO plans available" at bounding box center [1055, 400] width 145 height 38
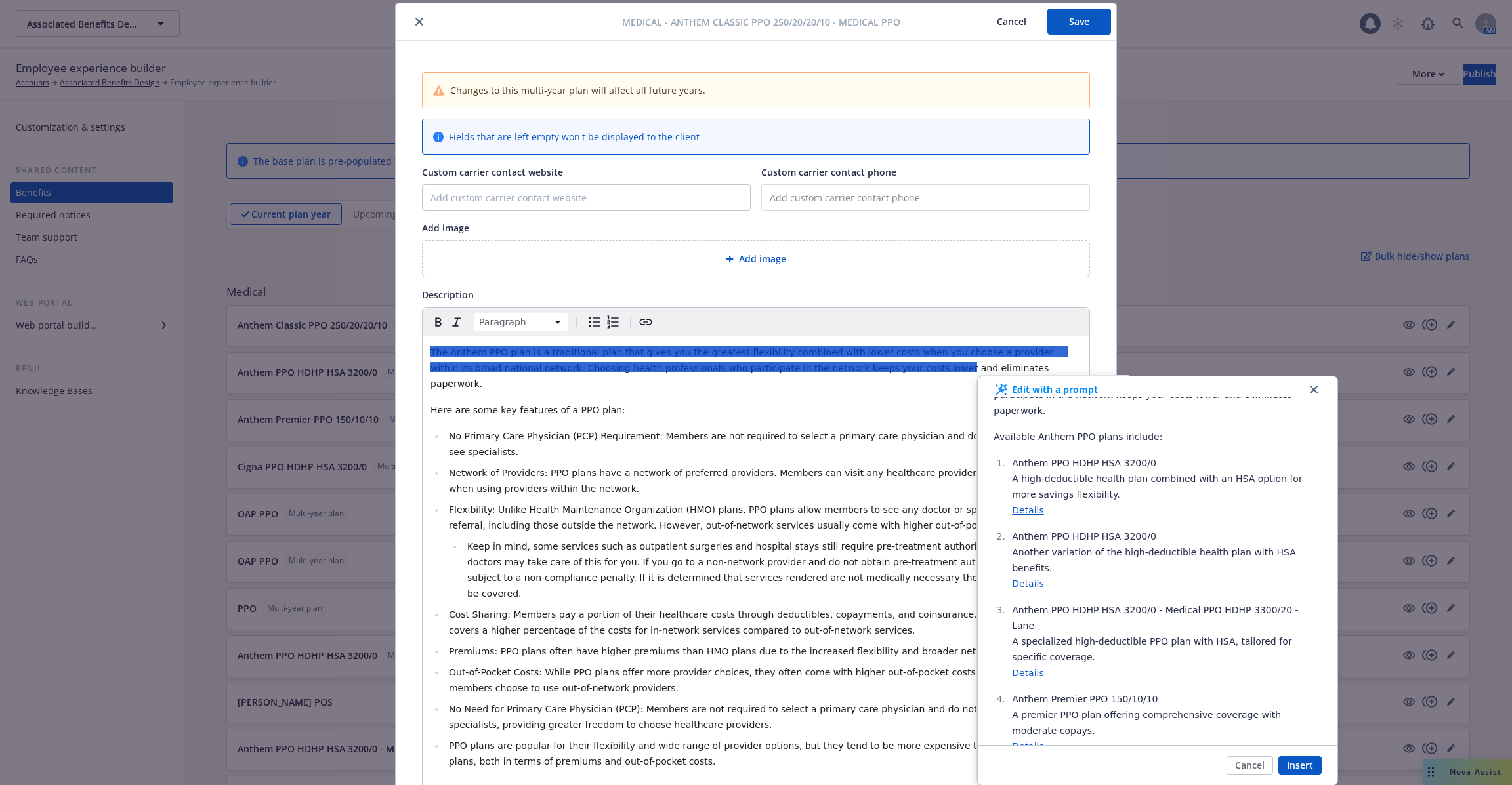
scroll to position [0, 0]
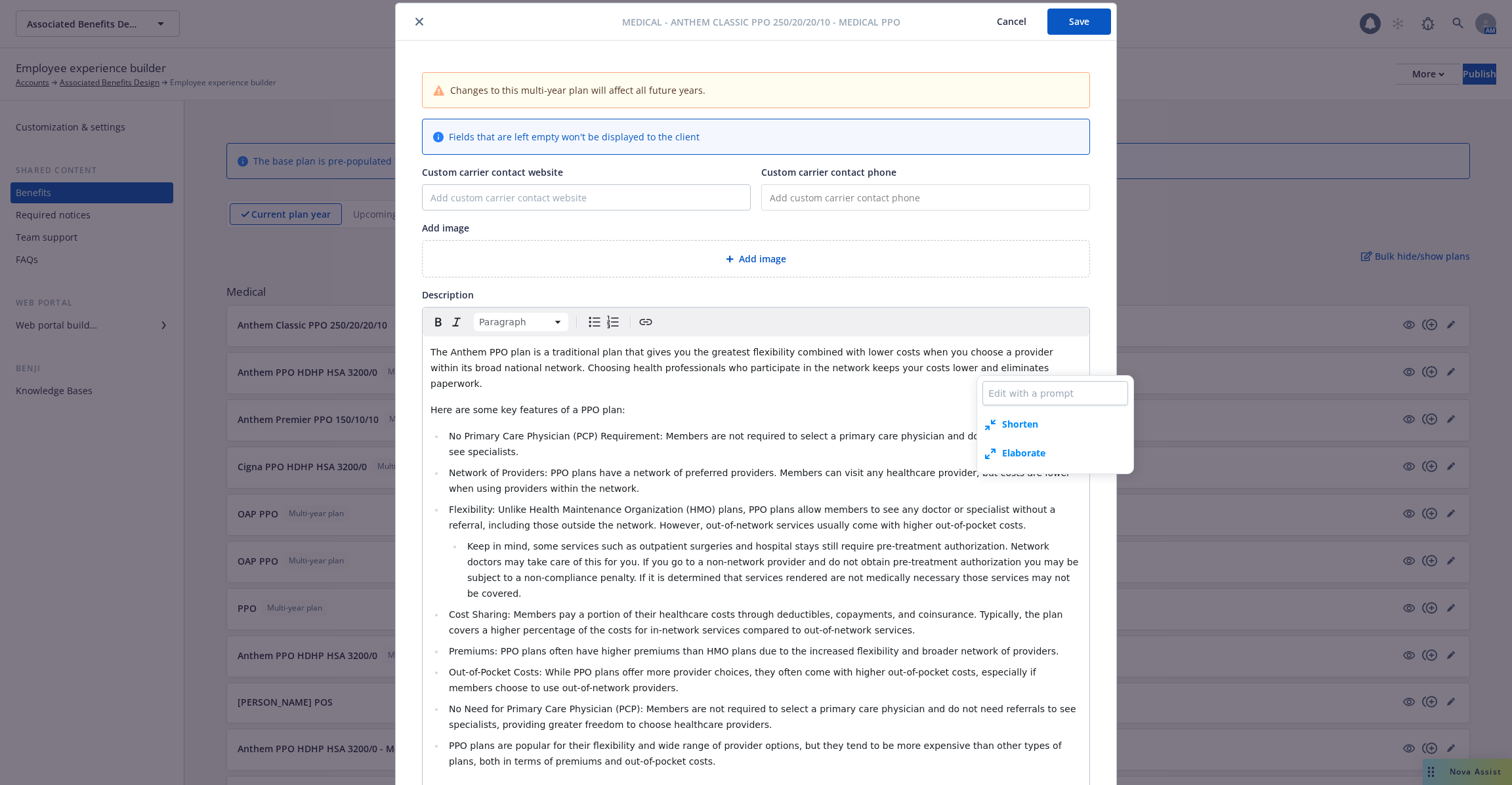
click at [531, 404] on span "Here are some key features of a PPO plan:" at bounding box center [528, 409] width 195 height 10
drag, startPoint x: 545, startPoint y: 362, endPoint x: 508, endPoint y: 362, distance: 37.0
click at [508, 362] on span "The Anthem PPO plan is a traditional plan that gives you the greatest flexibili…" at bounding box center [743, 368] width 625 height 42
click at [521, 366] on span "The Anthem PPO plan is a traditional plan that gives you the greatest flexibili…" at bounding box center [743, 368] width 625 height 42
drag, startPoint x: 571, startPoint y: 369, endPoint x: 508, endPoint y: 368, distance: 63.0
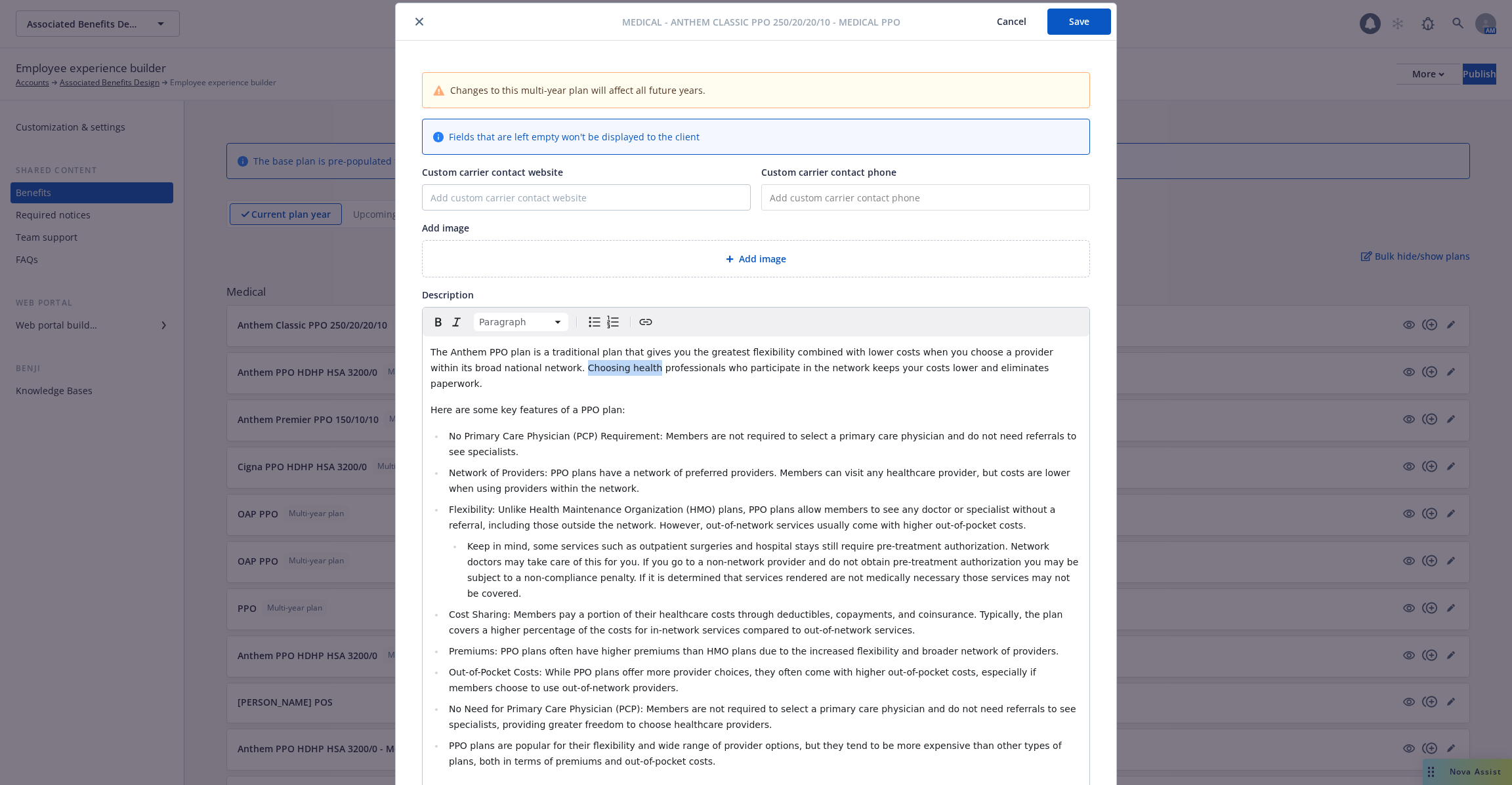
click at [508, 368] on span "The Anthem PPO plan is a traditional plan that gives you the greatest flexibili…" at bounding box center [743, 368] width 625 height 42
click at [696, 393] on textarea at bounding box center [653, 393] width 145 height 24
click at [738, 352] on span "The Anthem PPO plan is a traditional plan that gives you the greatest flexibili…" at bounding box center [743, 368] width 625 height 42
drag, startPoint x: 750, startPoint y: 359, endPoint x: 663, endPoint y: 359, distance: 87.0
click at [663, 359] on p "The Anthem PPO plan is a traditional plan that gives you the greatest flexibili…" at bounding box center [756, 368] width 651 height 47
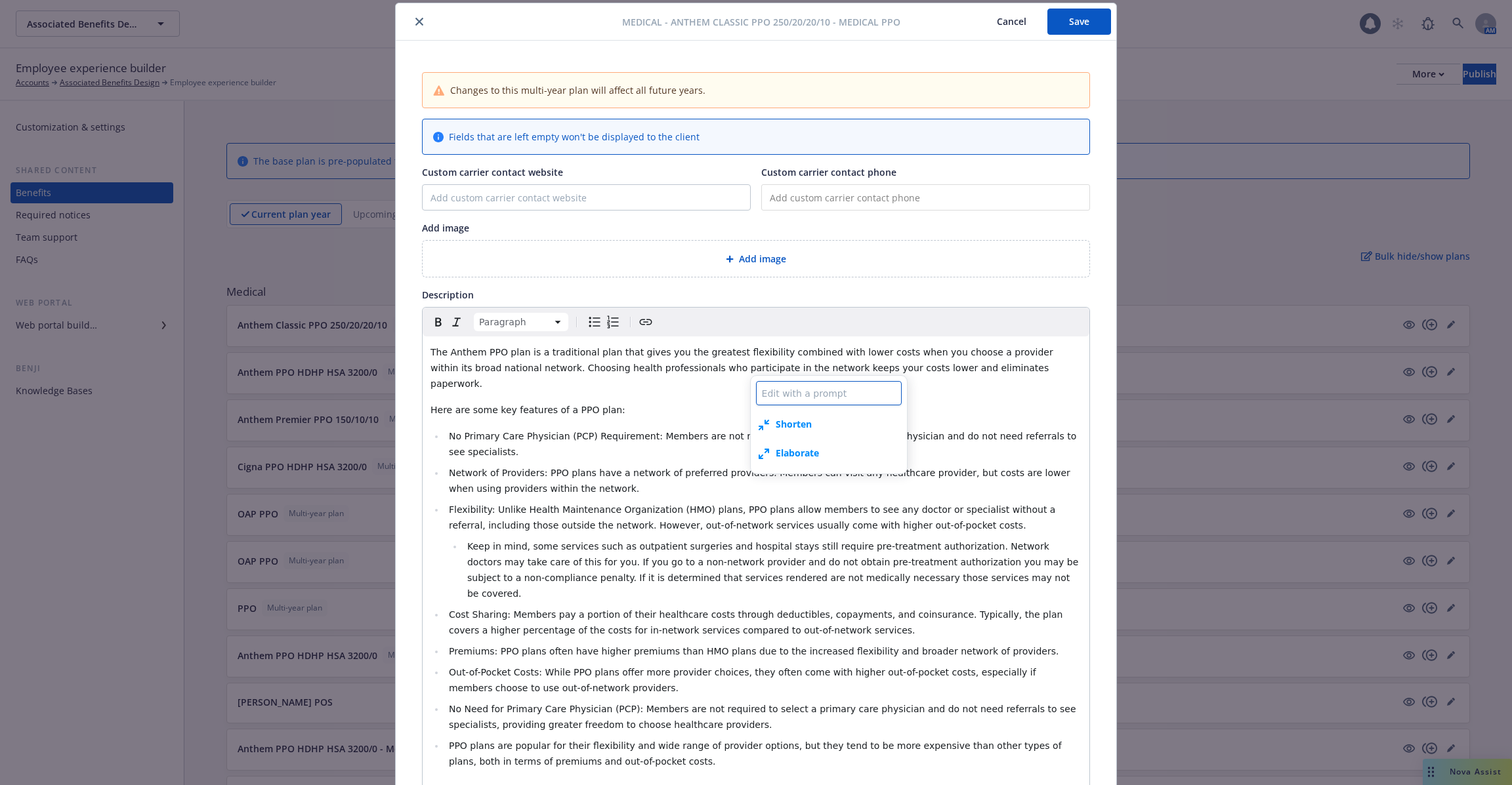
click at [827, 397] on textarea at bounding box center [829, 393] width 145 height 24
click at [695, 381] on div "The Anthem PPO plan is a traditional plan that gives you the greatest flexibili…" at bounding box center [756, 570] width 667 height 467
drag, startPoint x: 722, startPoint y: 371, endPoint x: 679, endPoint y: 369, distance: 43.0
click at [679, 369] on p "The Anthem PPO plan is a traditional plan that gives you the greatest flexibili…" at bounding box center [756, 368] width 651 height 47
click at [683, 429] on li "No Primary Care Physician (PCP) Requirement: Members are not required to select…" at bounding box center [763, 444] width 636 height 31
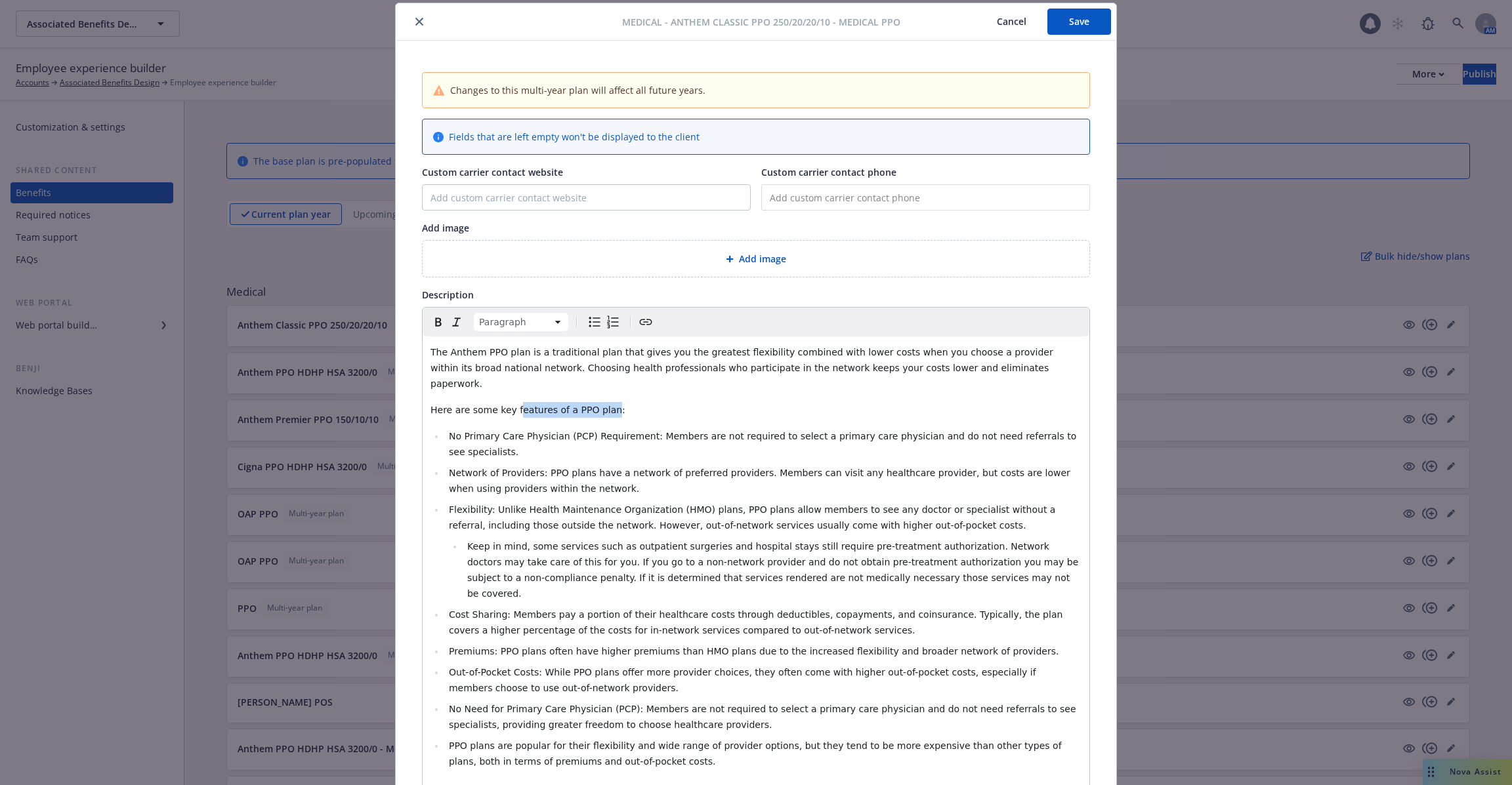
drag, startPoint x: 605, startPoint y: 390, endPoint x: 515, endPoint y: 390, distance: 90.0
click at [515, 404] on span "Here are some key features of a PPO plan:" at bounding box center [528, 409] width 195 height 10
click at [635, 444] on span "Shorten" at bounding box center [649, 449] width 36 height 14
click at [620, 402] on p "Here are some key features of a PPO plan:" at bounding box center [756, 409] width 651 height 16
click at [615, 402] on p "Here are some key features of a PPO plan:" at bounding box center [756, 409] width 651 height 16
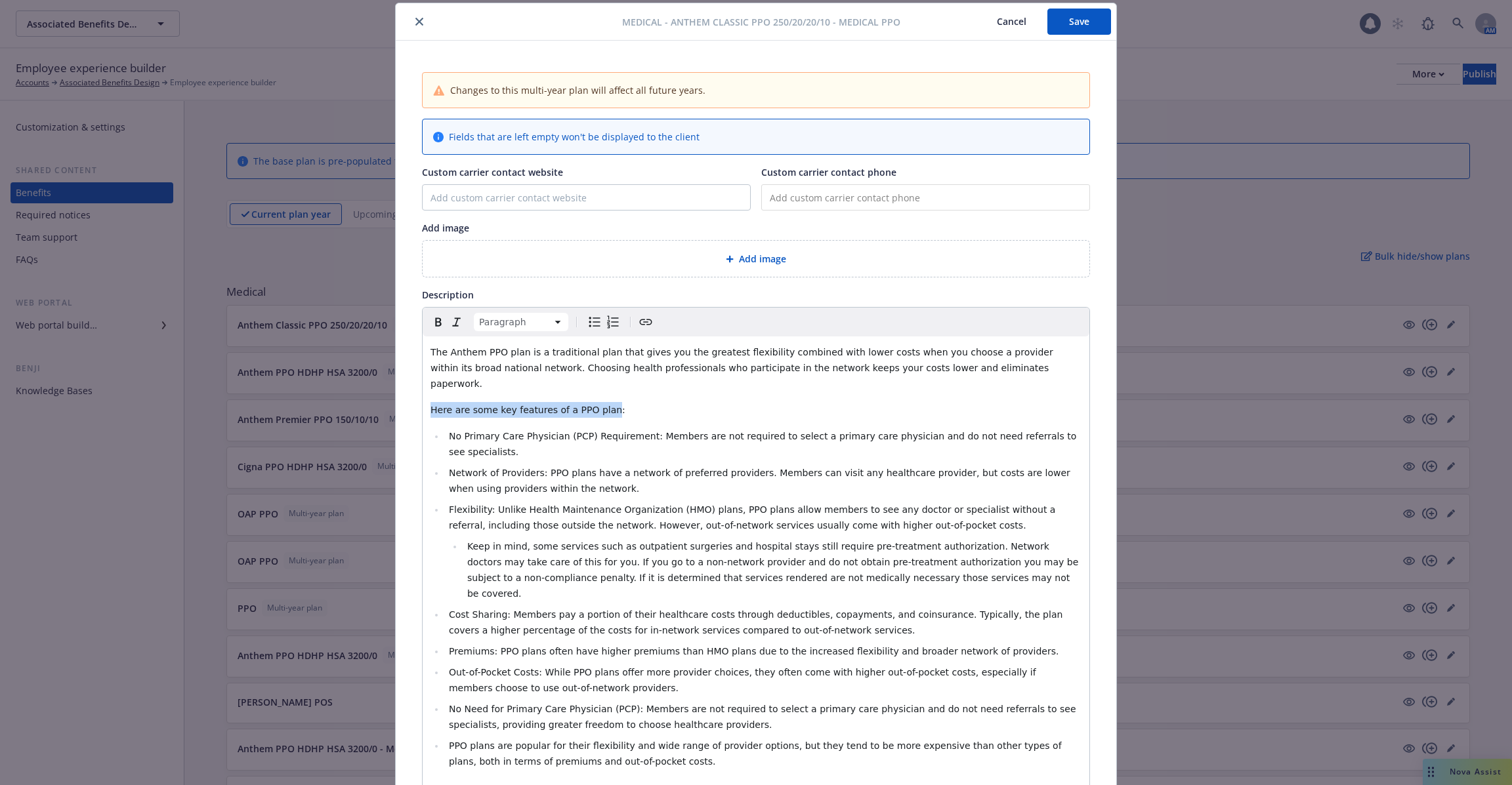
drag, startPoint x: 605, startPoint y: 393, endPoint x: 418, endPoint y: 396, distance: 187.0
click at [518, 402] on p "Here are some key features of a PPO plan:" at bounding box center [756, 409] width 651 height 16
drag, startPoint x: 608, startPoint y: 392, endPoint x: 412, endPoint y: 396, distance: 196.0
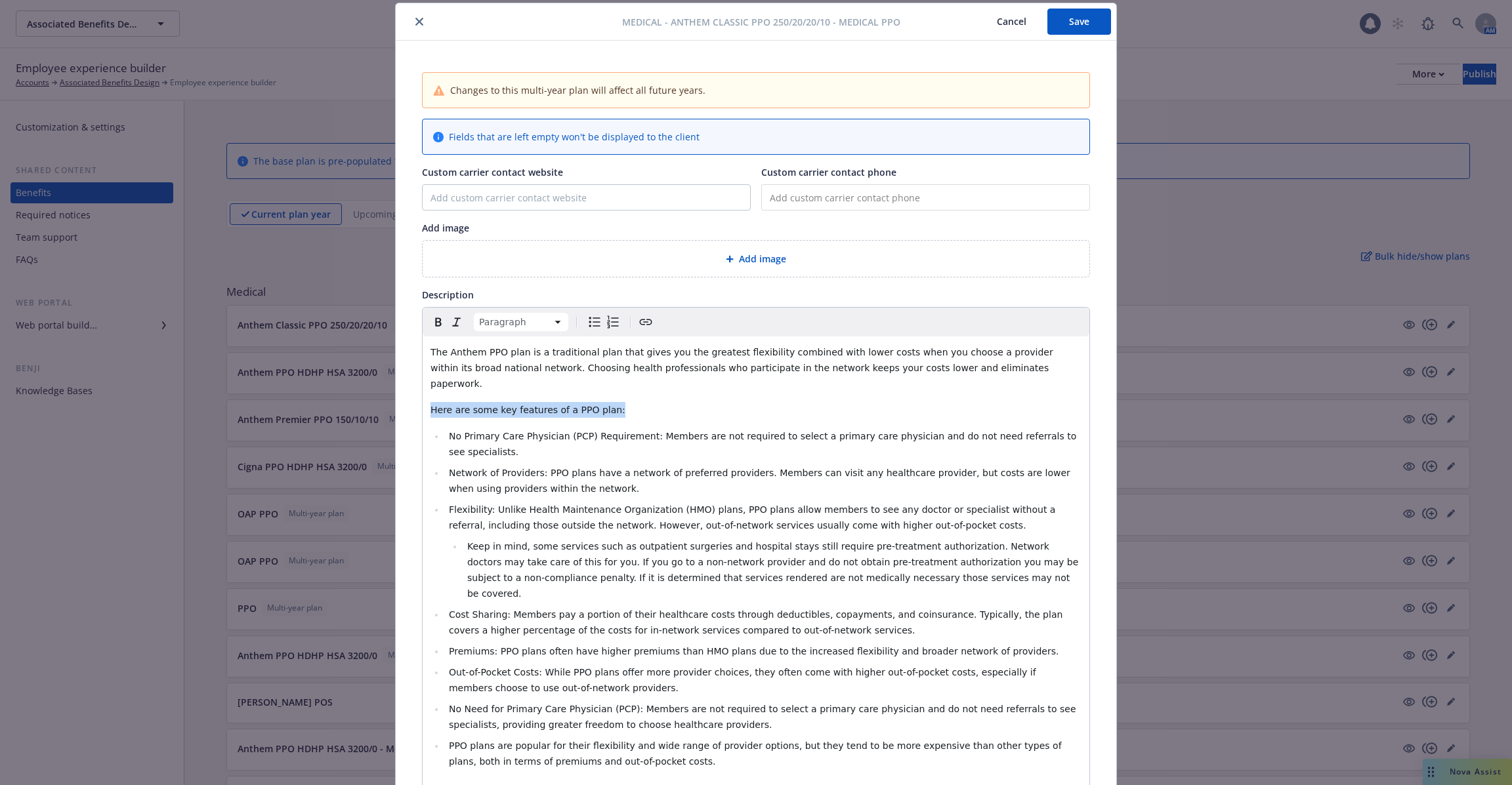
click at [470, 404] on span "Here are some key features of a PPO plan:" at bounding box center [528, 409] width 195 height 10
drag, startPoint x: 430, startPoint y: 398, endPoint x: 613, endPoint y: 393, distance: 183.1
click at [613, 402] on p "Here are some key features of a PPO plan:" at bounding box center [756, 409] width 651 height 16
click at [650, 450] on span "Shorten" at bounding box center [652, 449] width 36 height 14
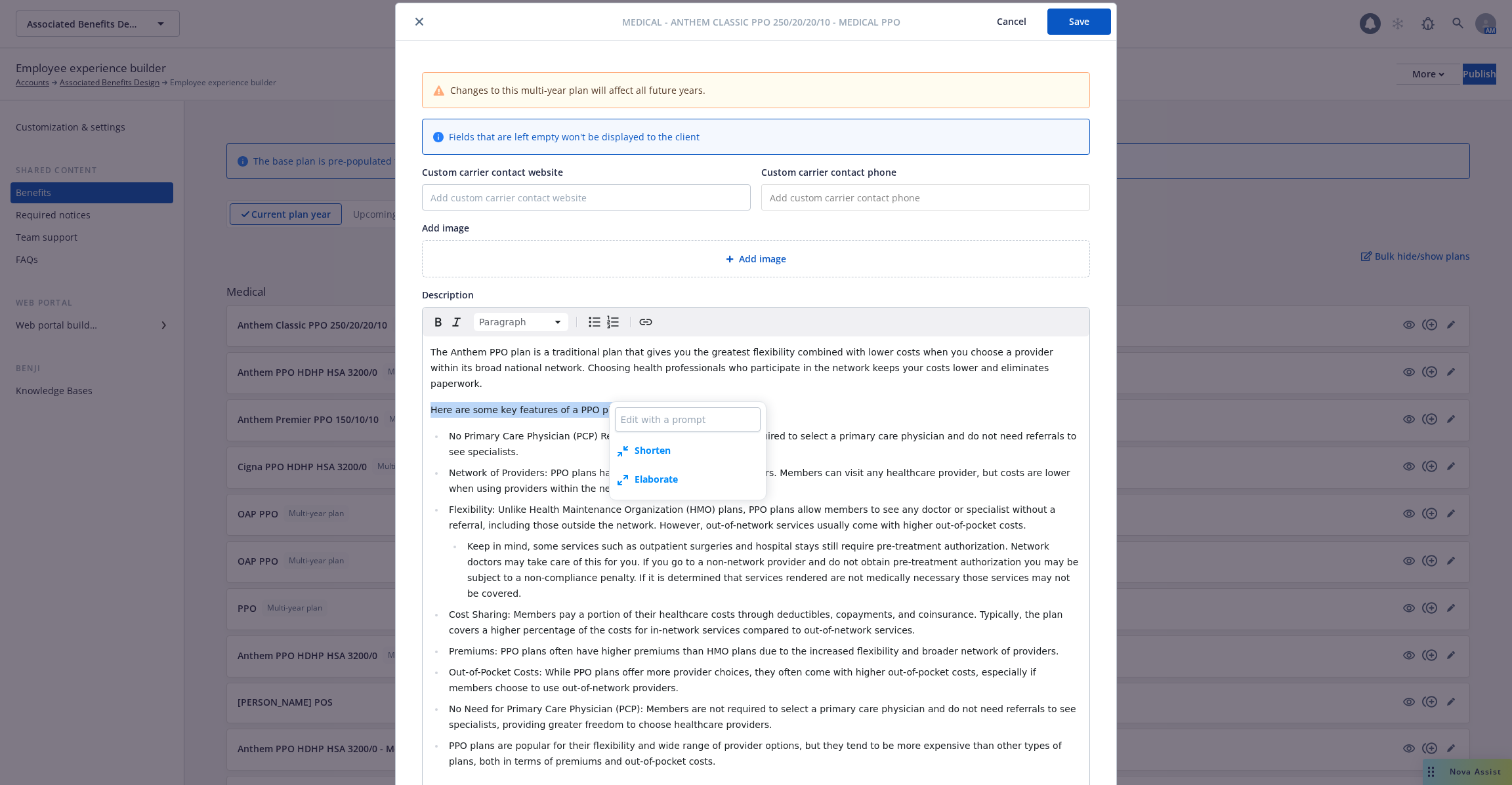
click at [650, 468] on span "Network of Providers: PPO plans have a network of preferred providers. Members …" at bounding box center [761, 481] width 624 height 27
click at [937, 484] on button "Insert" at bounding box center [932, 481] width 43 height 18
click at [590, 404] on span "Here are some key features of a PPO plan:" at bounding box center [528, 409] width 195 height 10
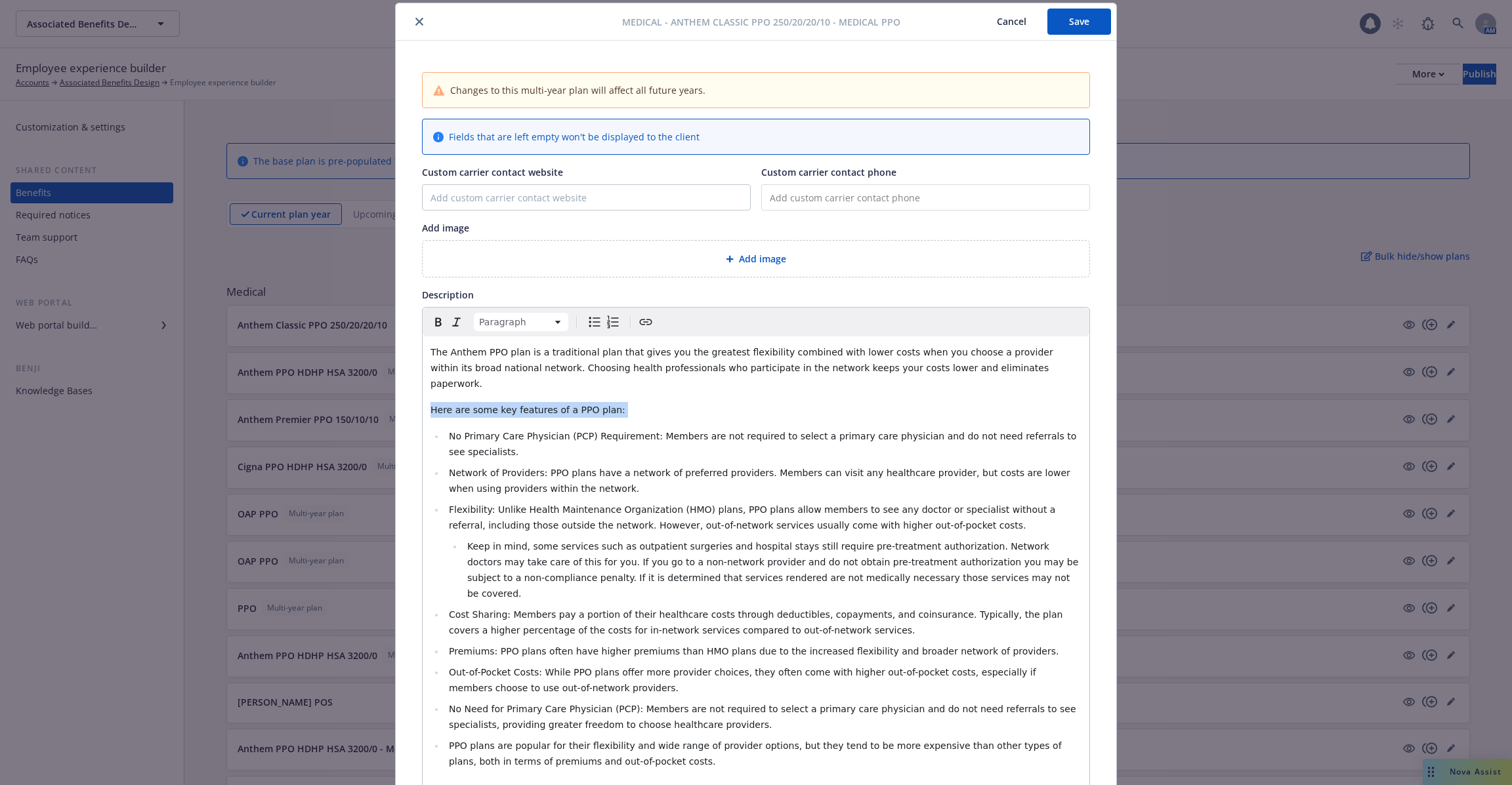
click at [590, 404] on span "Here are some key features of a PPO plan:" at bounding box center [528, 409] width 195 height 10
click at [693, 445] on div "Shorten" at bounding box center [688, 450] width 156 height 28
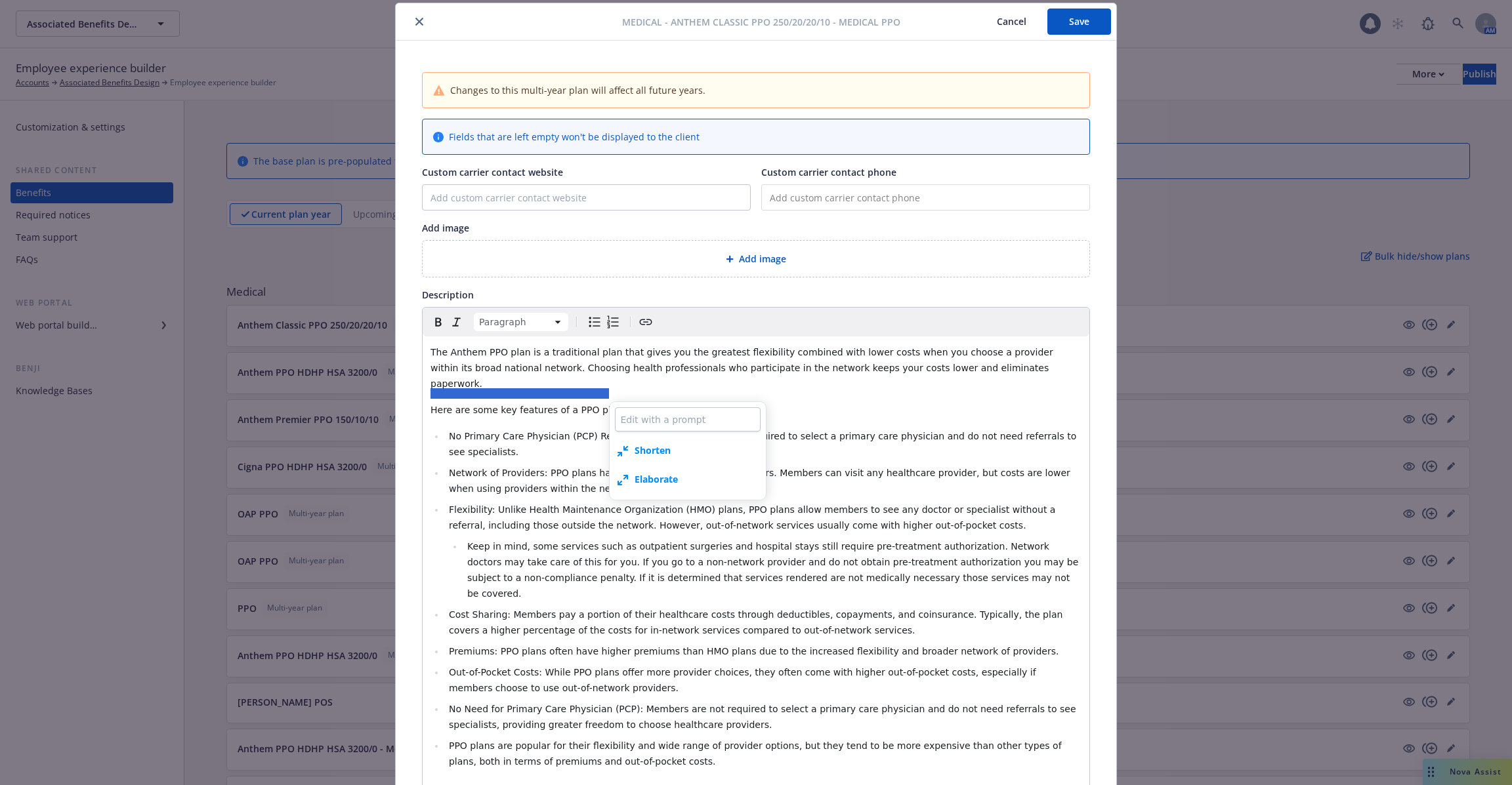
type textarea "x"
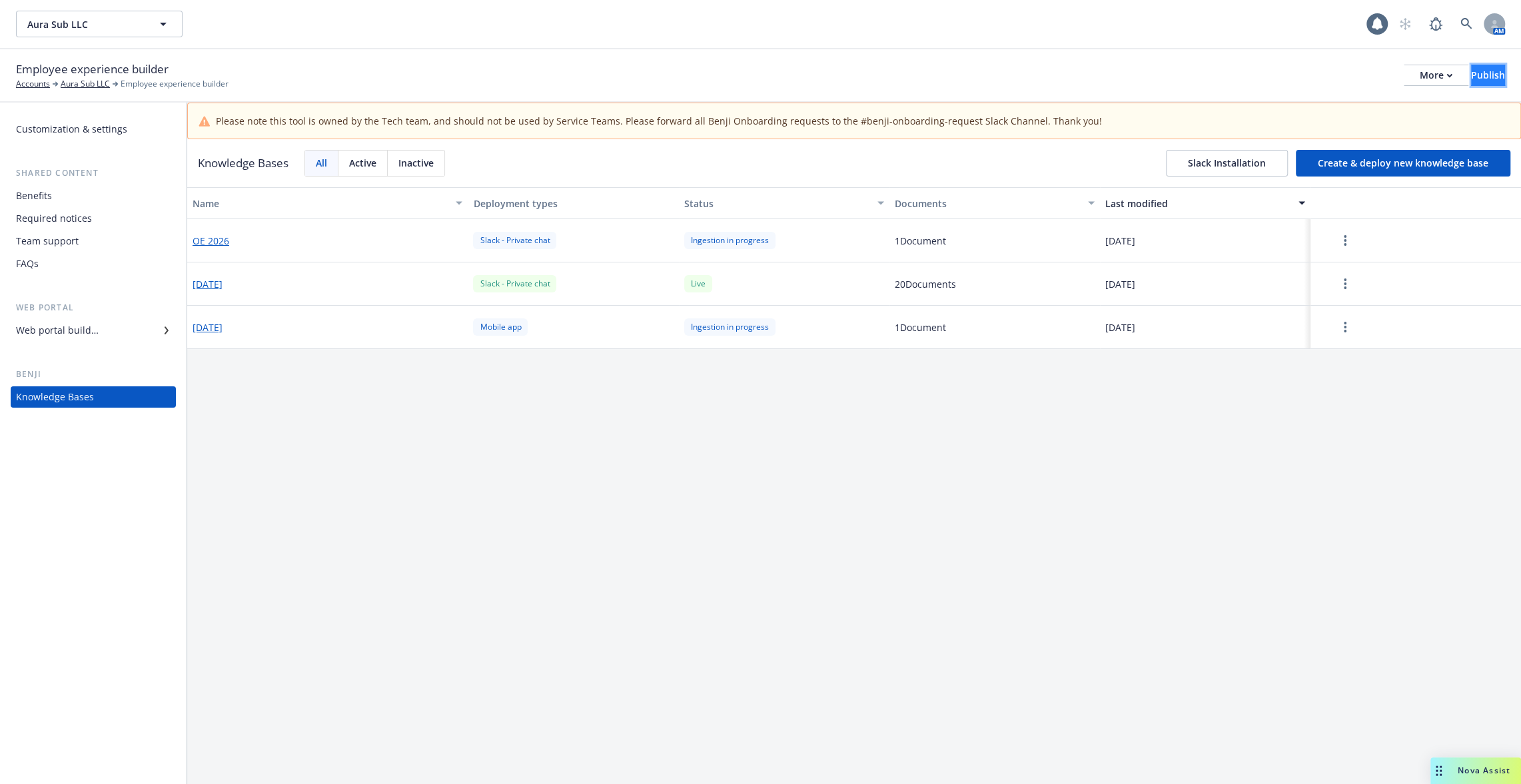
click at [1471, 66] on div "Publish" at bounding box center [1487, 75] width 34 height 20
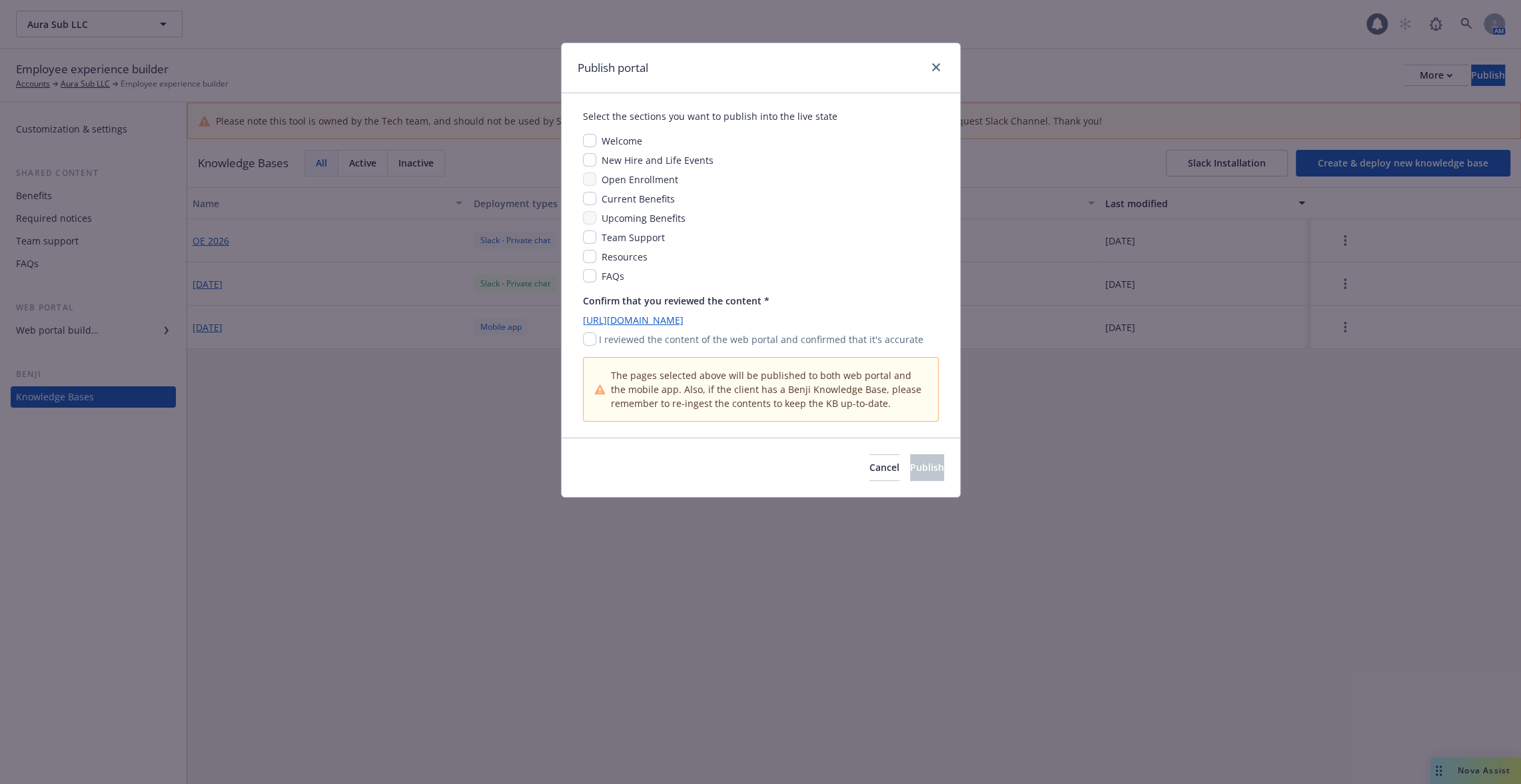
click at [1243, 57] on div "Publish portal Select the sections you want to publish into the live state Welc…" at bounding box center [760, 392] width 1521 height 784
click at [931, 63] on link "close" at bounding box center [936, 67] width 16 height 16
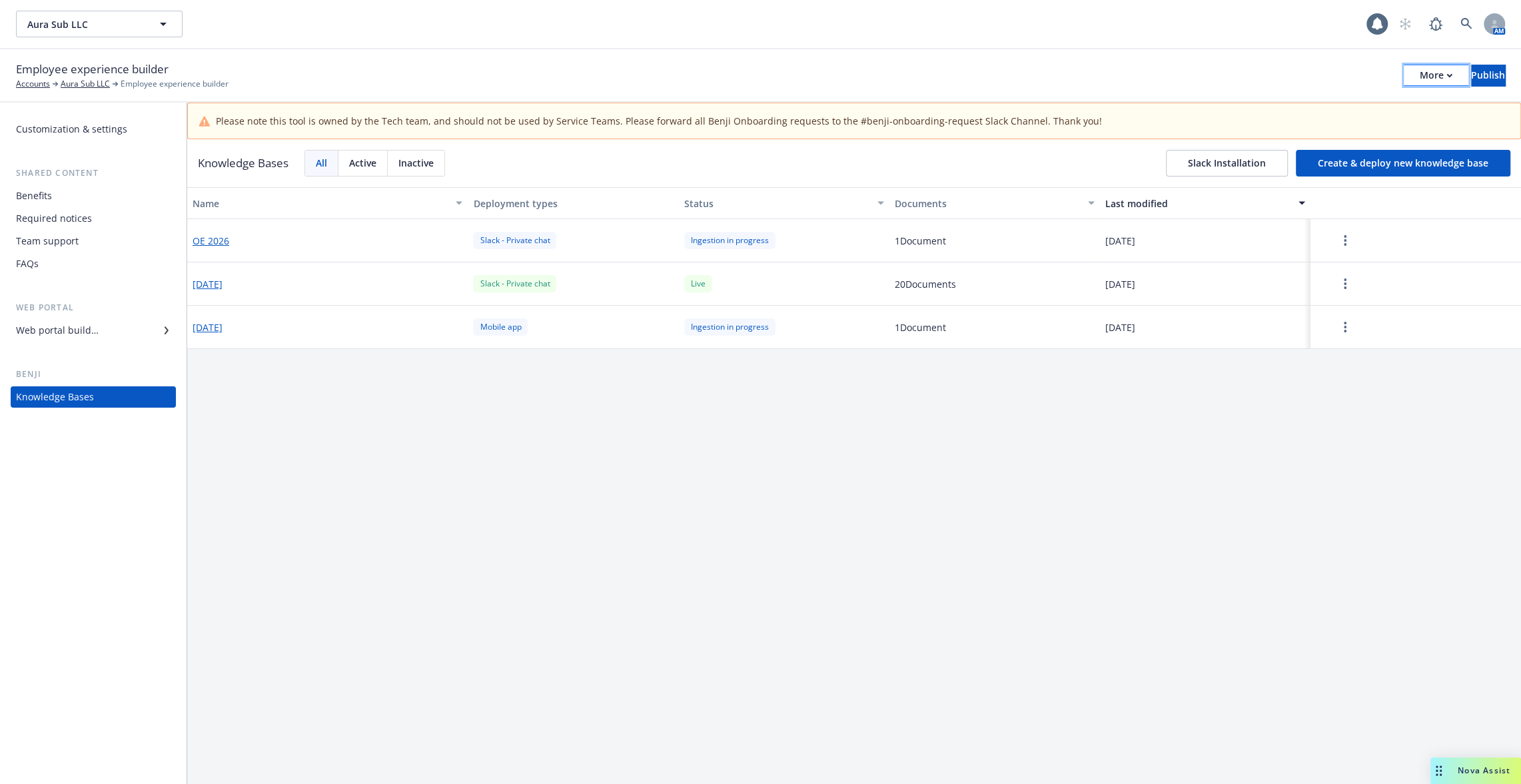
click at [1420, 71] on div "More" at bounding box center [1436, 75] width 33 height 20
click at [1128, 72] on div "Employee experience builder Accounts Aura Sub LLC Employee experience builder M…" at bounding box center [760, 75] width 1489 height 29
